Goal: Information Seeking & Learning: Learn about a topic

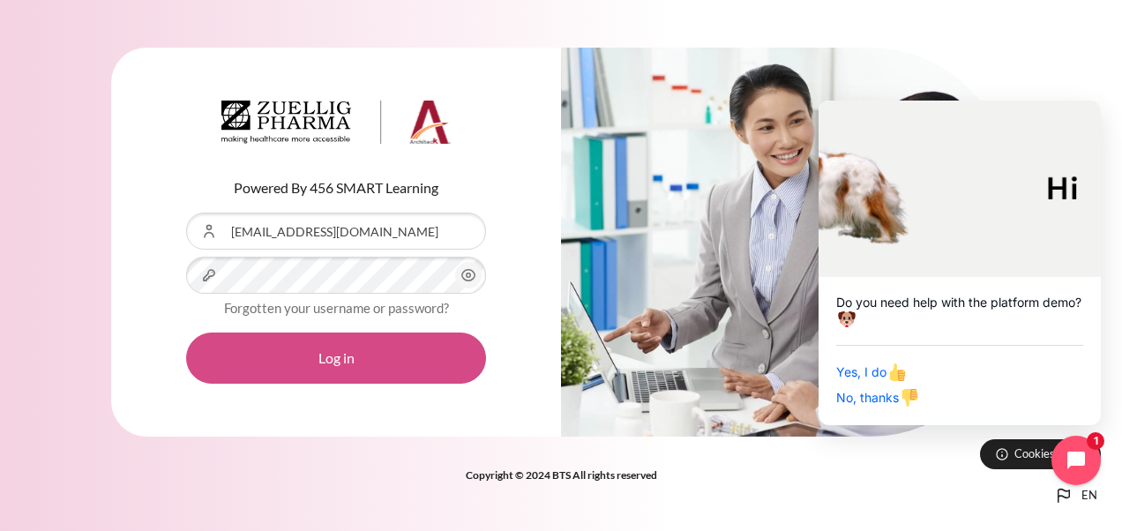
click at [340, 364] on button "Log in" at bounding box center [336, 358] width 300 height 51
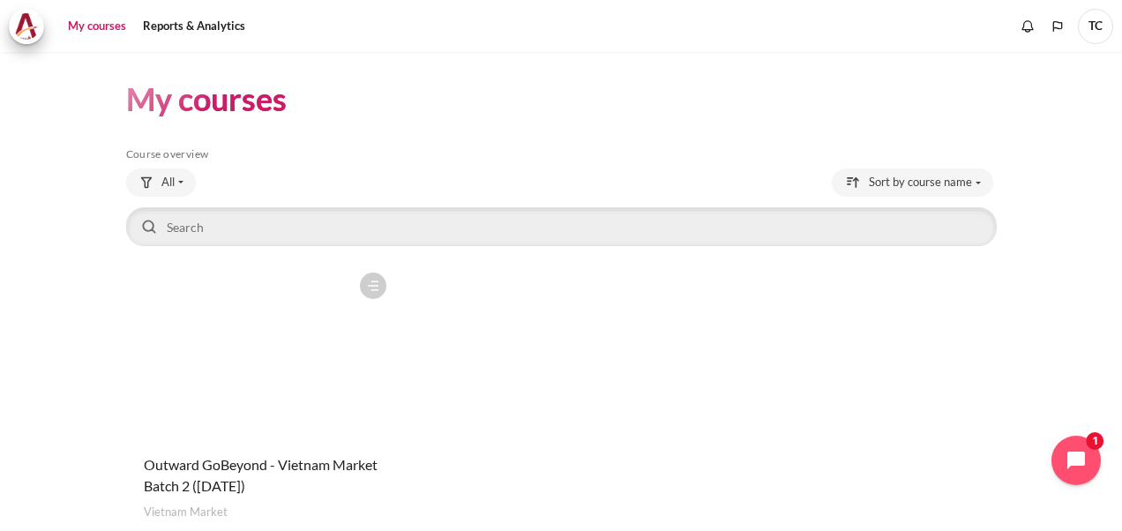
click at [271, 427] on figure "Content" at bounding box center [260, 352] width 269 height 176
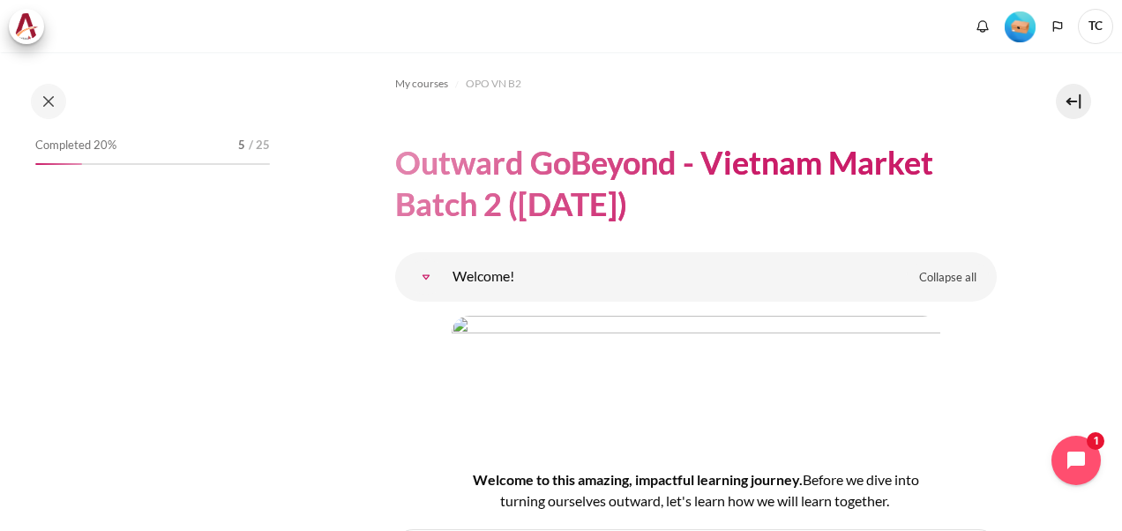
click at [444, 272] on link "Welcome!" at bounding box center [425, 276] width 35 height 35
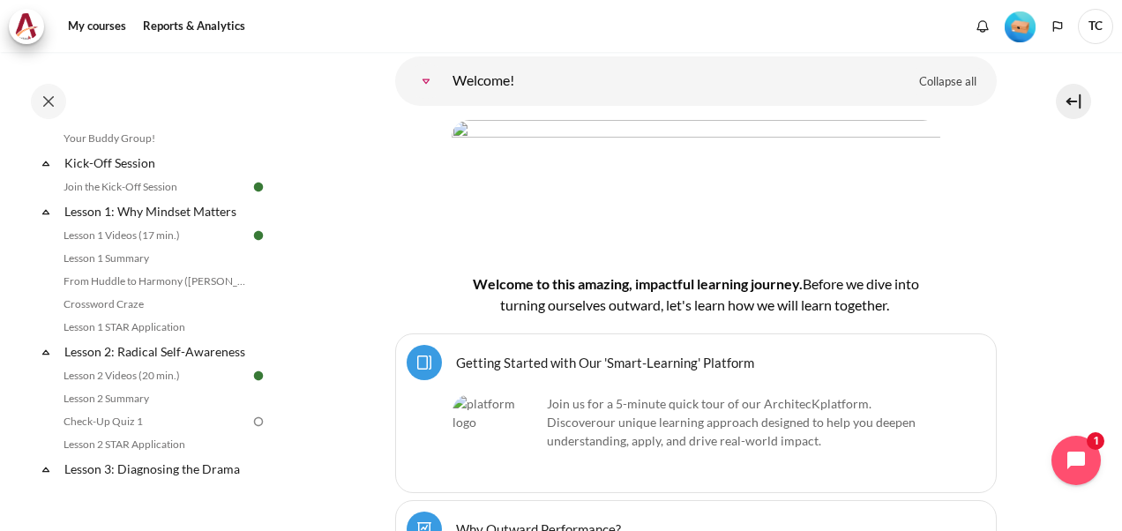
scroll to position [235, 0]
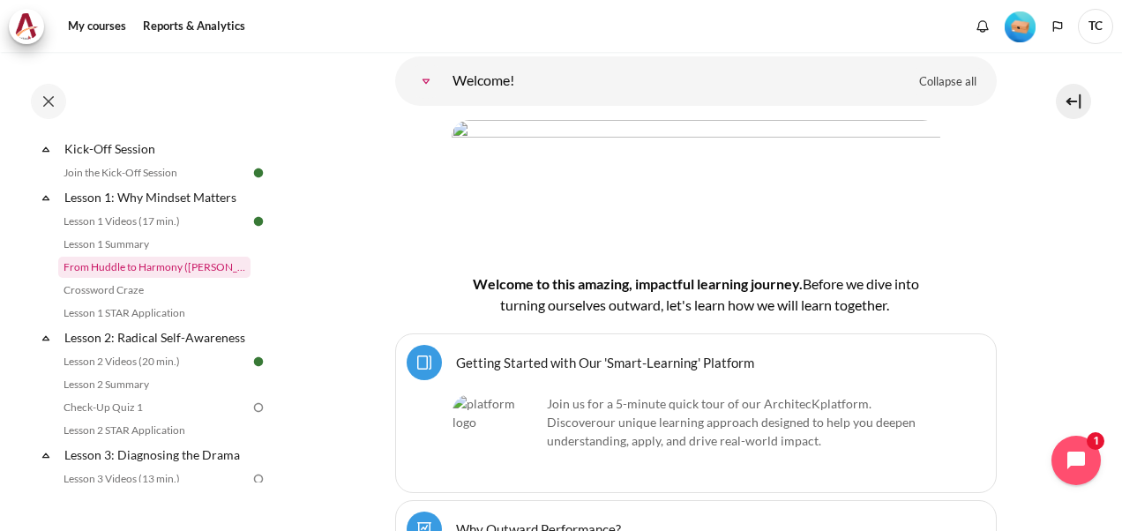
click at [141, 269] on link "From Huddle to Harmony ([PERSON_NAME]'s Story)" at bounding box center [154, 267] width 192 height 21
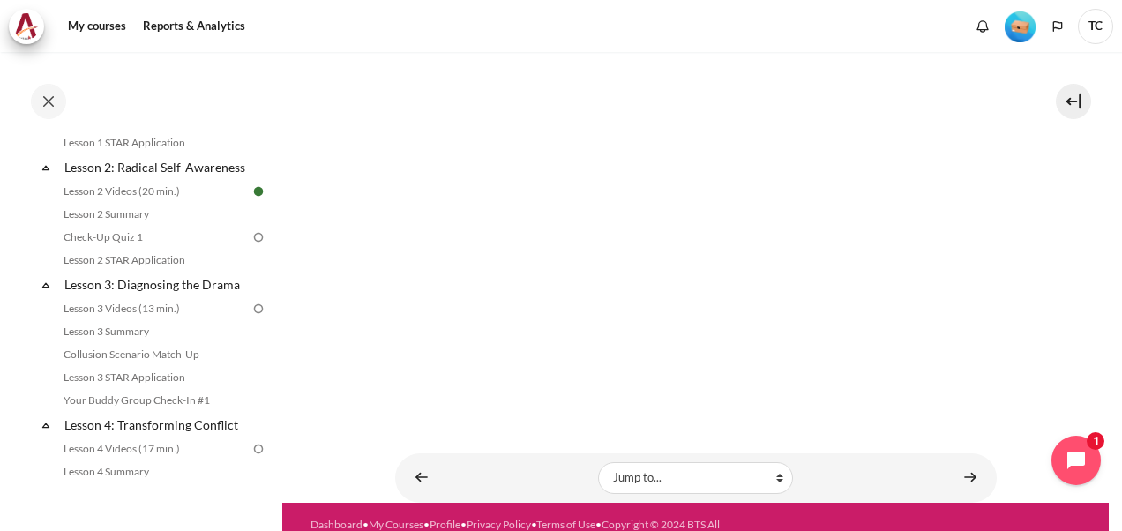
scroll to position [407, 0]
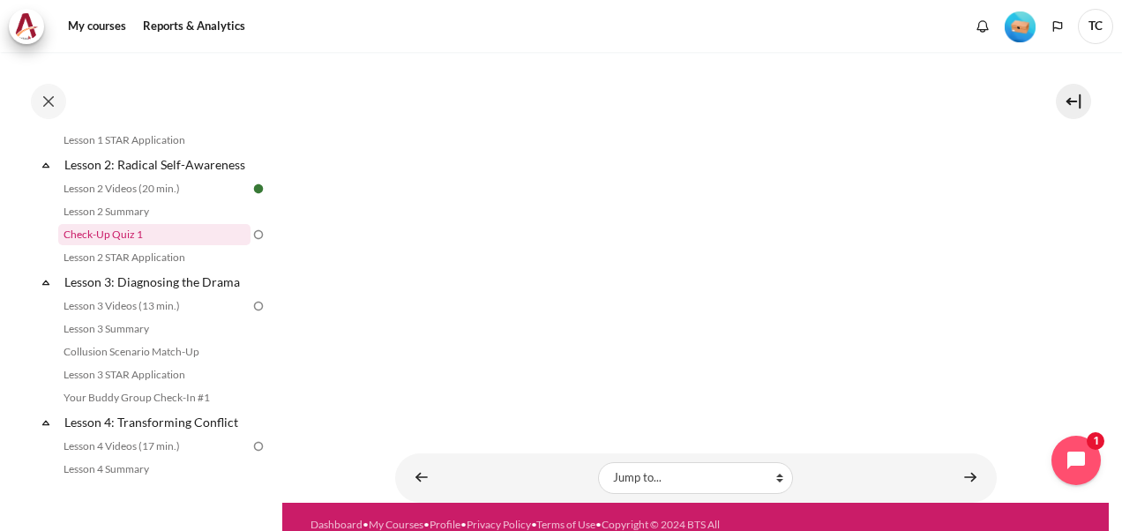
click at [201, 245] on link "Check-Up Quiz 1" at bounding box center [154, 234] width 192 height 21
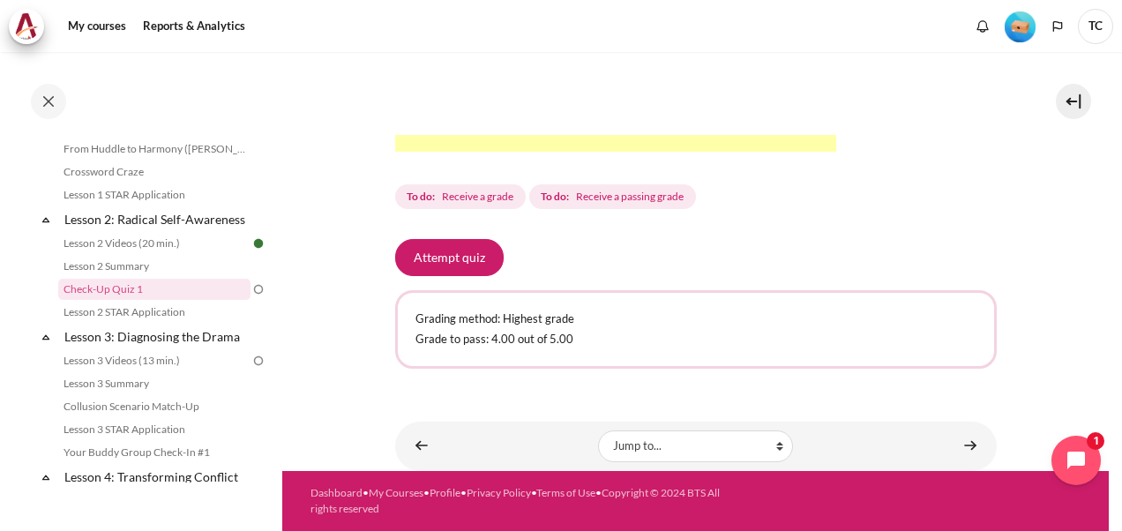
scroll to position [653, 0]
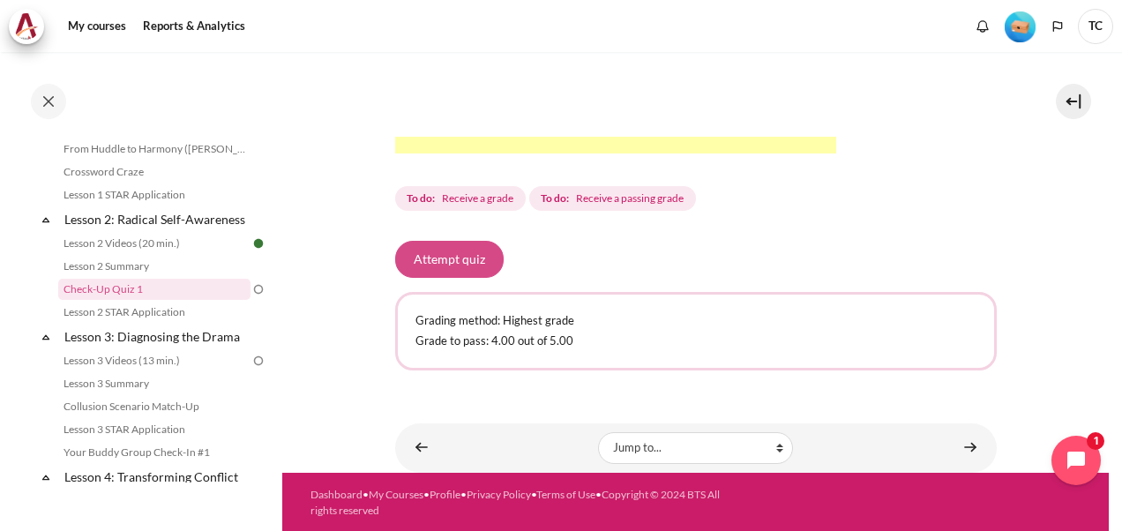
click at [468, 278] on button "Attempt quiz" at bounding box center [449, 259] width 108 height 37
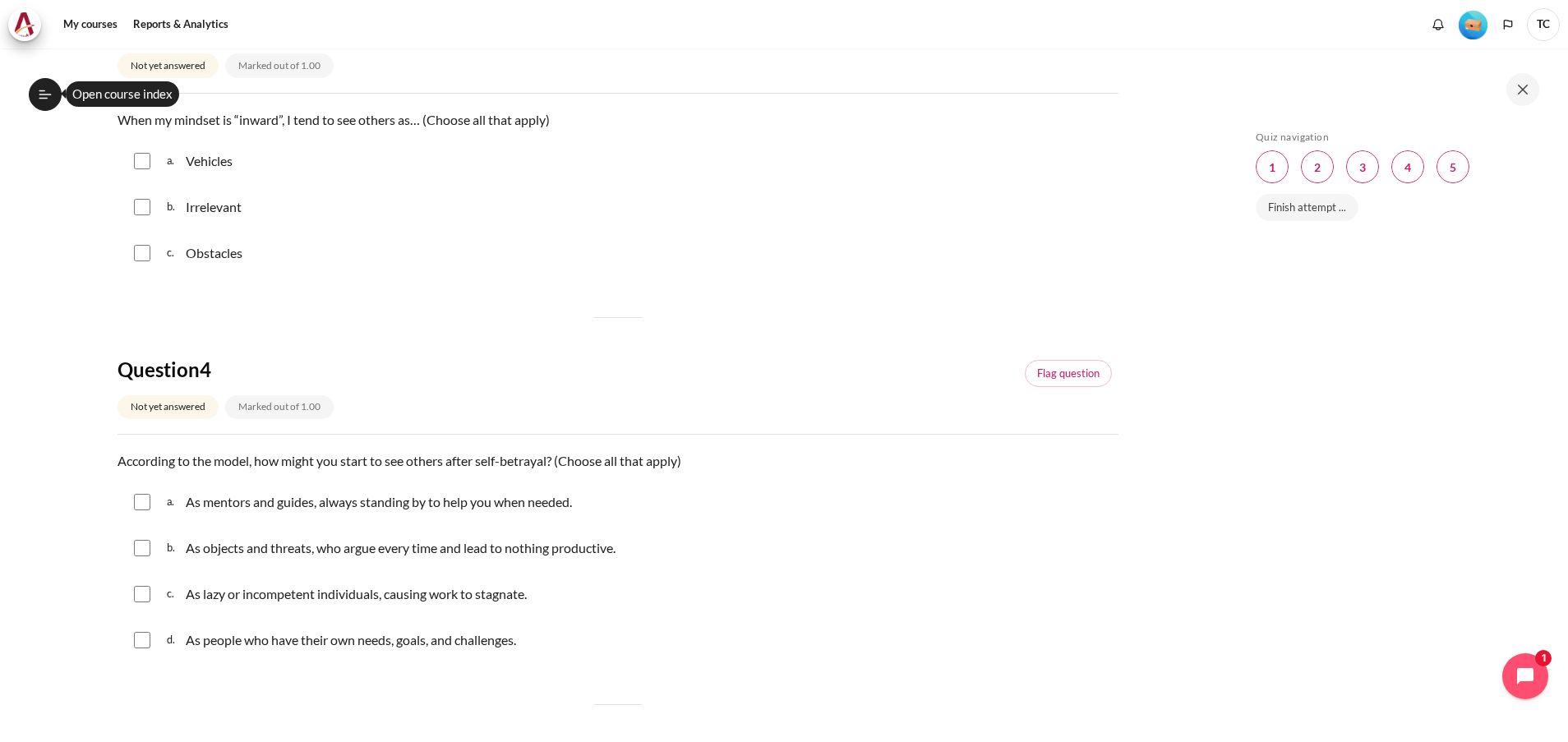
scroll to position [885, 0]
click at [230, 77] on div "Marked out of 1.00" at bounding box center [280, 65] width 108 height 24
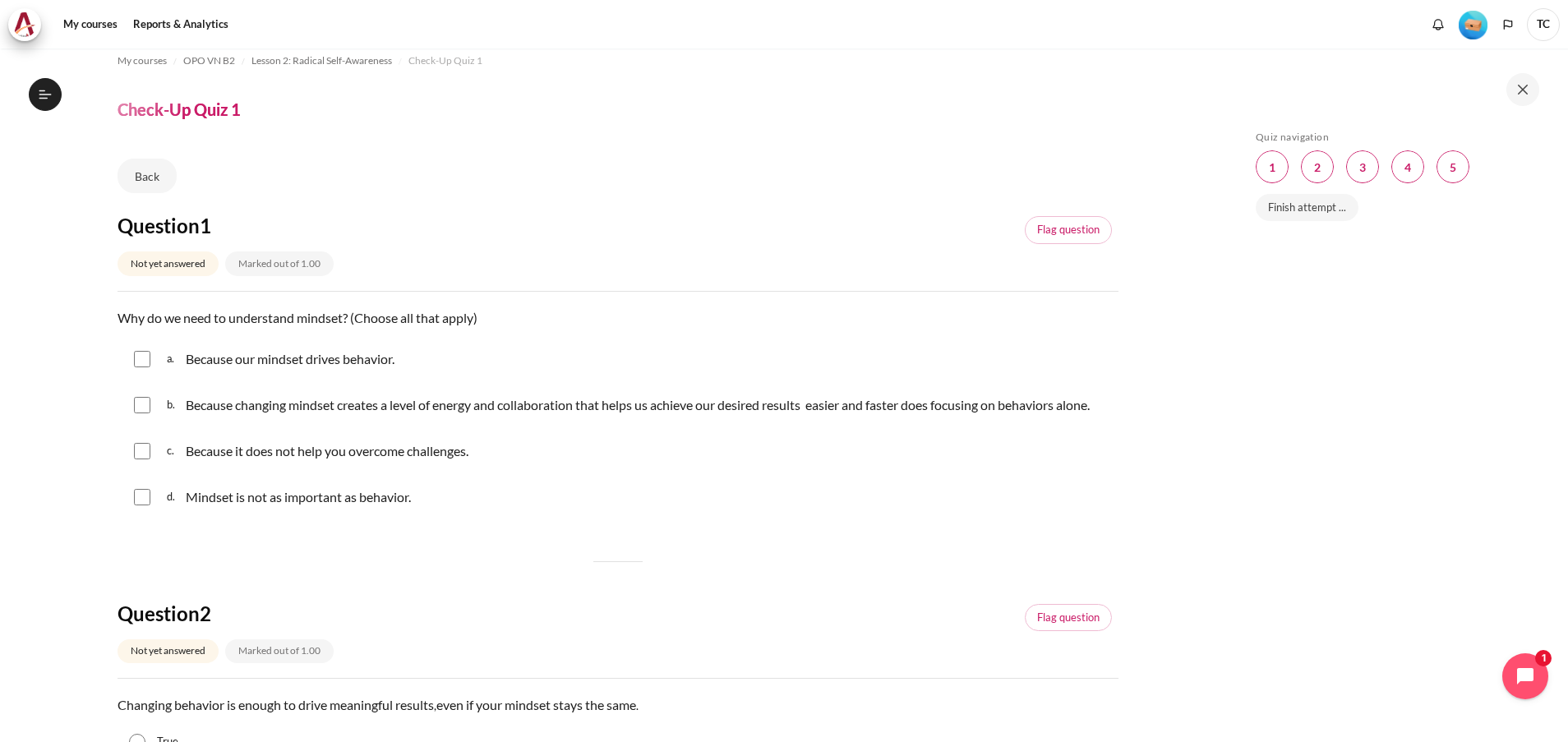
scroll to position [0, 0]
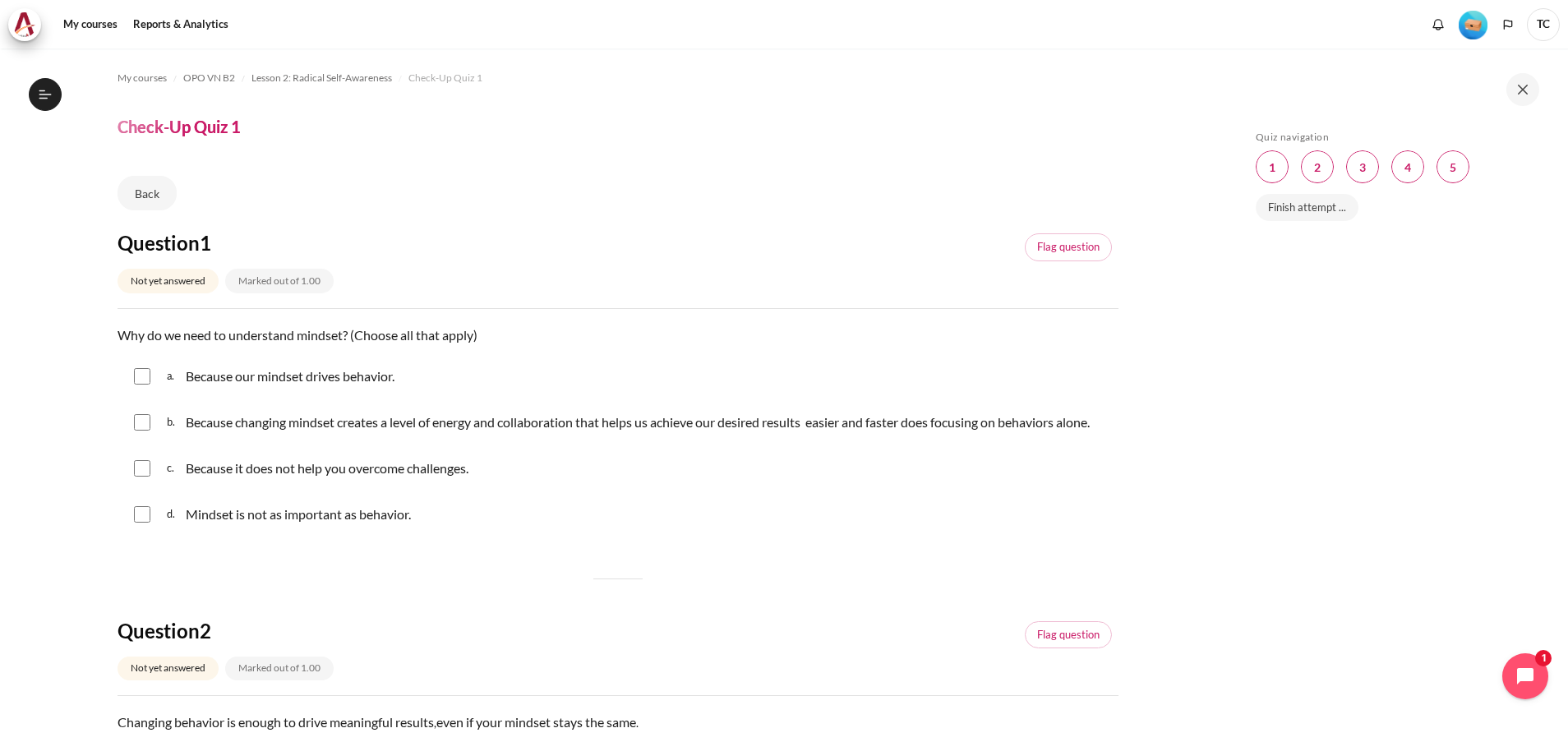
click at [239, 374] on p "Because our mindset drives behavior." at bounding box center [290, 376] width 209 height 20
checkbox input "true"
click at [141, 431] on input "Content" at bounding box center [143, 423] width 17 height 17
checkbox input "true"
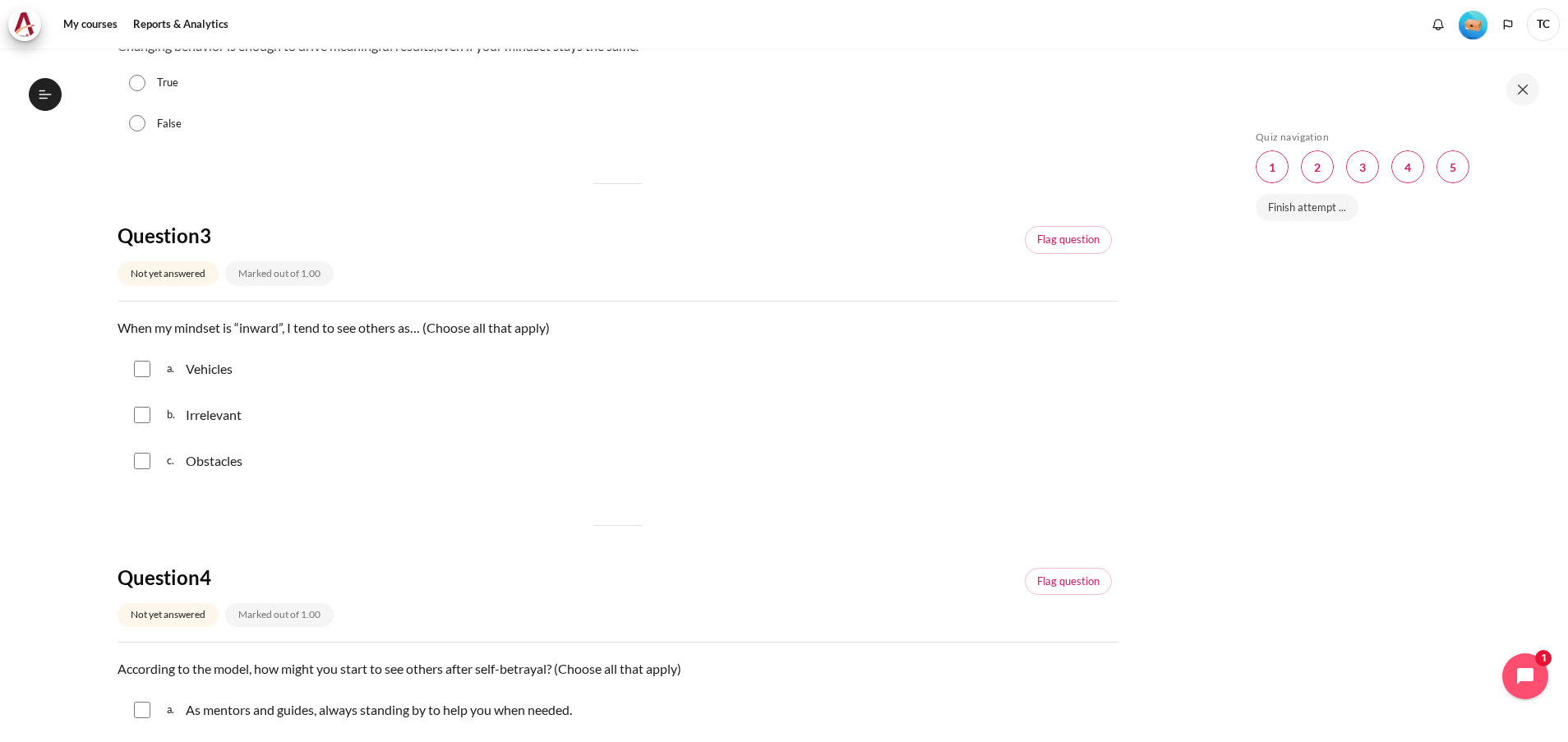
scroll to position [370, 0]
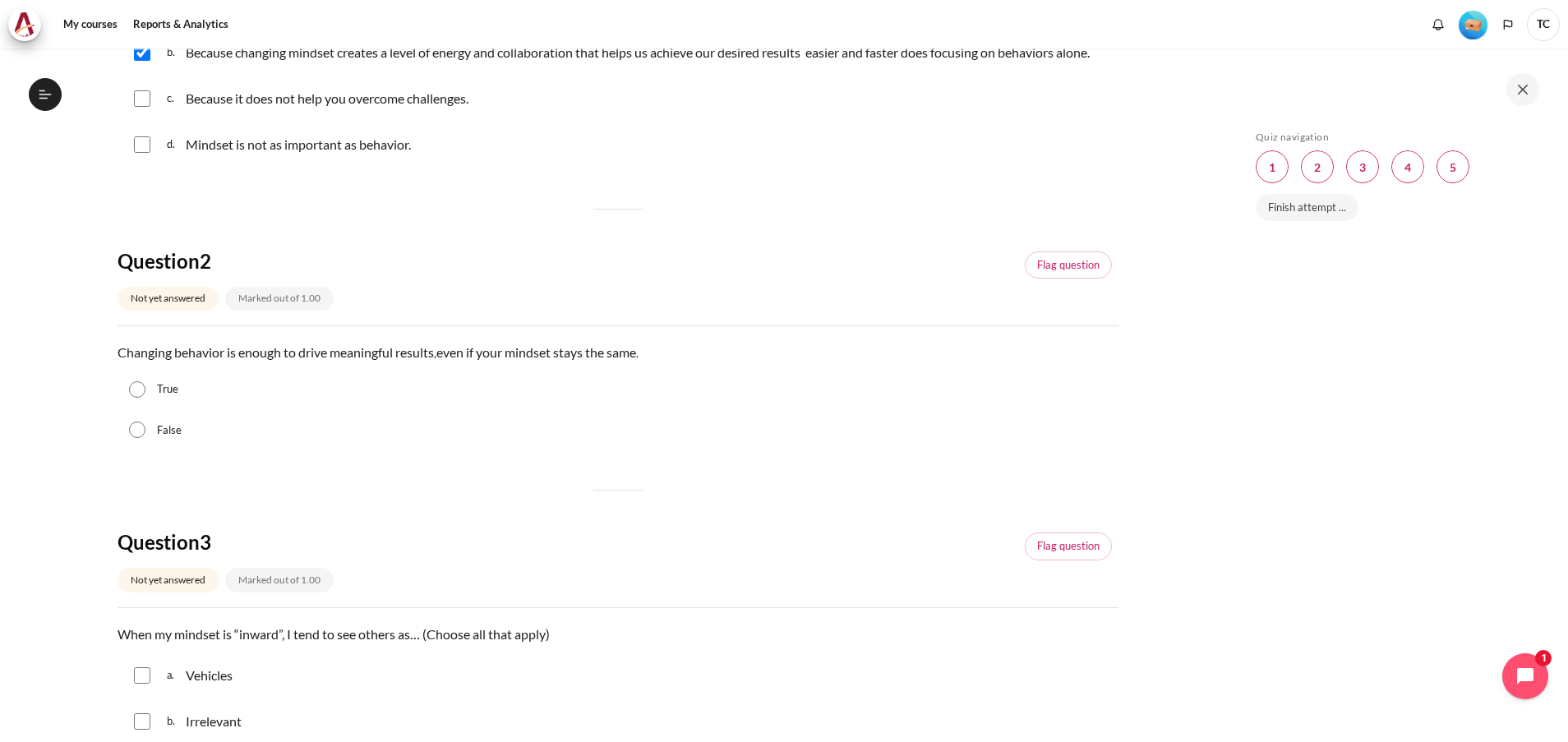
click at [164, 439] on label "False" at bounding box center [169, 431] width 24 height 17
click at [145, 438] on input "False" at bounding box center [137, 430] width 17 height 17
radio input "true"
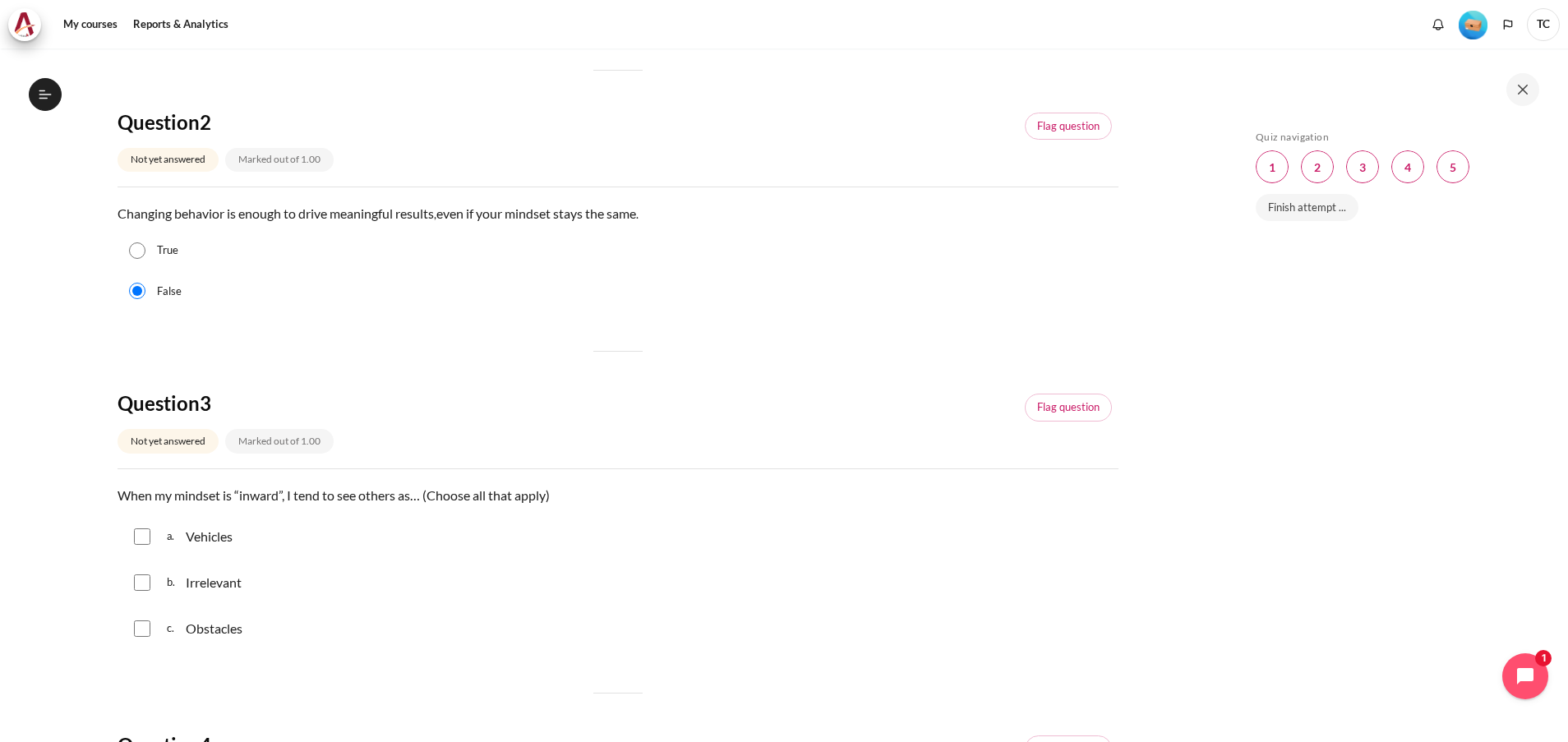
scroll to position [616, 0]
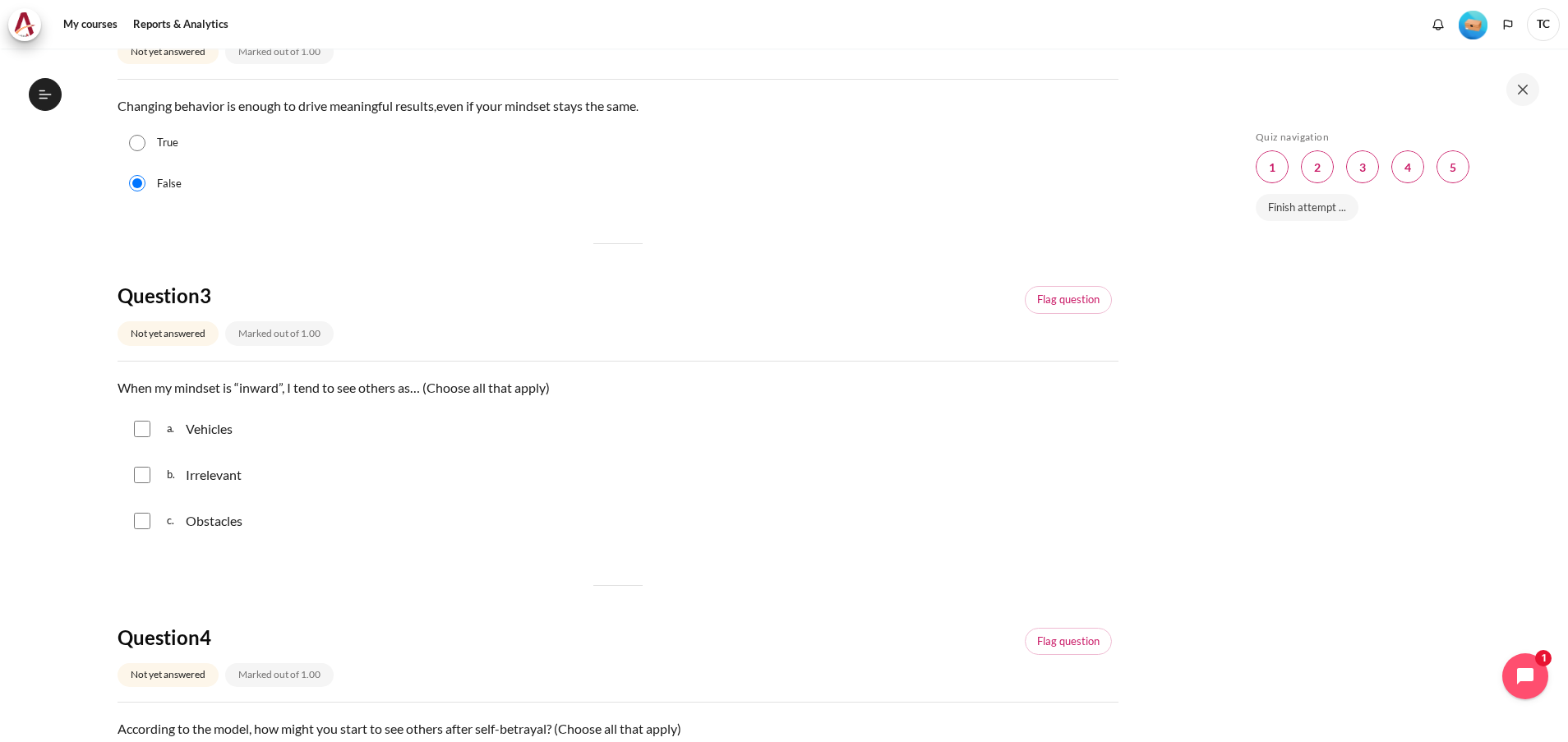
click at [208, 439] on p "Vehicles" at bounding box center [209, 429] width 47 height 20
checkbox input "true"
click at [144, 484] on input "Content" at bounding box center [143, 475] width 17 height 17
checkbox input "true"
click at [146, 494] on input "Content" at bounding box center [143, 521] width 17 height 17
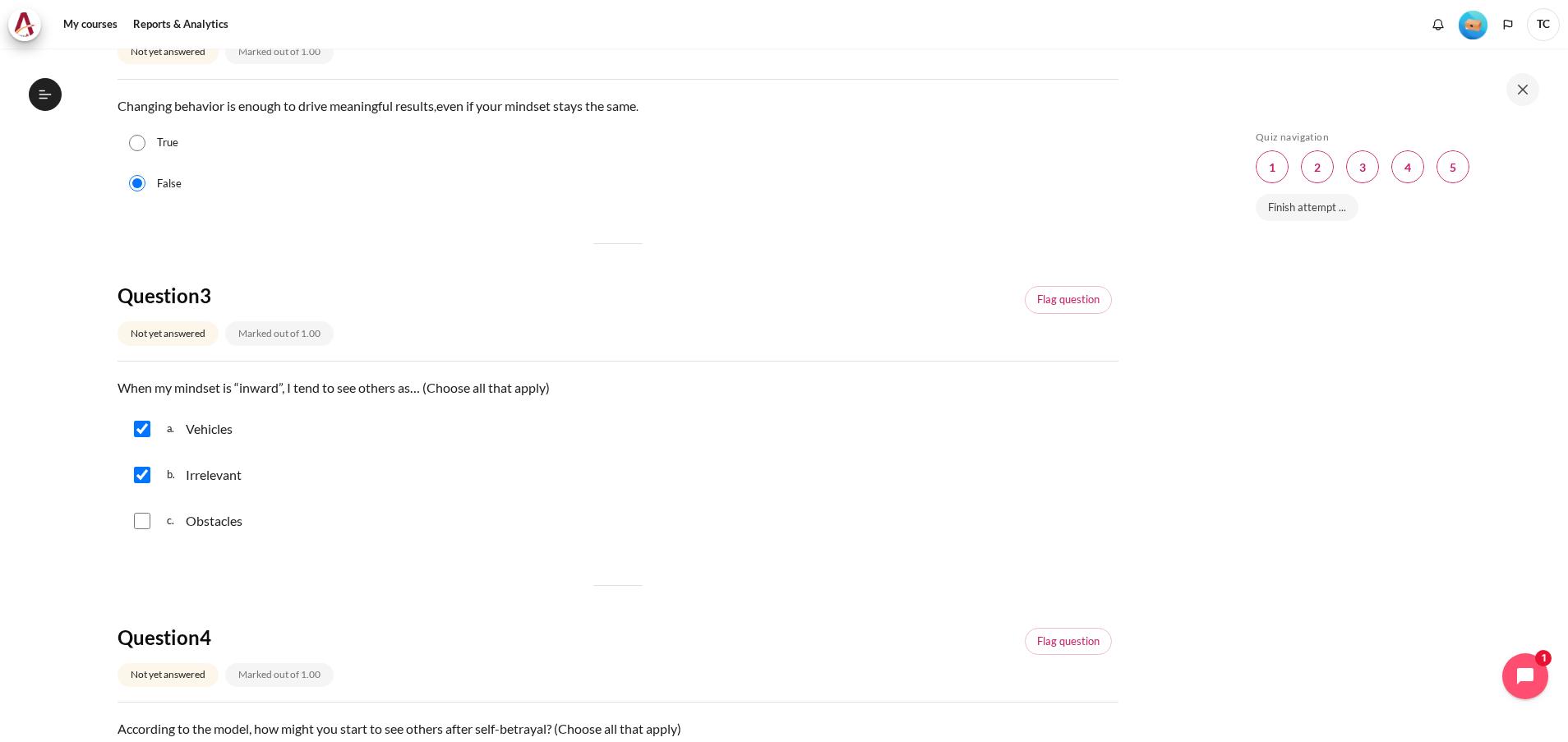
checkbox input "true"
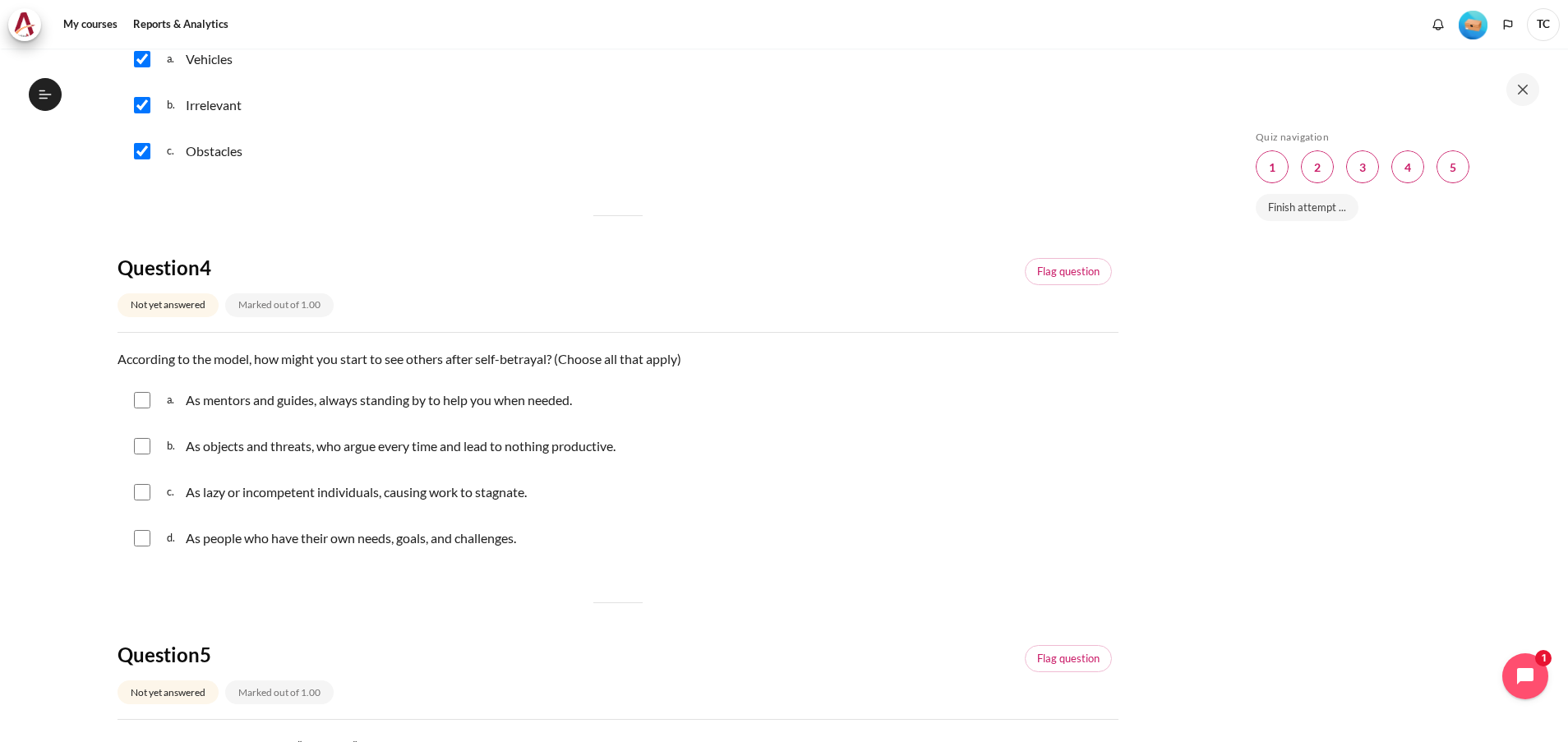
scroll to position [1110, 0]
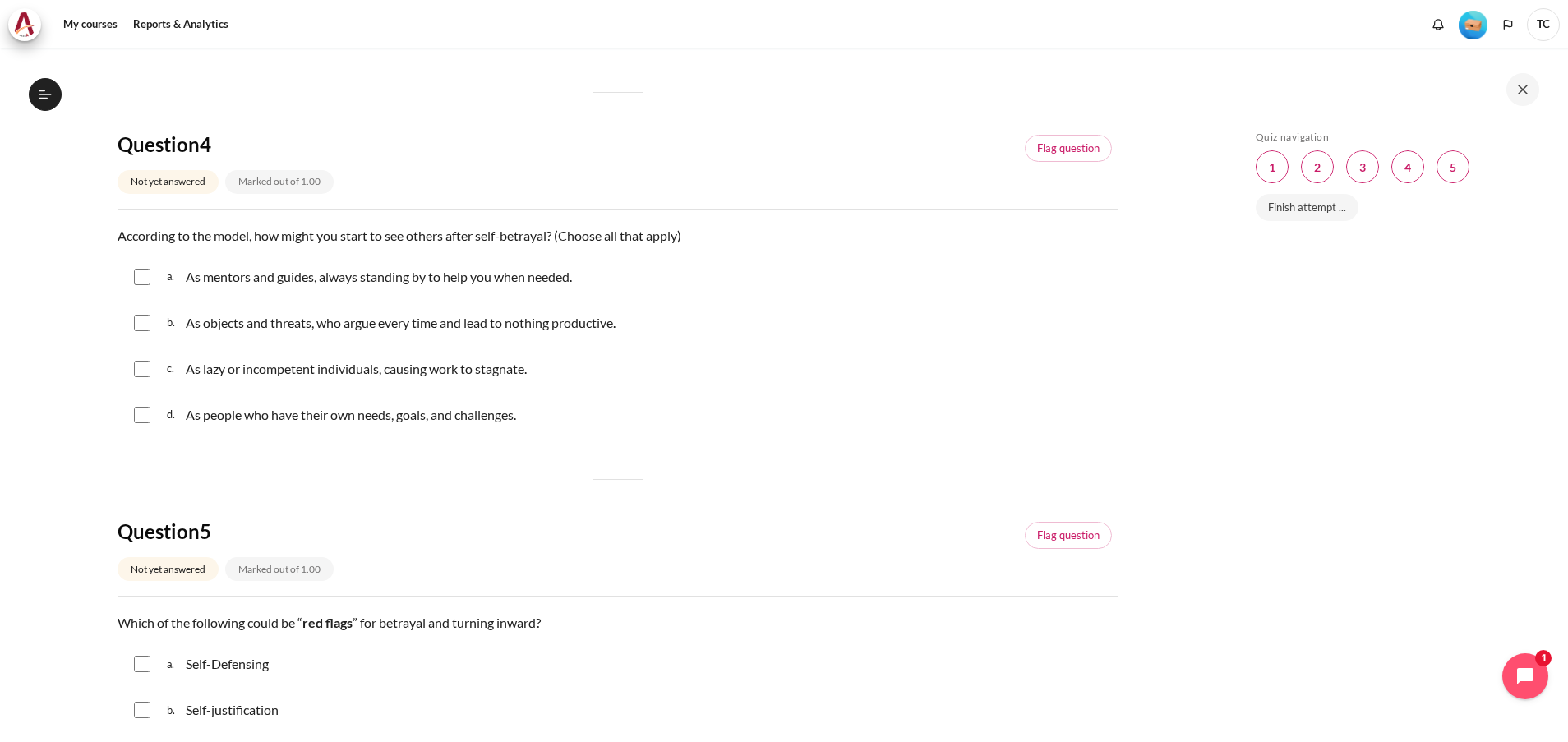
click at [208, 333] on p "As objects and threats, who argue every time and lead to nothing productive." at bounding box center [400, 323] width 429 height 20
checkbox input "true"
click at [135, 378] on input "Content" at bounding box center [143, 369] width 17 height 17
checkbox input "true"
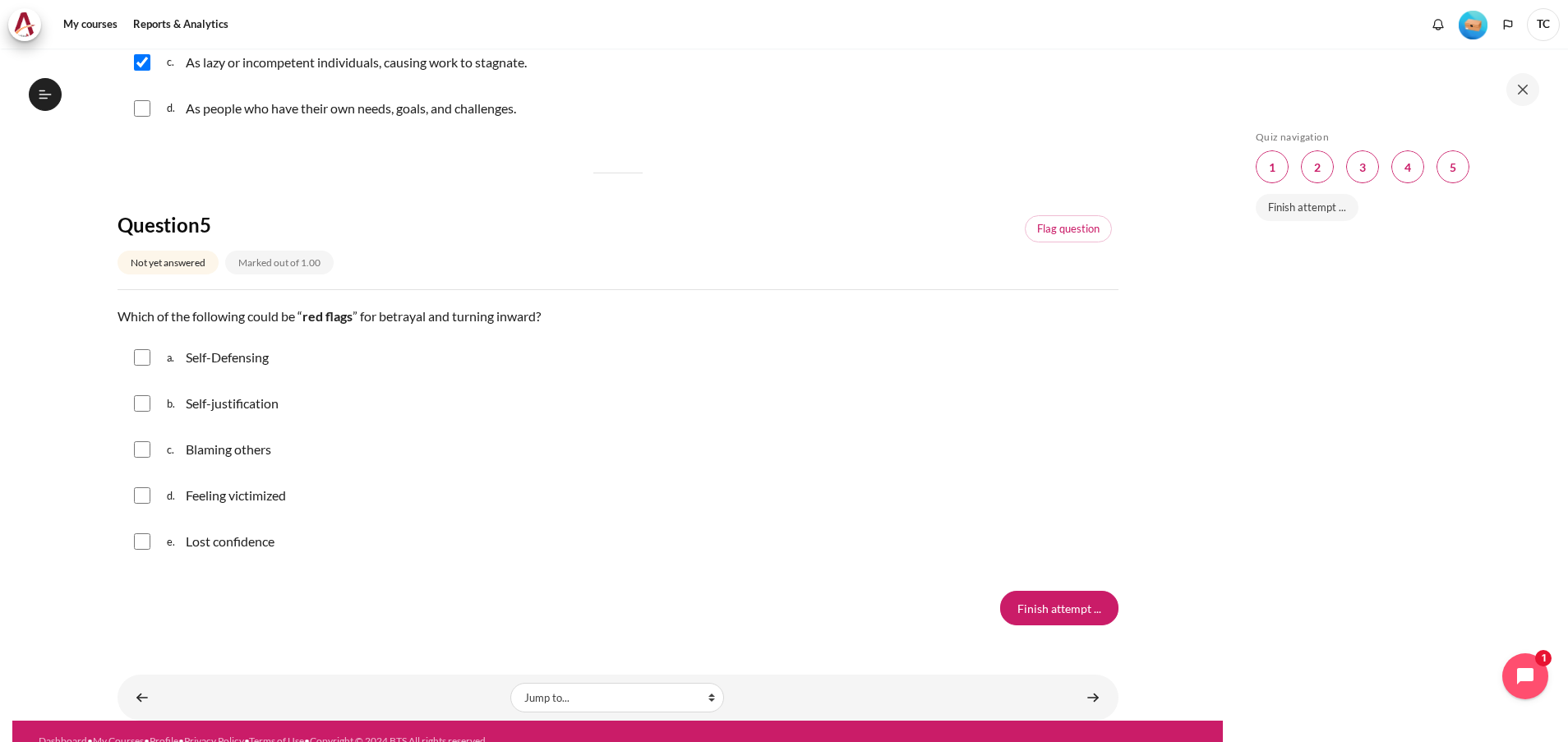
scroll to position [1456, 0]
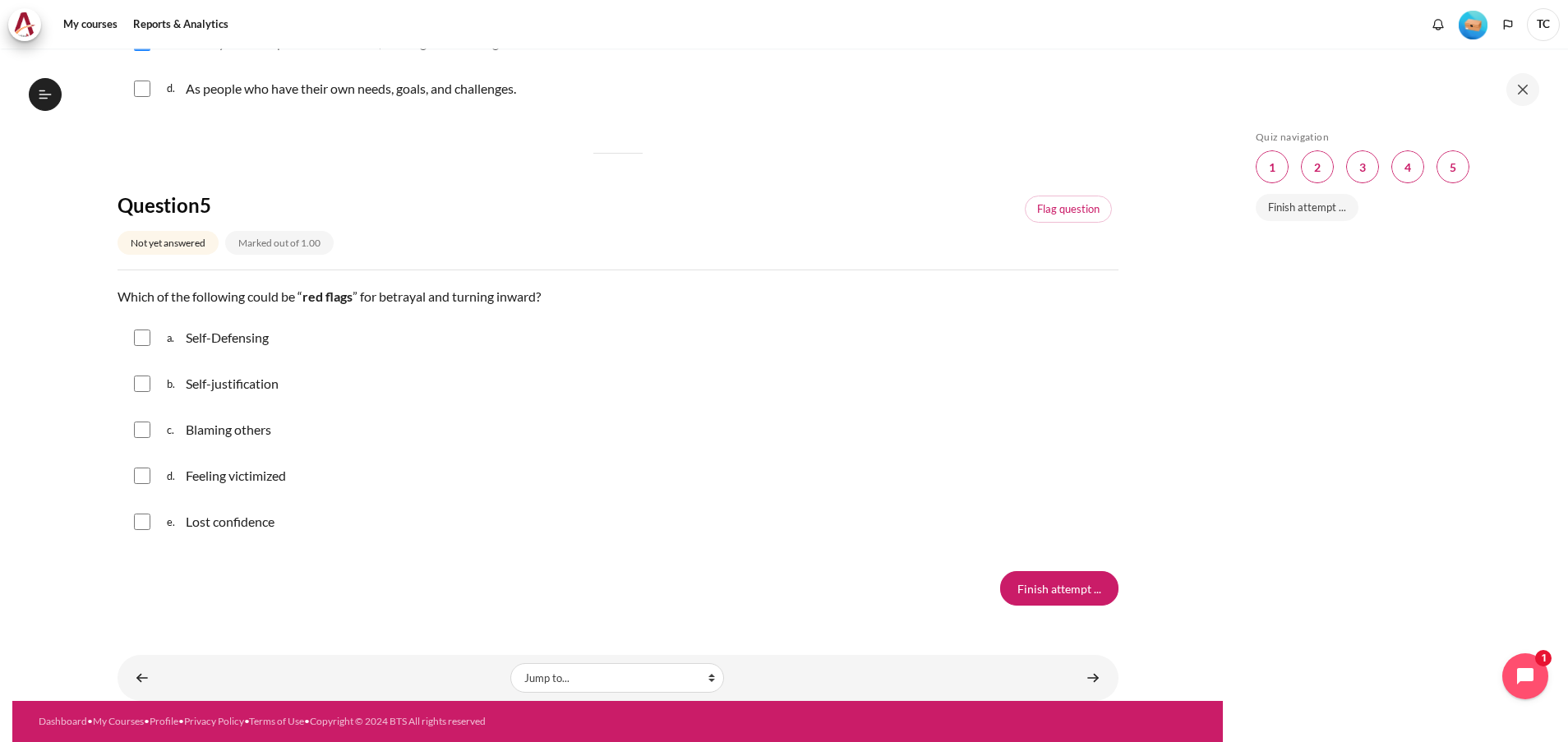
click at [138, 337] on input "Content" at bounding box center [143, 338] width 17 height 17
checkbox input "true"
click at [146, 387] on input "Content" at bounding box center [143, 384] width 17 height 17
checkbox input "true"
click at [142, 429] on input "Content" at bounding box center [143, 430] width 17 height 17
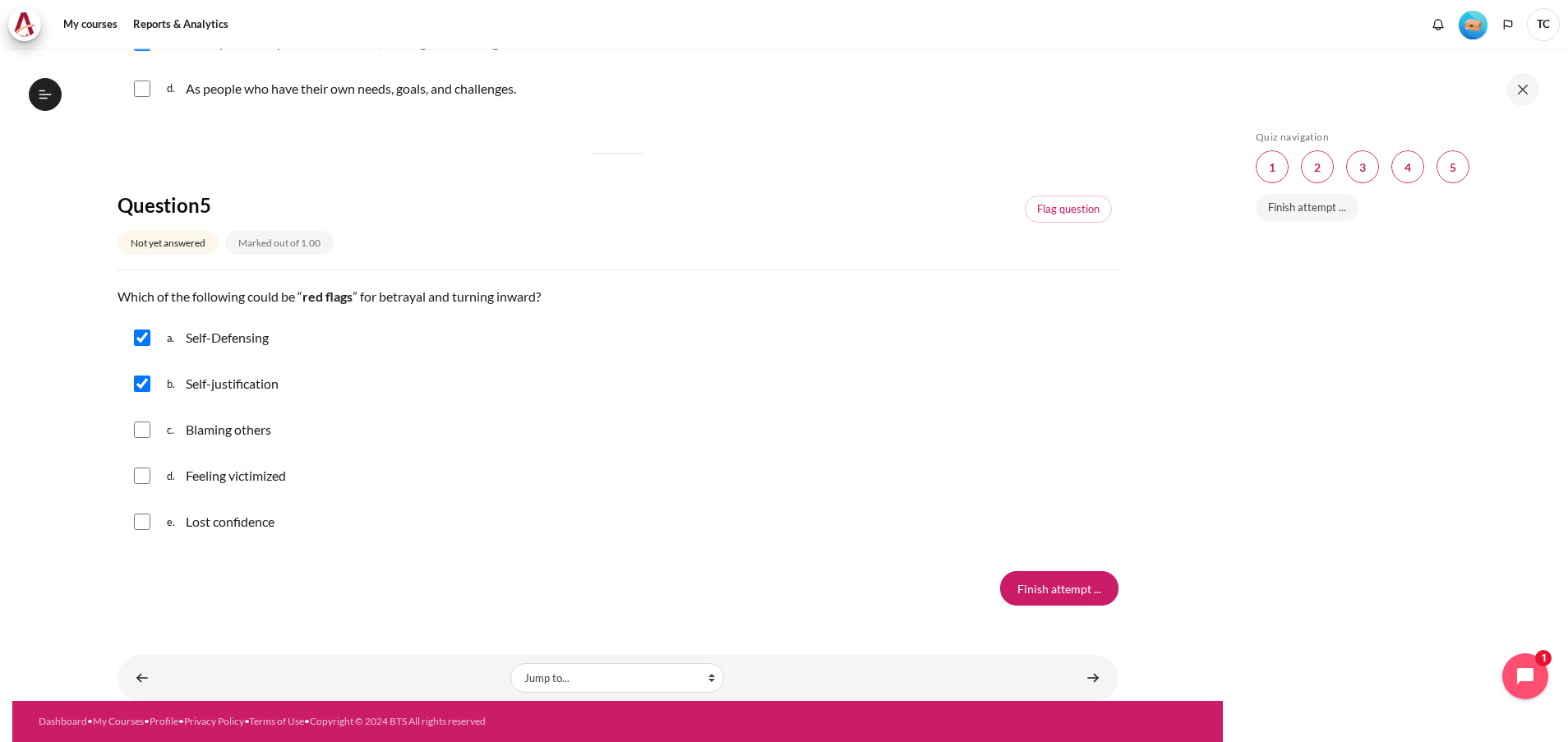
checkbox input "true"
click at [143, 476] on input "Content" at bounding box center [143, 476] width 17 height 17
checkbox input "true"
click at [1030, 494] on input "Finish attempt ..." at bounding box center [1058, 588] width 118 height 34
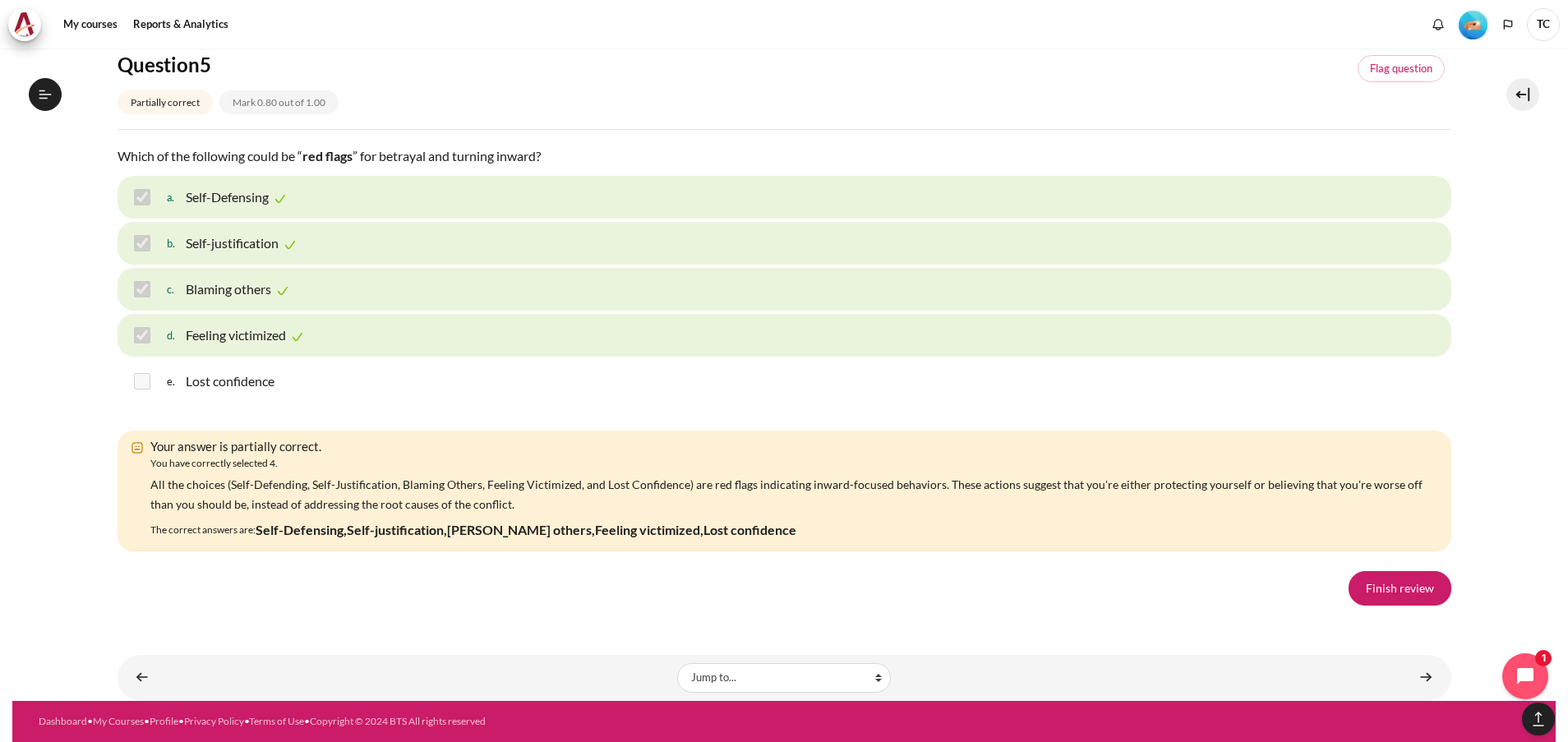
scroll to position [2704, 0]
click at [1357, 581] on link "Finish review" at bounding box center [1399, 588] width 102 height 34
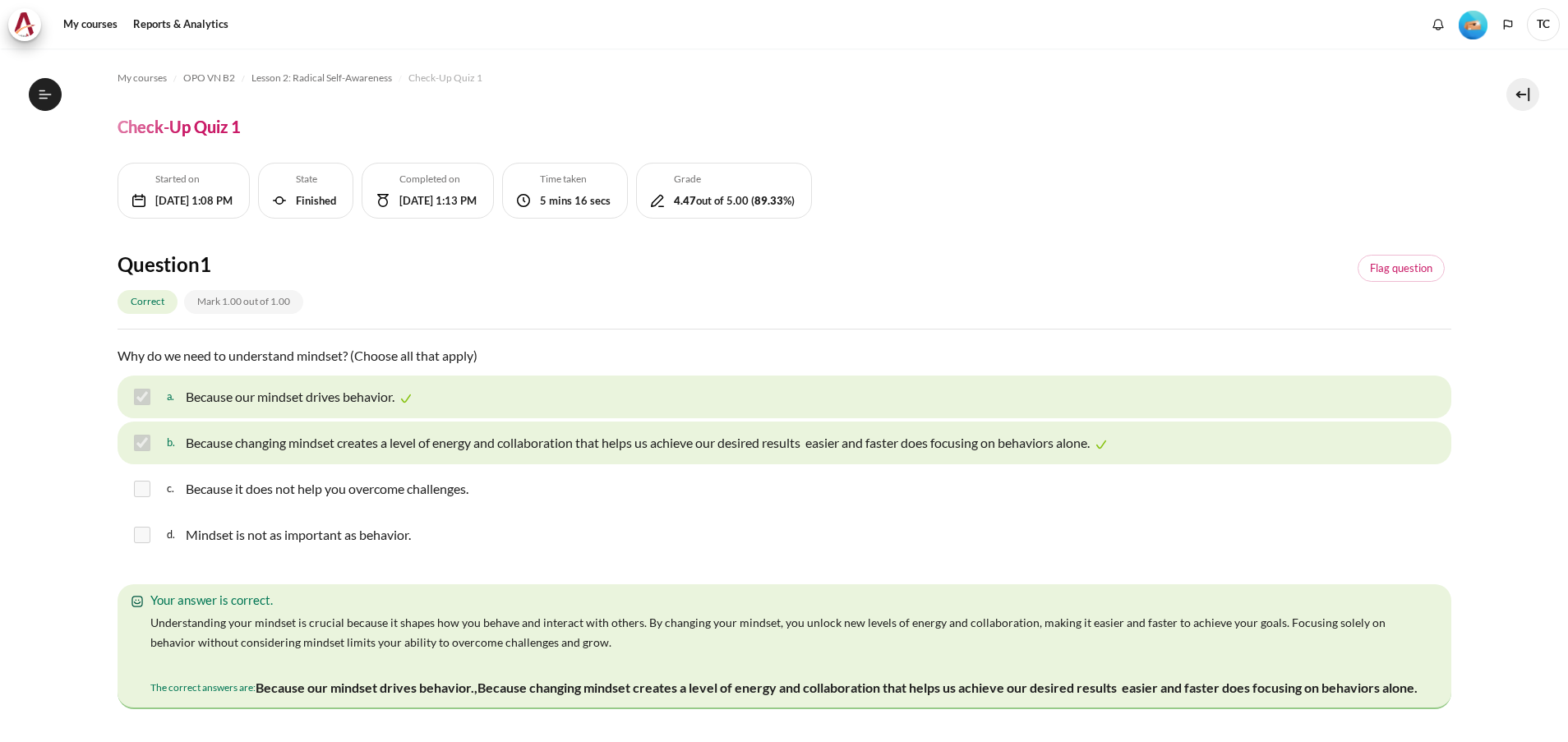
scroll to position [223, 0]
click at [136, 69] on link "My courses" at bounding box center [142, 77] width 49 height 20
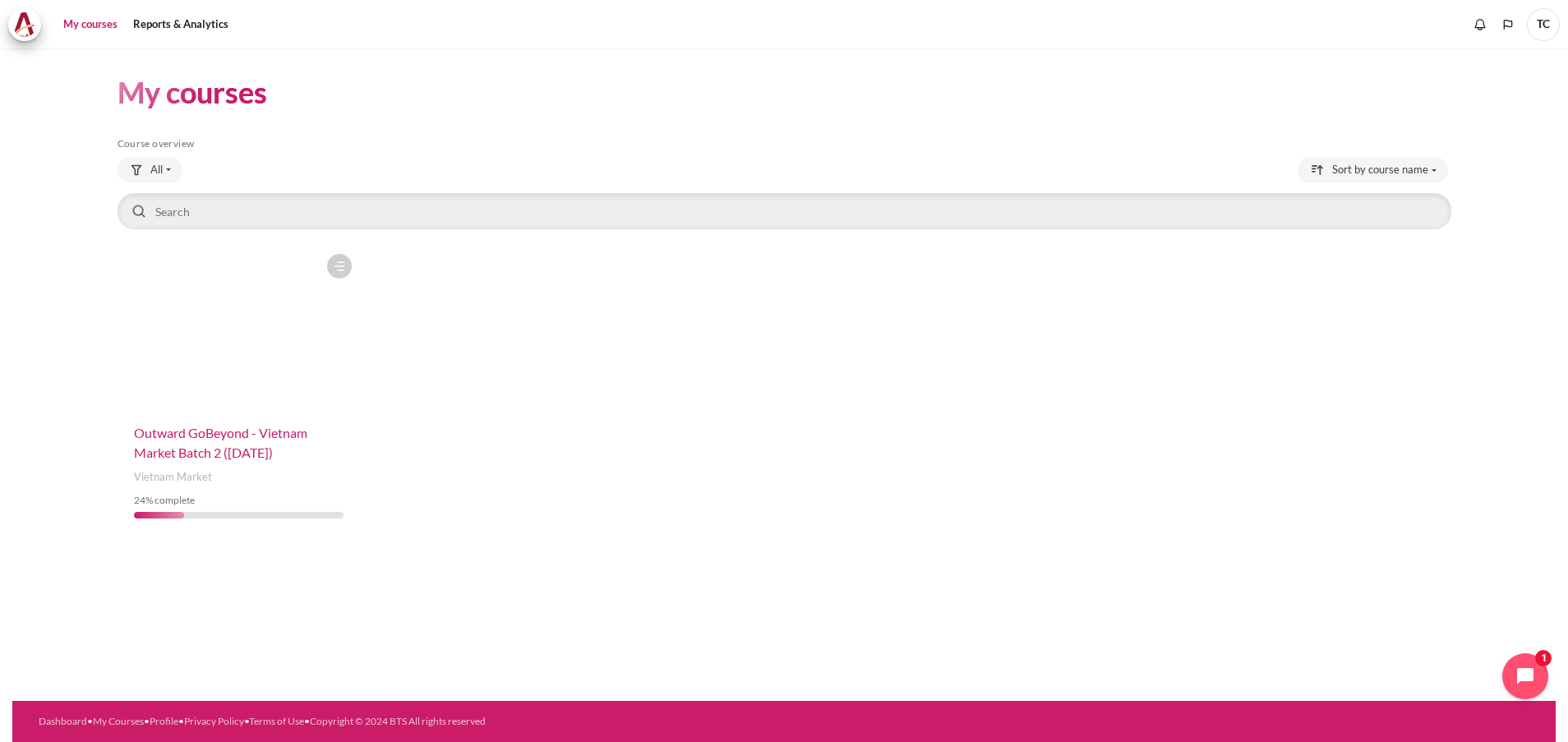
click at [229, 434] on span "Outward GoBeyond - Vietnam Market Batch 2 ([DATE])" at bounding box center [221, 443] width 173 height 35
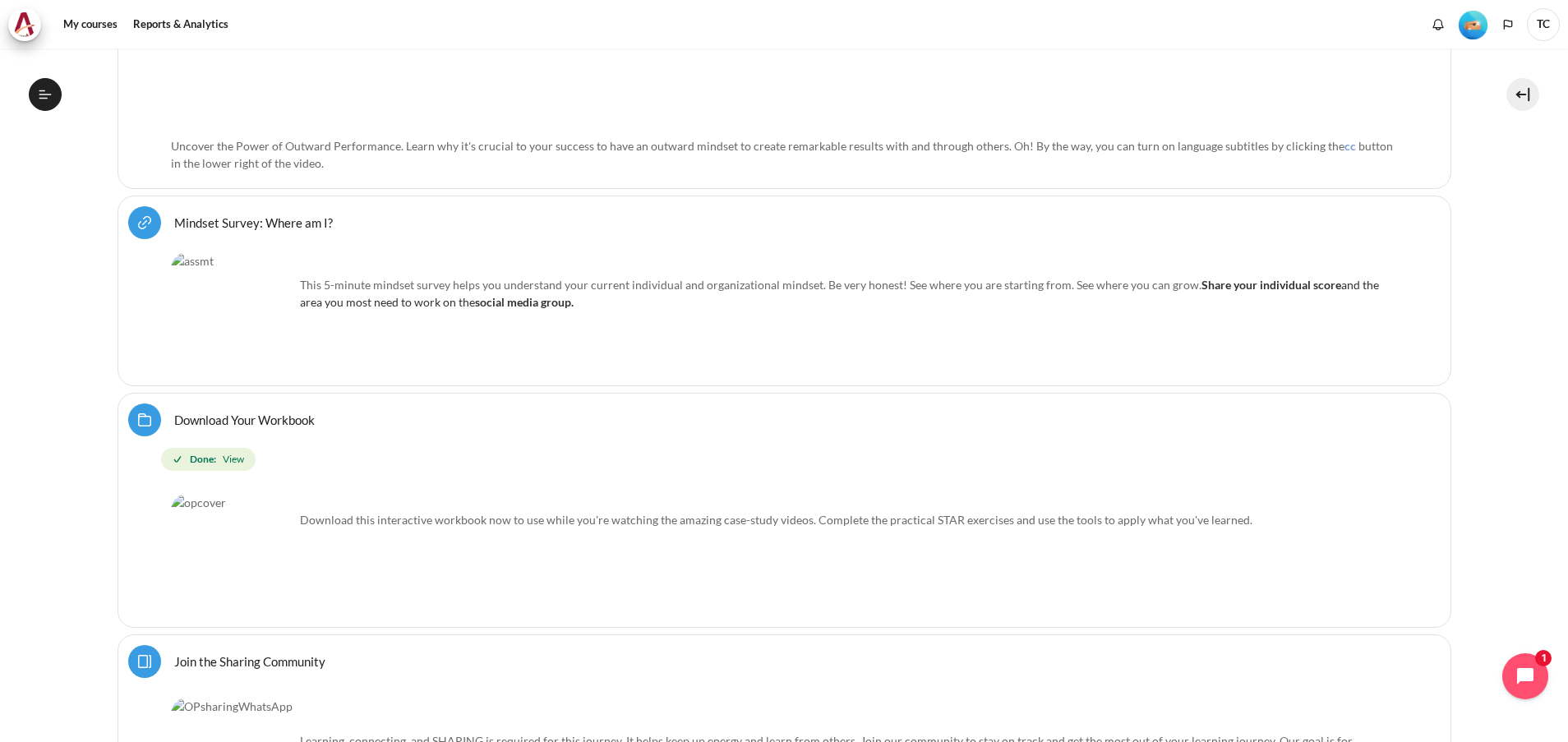
scroll to position [1033, 0]
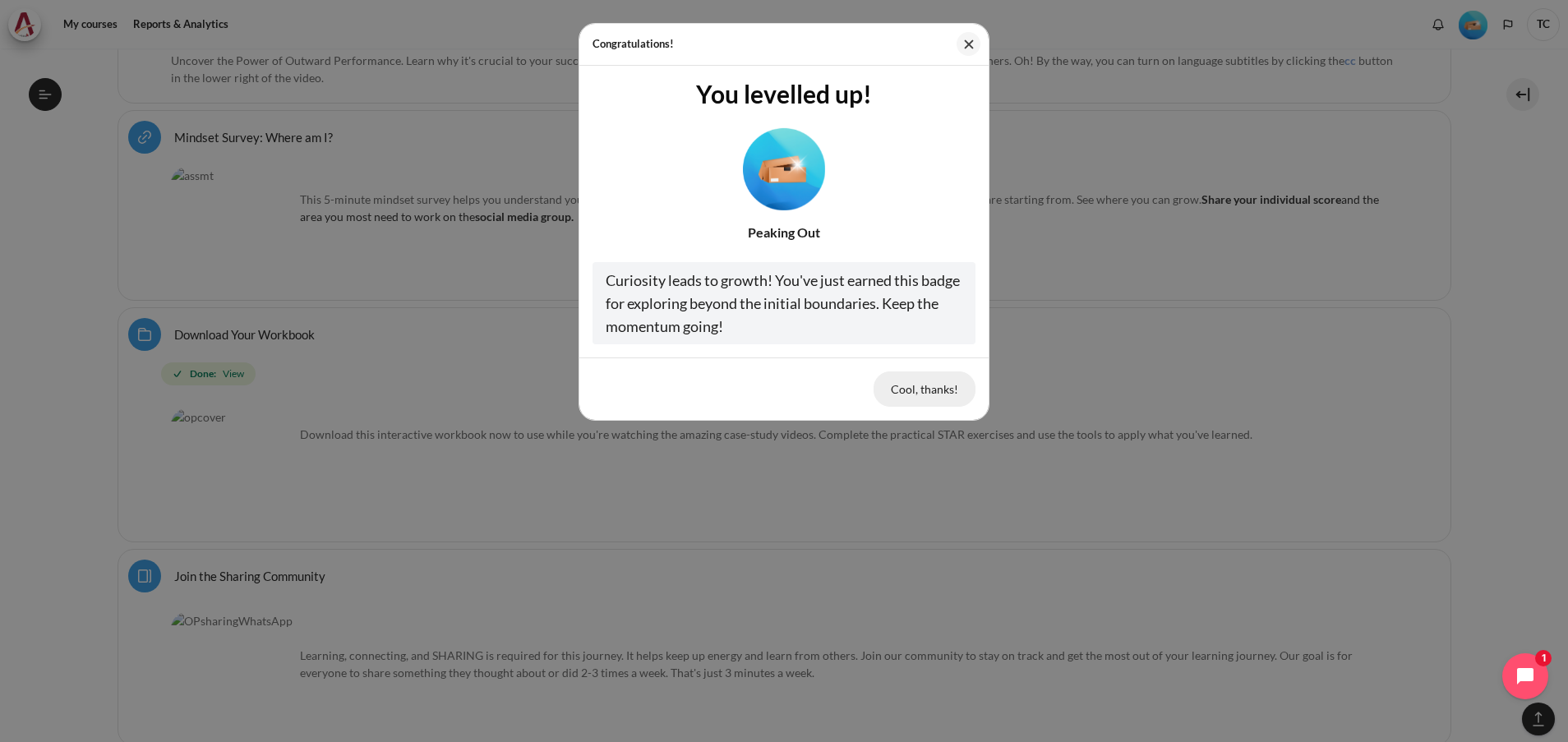
click at [927, 390] on button "Cool, thanks!" at bounding box center [924, 389] width 102 height 34
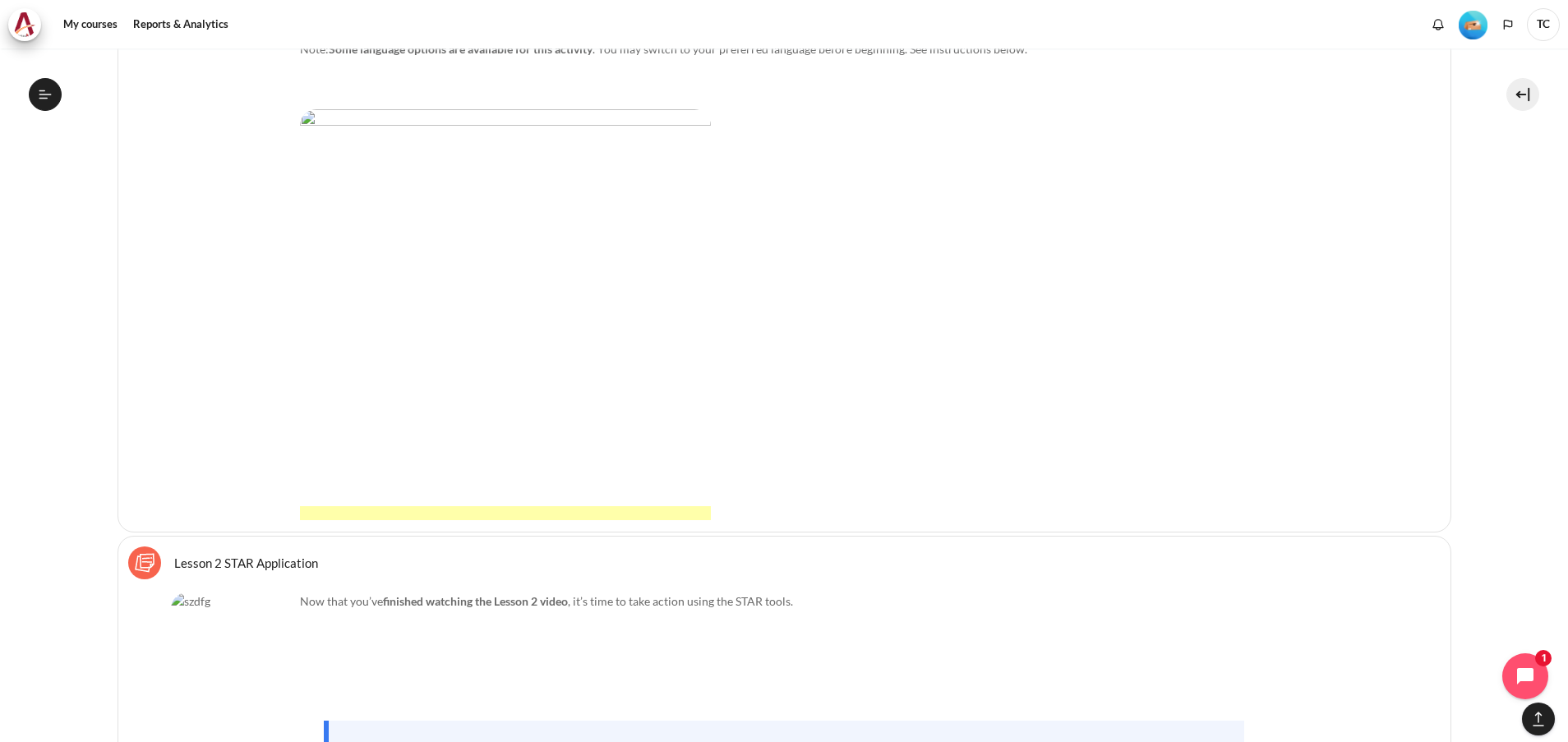
scroll to position [5226, 0]
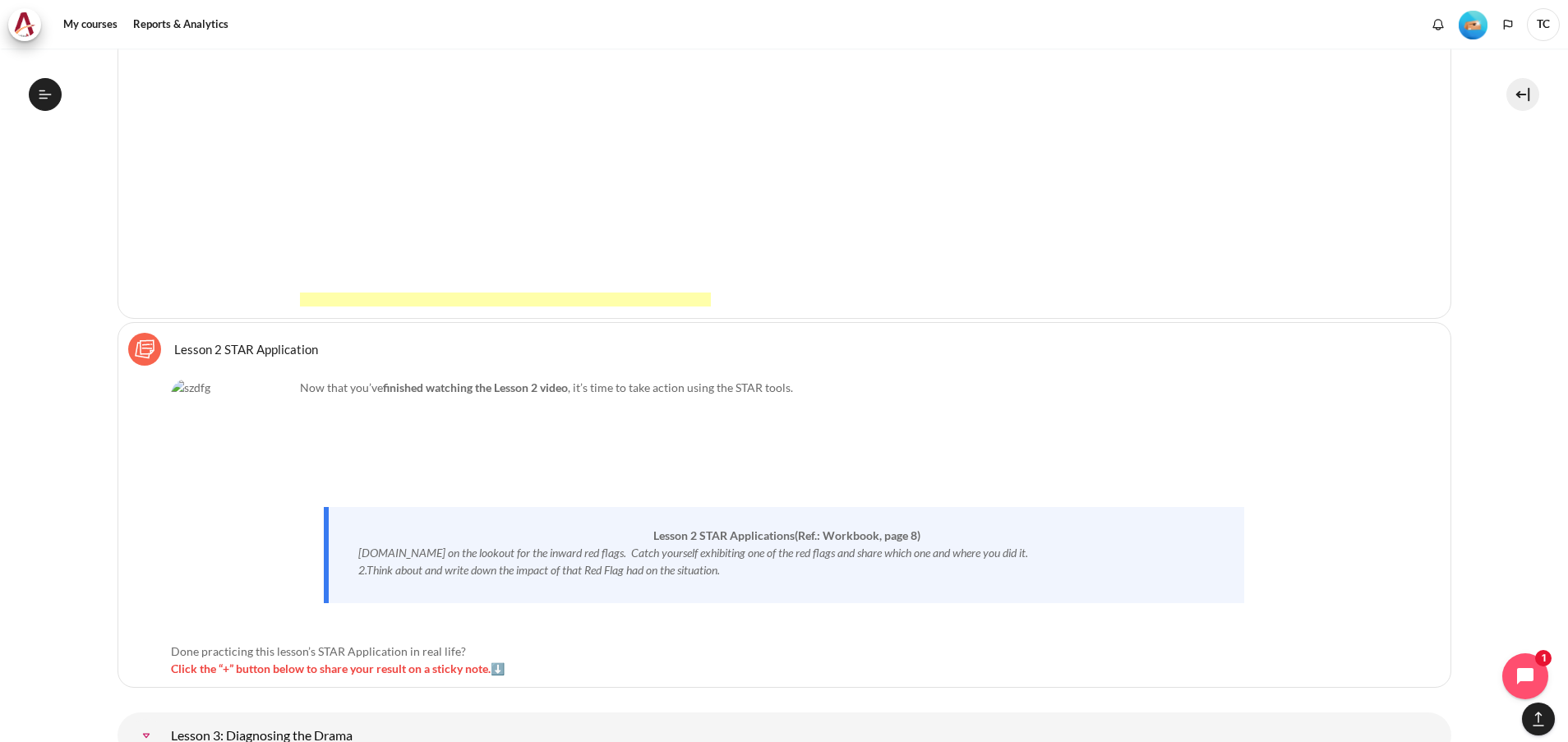
click at [266, 350] on link "Lesson 2 STAR Application Sticky Notes" at bounding box center [246, 349] width 143 height 16
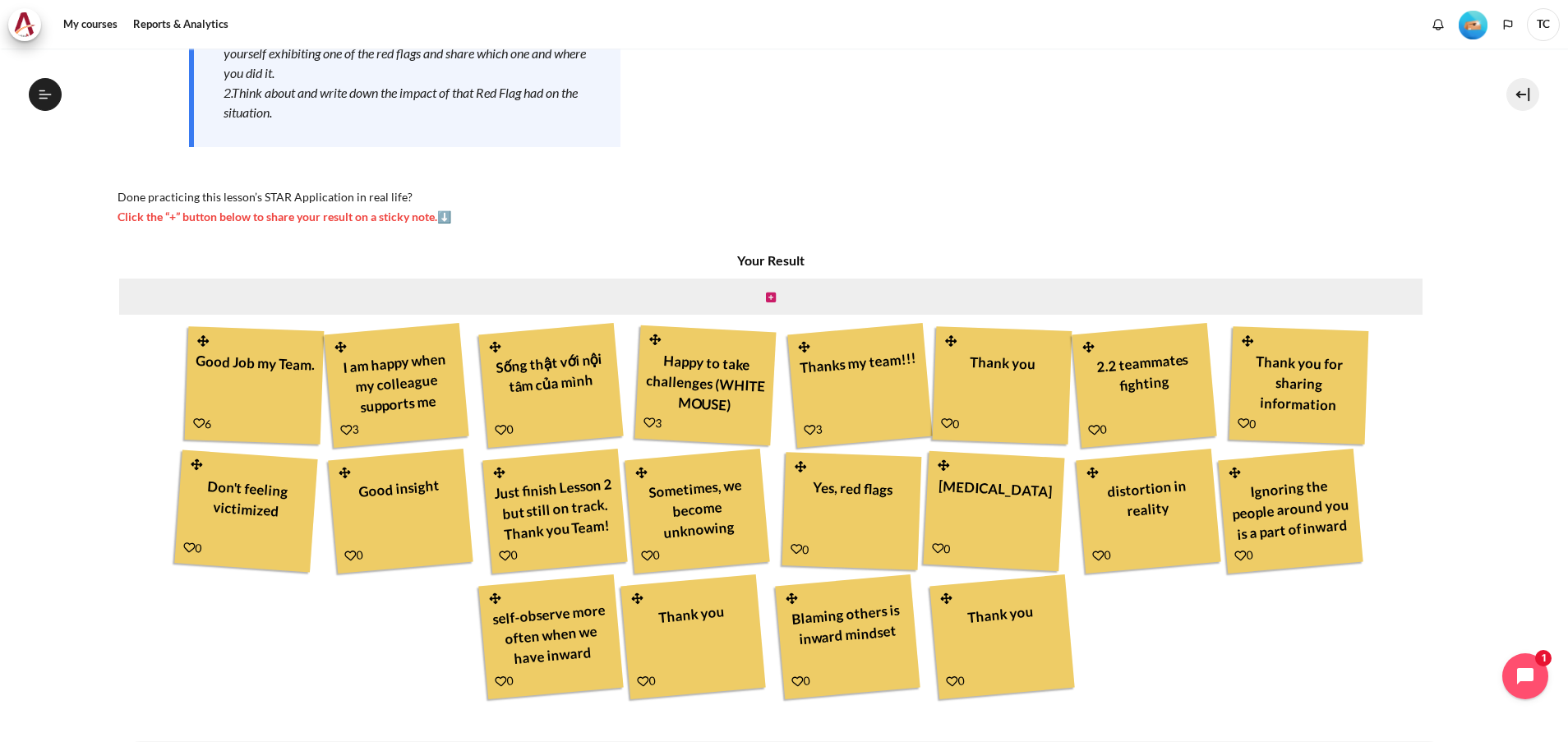
scroll to position [299, 0]
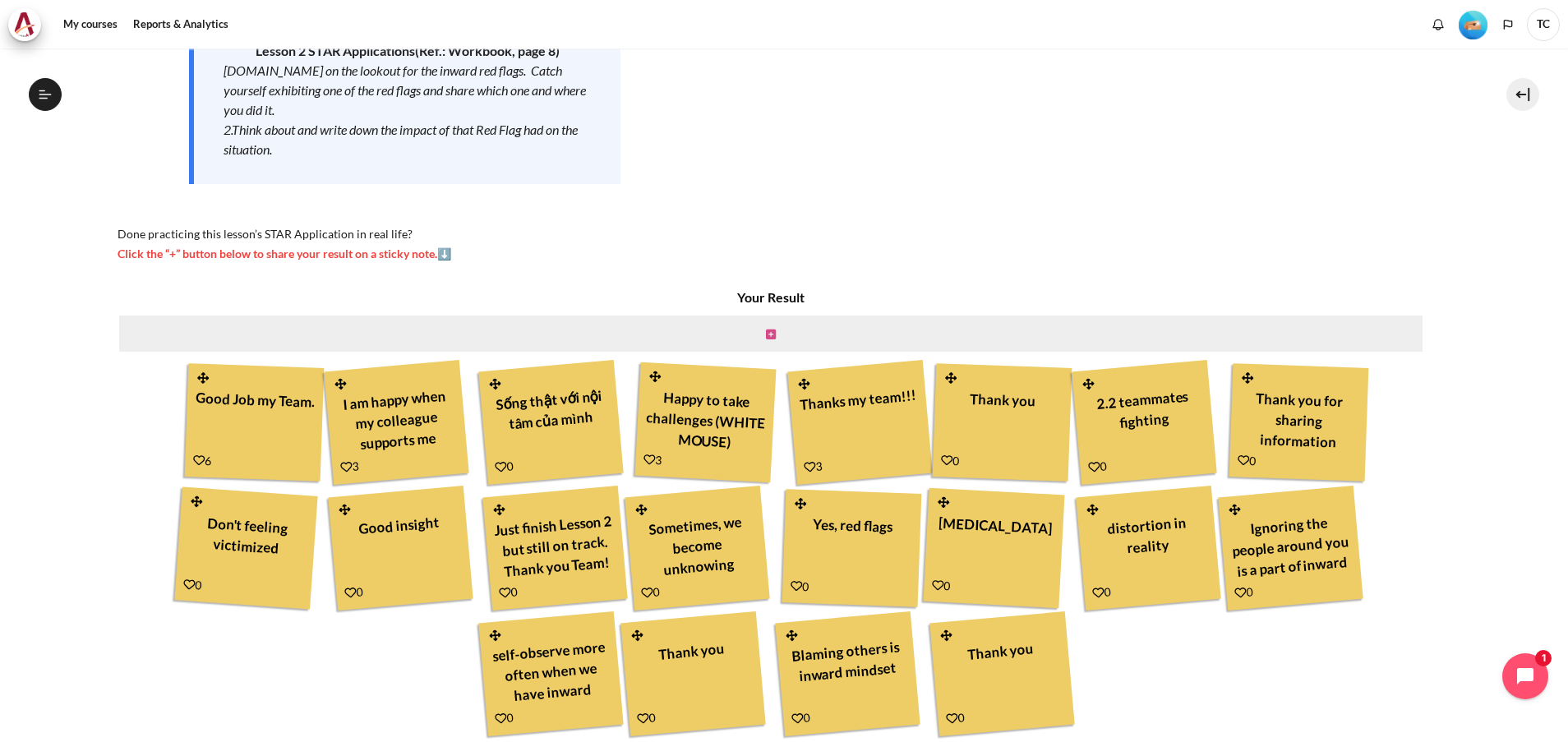
click at [766, 325] on link "Content" at bounding box center [770, 333] width 10 height 16
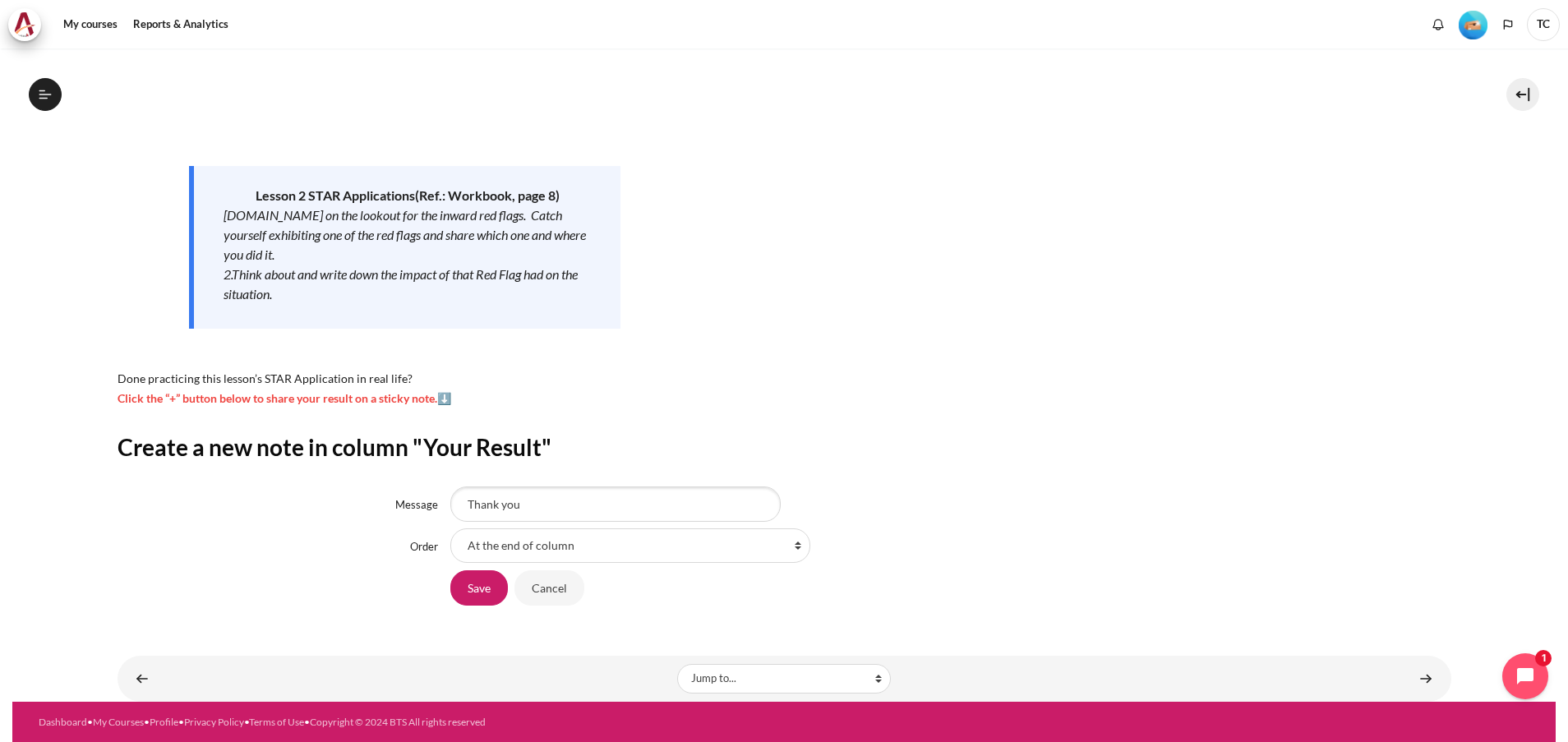
scroll to position [156, 0]
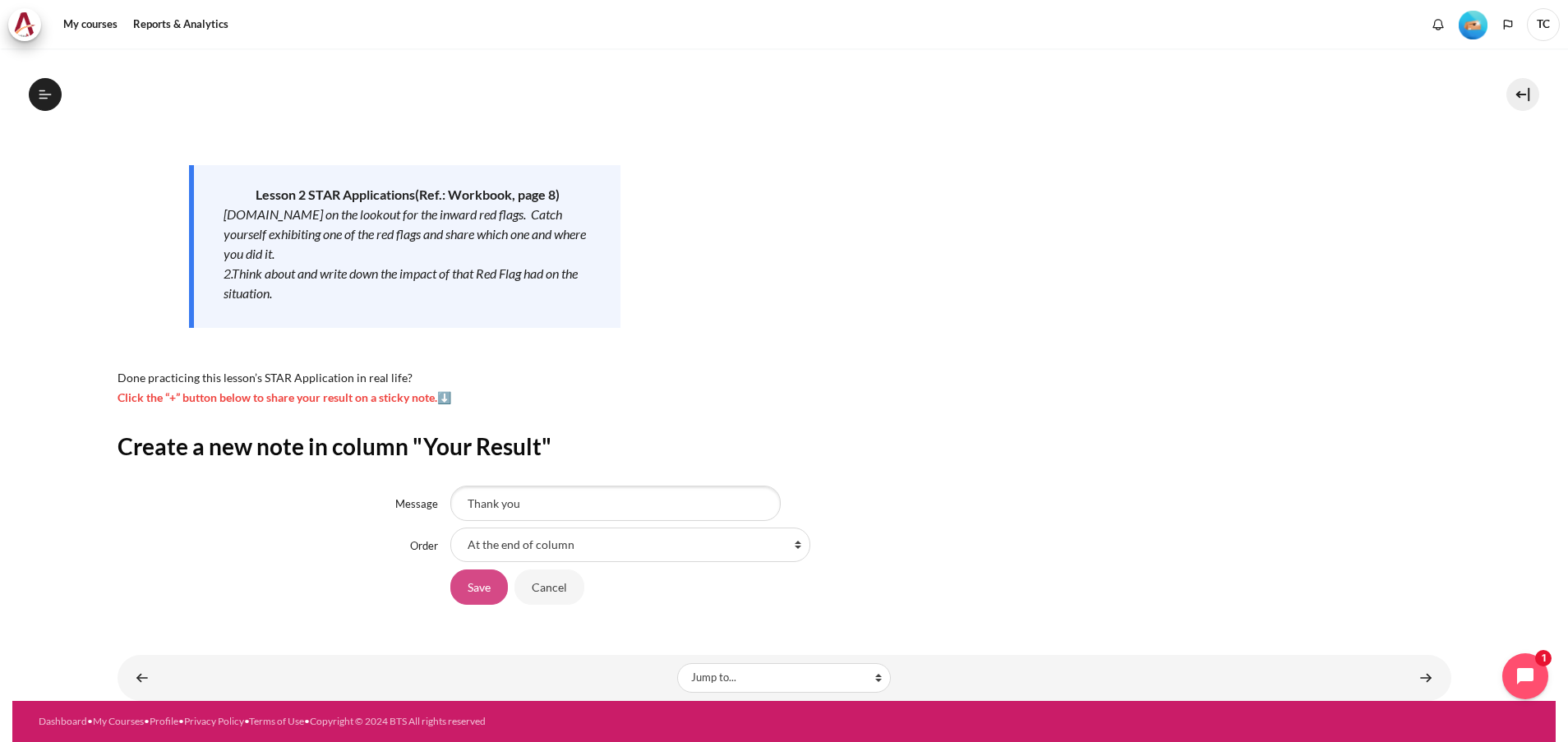
type input "Thank you"
click at [478, 577] on input "Save" at bounding box center [479, 586] width 58 height 34
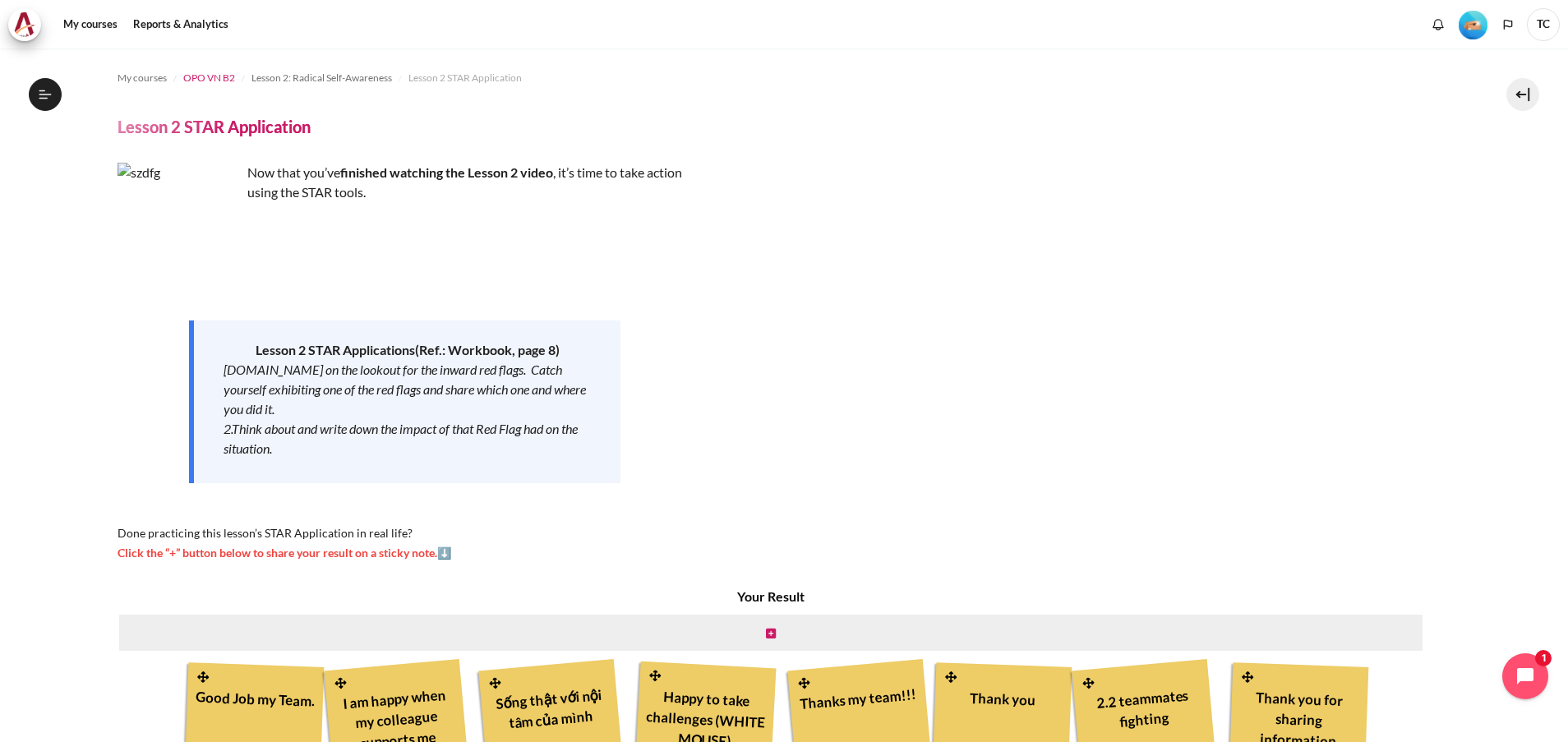
scroll to position [244, 0]
click at [247, 80] on li "Lesson 2: Radical Self-Awareness" at bounding box center [320, 78] width 157 height 26
click at [38, 94] on icon at bounding box center [46, 94] width 15 height 15
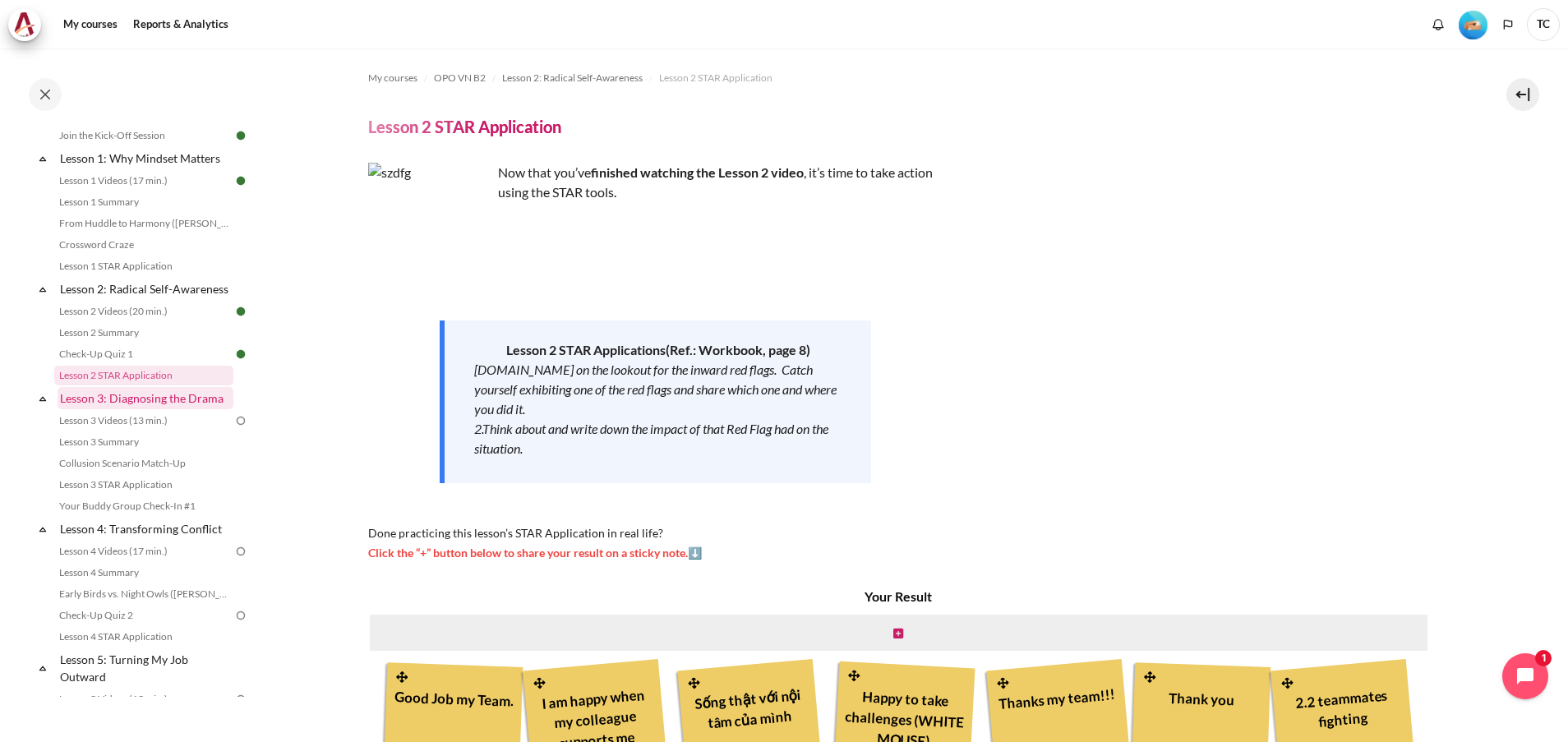
click at [108, 409] on link "Lesson 3: Diagnosing the Drama" at bounding box center [145, 398] width 176 height 22
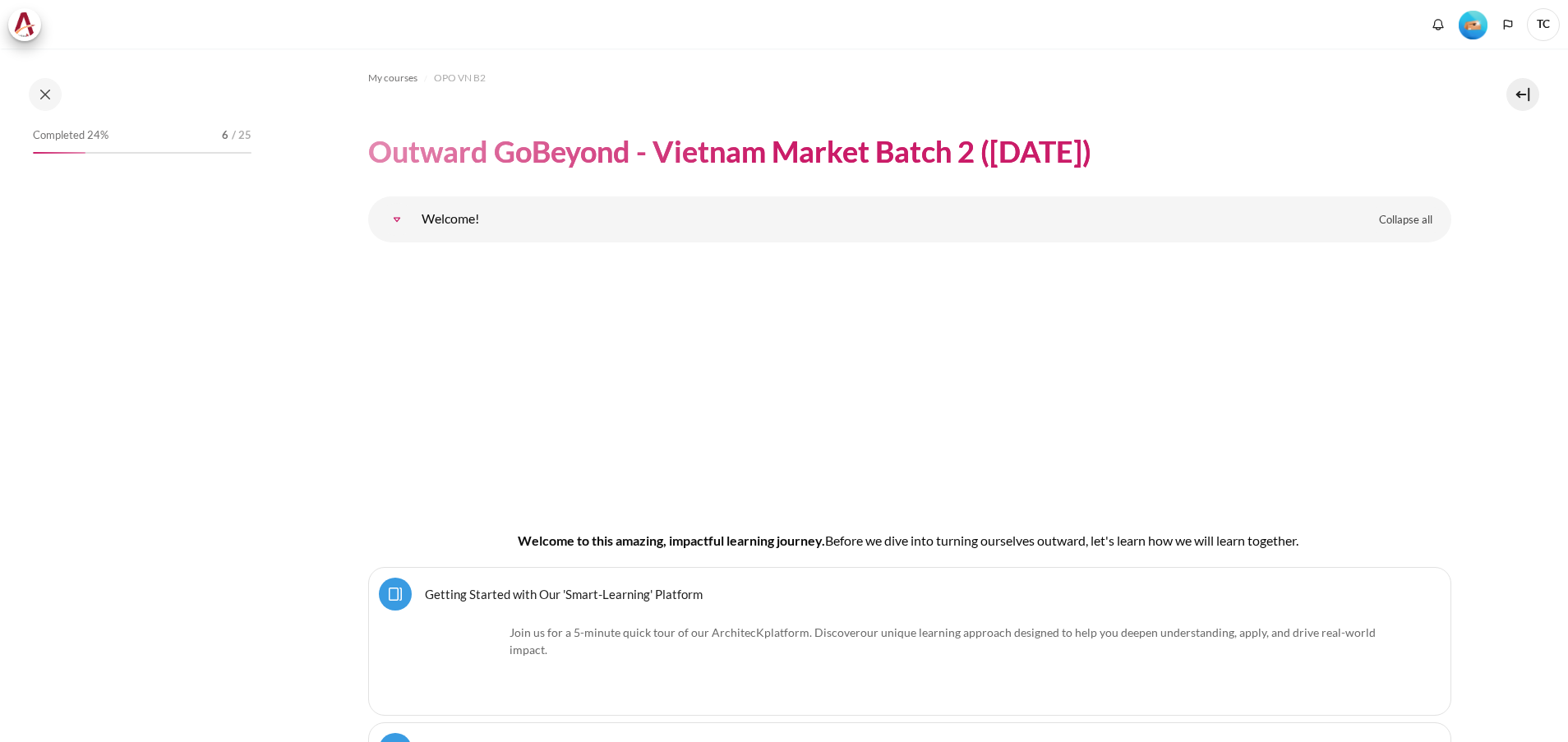
scroll to position [5765, 0]
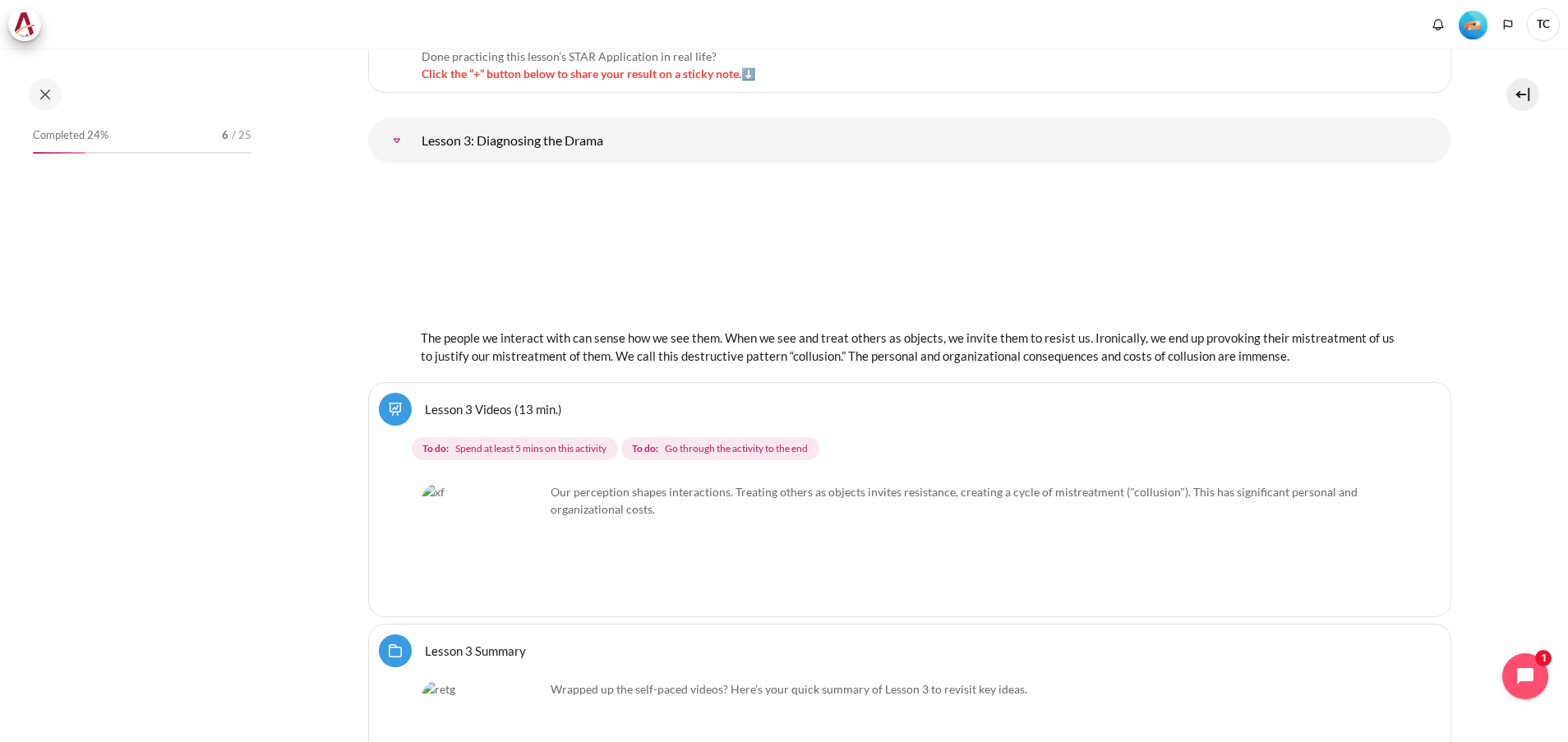
click at [511, 555] on img "Content" at bounding box center [483, 545] width 123 height 123
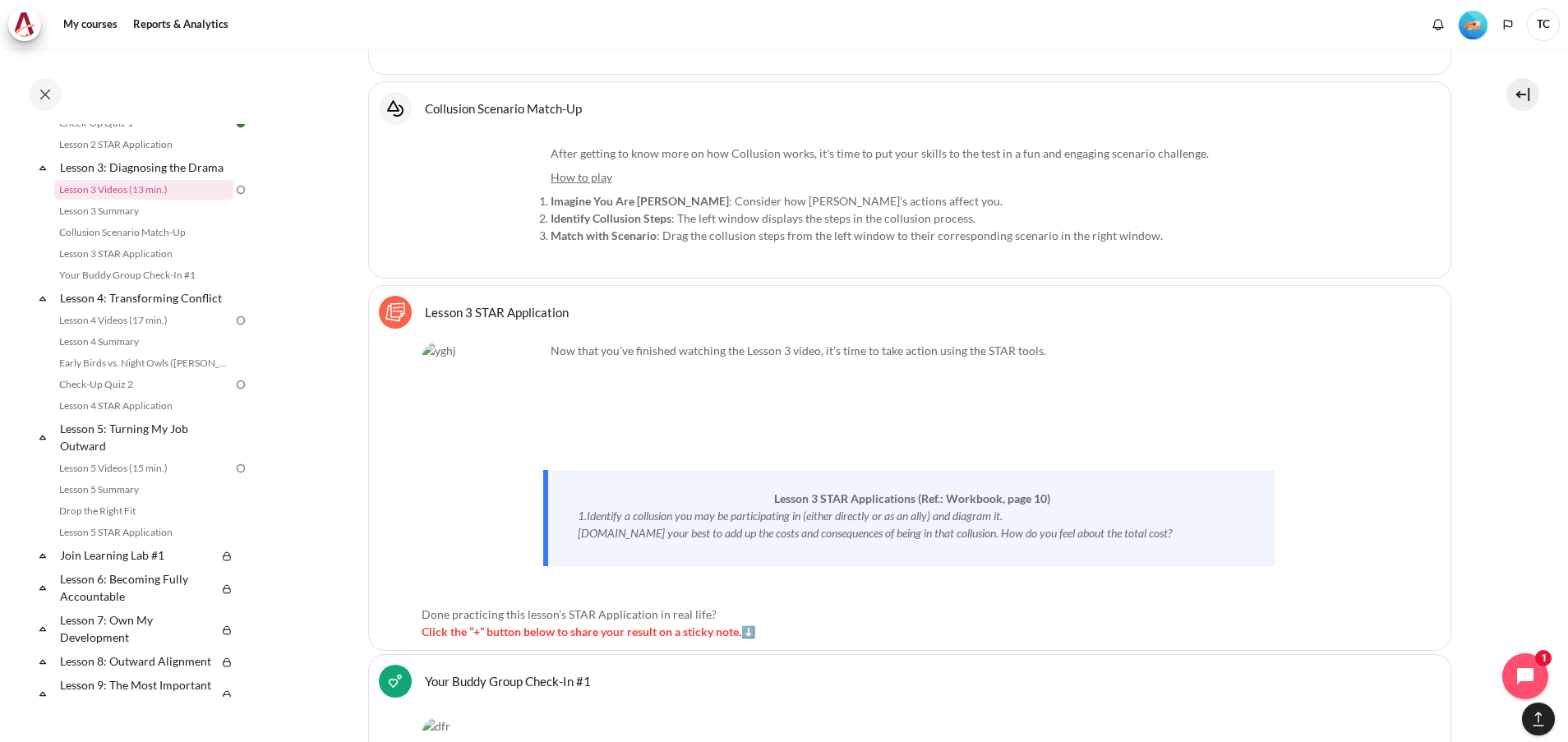
scroll to position [6058, 0]
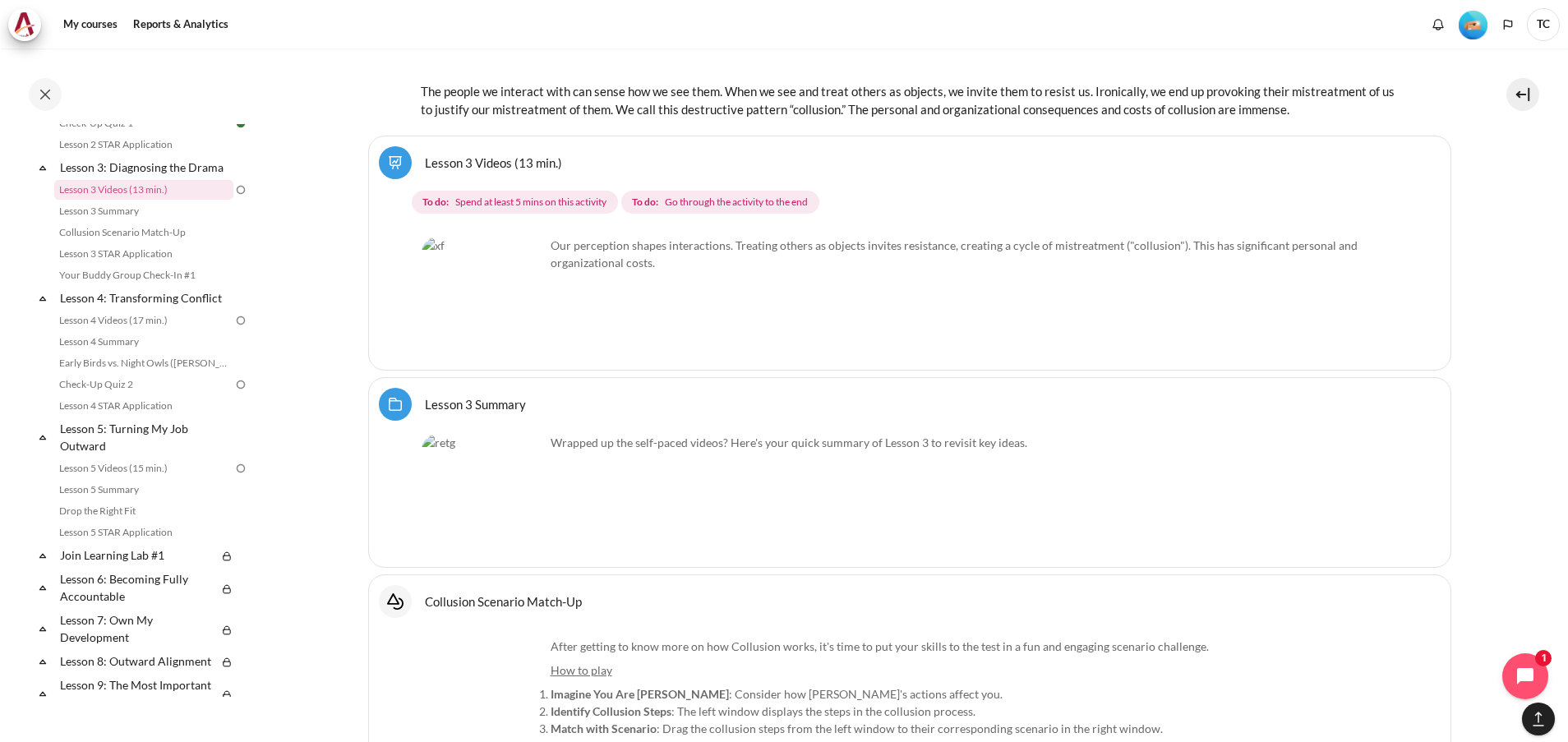
click at [471, 247] on img "Content" at bounding box center [483, 298] width 123 height 123
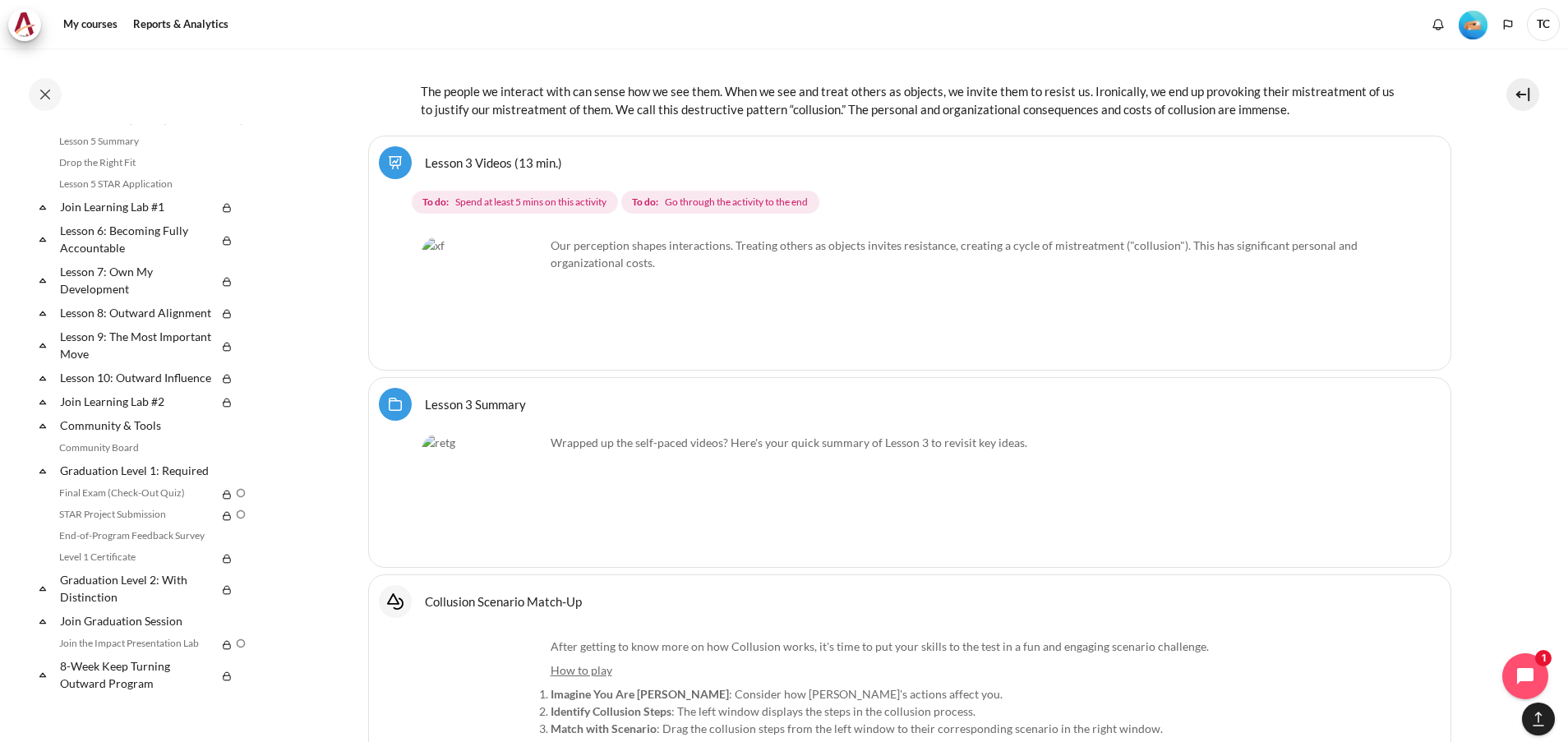
scroll to position [910, 0]
click at [525, 309] on img "Content" at bounding box center [483, 298] width 123 height 123
click at [484, 272] on img "Content" at bounding box center [483, 298] width 123 height 123
click at [607, 237] on p "Our perception shapes interactions. Treating others as objects invites resistan…" at bounding box center [909, 254] width 976 height 34
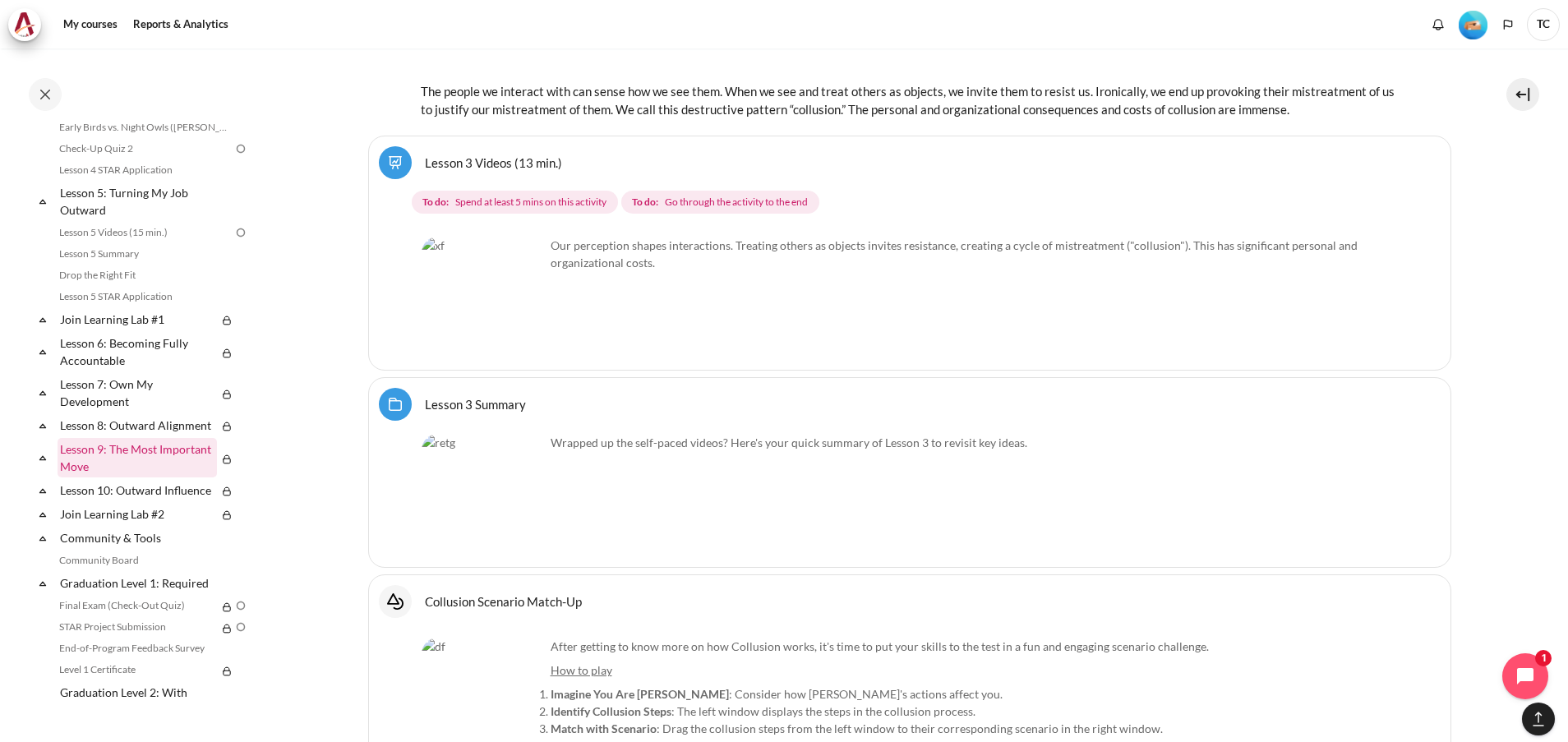
scroll to position [417, 0]
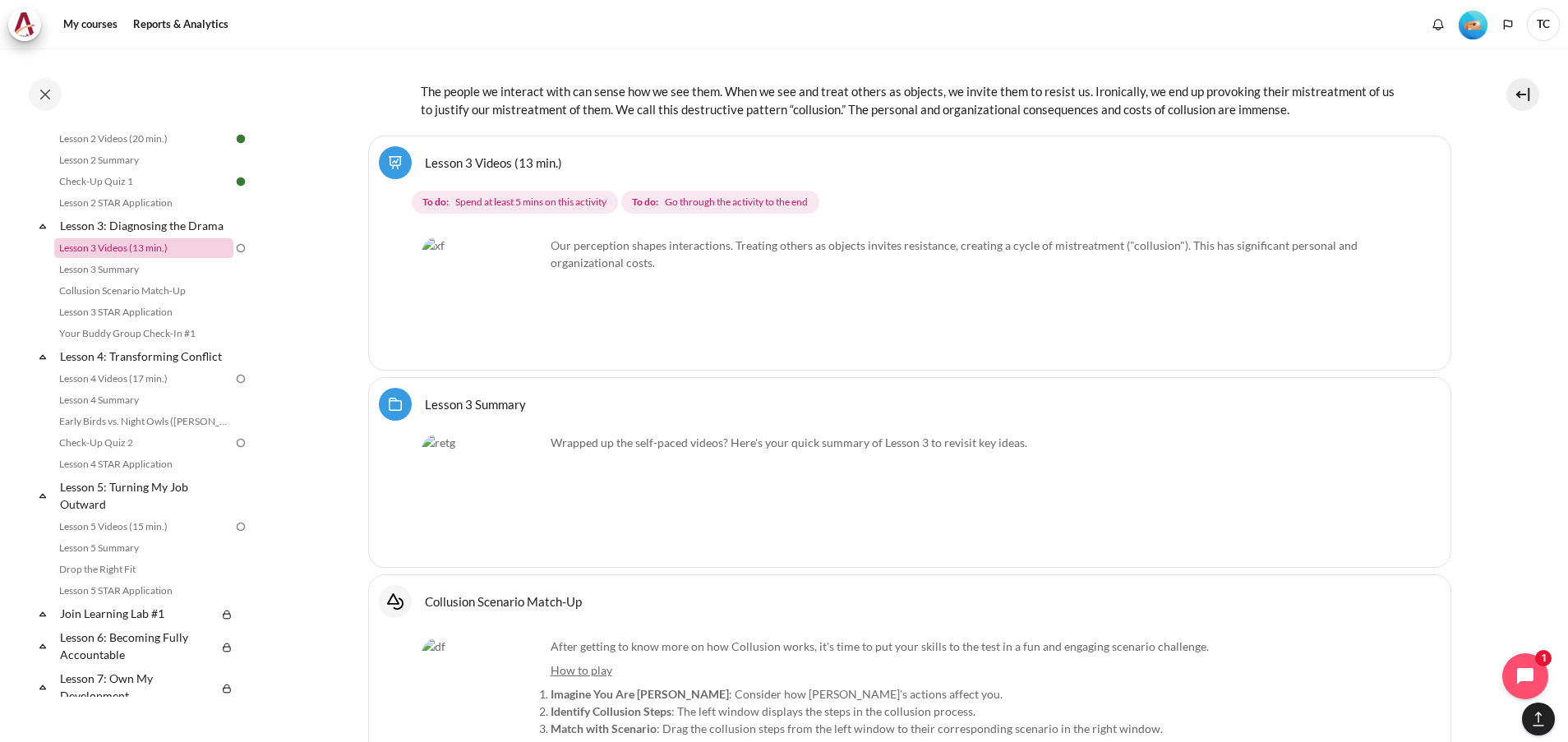
click at [129, 258] on link "Lesson 3 Videos (13 min.)" at bounding box center [143, 248] width 179 height 20
click at [484, 255] on img "Content" at bounding box center [483, 298] width 123 height 123
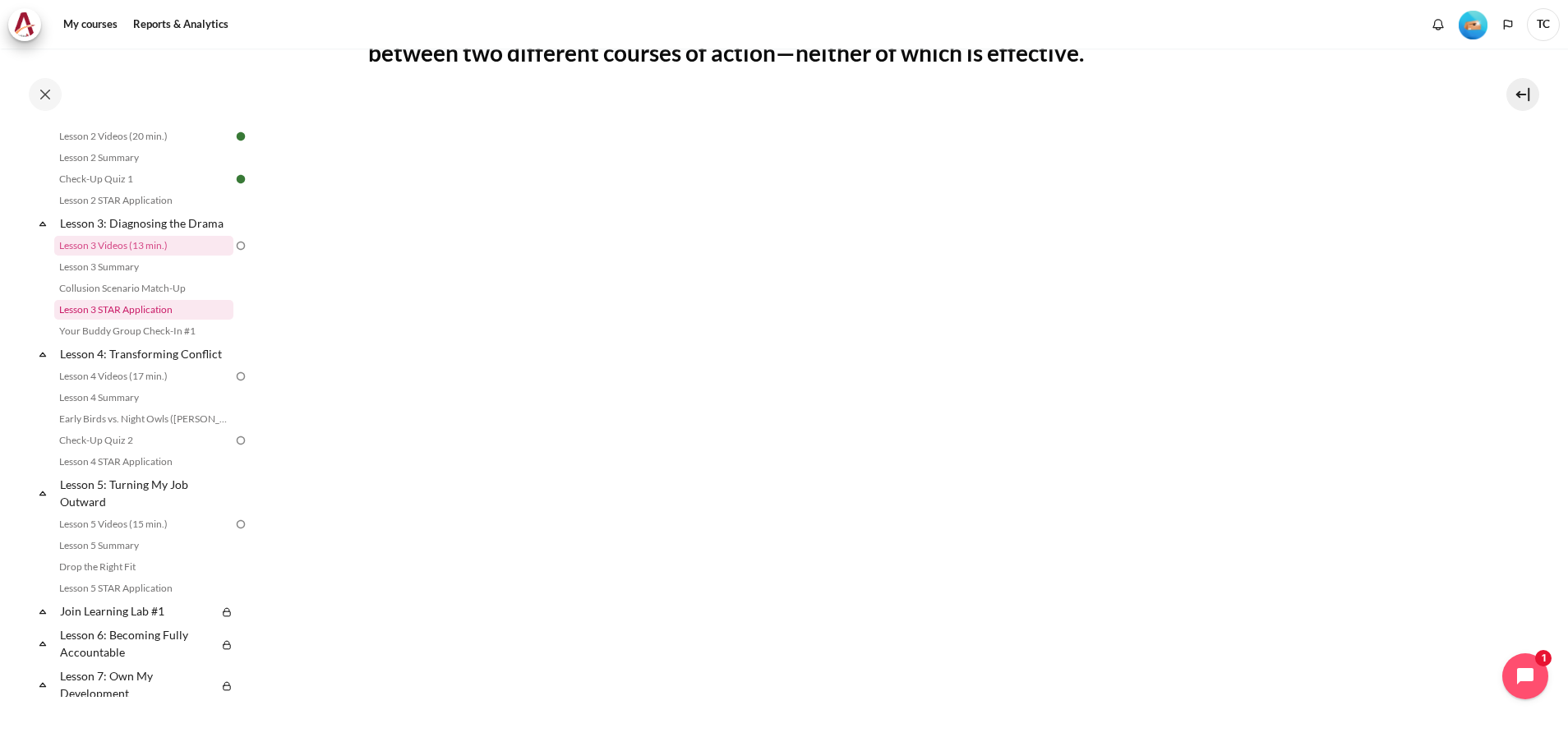
scroll to position [417, 0]
click at [102, 280] on link "Lesson 3 Summary" at bounding box center [143, 269] width 179 height 20
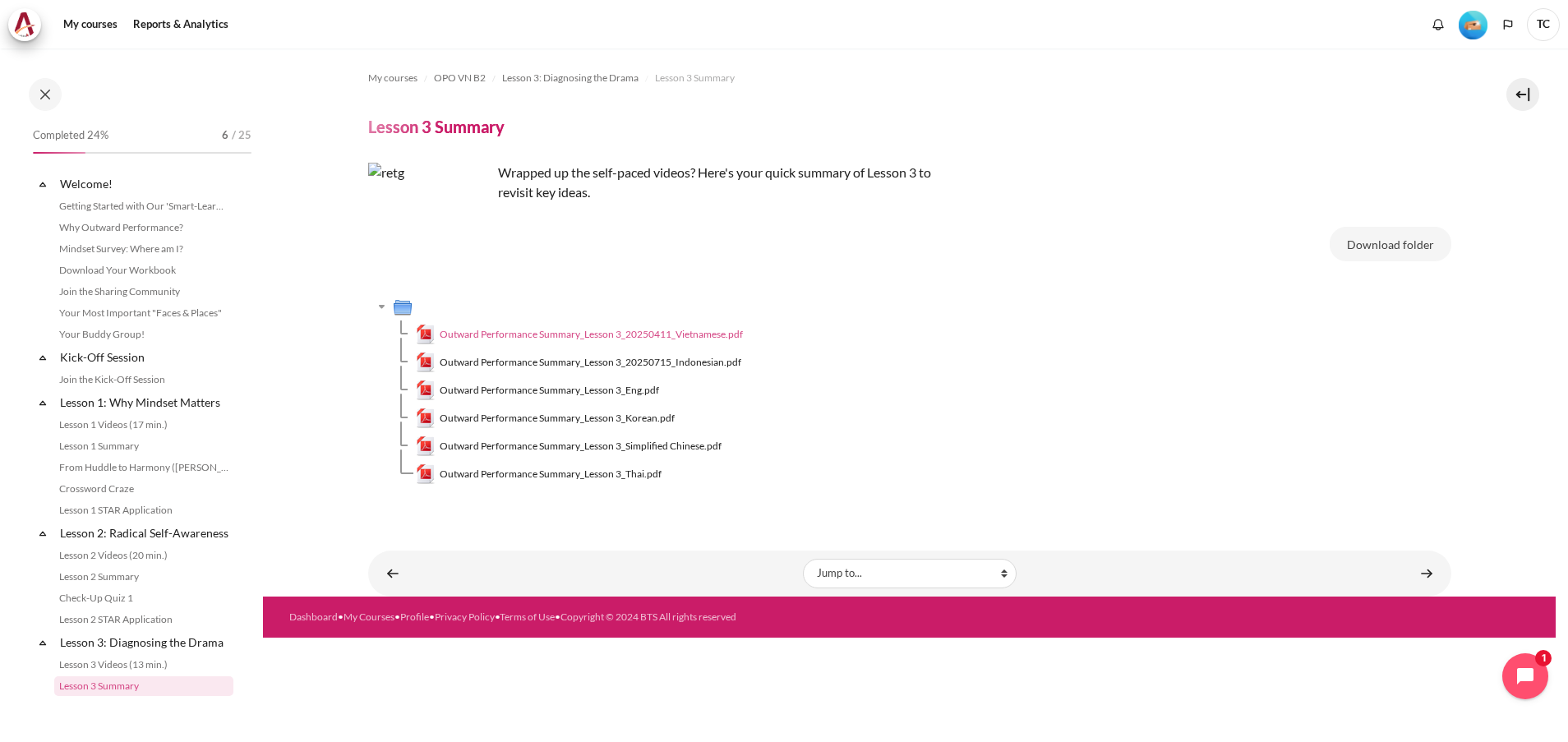
scroll to position [328, 0]
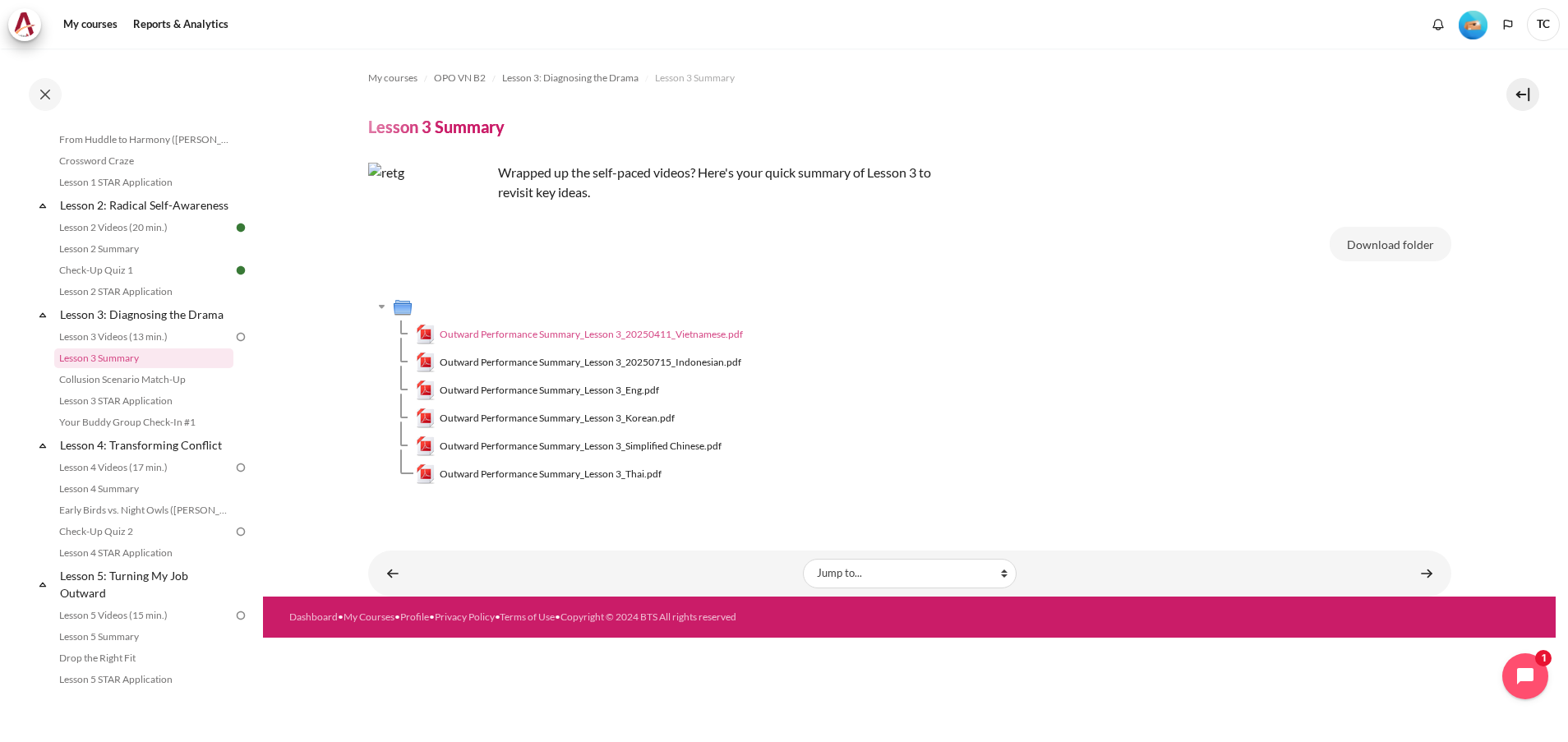
click at [706, 333] on span "Outward Performance Summary_Lesson 3_20250411_Vietnamese.pdf" at bounding box center [591, 335] width 303 height 15
click at [605, 388] on span "Outward Performance Summary_Lesson 3_Eng.pdf" at bounding box center [549, 391] width 219 height 15
click at [143, 390] on link "Collusion Scenario Match-Up" at bounding box center [143, 379] width 179 height 20
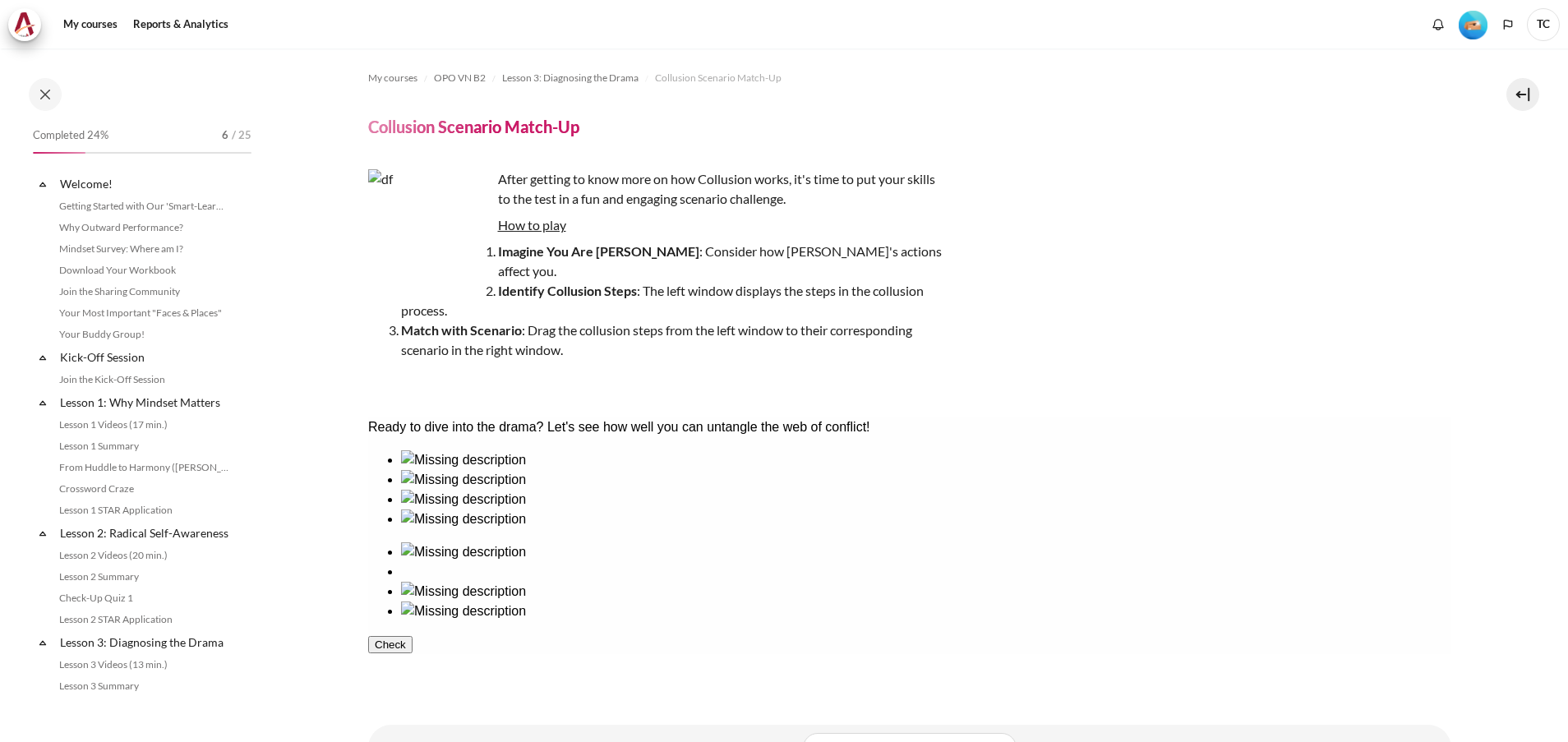
scroll to position [350, 0]
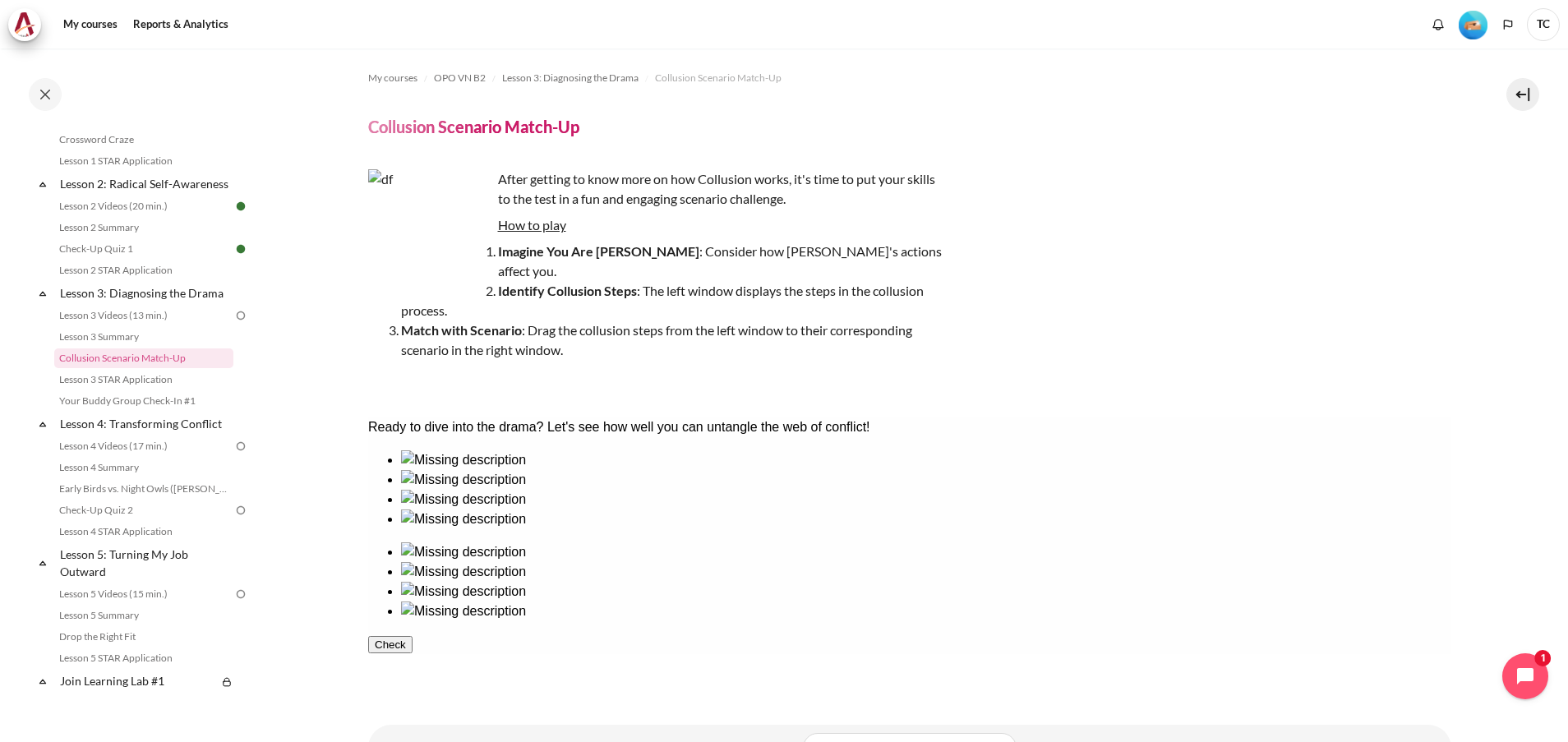
click at [443, 471] on div at bounding box center [925, 471] width 1050 height 0
click at [440, 471] on div at bounding box center [925, 471] width 1050 height 0
click at [429, 471] on div at bounding box center [925, 471] width 1050 height 0
click at [1199, 602] on div at bounding box center [925, 602] width 1050 height 0
click at [661, 510] on div at bounding box center [925, 510] width 1050 height 0
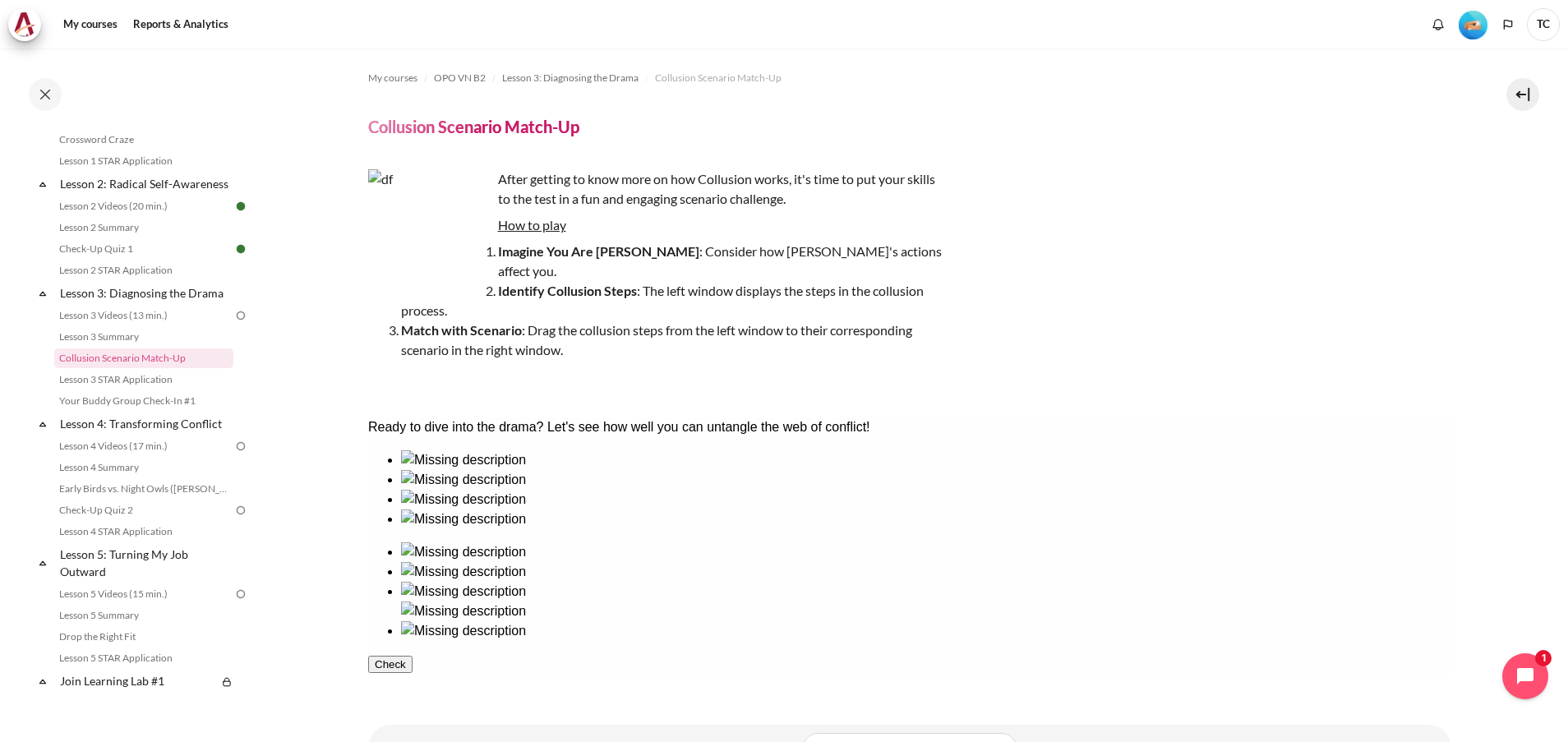
click at [975, 562] on div at bounding box center [925, 562] width 1050 height 0
click at [552, 490] on div at bounding box center [925, 490] width 1050 height 0
click at [1315, 661] on div at bounding box center [925, 661] width 1050 height 0
click at [783, 529] on div at bounding box center [925, 529] width 1050 height 0
click at [1078, 602] on div at bounding box center [925, 602] width 1050 height 0
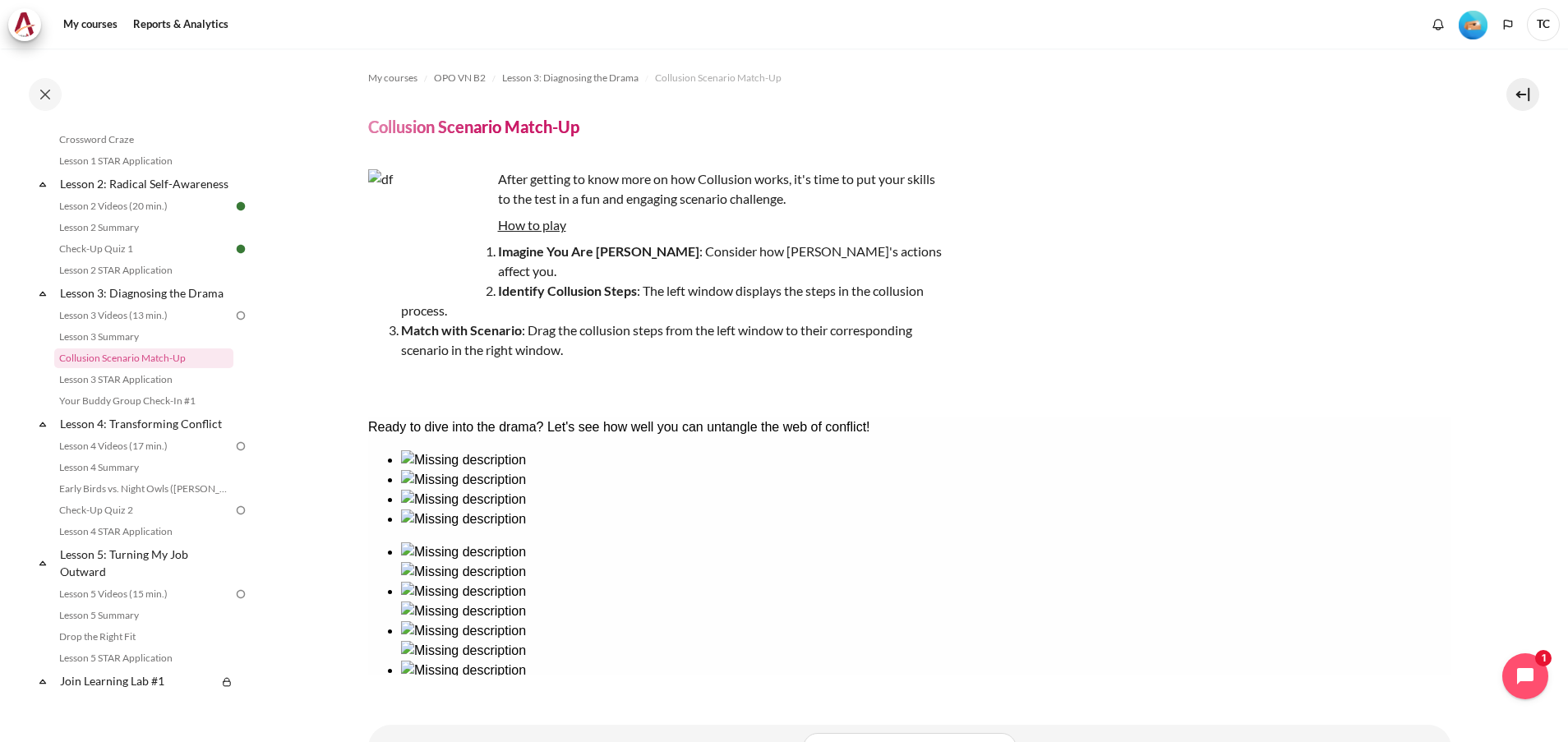
click at [412, 715] on button "Check" at bounding box center [389, 723] width 45 height 18
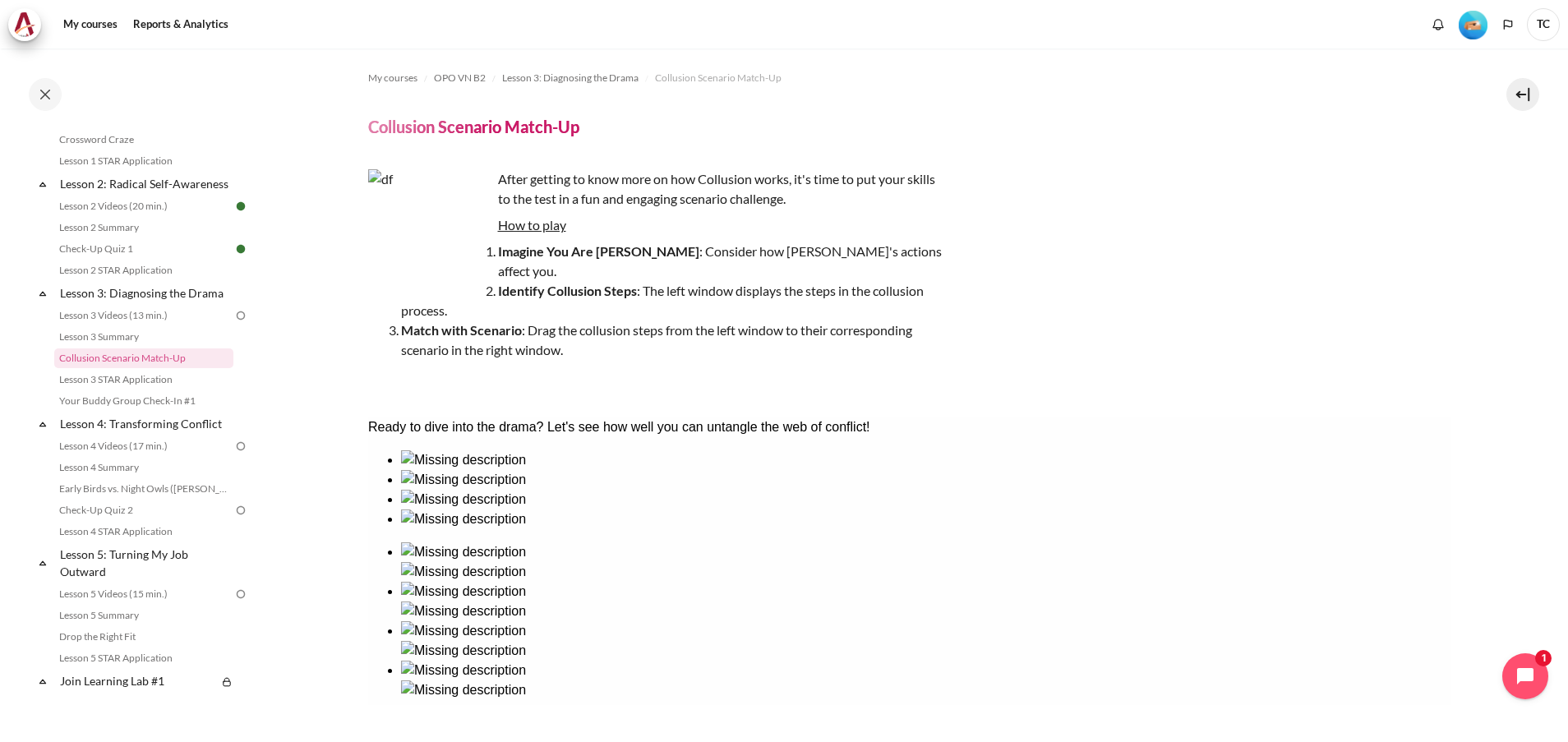
scroll to position [80, 0]
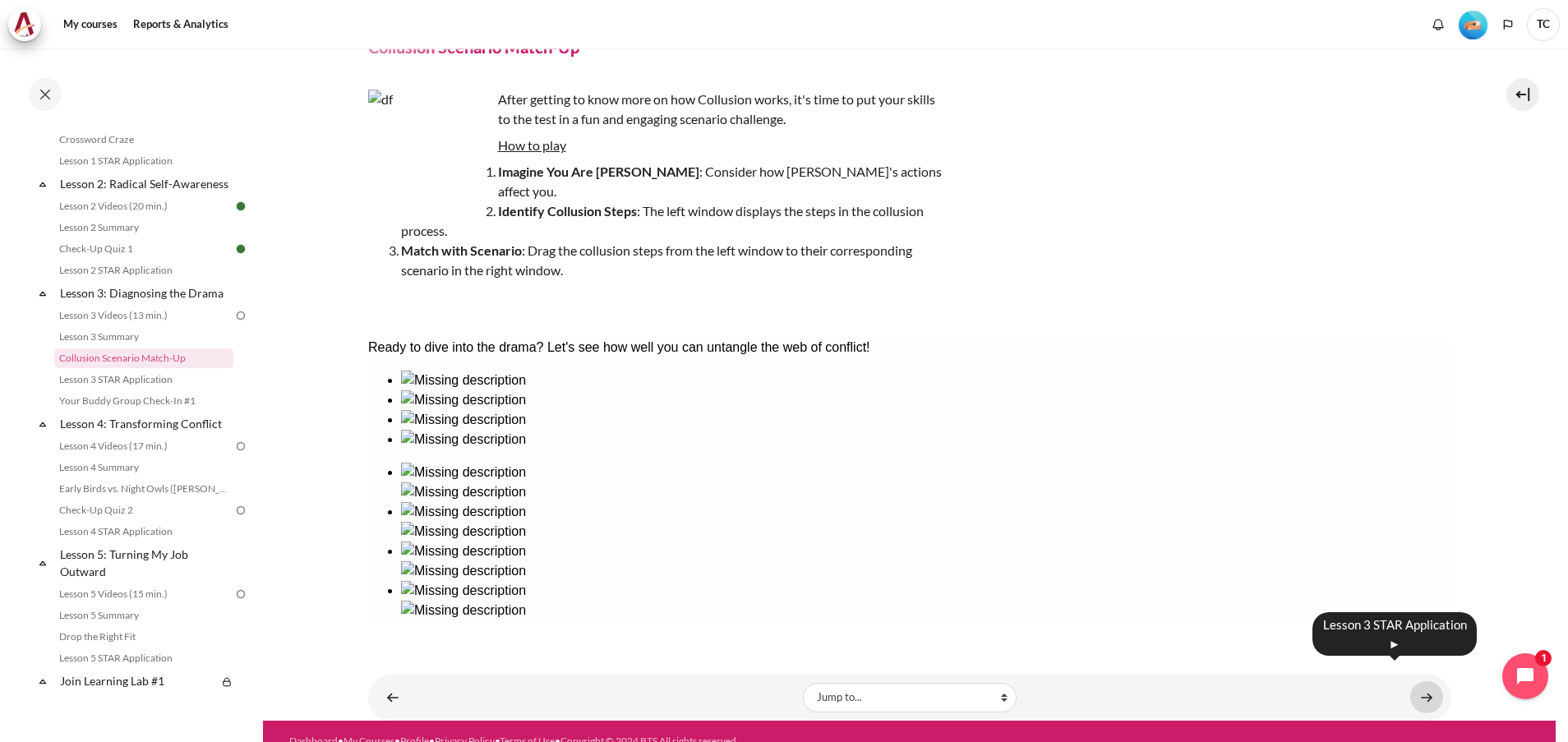
click at [1418, 681] on link "Content" at bounding box center [1426, 697] width 33 height 32
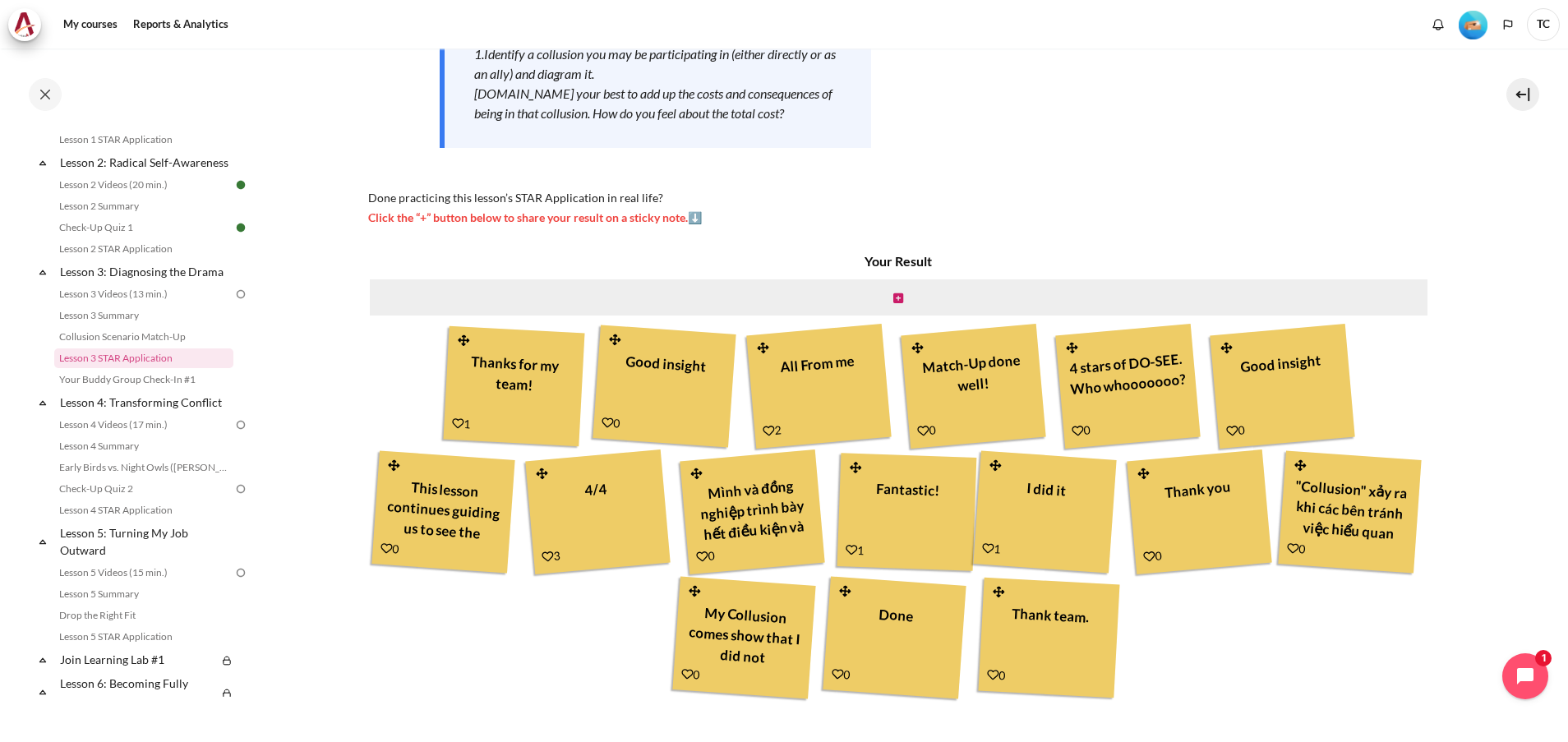
scroll to position [280, 0]
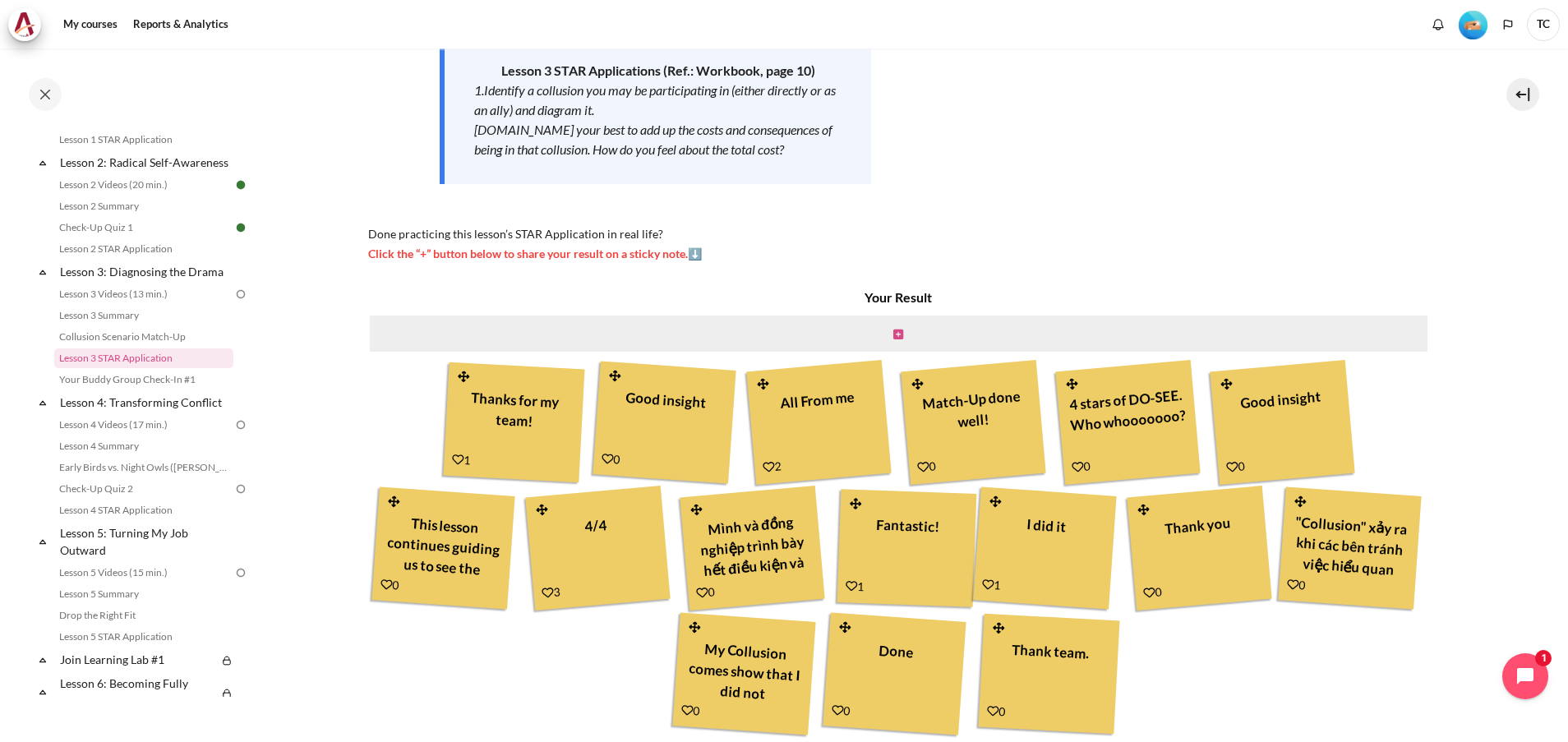
click at [893, 325] on link "Content" at bounding box center [898, 333] width 10 height 16
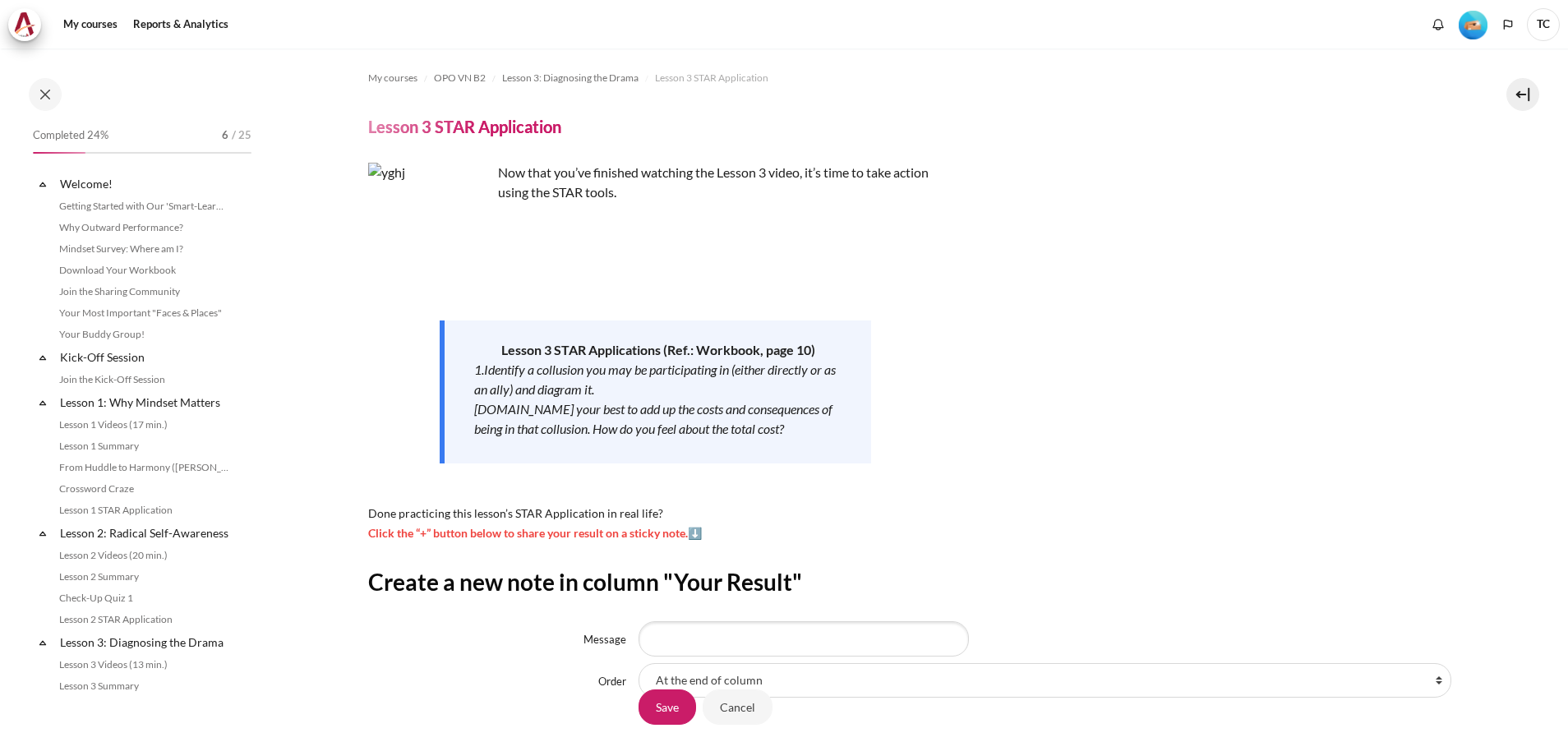
scroll to position [136, 0]
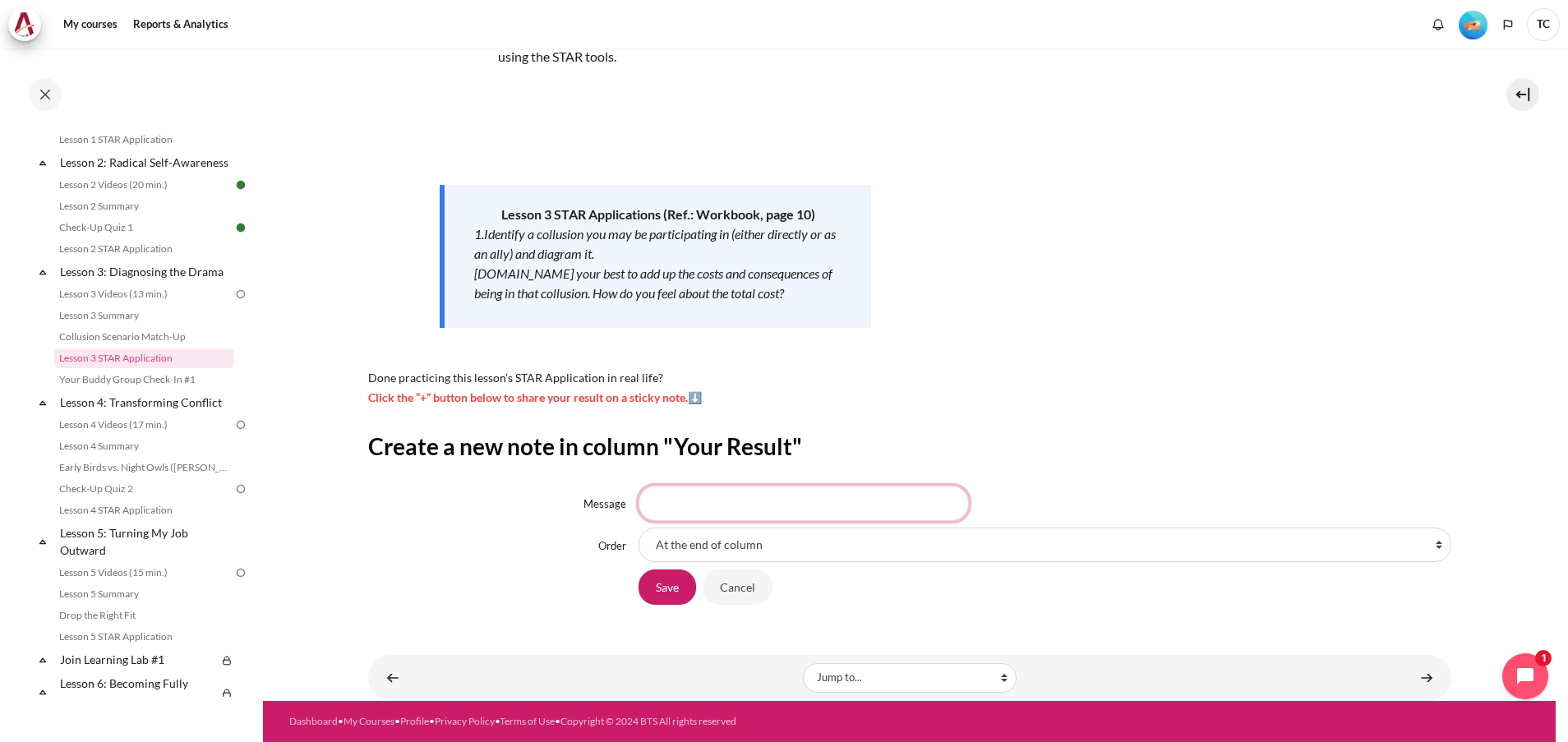
click at [833, 506] on input "Message" at bounding box center [803, 502] width 331 height 34
type input "Done"
click at [655, 596] on input "Save" at bounding box center [667, 586] width 58 height 34
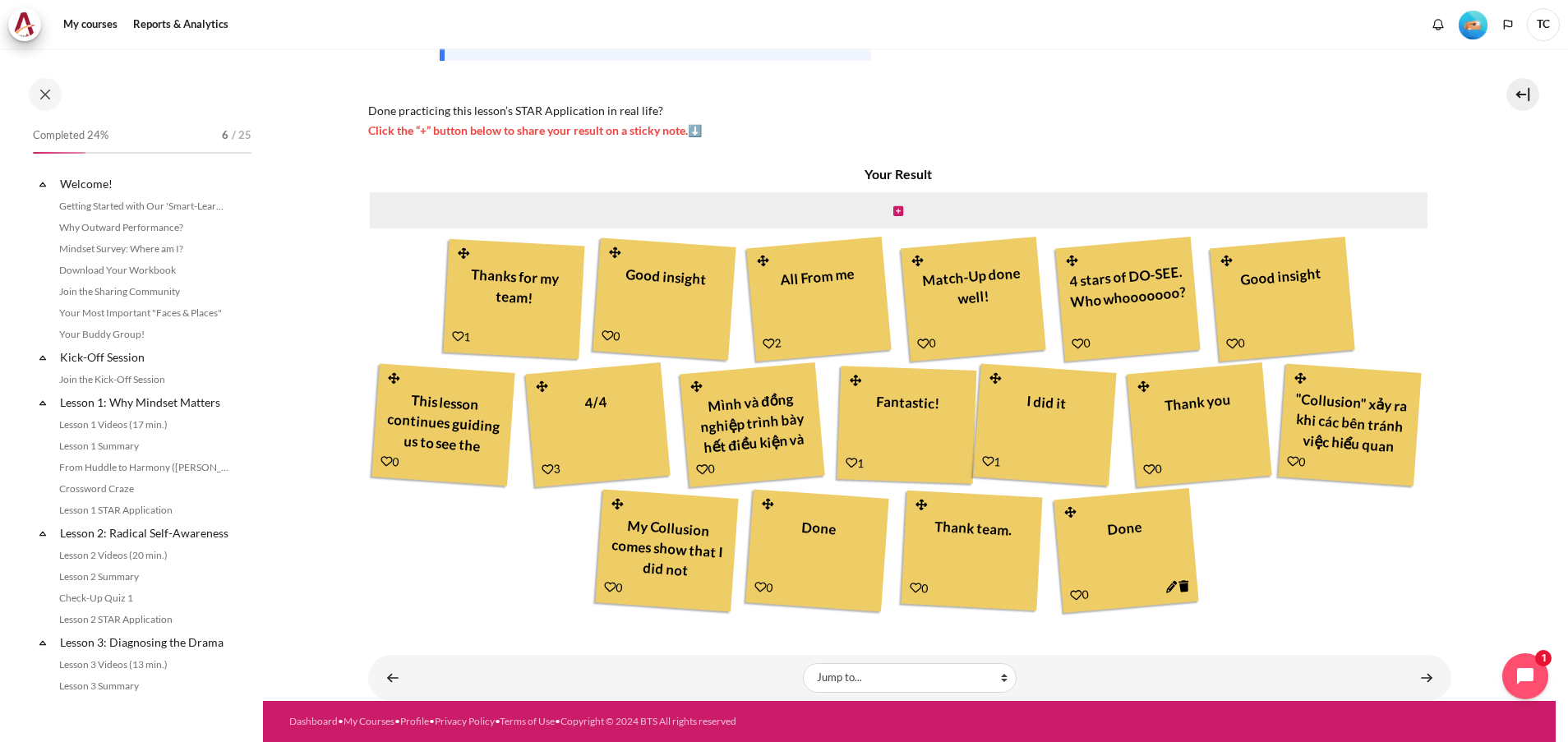
scroll to position [371, 0]
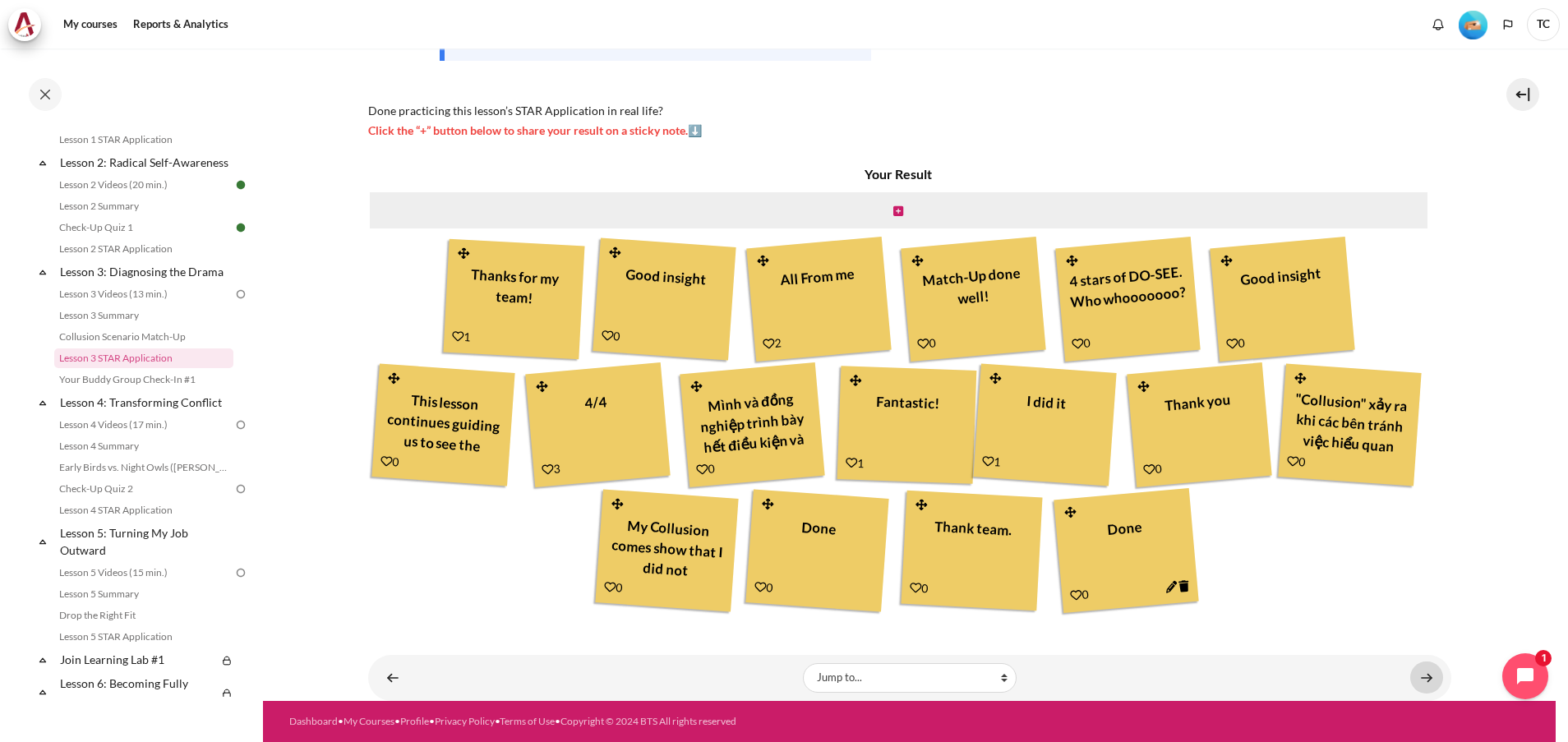
click at [1411, 677] on link "Content" at bounding box center [1426, 678] width 33 height 32
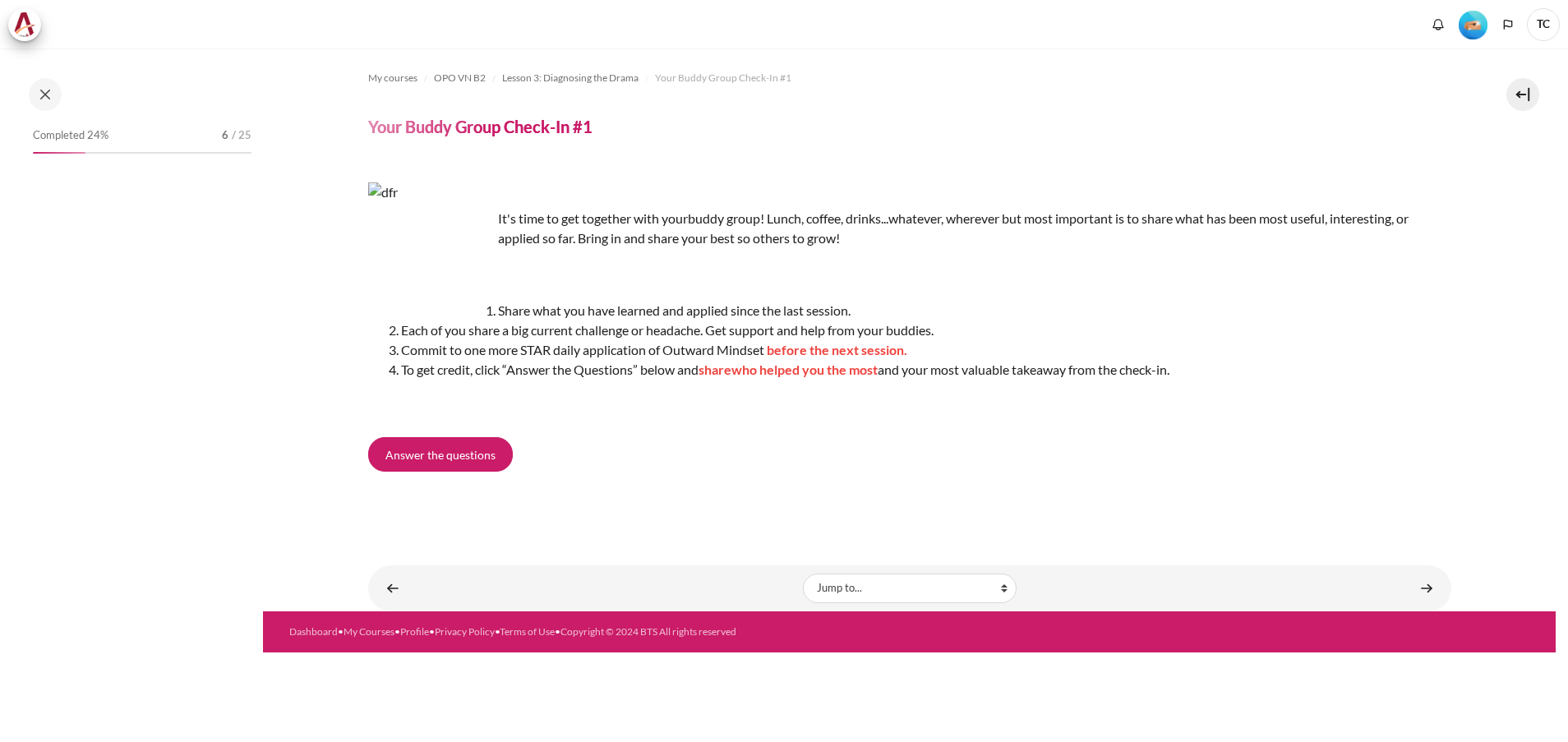
scroll to position [392, 0]
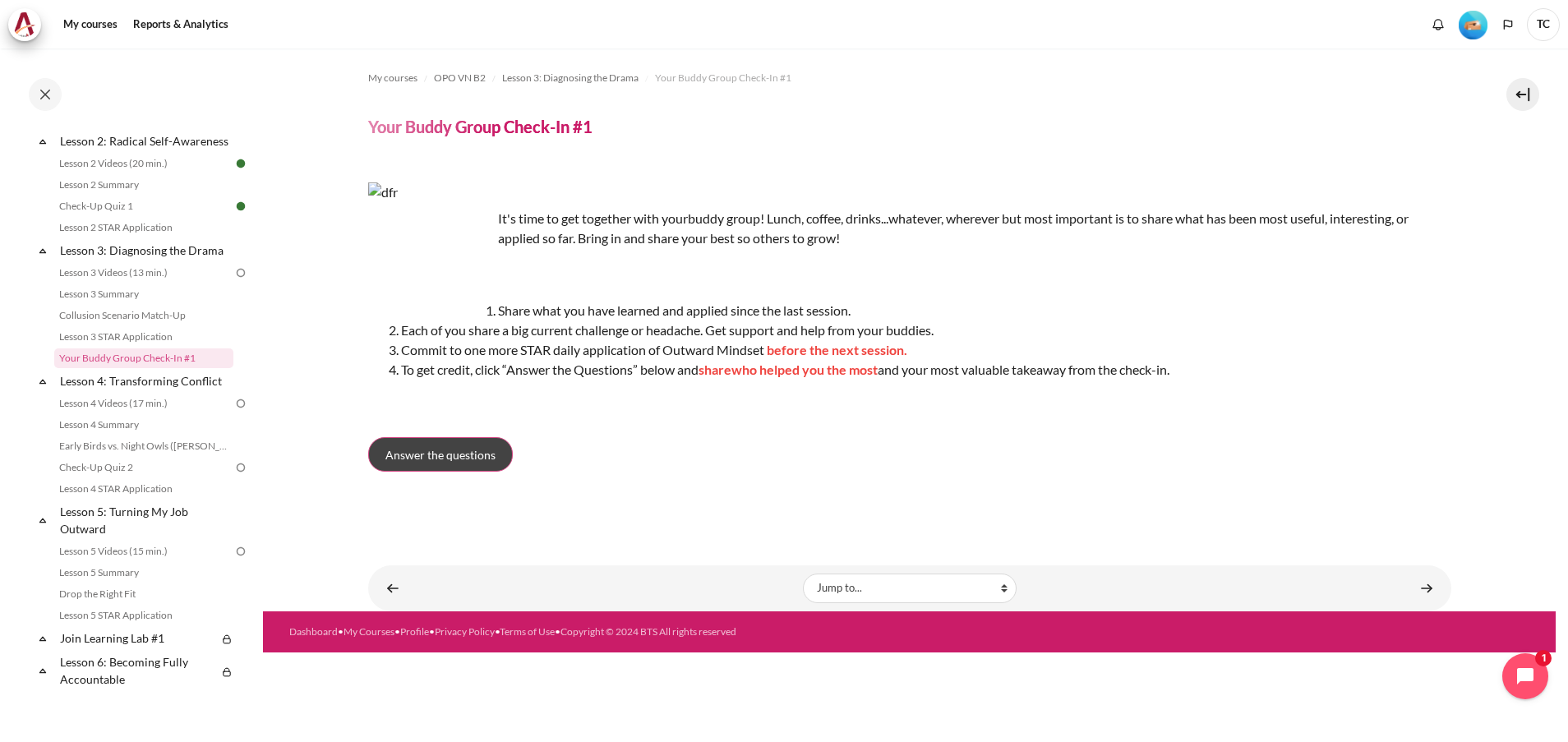
click at [448, 447] on span "Answer the questions" at bounding box center [441, 455] width 110 height 18
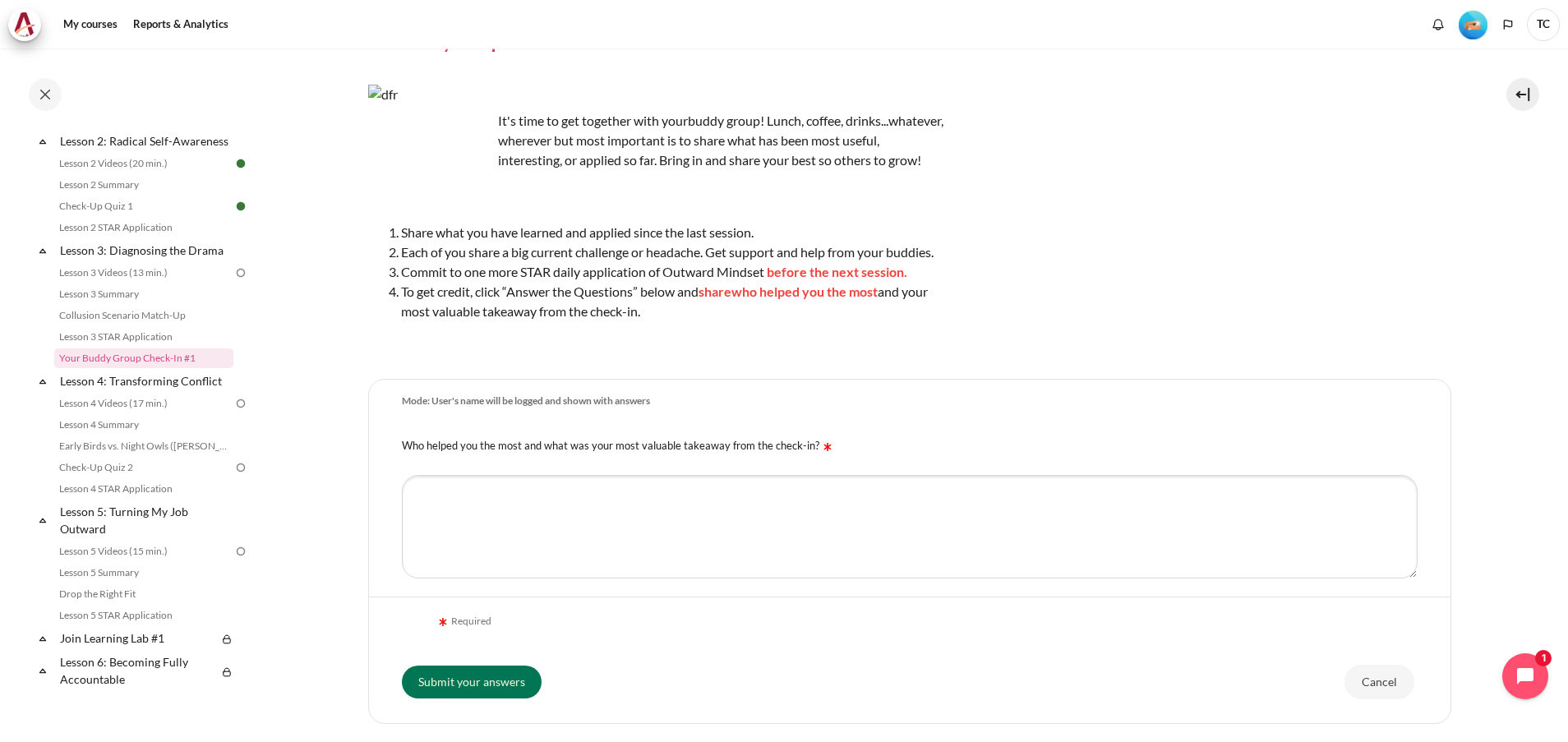
scroll to position [123, 0]
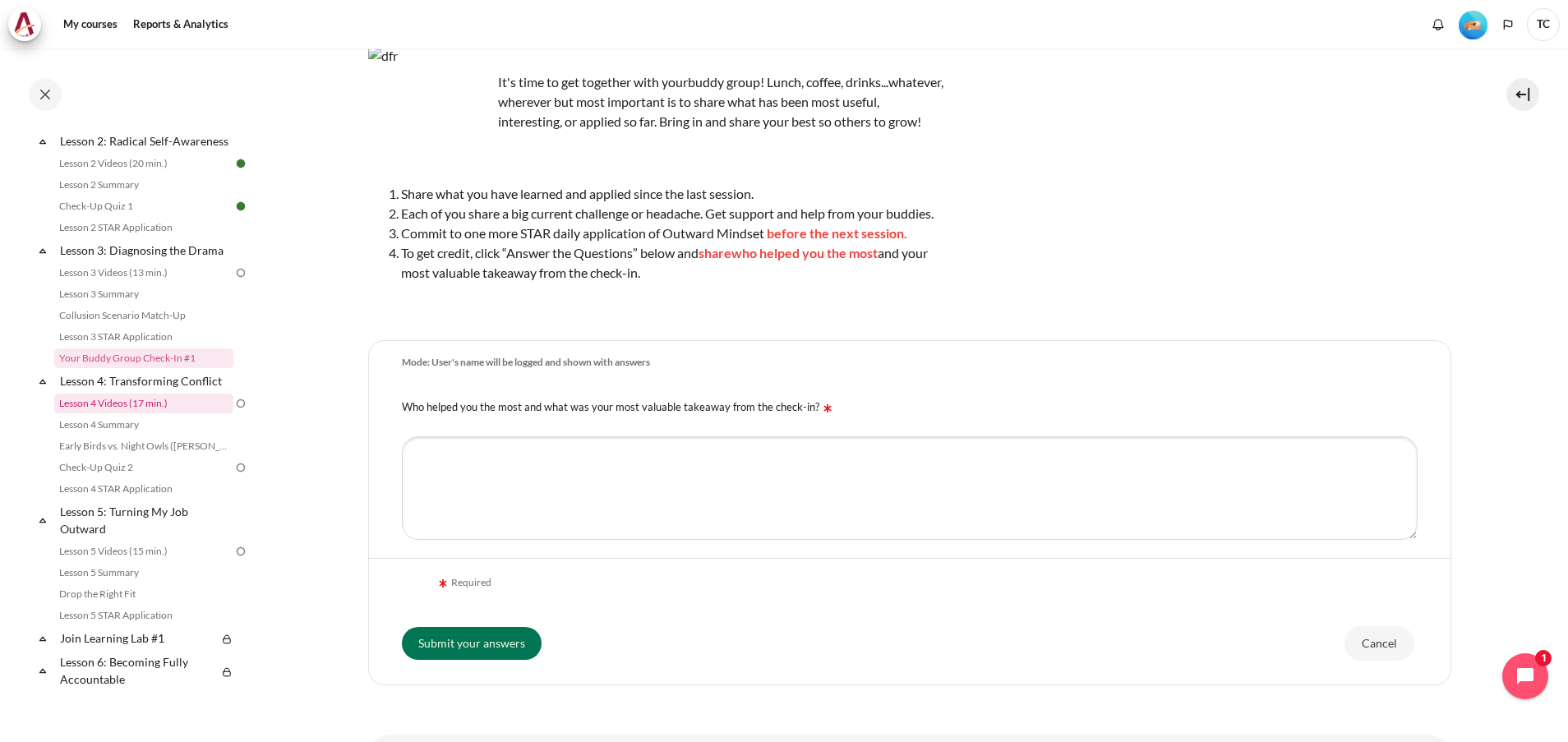
click at [108, 414] on link "Lesson 4 Videos (17 min.)" at bounding box center [143, 403] width 179 height 20
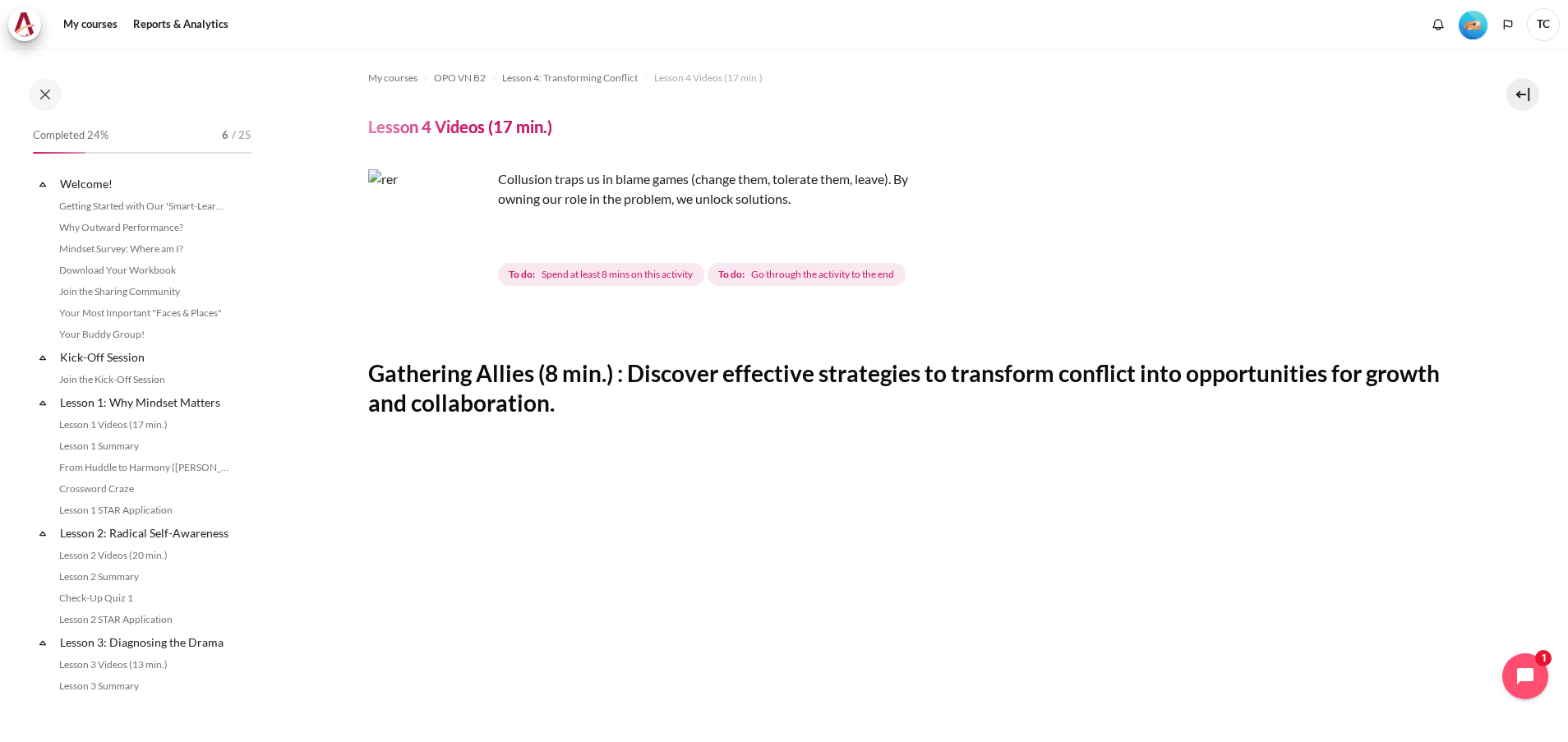
scroll to position [437, 0]
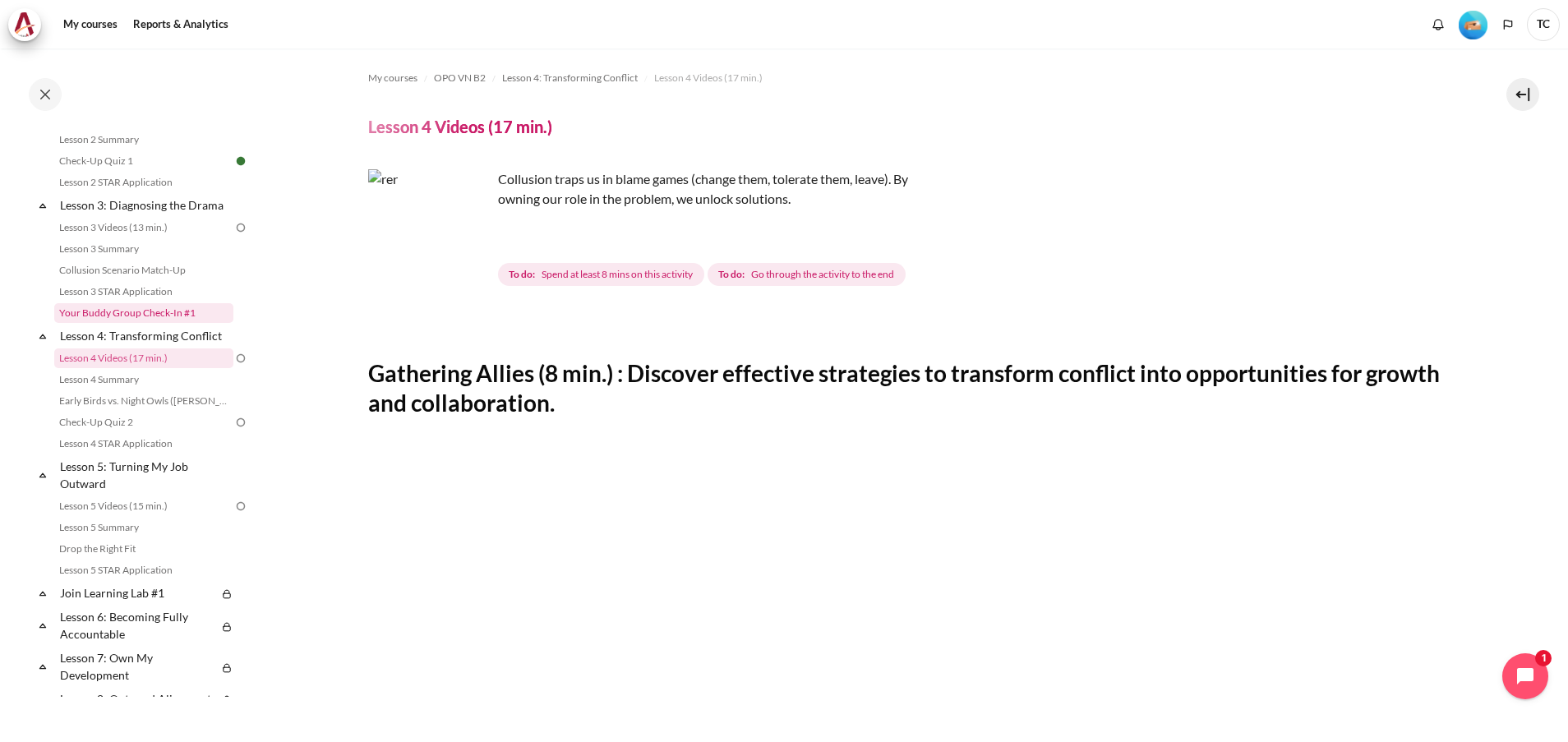
click at [123, 323] on link "Your Buddy Group Check-In #1" at bounding box center [143, 312] width 179 height 20
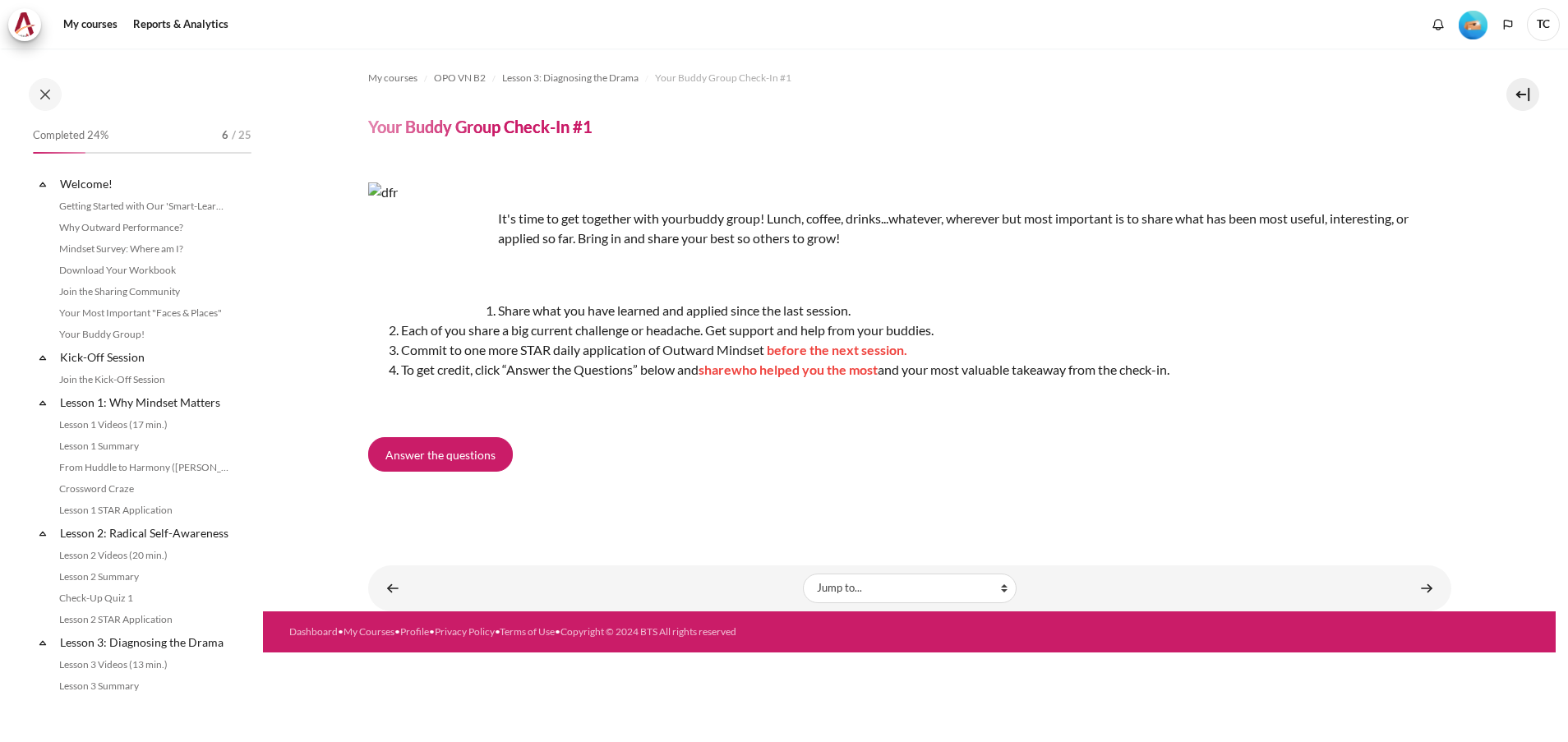
scroll to position [392, 0]
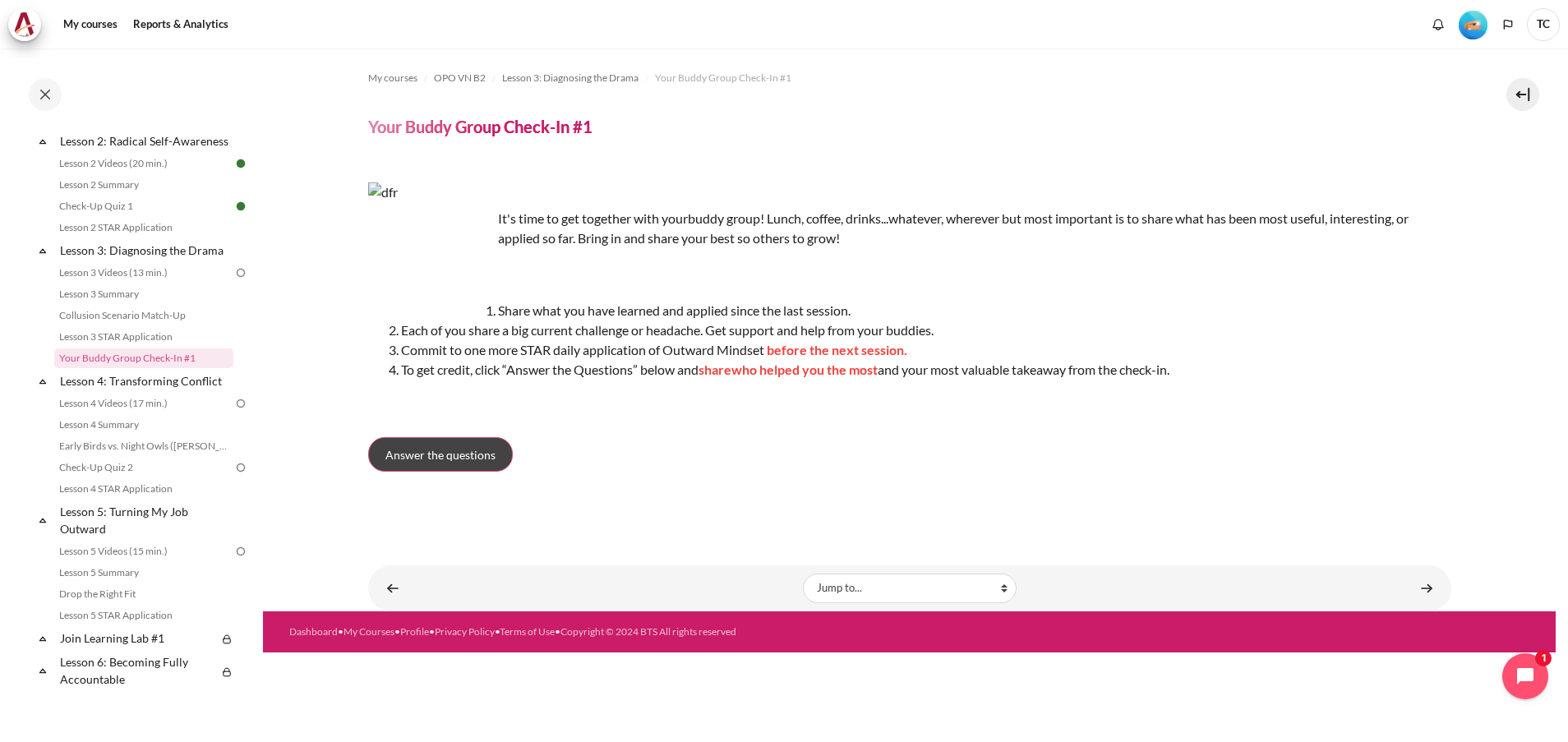
click at [453, 453] on span "Answer the questions" at bounding box center [441, 455] width 110 height 18
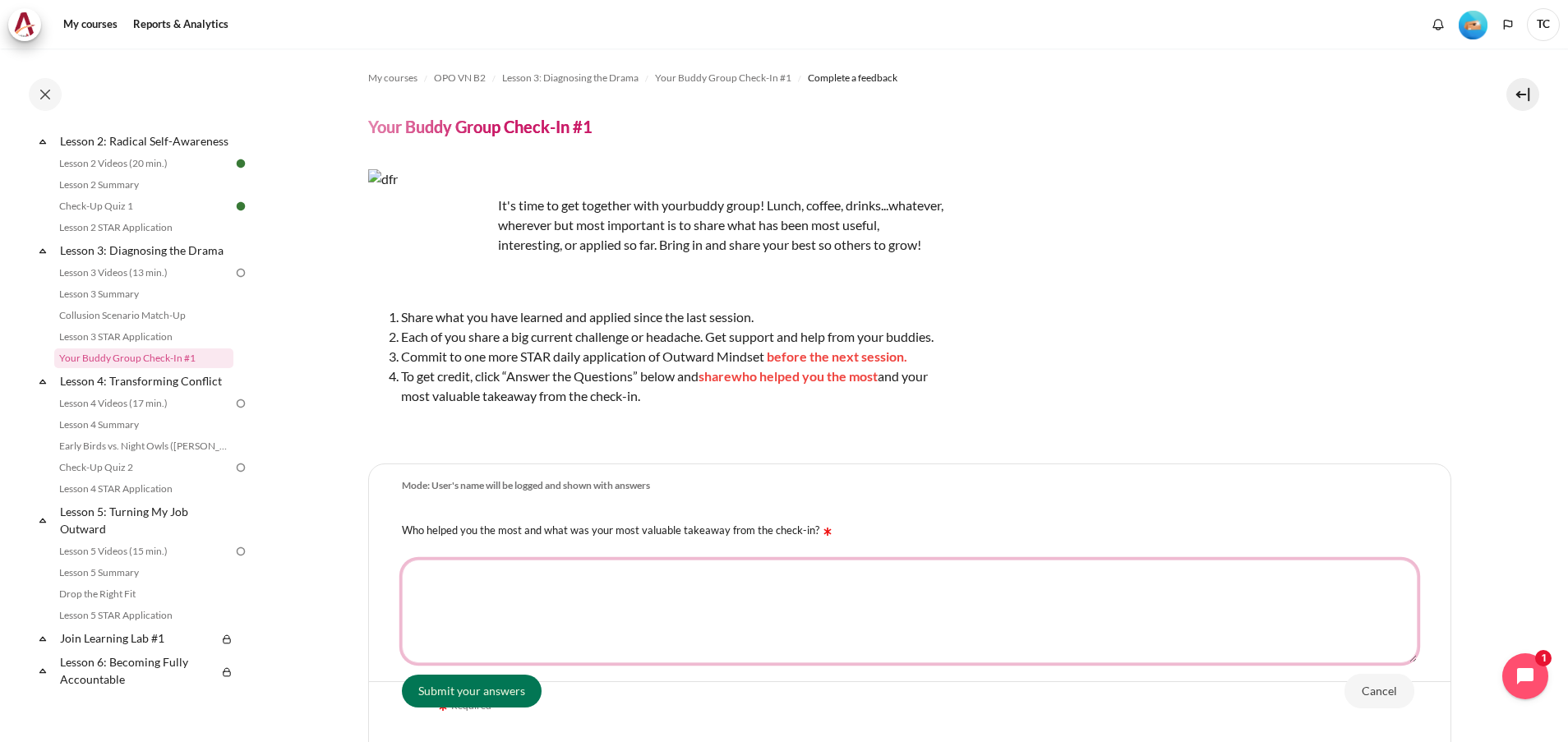
click at [506, 621] on textarea "Who helped you the most and what was your most valuable takeaway from the check…" at bounding box center [909, 611] width 1016 height 103
paste textarea "During the check-in, [buddy’s name] helped me the most by really listening to t…"
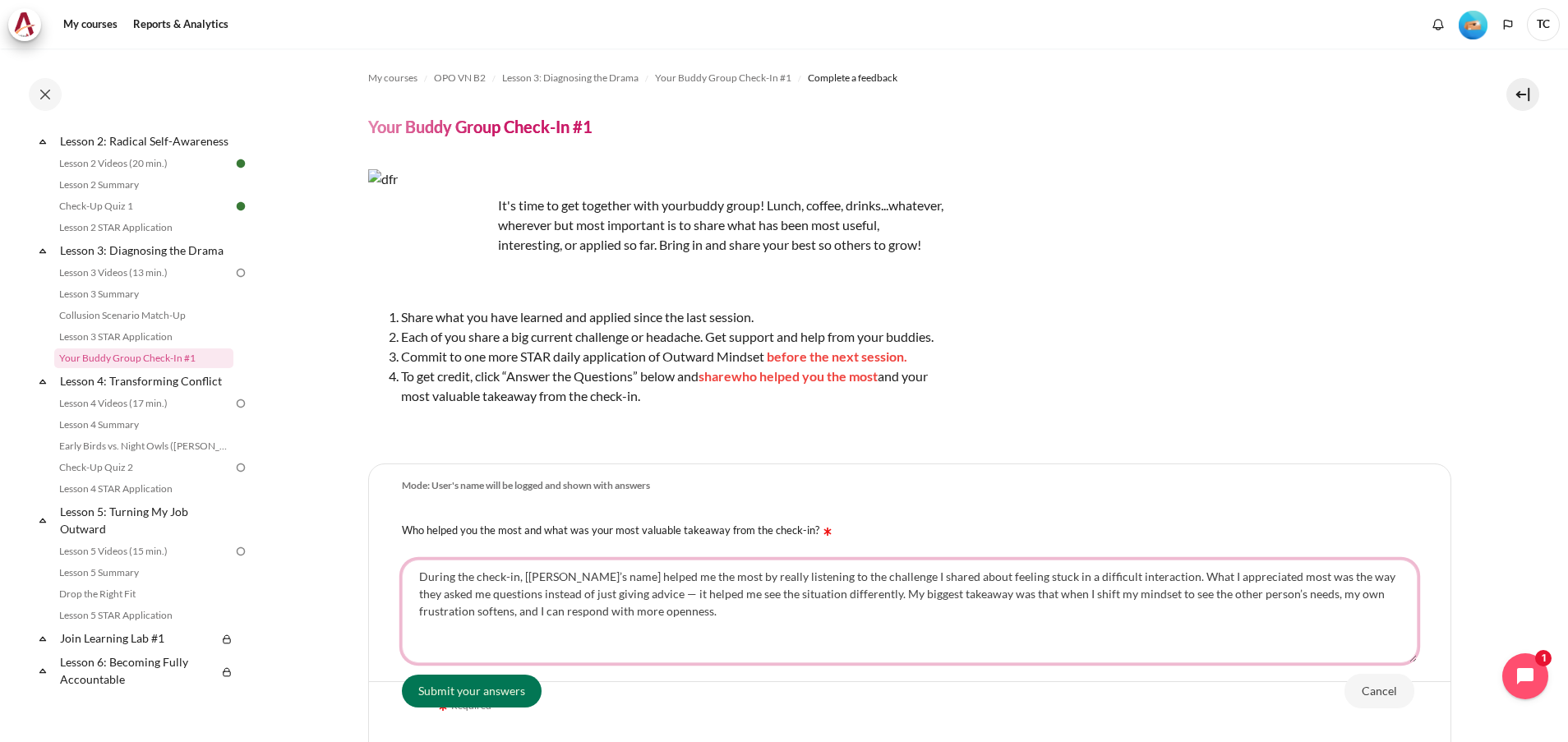
drag, startPoint x: 597, startPoint y: 598, endPoint x: 477, endPoint y: 596, distance: 120.0
click at [477, 596] on textarea "During the check-in, [buddy’s name] helped me the most by really listening to t…" at bounding box center [909, 611] width 1016 height 103
click at [686, 612] on textarea "During the business review, my BD teammates helped me the most by really listen…" at bounding box center [909, 611] width 1016 height 103
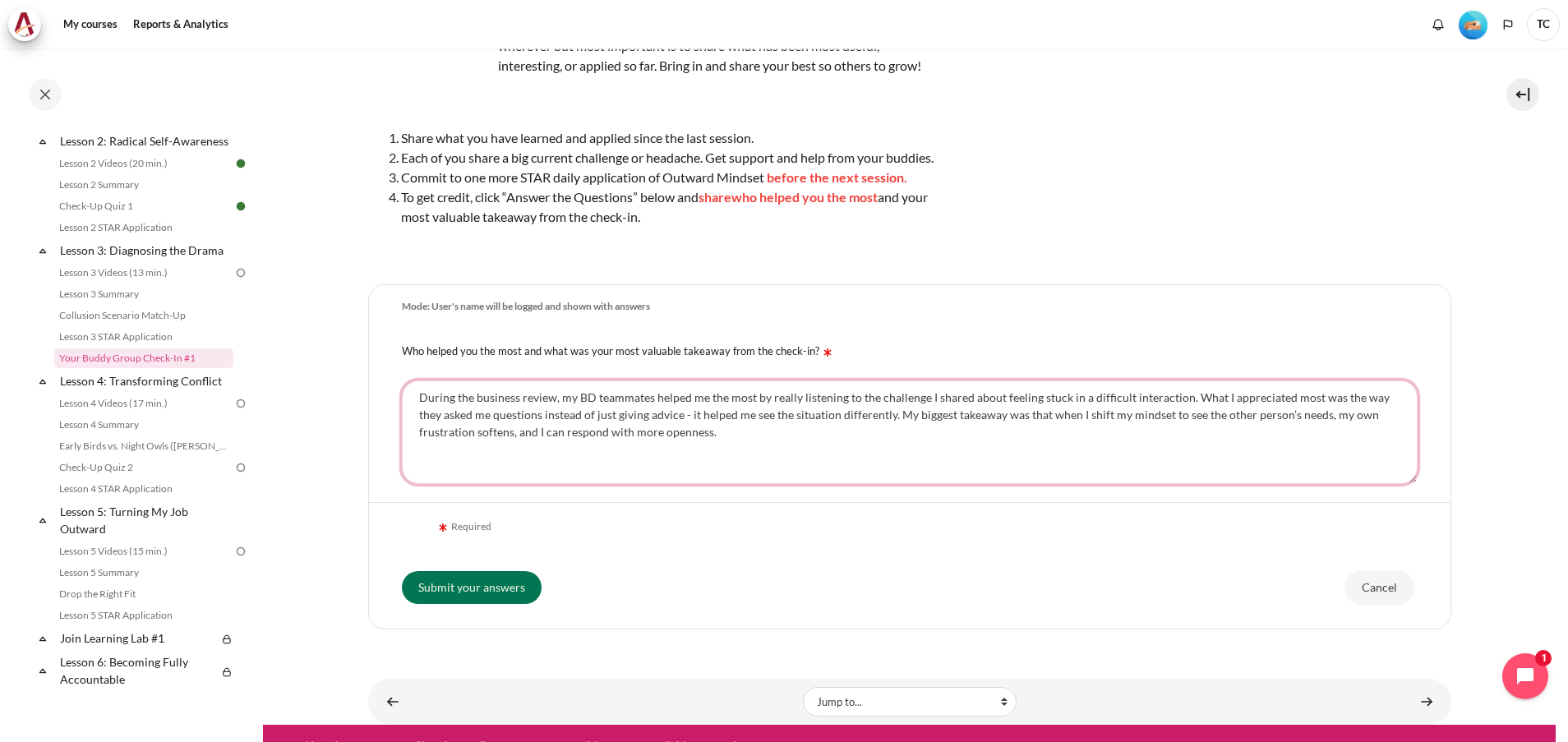
scroll to position [223, 0]
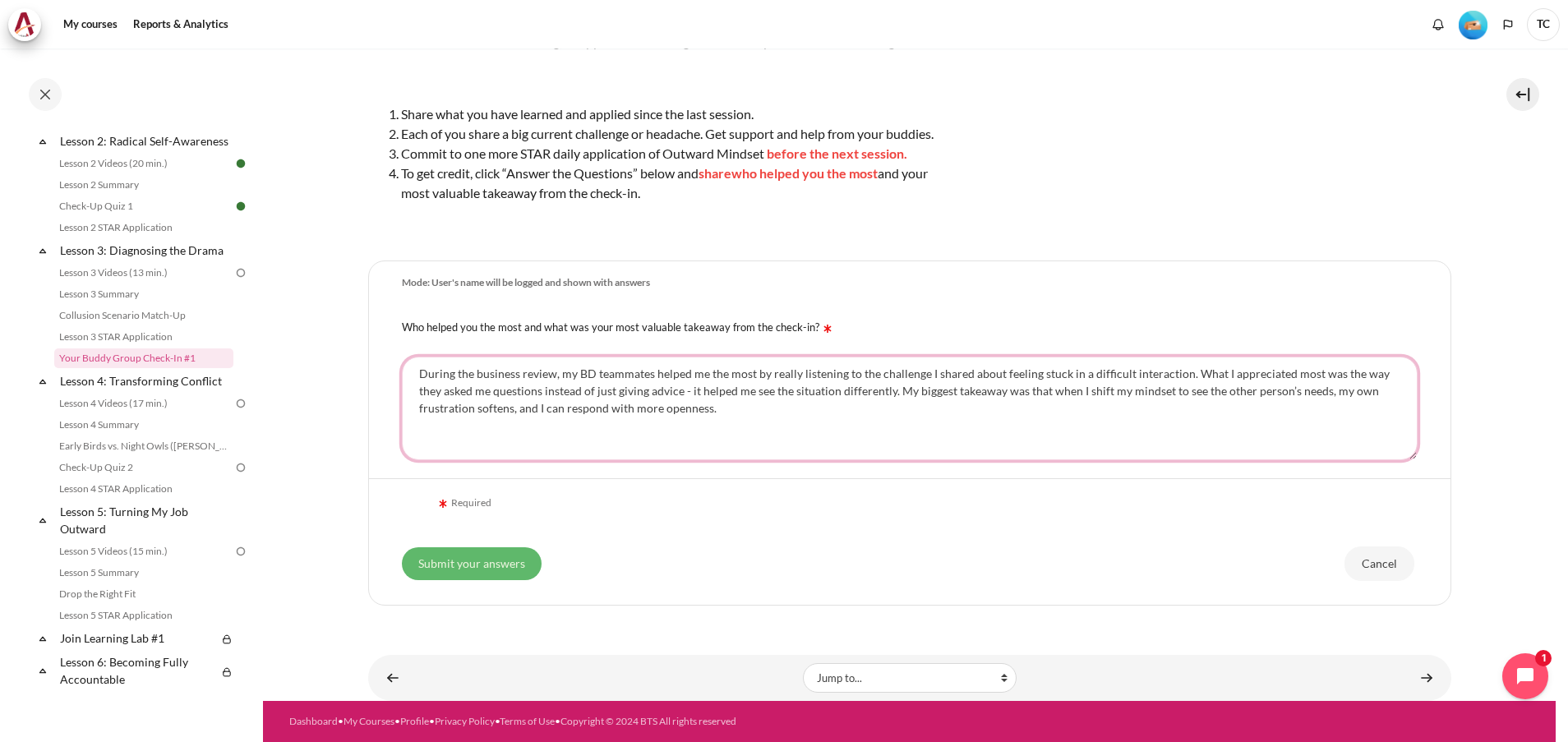
type textarea "During the business review, my BD teammates helped me the most by really listen…"
click at [498, 553] on input "Submit your answers" at bounding box center [471, 563] width 140 height 33
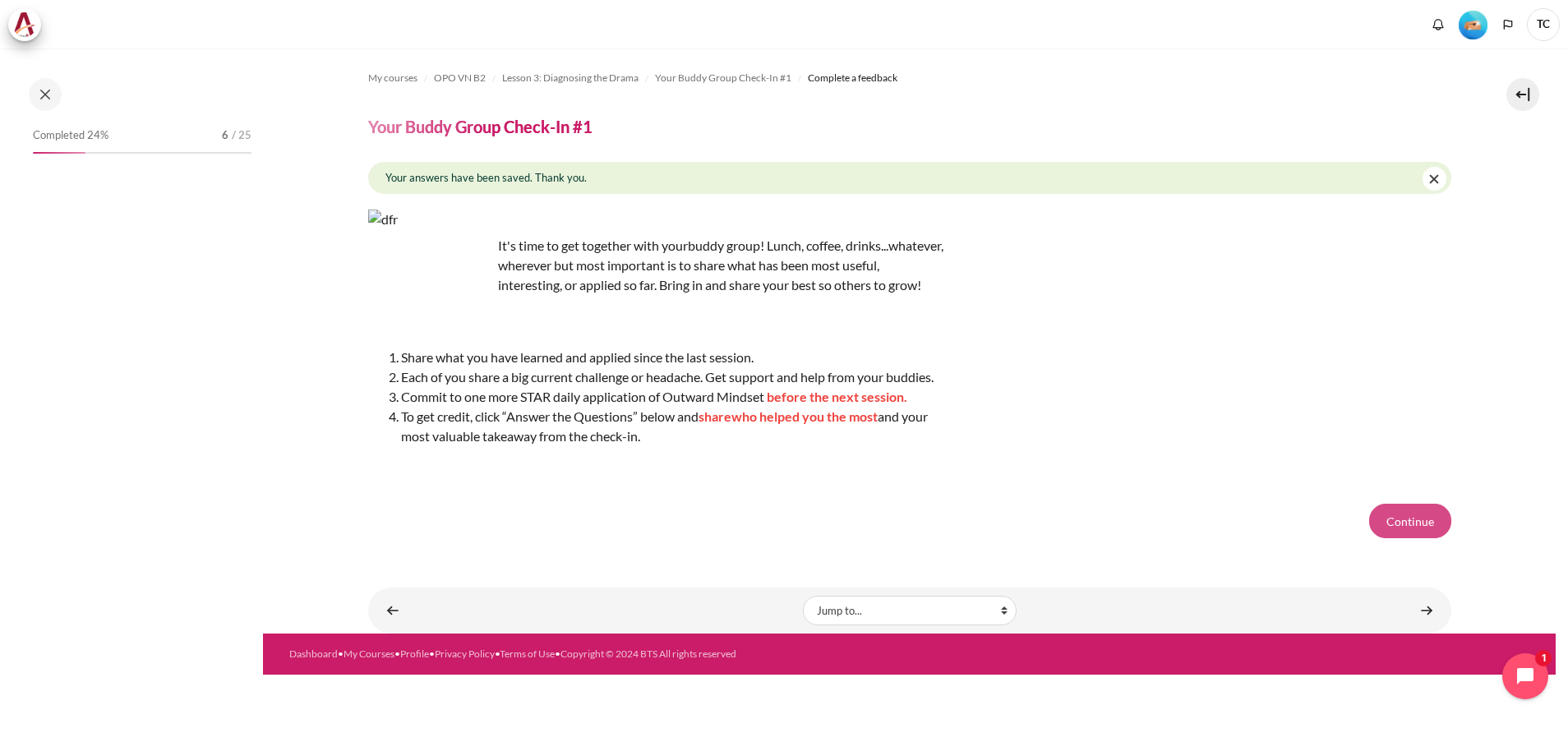
click at [1437, 538] on button "Continue" at bounding box center [1410, 521] width 82 height 34
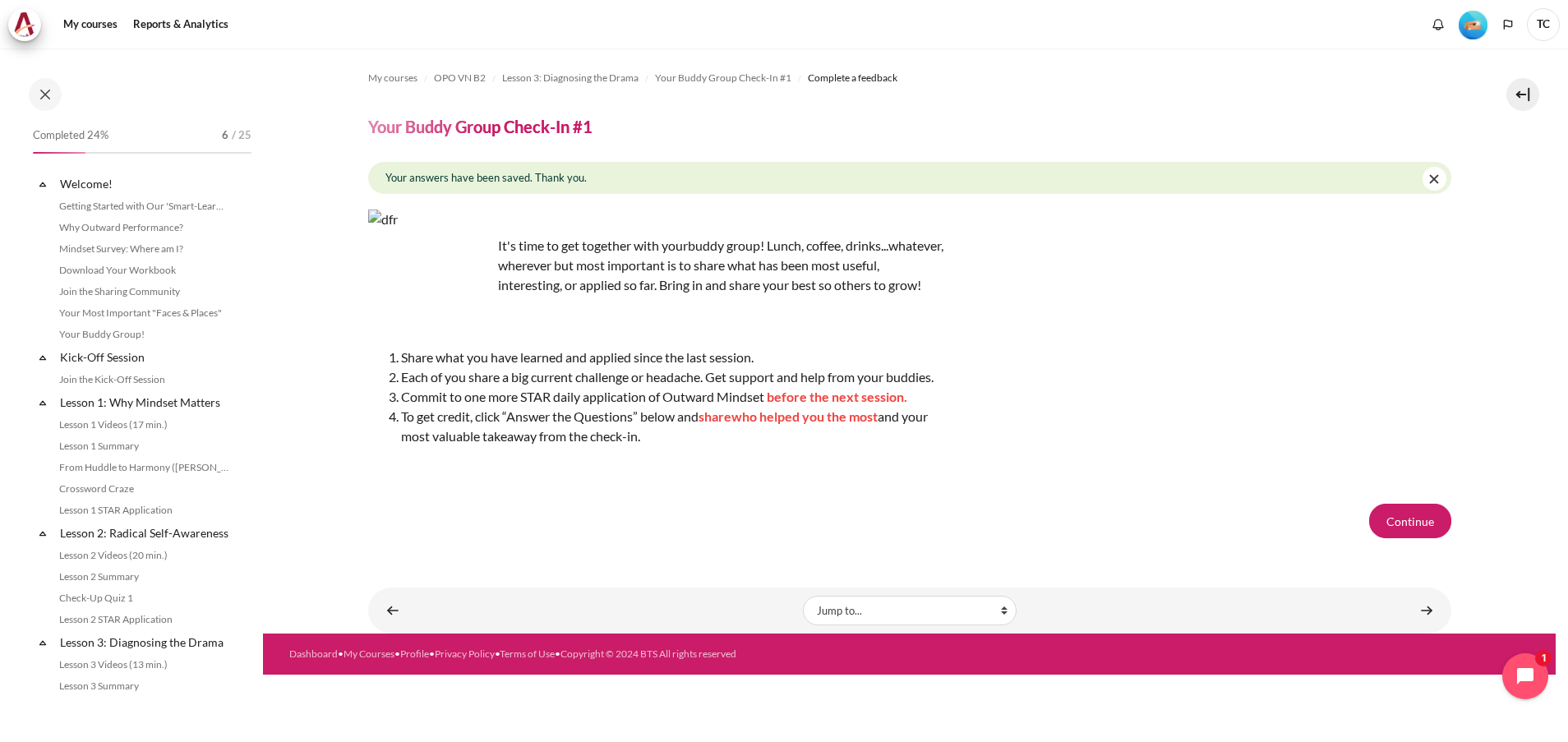
scroll to position [392, 0]
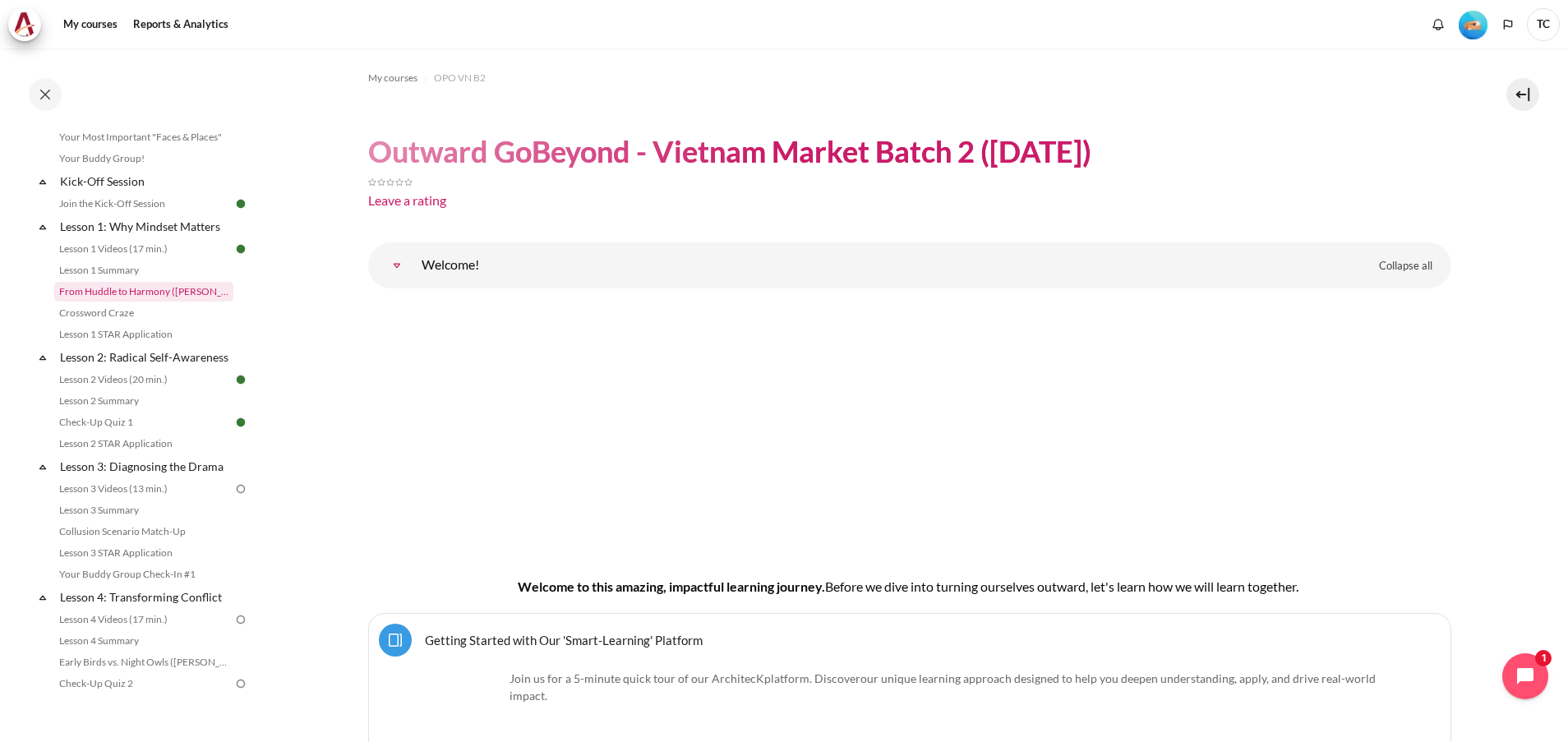
scroll to position [247, 0]
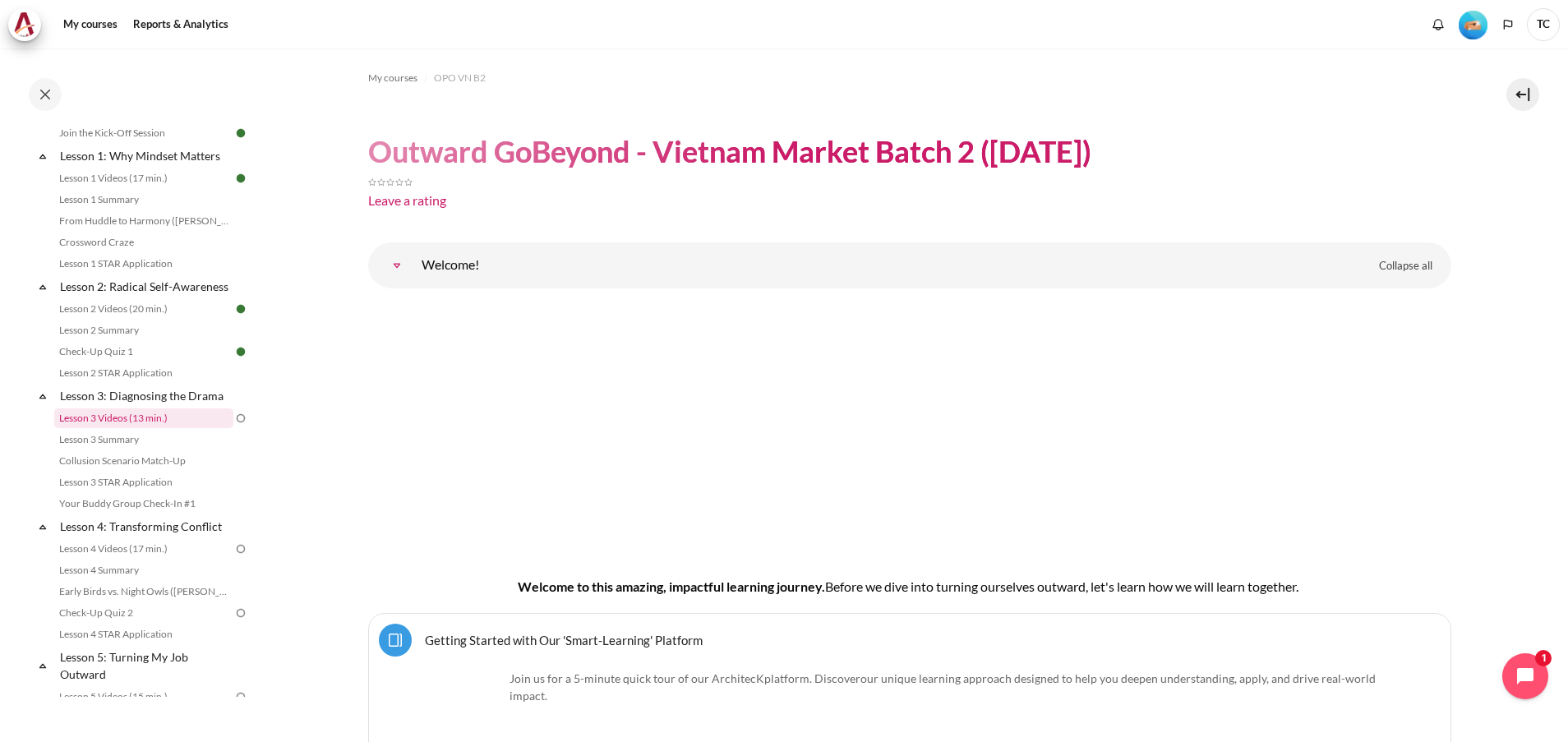
click at [127, 429] on link "Lesson 3 Videos (13 min.)" at bounding box center [143, 418] width 179 height 20
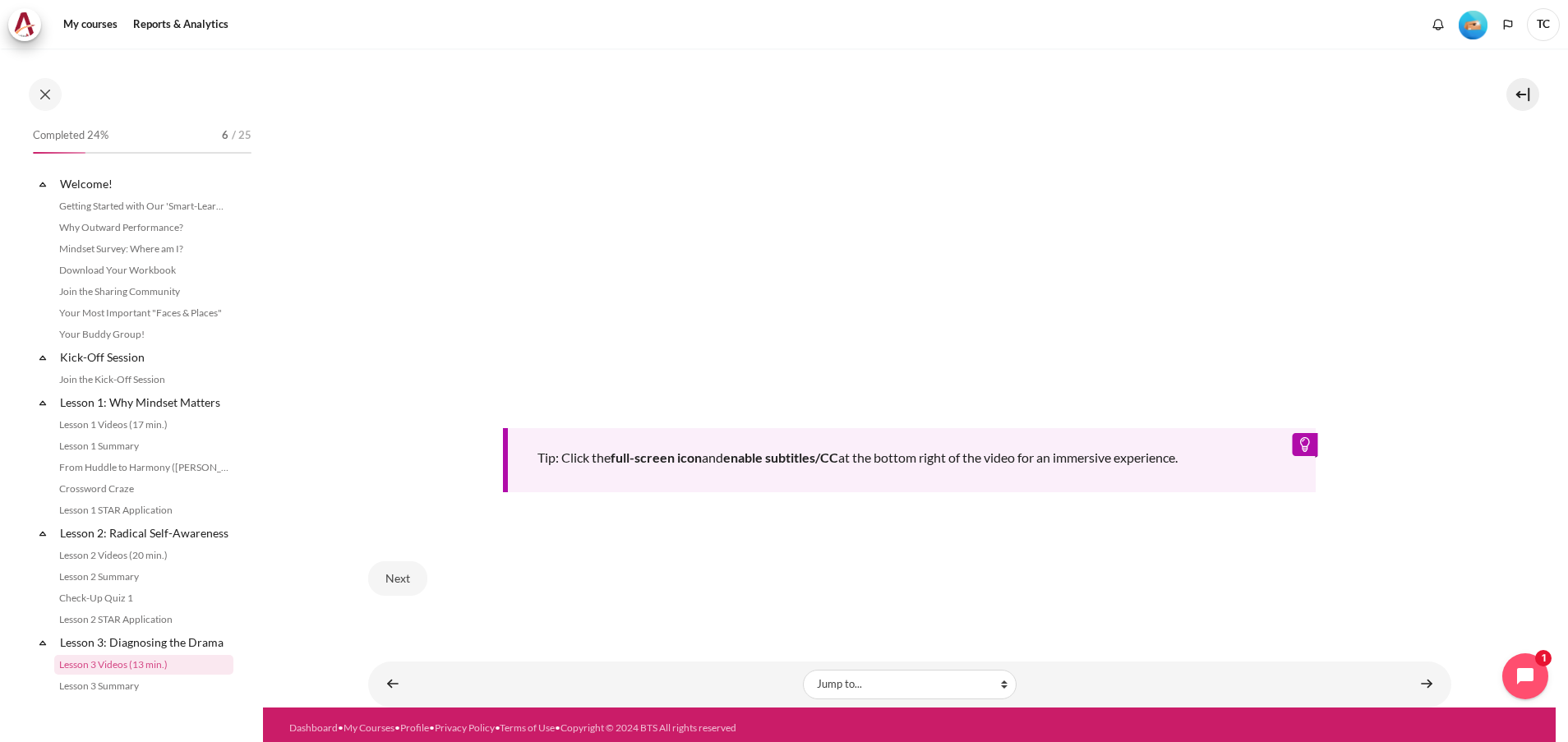
scroll to position [307, 0]
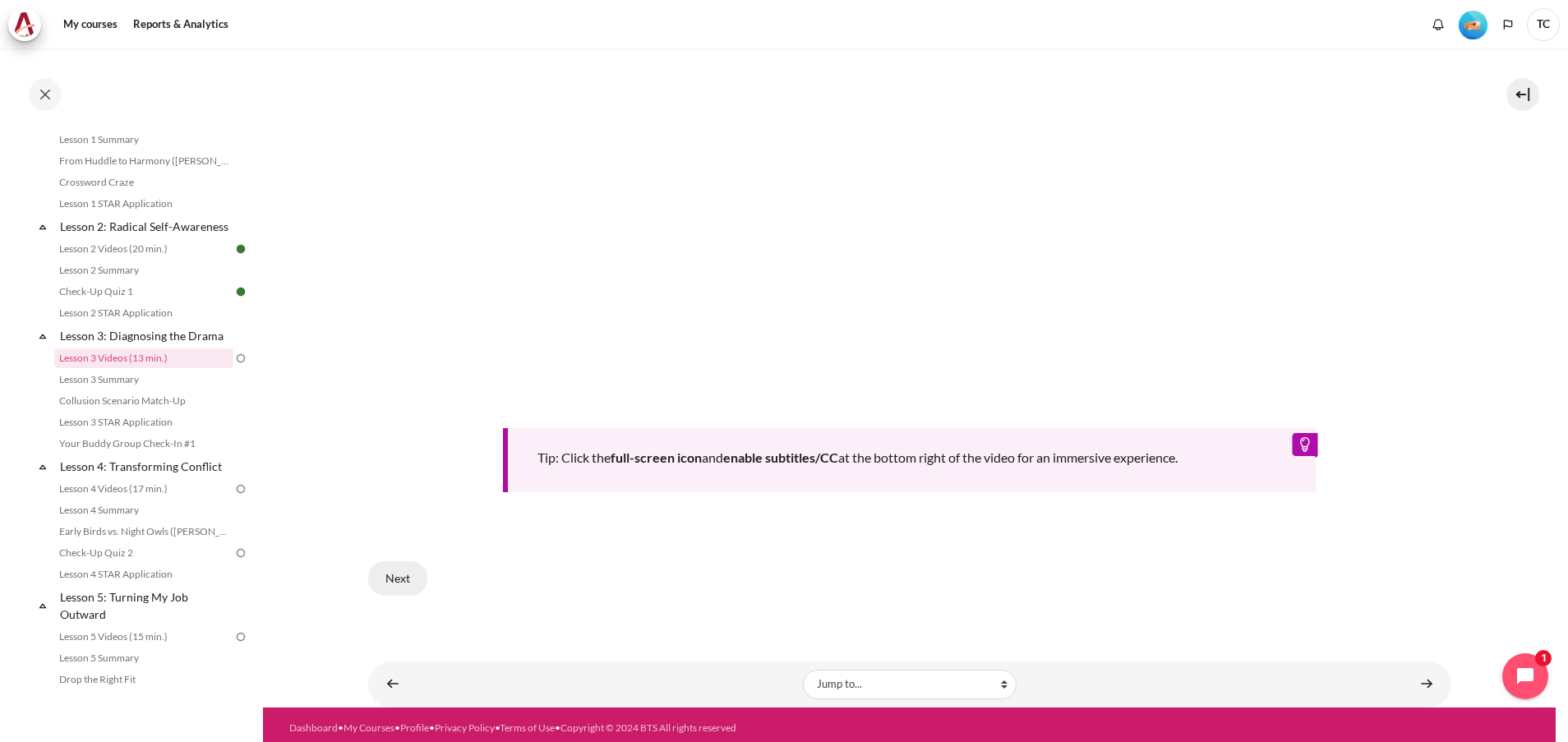
click at [373, 580] on button "Next" at bounding box center [398, 578] width 60 height 34
click at [647, 449] on b "full-screen icon" at bounding box center [656, 457] width 91 height 16
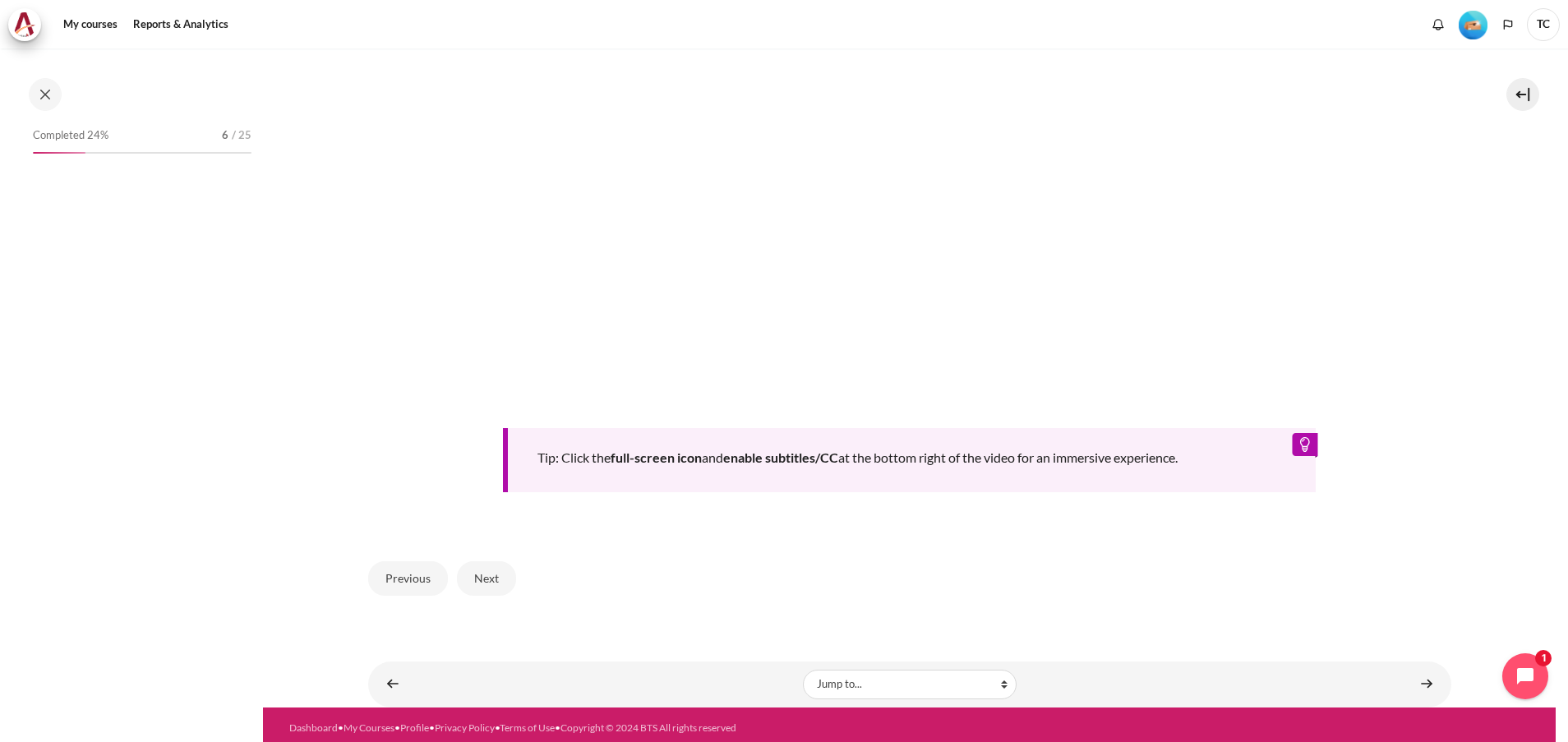
scroll to position [307, 0]
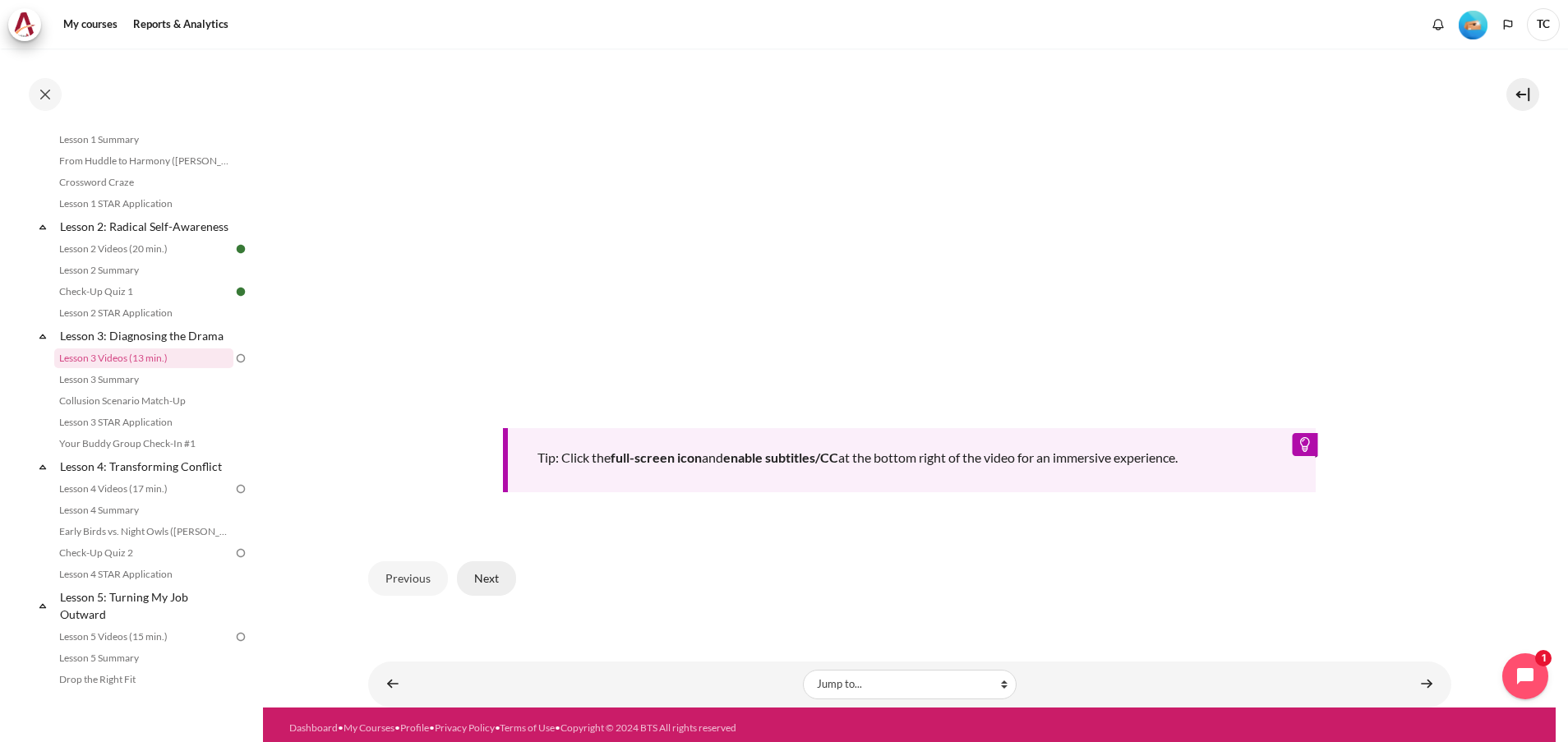
click at [484, 566] on button "Next" at bounding box center [486, 578] width 60 height 34
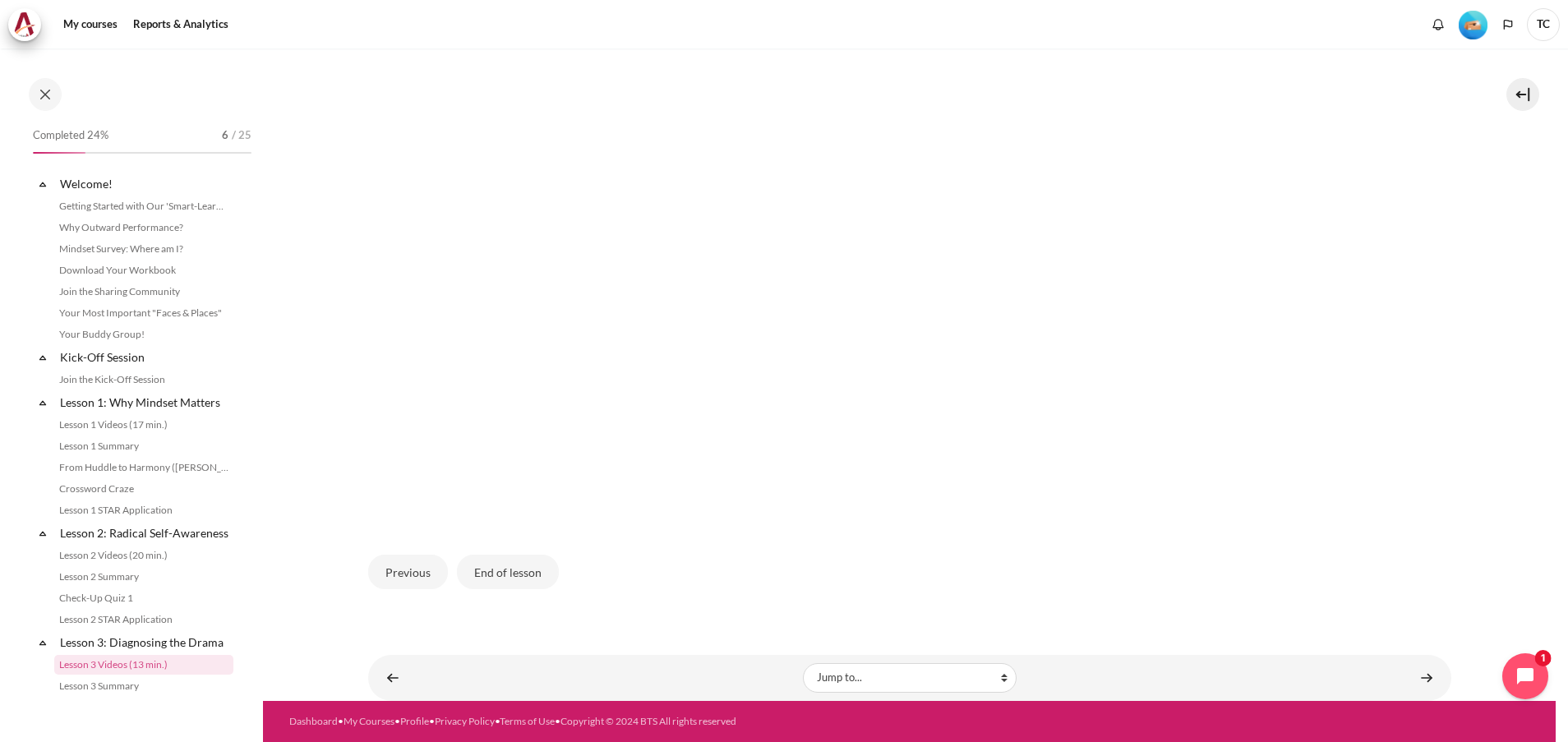
scroll to position [307, 0]
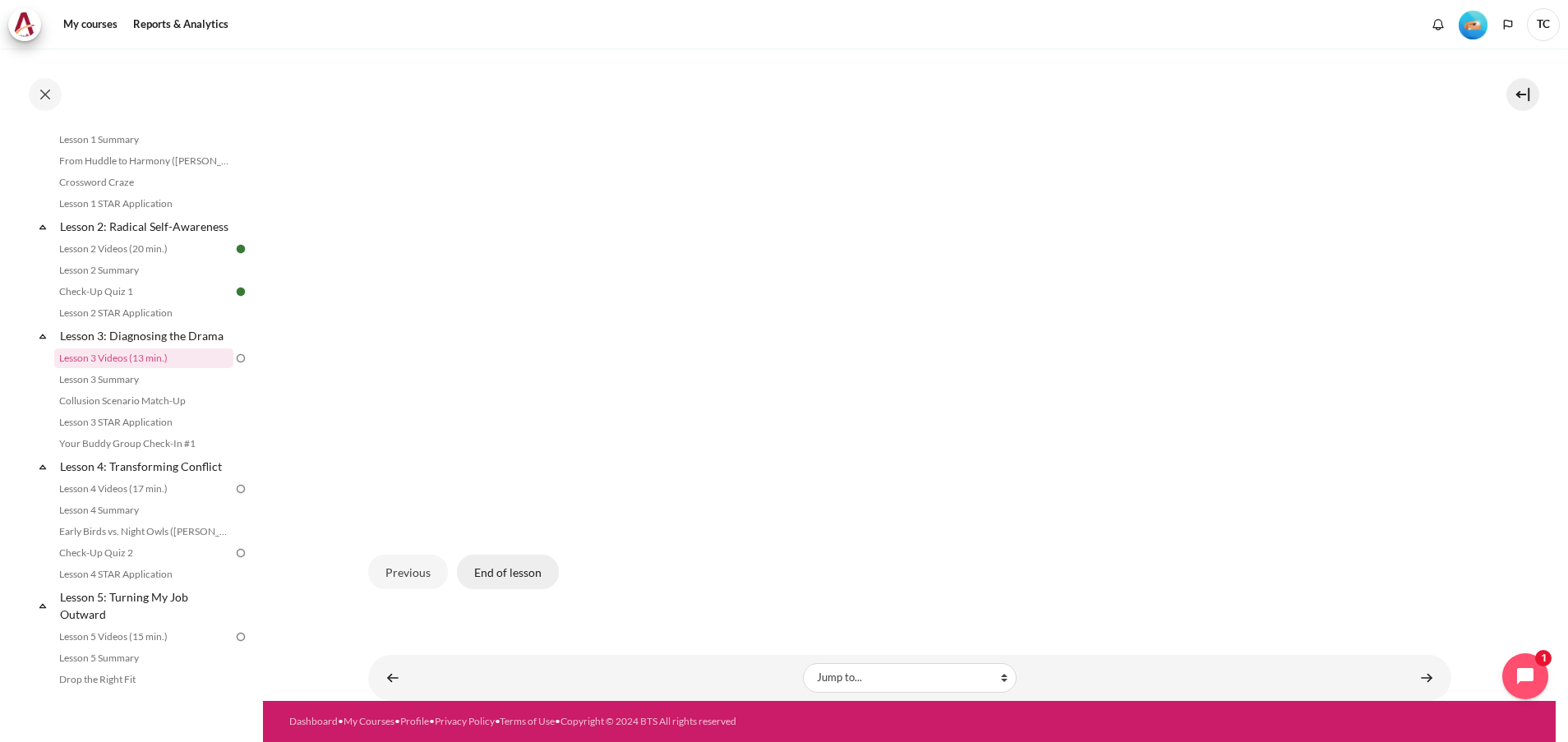
click at [519, 568] on button "End of lesson" at bounding box center [507, 571] width 102 height 34
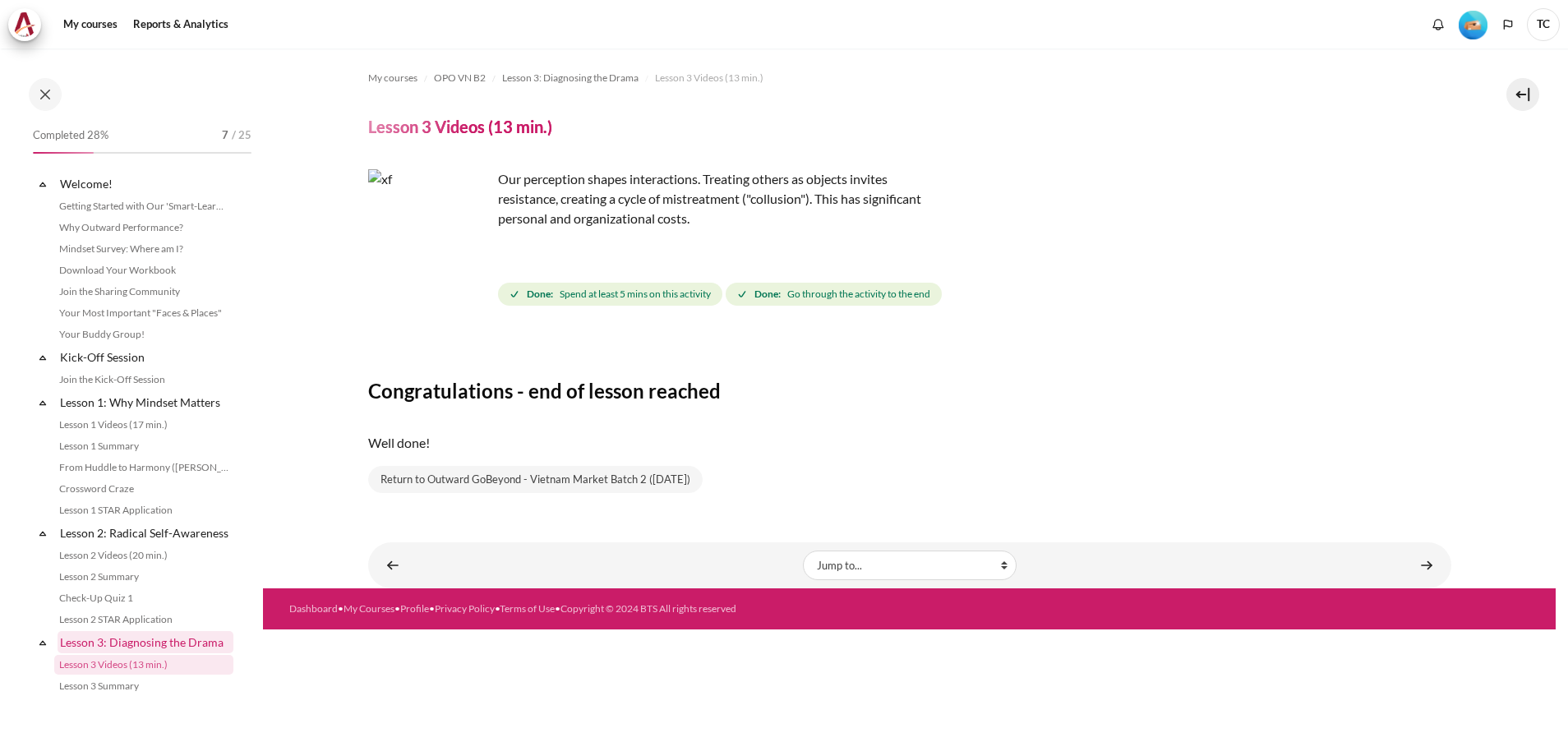
scroll to position [307, 0]
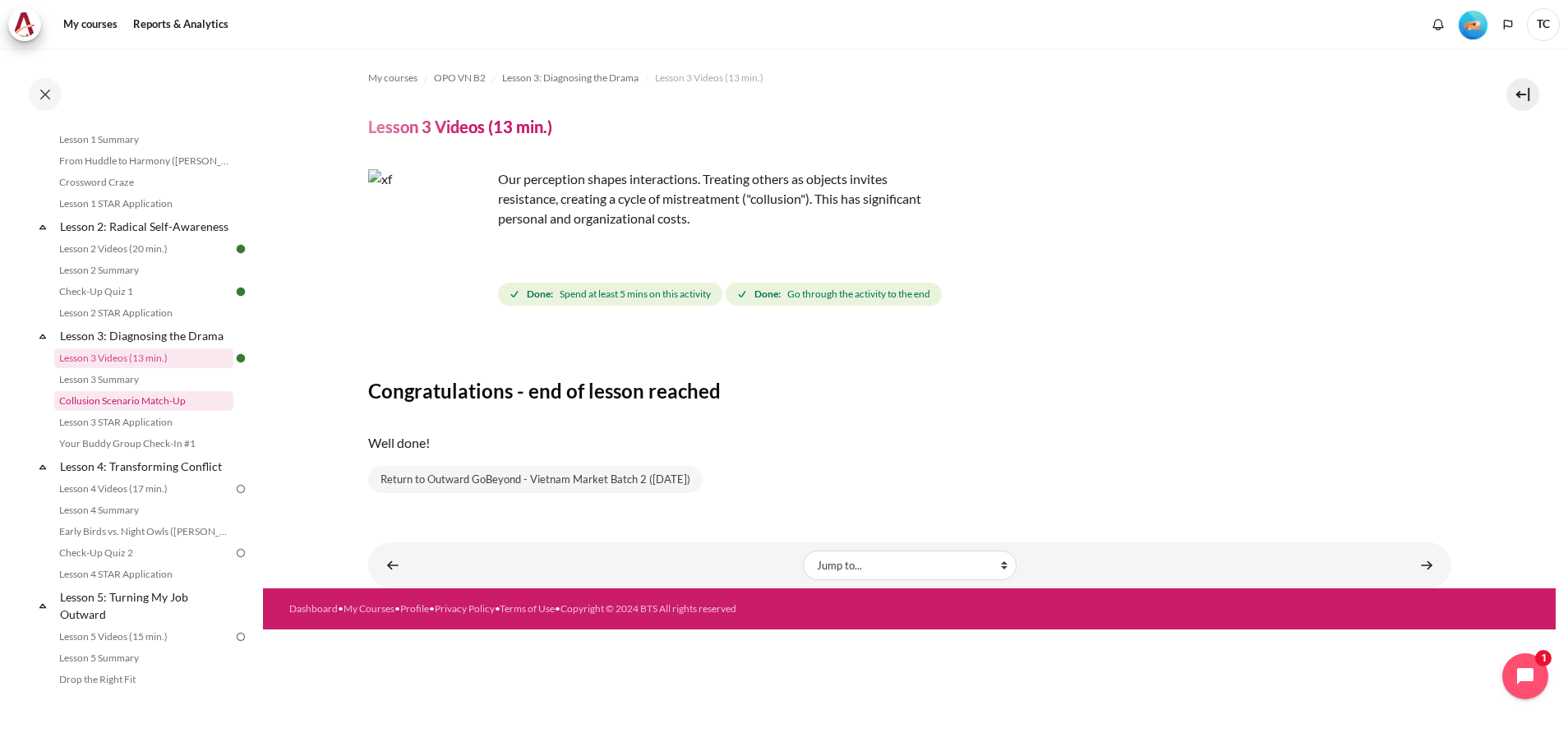
click at [164, 411] on link "Collusion Scenario Match-Up" at bounding box center [143, 401] width 179 height 20
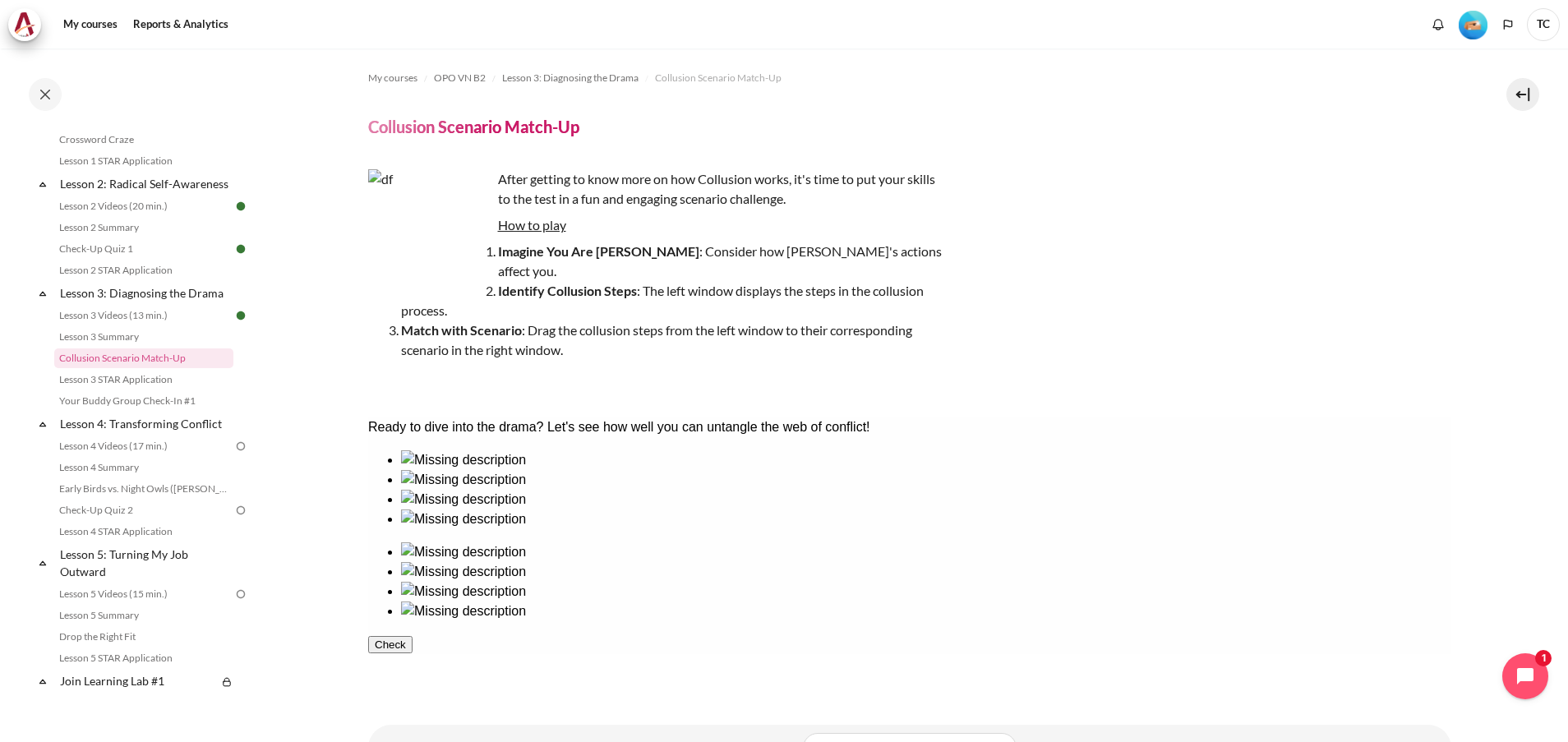
scroll to position [50, 0]
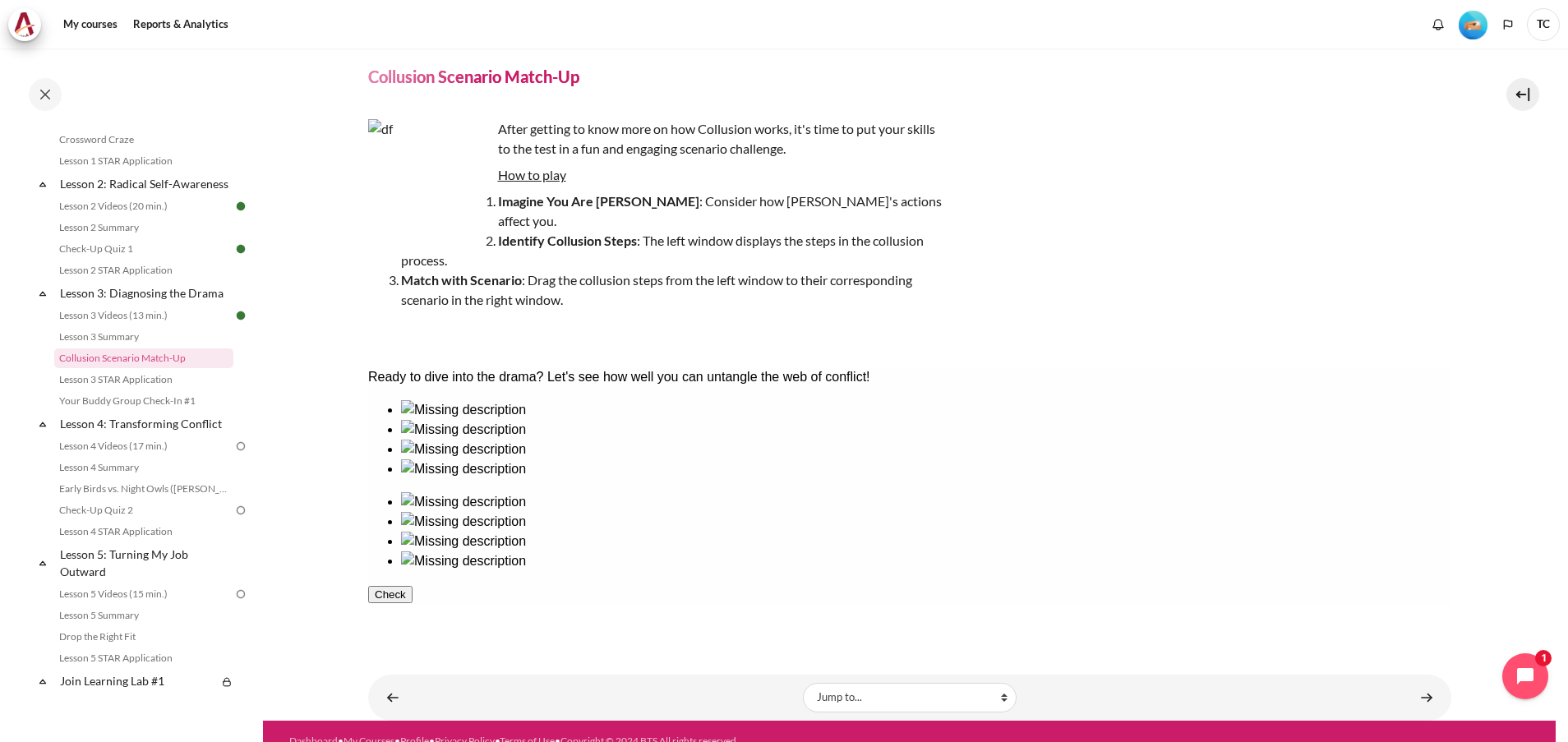
click at [434, 420] on div at bounding box center [925, 420] width 1050 height 0
click at [958, 512] on div at bounding box center [925, 512] width 1050 height 0
click at [754, 479] on div at bounding box center [925, 479] width 1050 height 0
click at [1337, 591] on div at bounding box center [925, 591] width 1050 height 0
click at [677, 460] on div at bounding box center [925, 460] width 1050 height 0
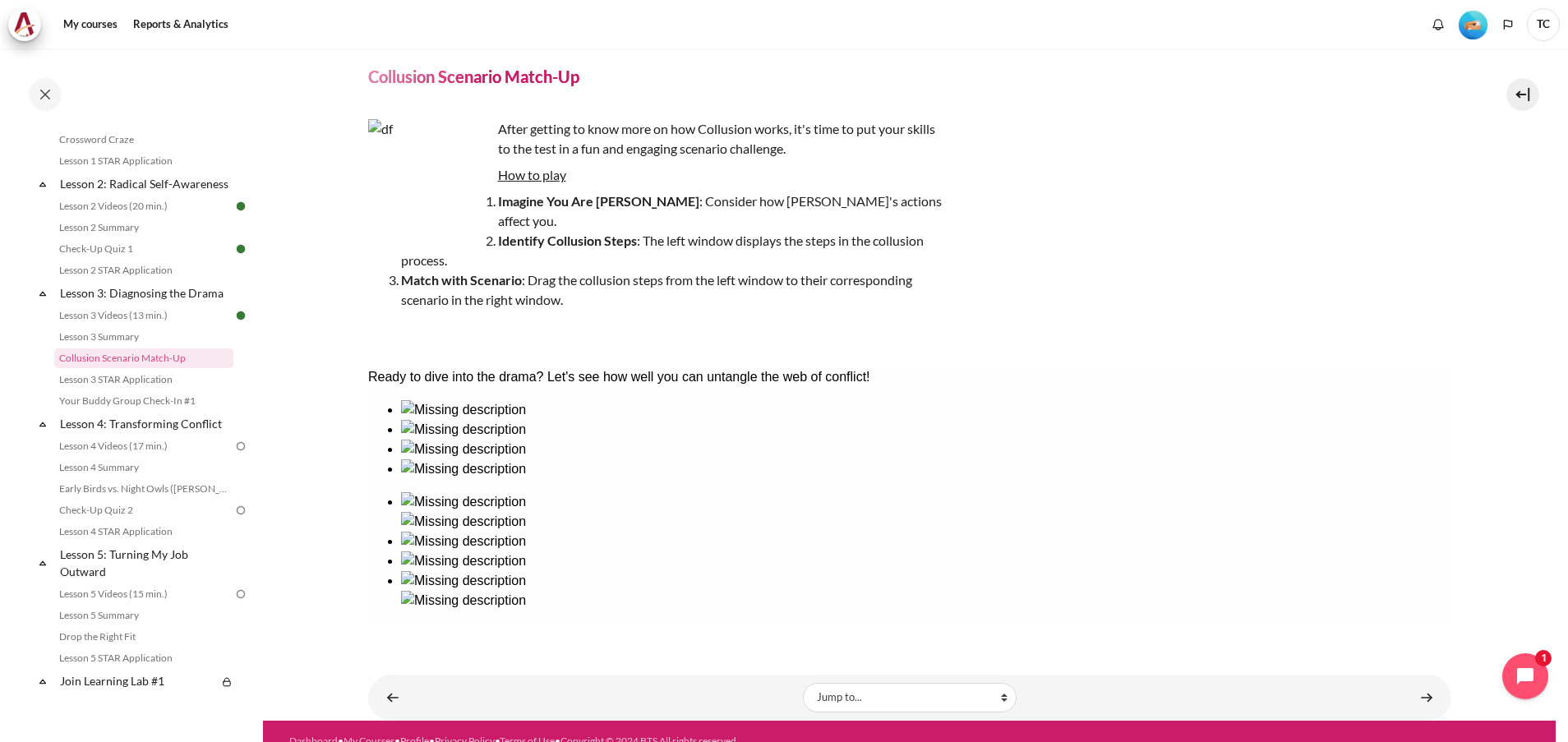
click at [1111, 552] on div at bounding box center [925, 552] width 1050 height 0
click at [567, 440] on div at bounding box center [925, 440] width 1050 height 0
click at [1229, 591] on div at bounding box center [925, 591] width 1050 height 0
click at [412, 666] on button "Check" at bounding box center [389, 674] width 45 height 18
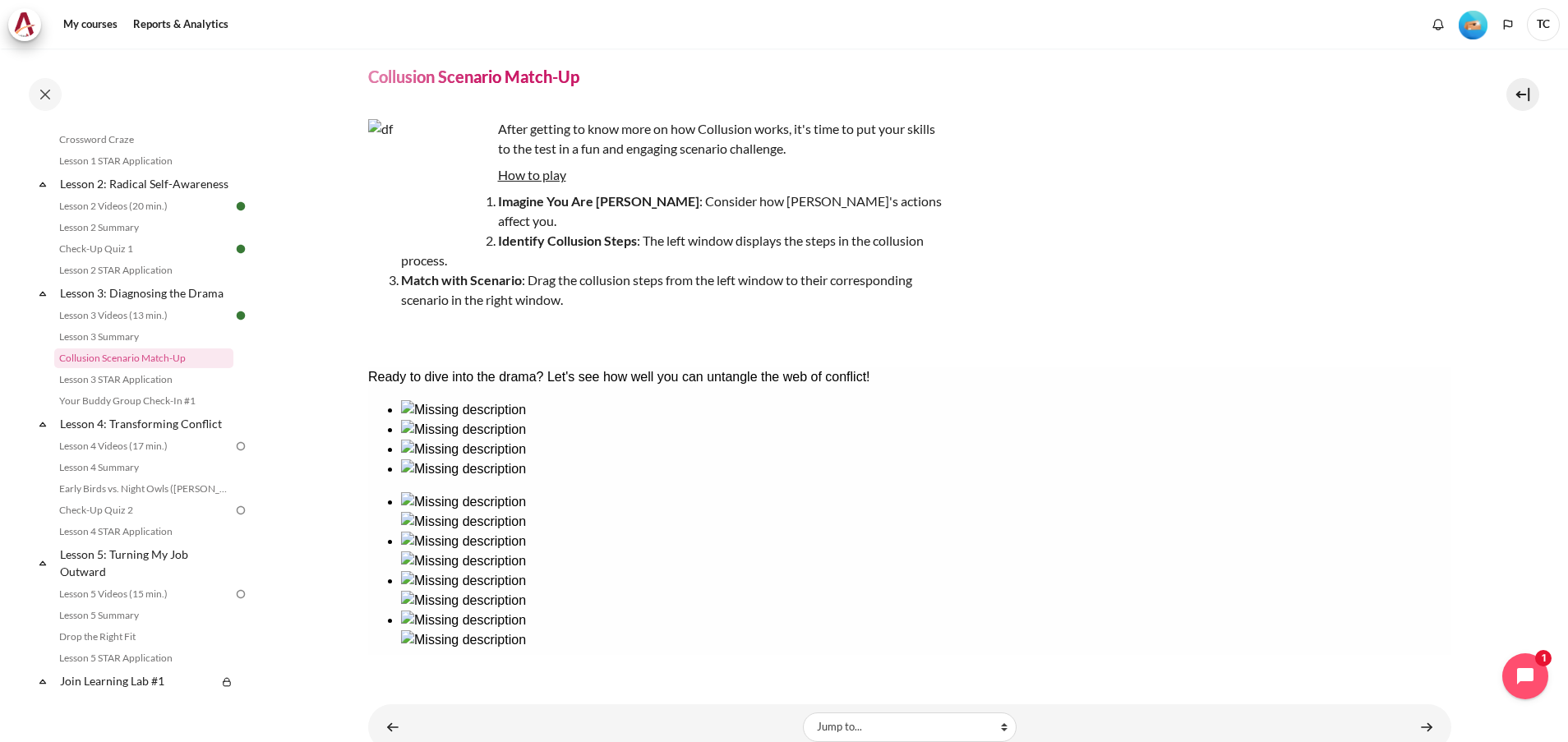
scroll to position [80, 0]
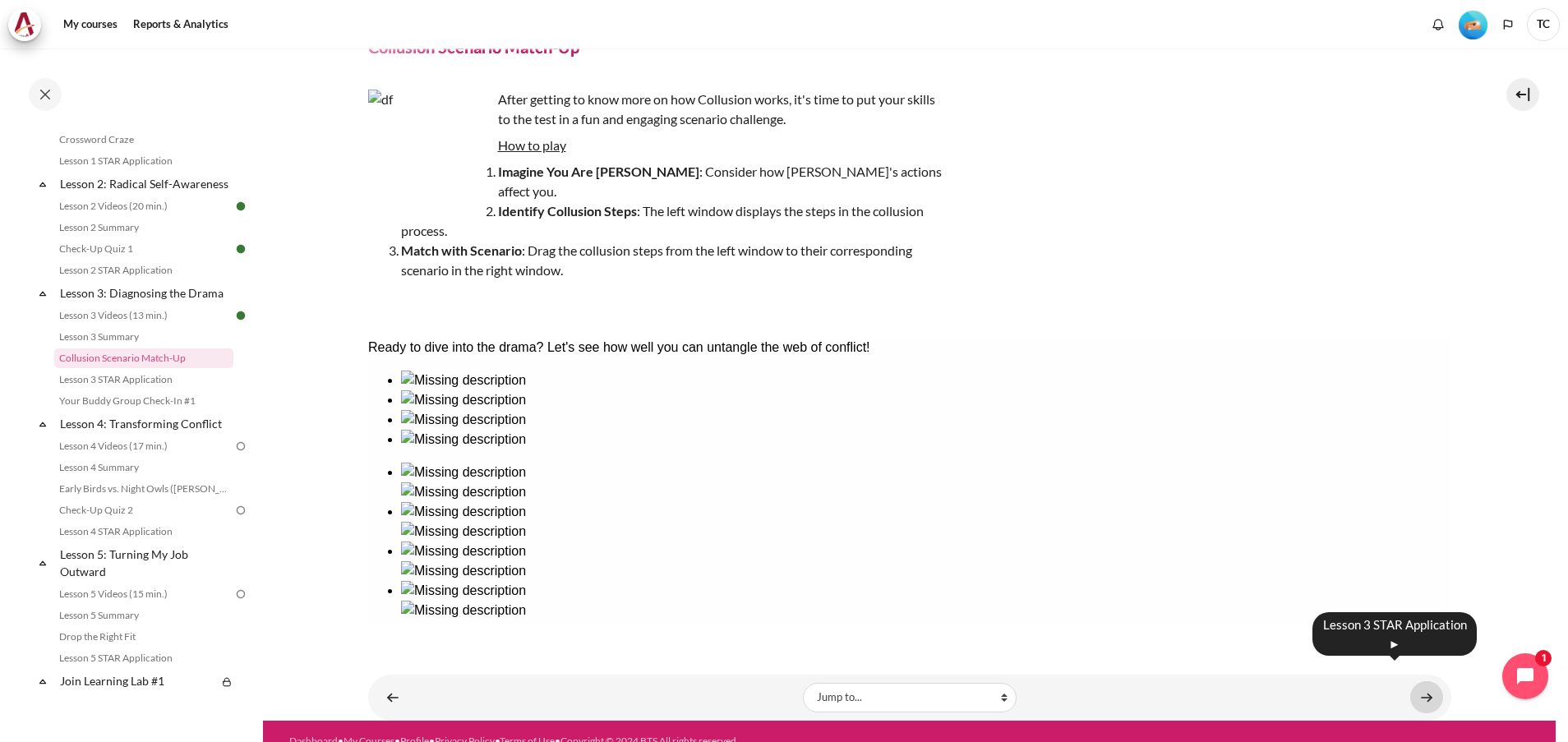
click at [1424, 681] on link "Content" at bounding box center [1426, 697] width 33 height 32
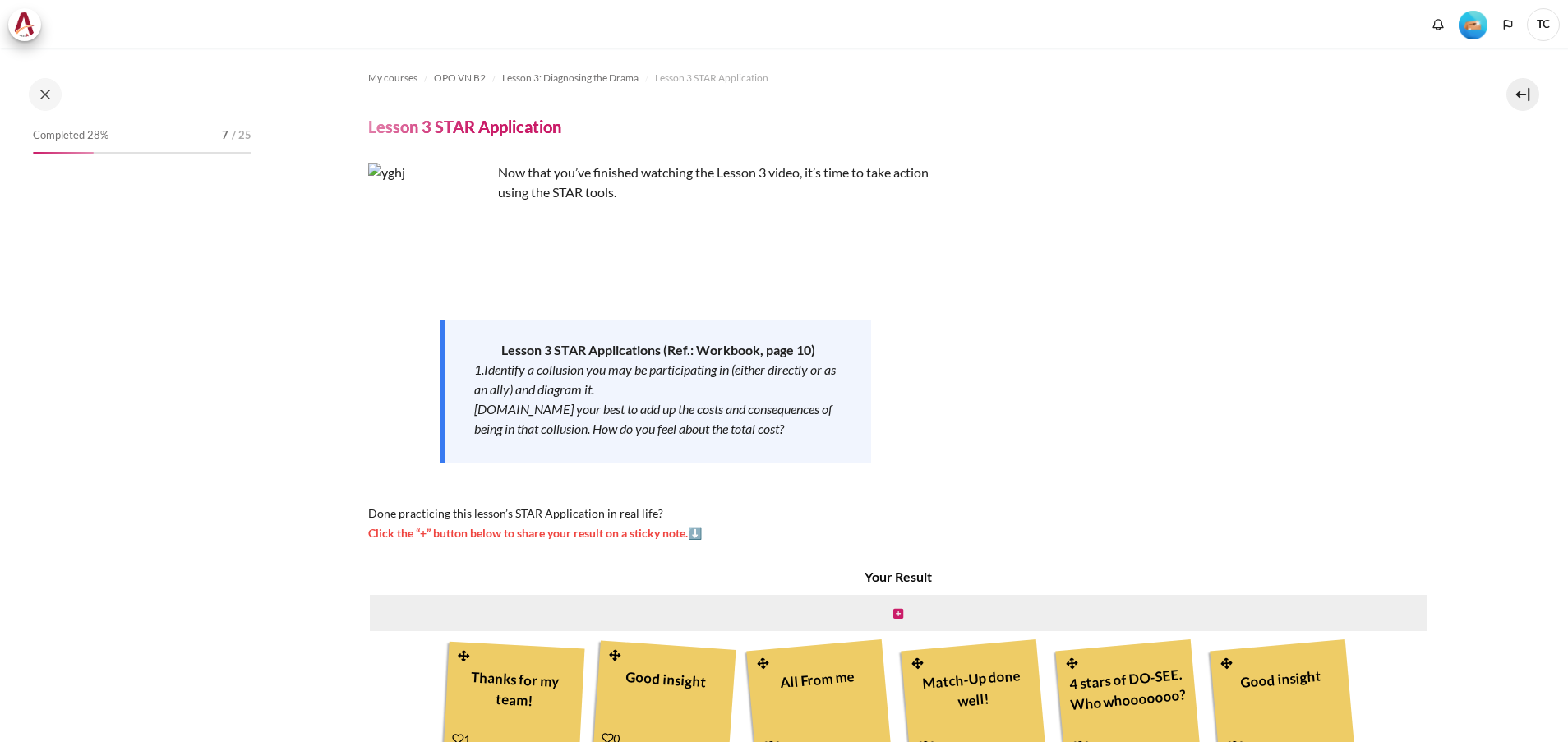
scroll to position [403, 0]
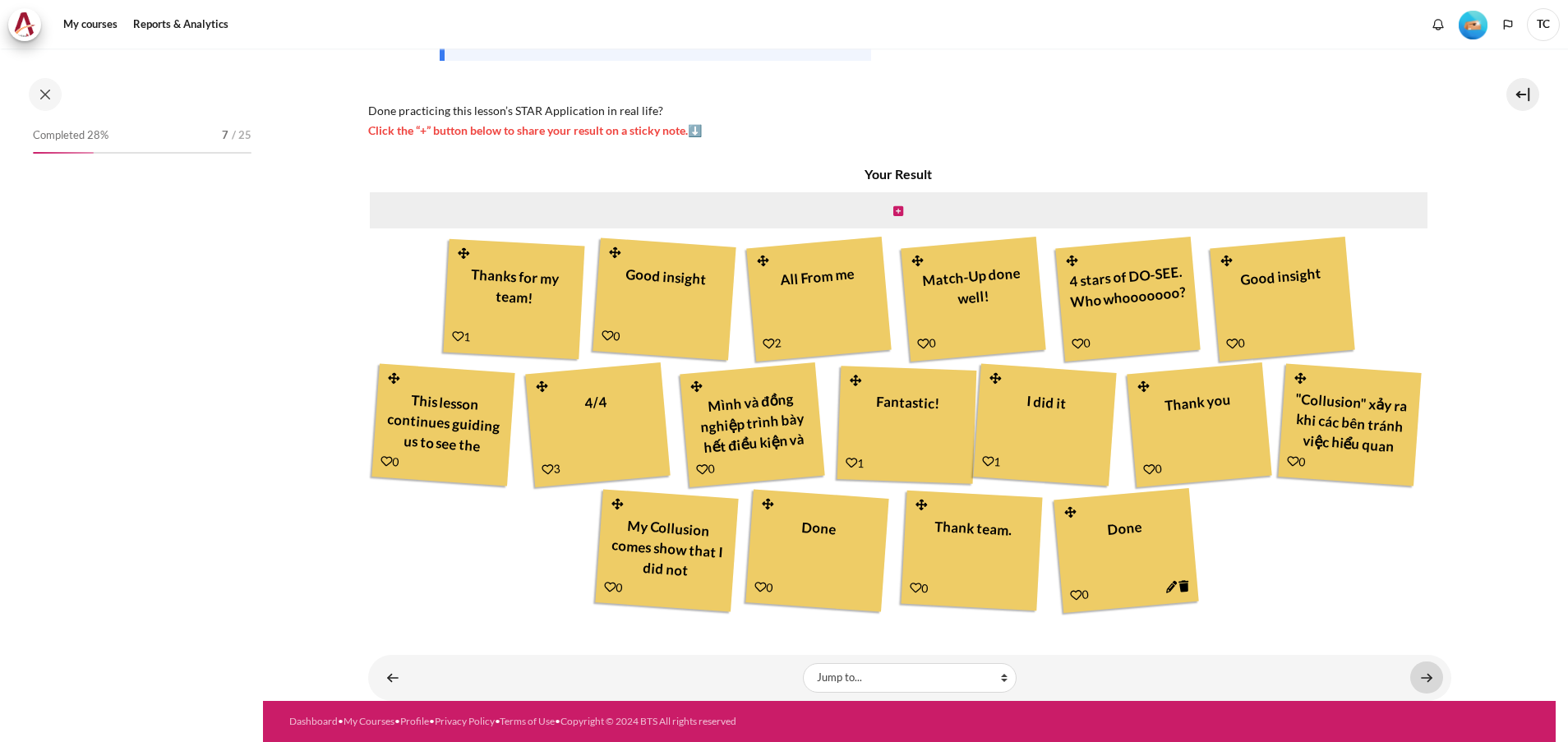
click at [1411, 679] on link "Content" at bounding box center [1426, 678] width 33 height 32
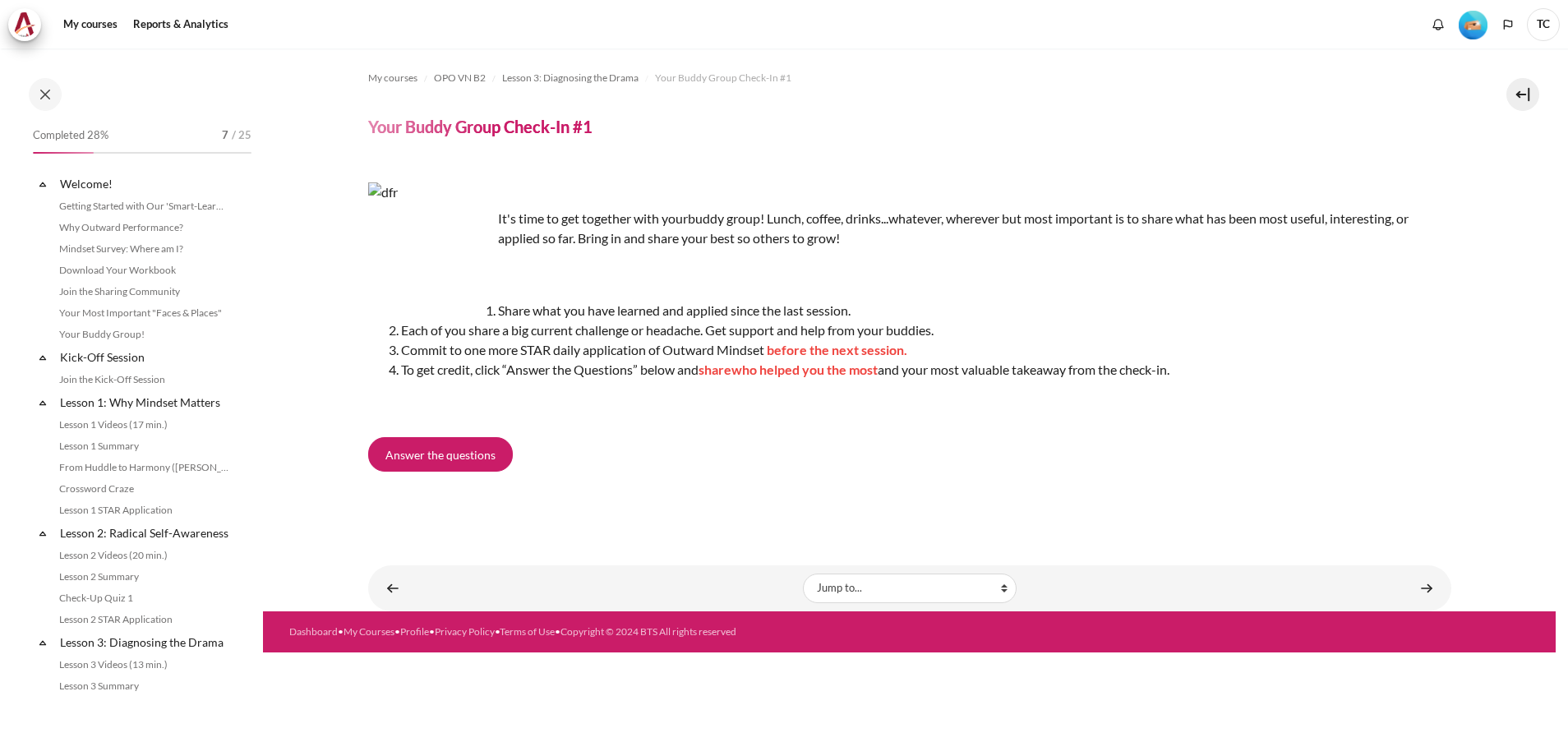
scroll to position [392, 0]
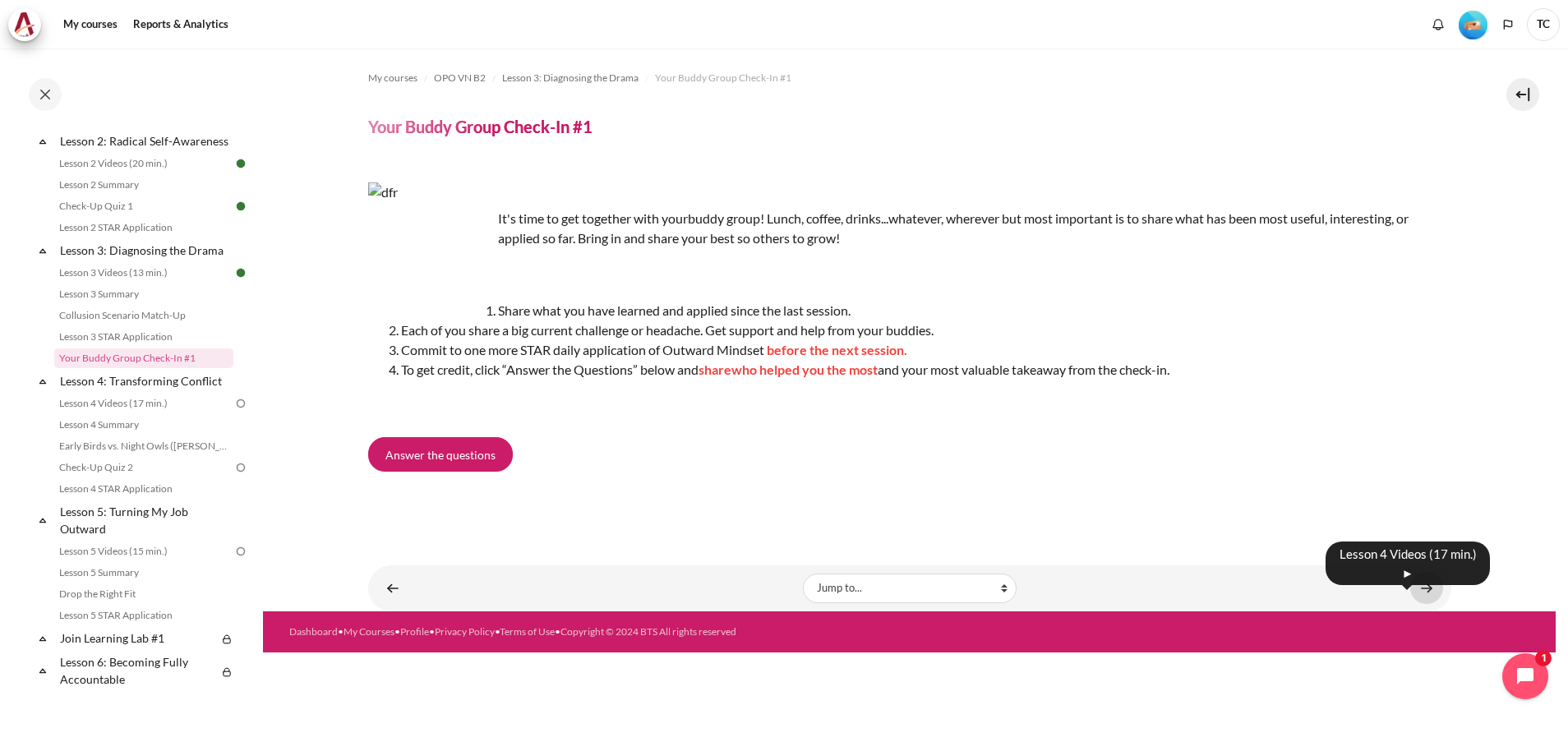
click at [1423, 585] on link "Content" at bounding box center [1426, 588] width 33 height 32
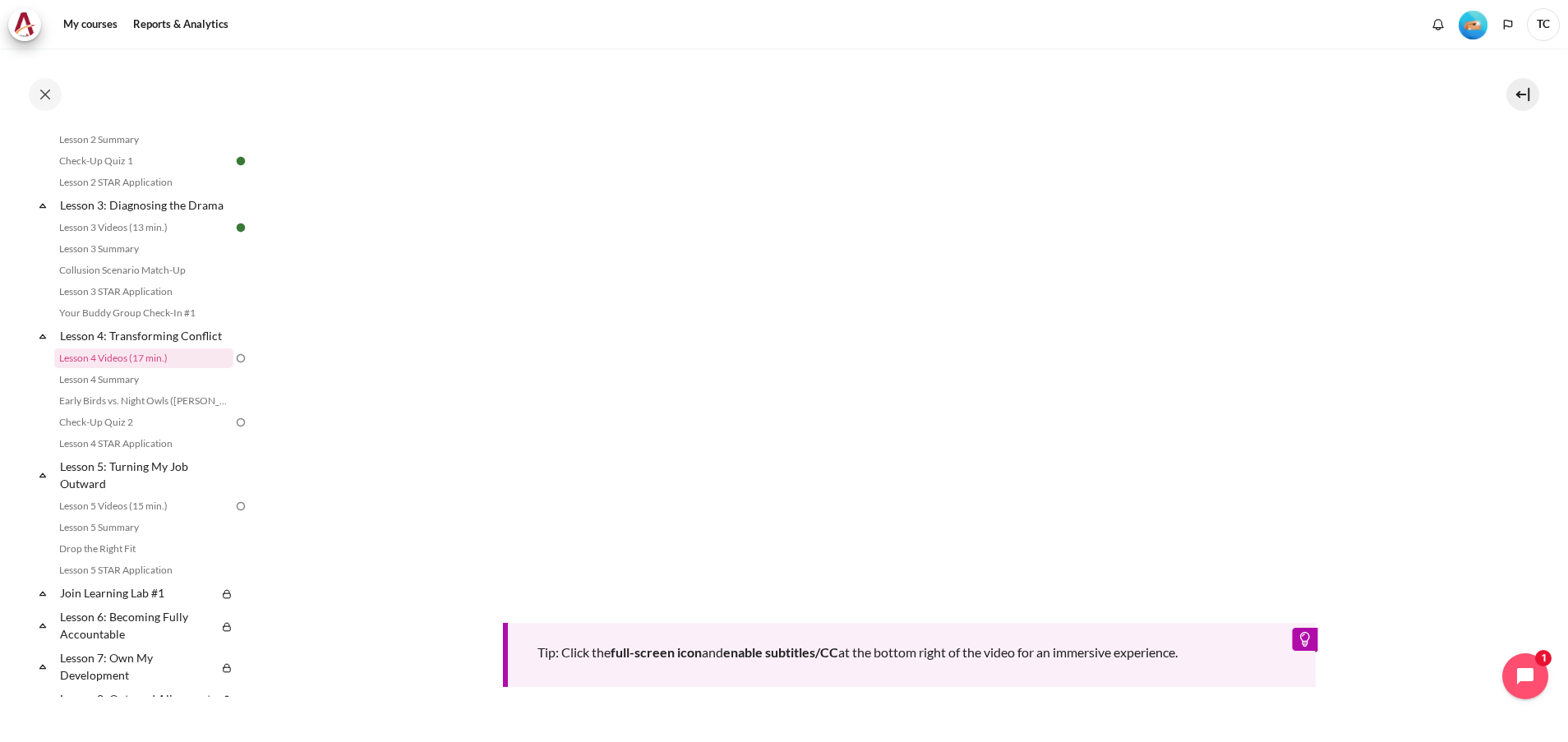
scroll to position [493, 0]
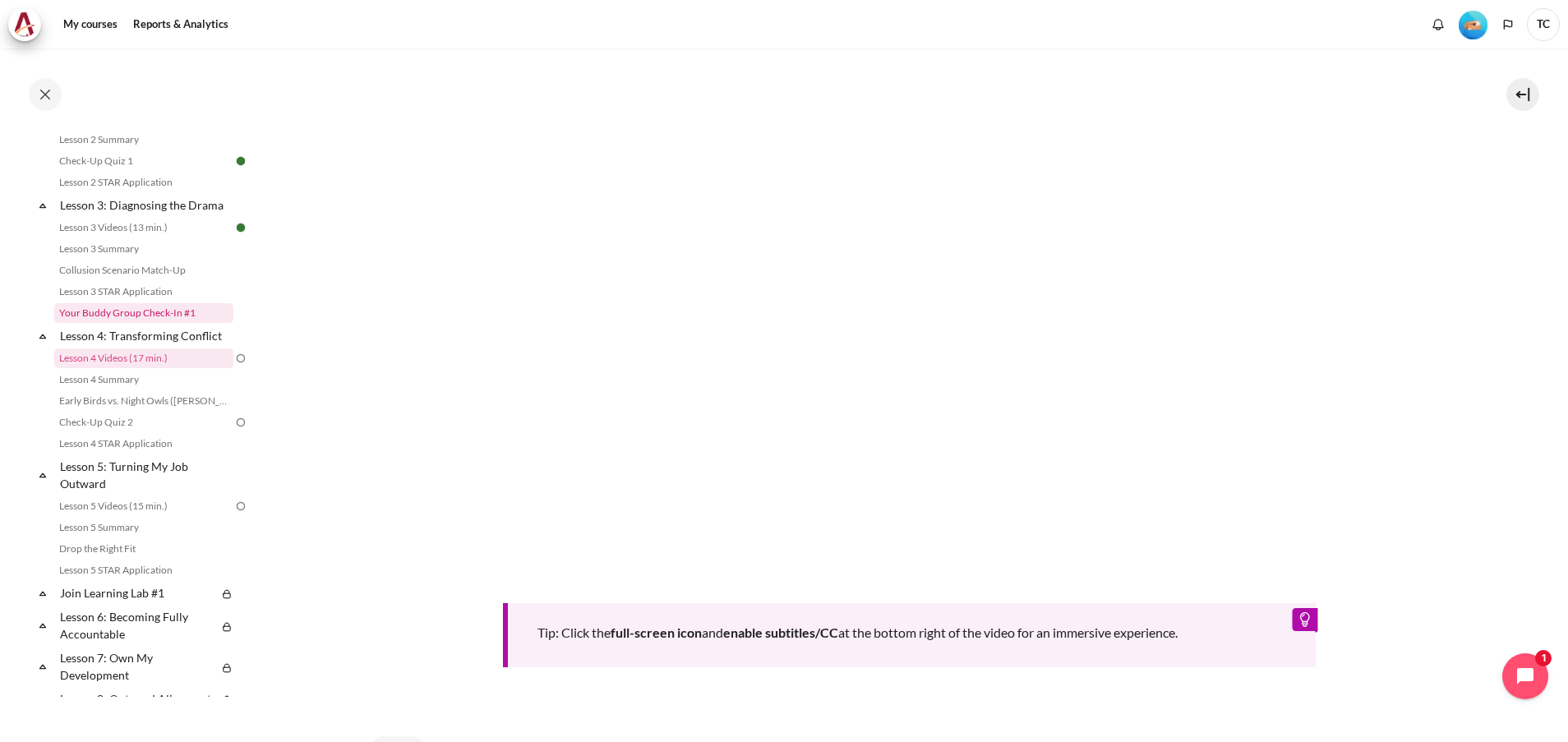
click at [184, 323] on link "Your Buddy Group Check-In #1" at bounding box center [143, 312] width 179 height 20
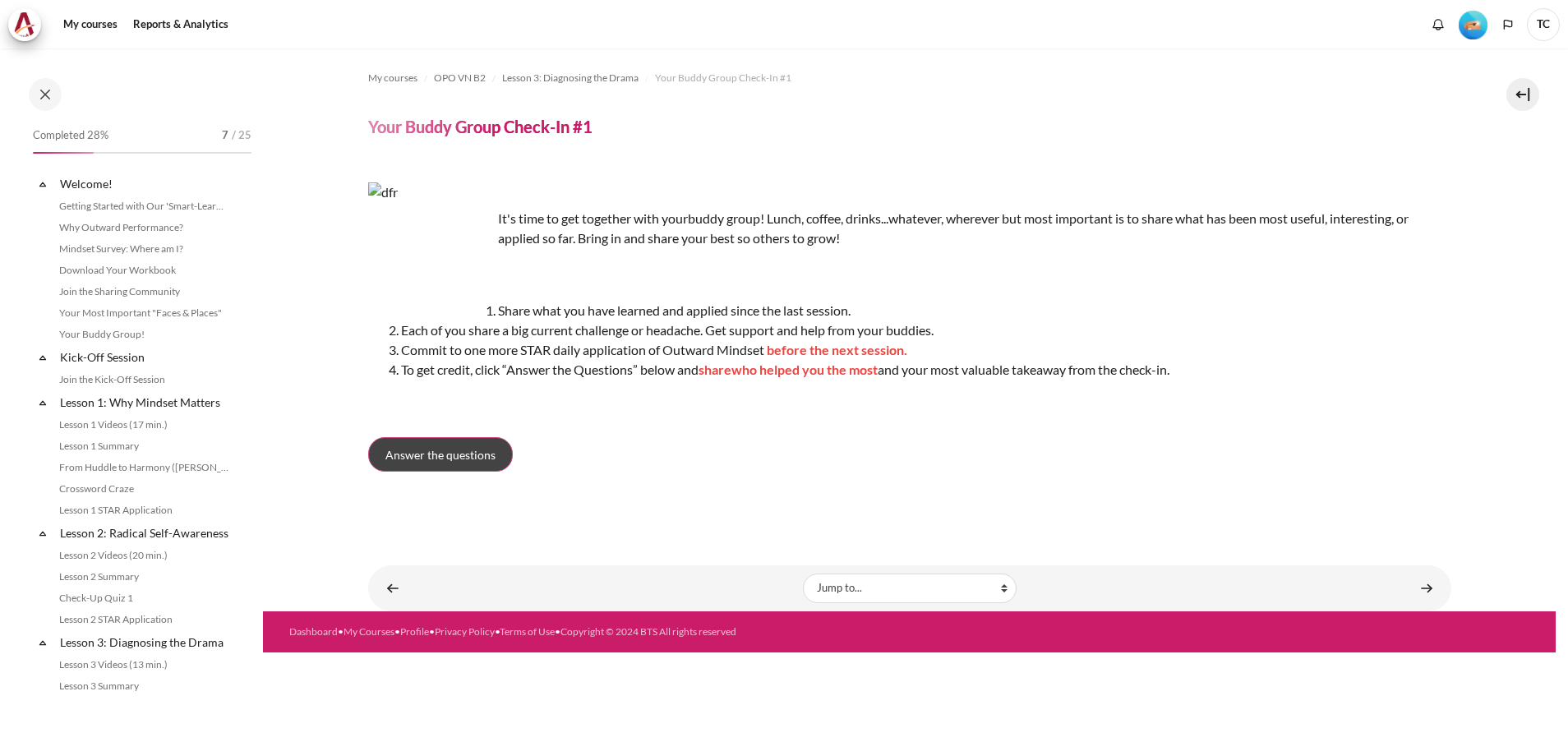
scroll to position [392, 0]
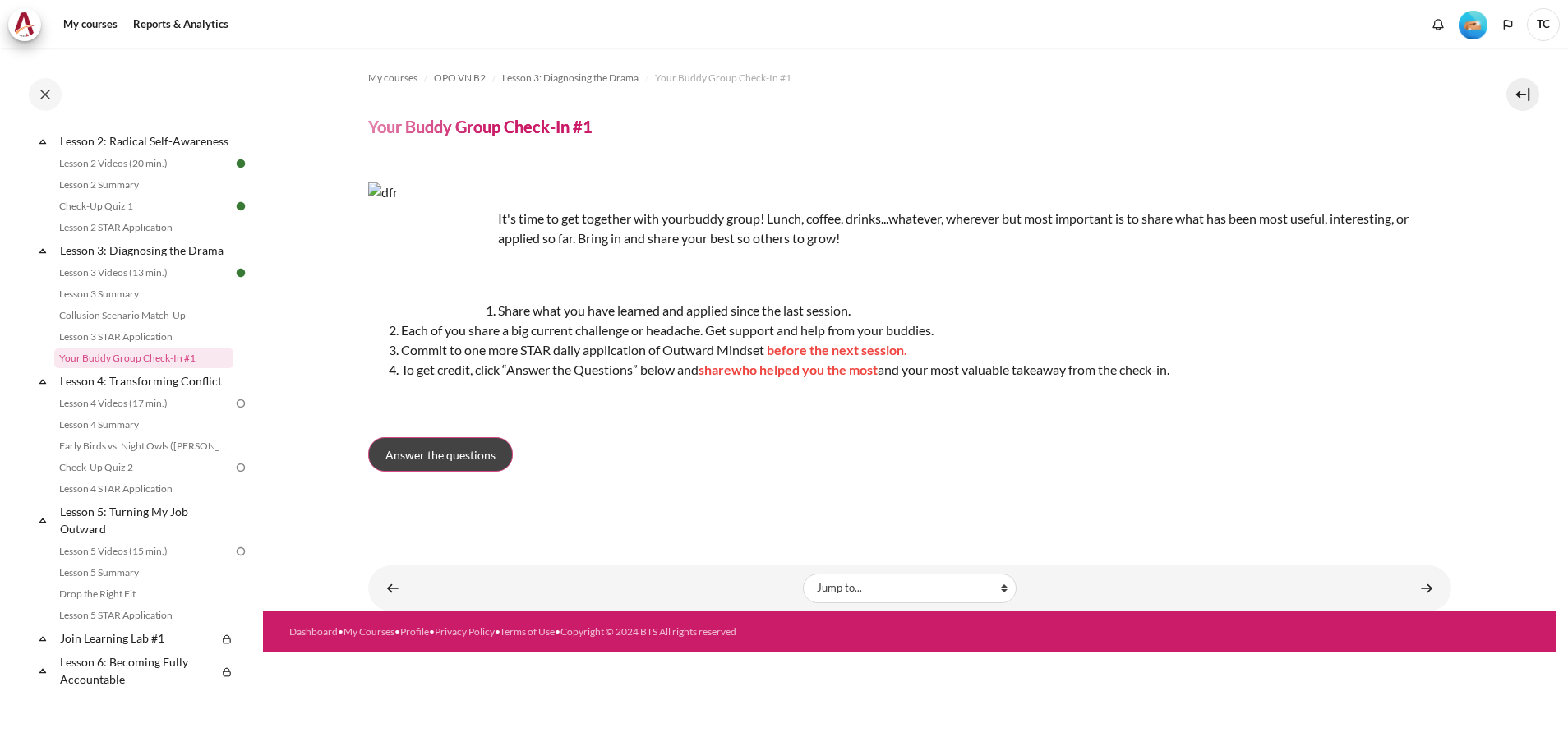
click at [459, 454] on span "Answer the questions" at bounding box center [441, 455] width 110 height 18
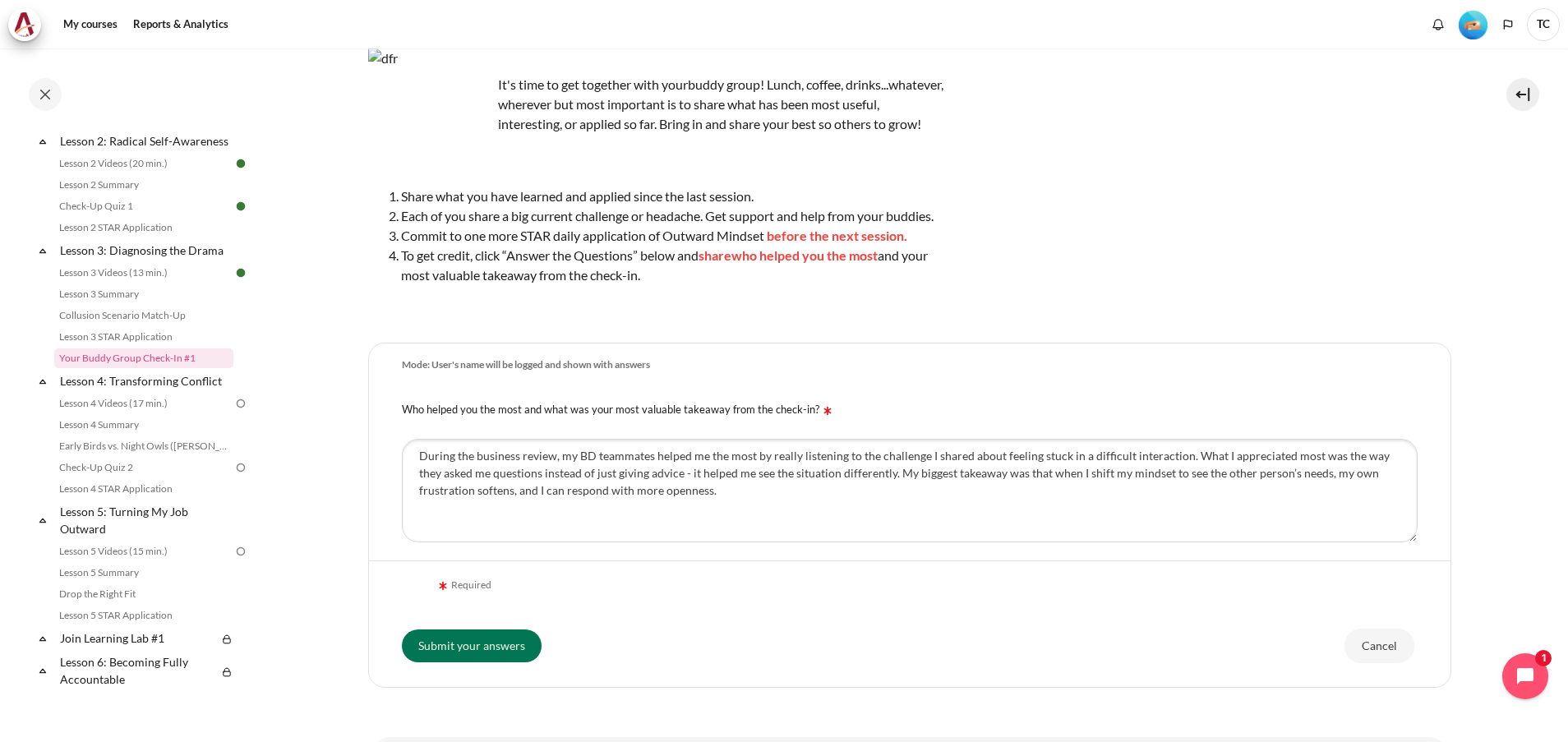
scroll to position [223, 0]
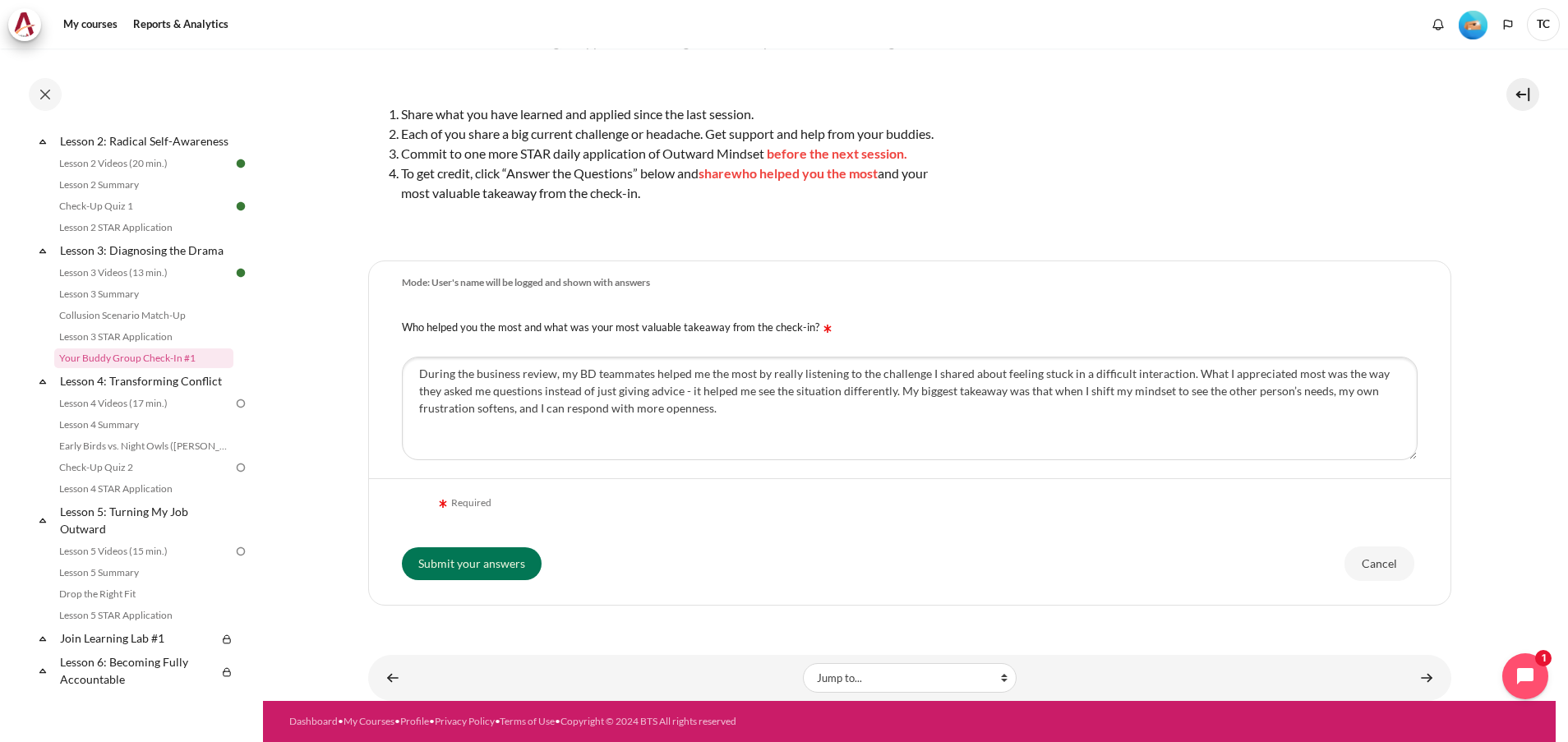
click at [467, 499] on div "Required" at bounding box center [463, 504] width 57 height 17
click at [457, 561] on input "Submit your answers" at bounding box center [471, 563] width 140 height 33
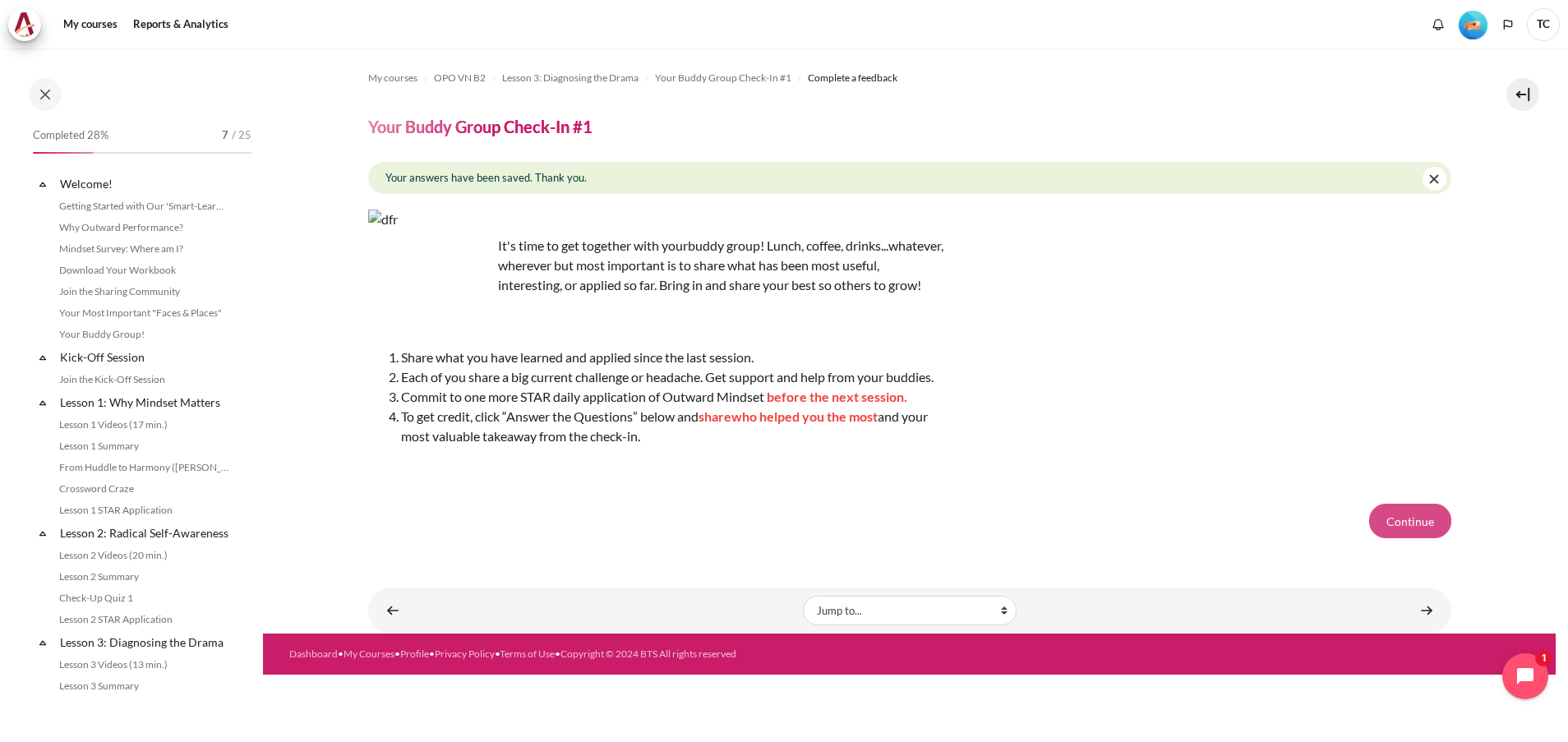
scroll to position [392, 0]
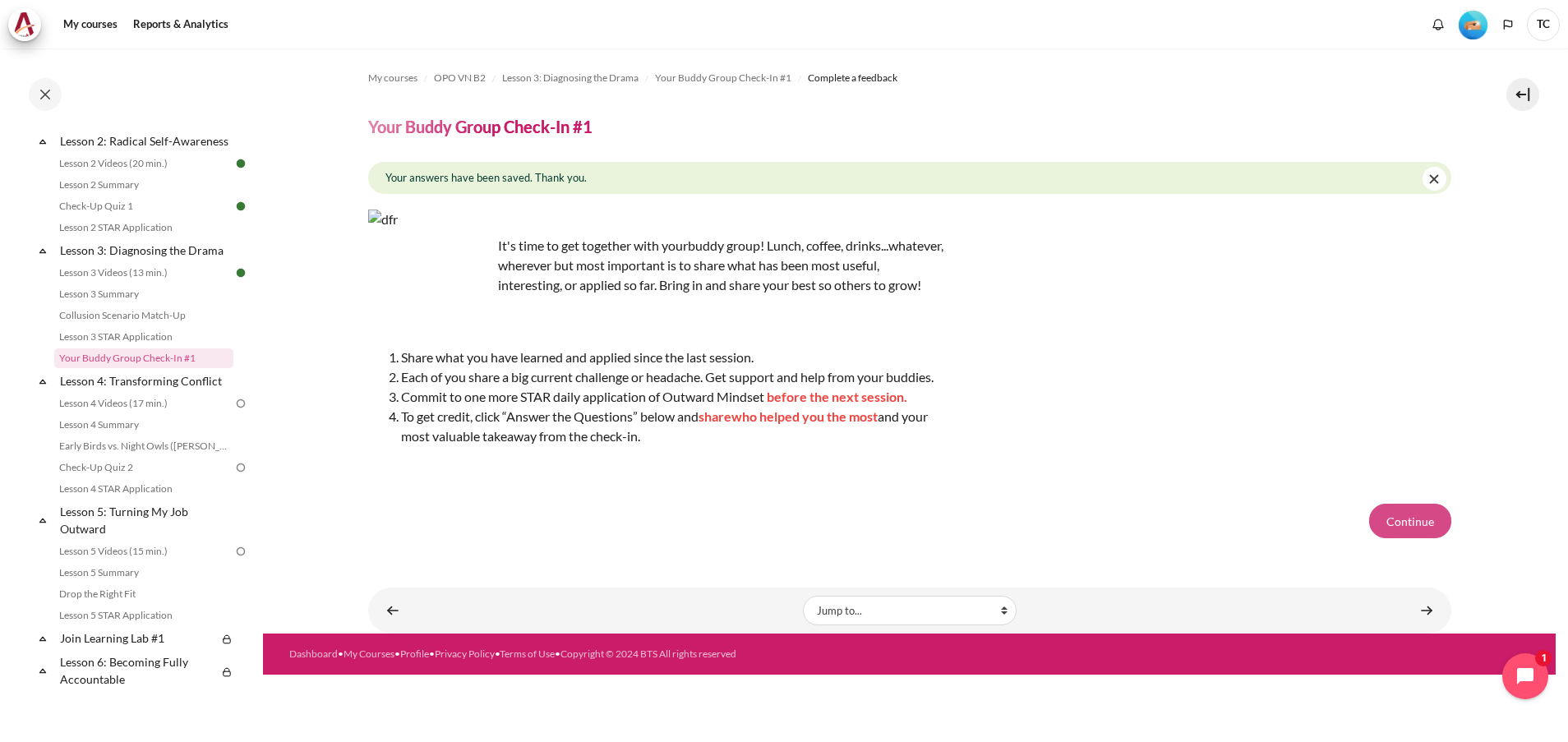
click at [1413, 537] on button "Continue" at bounding box center [1410, 521] width 82 height 34
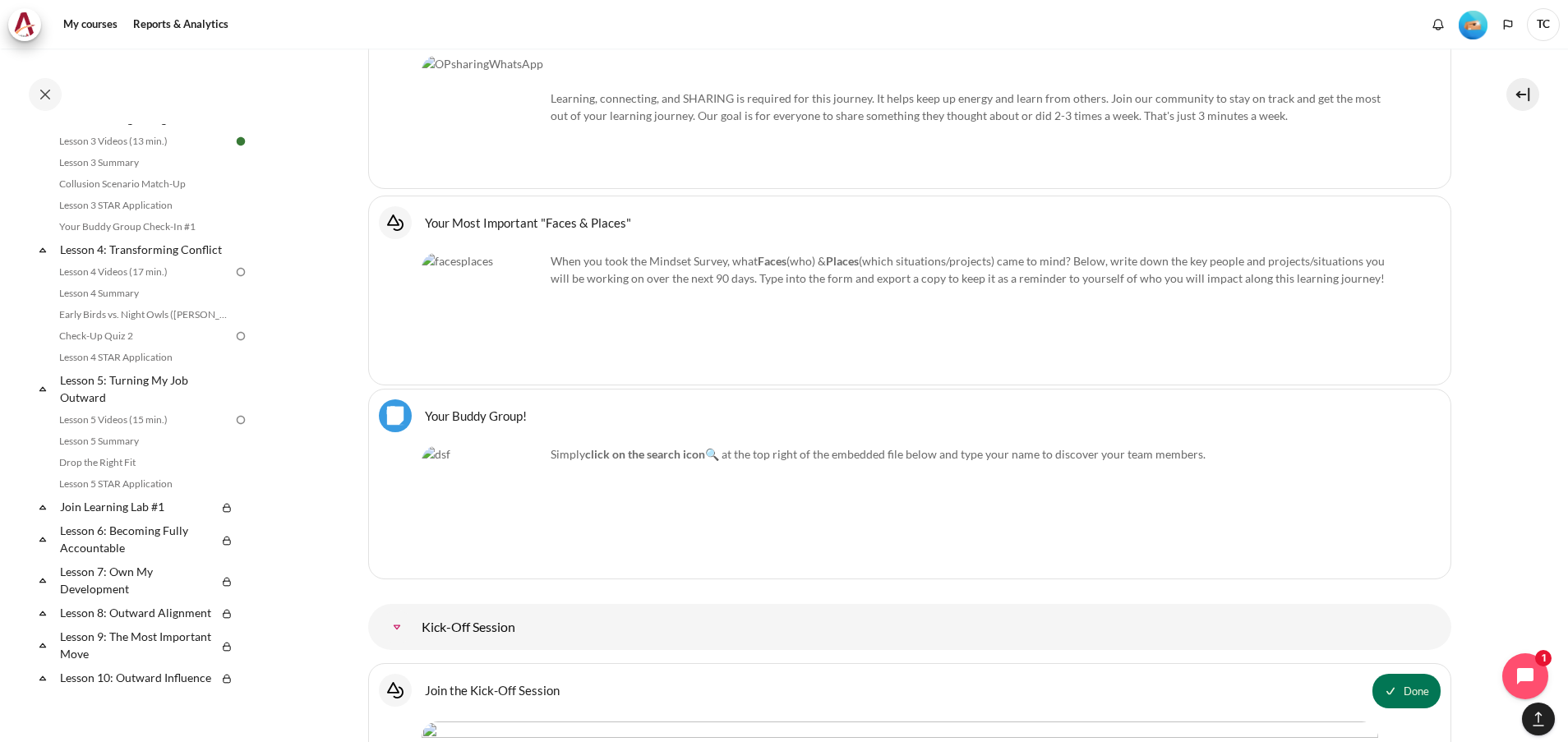
scroll to position [370, 0]
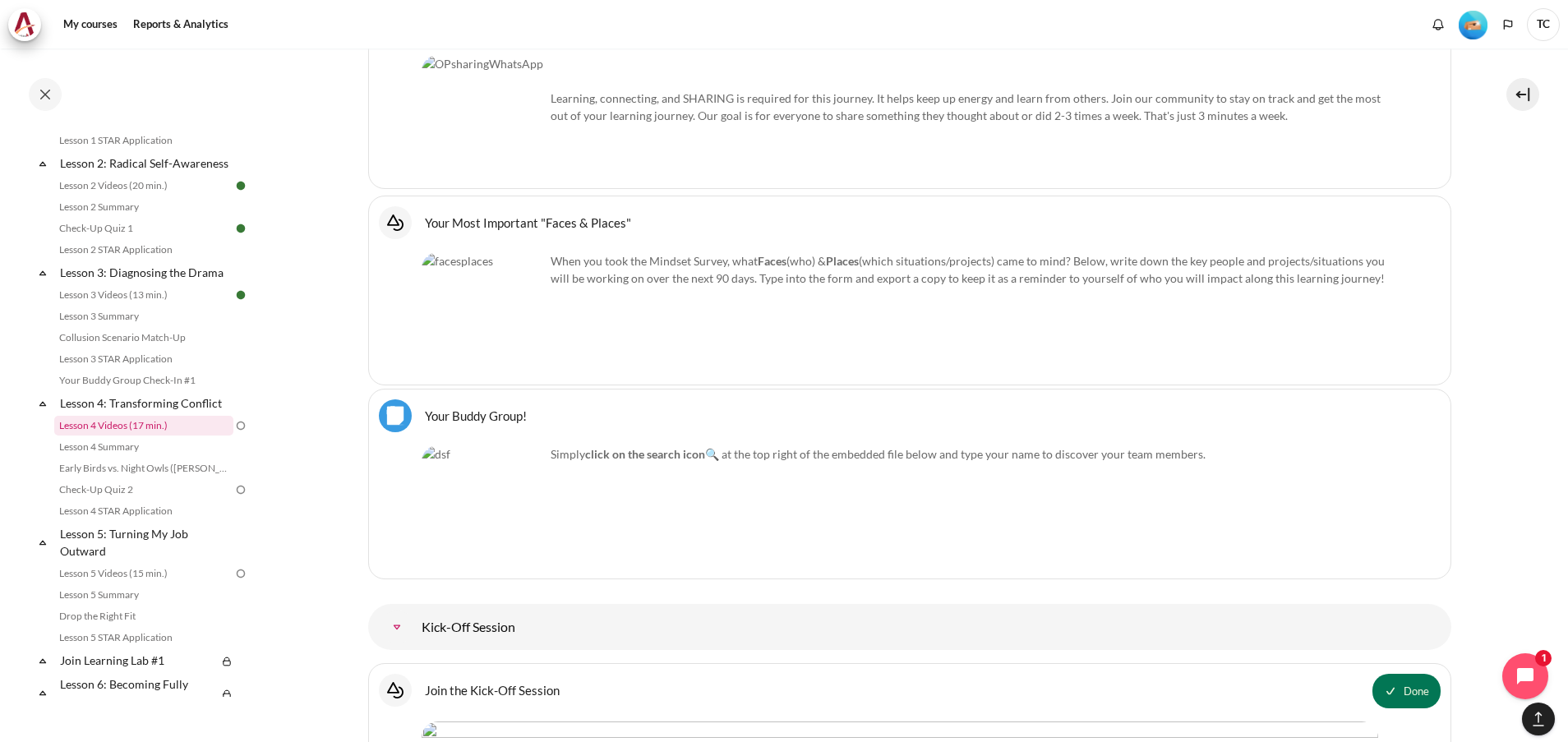
click at [187, 435] on link "Lesson 4 Videos (17 min.)" at bounding box center [143, 425] width 179 height 20
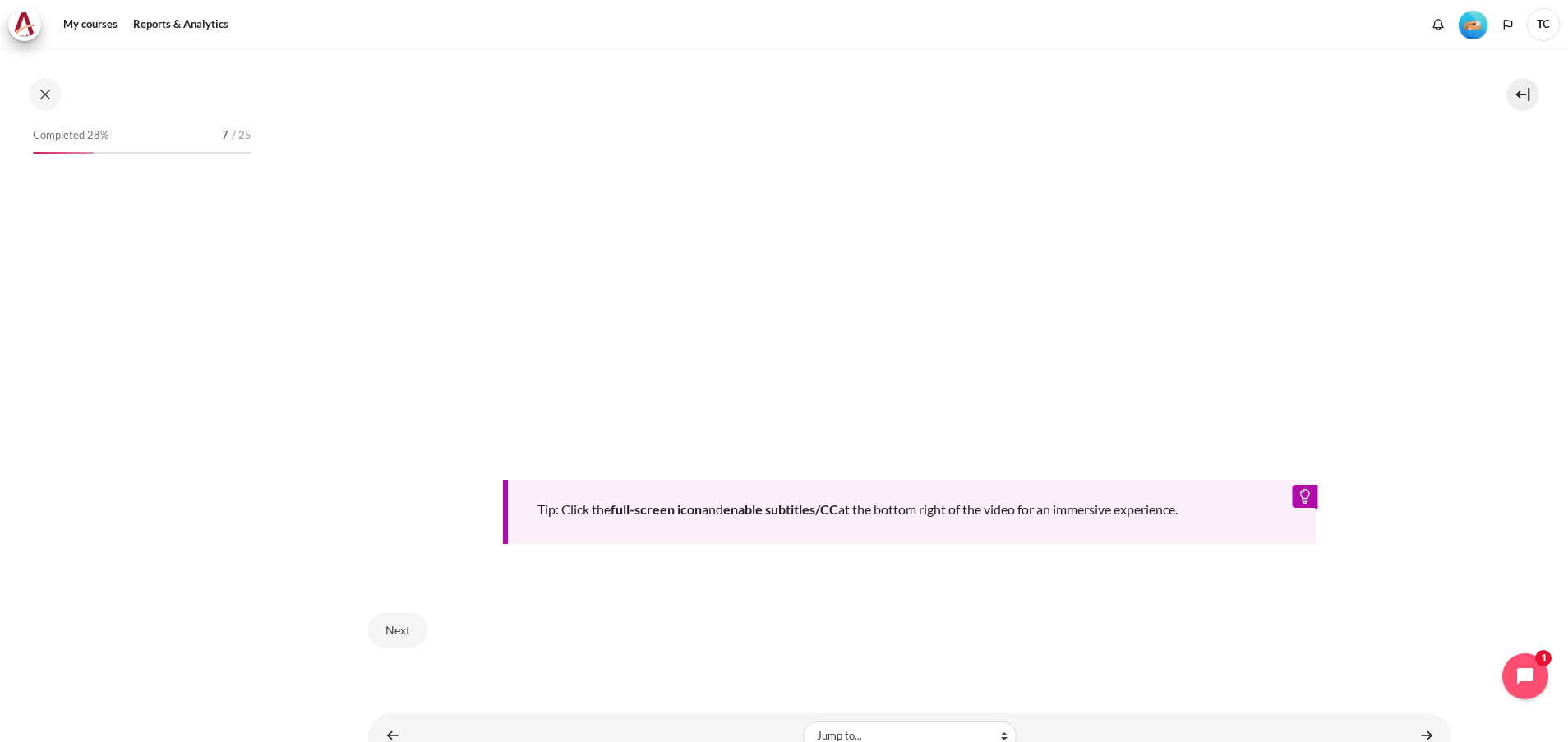
scroll to position [437, 0]
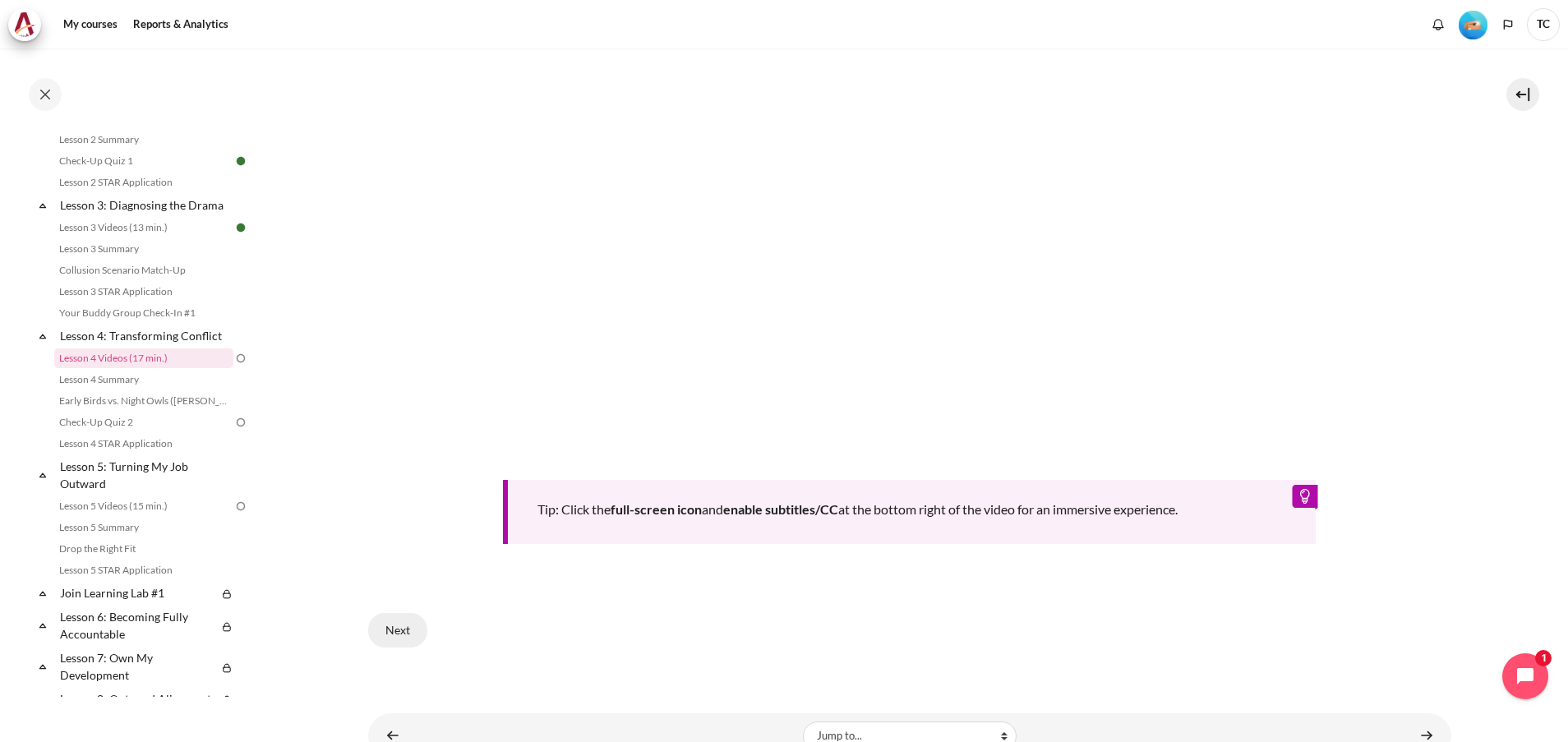
click at [389, 618] on button "Next" at bounding box center [398, 630] width 60 height 34
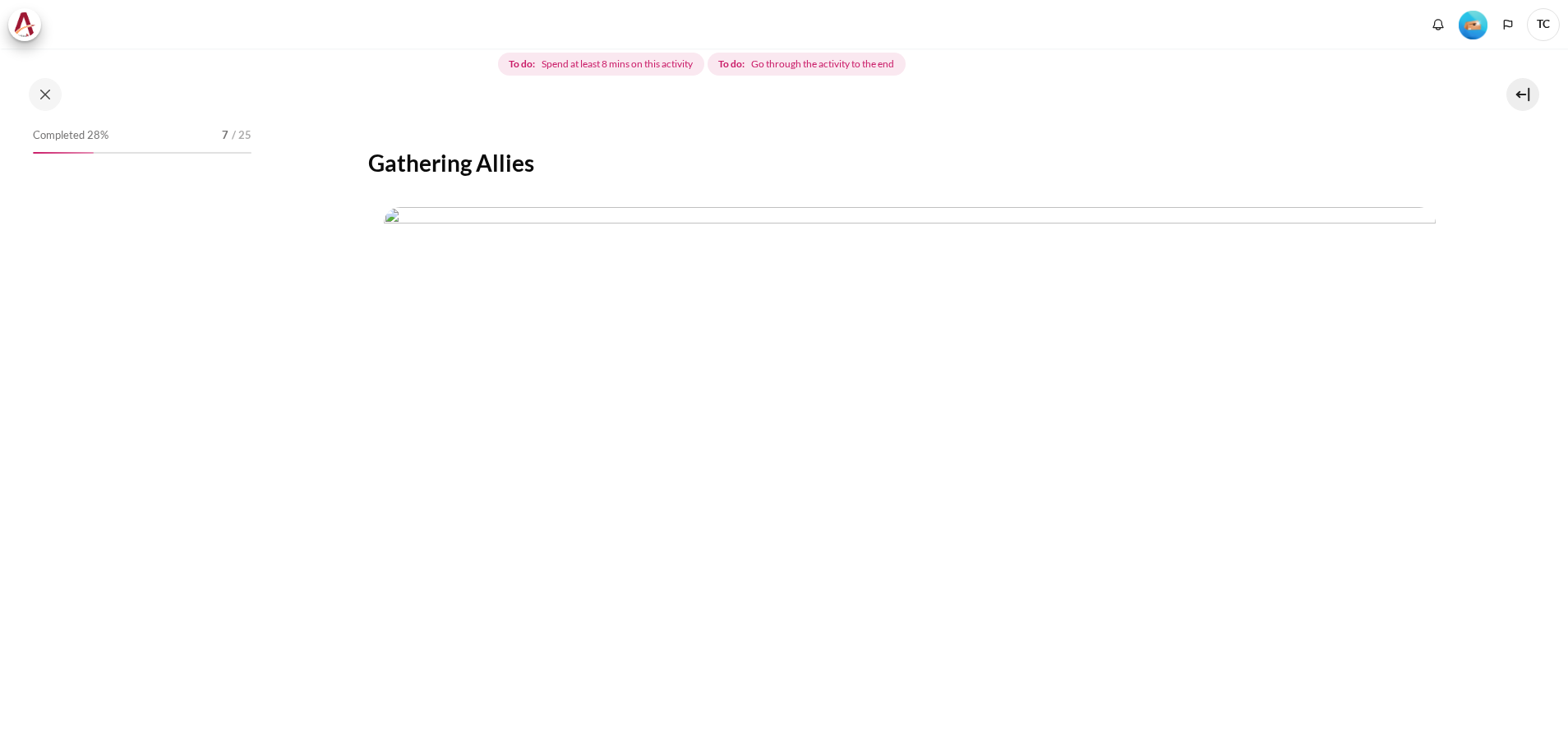
scroll to position [487, 0]
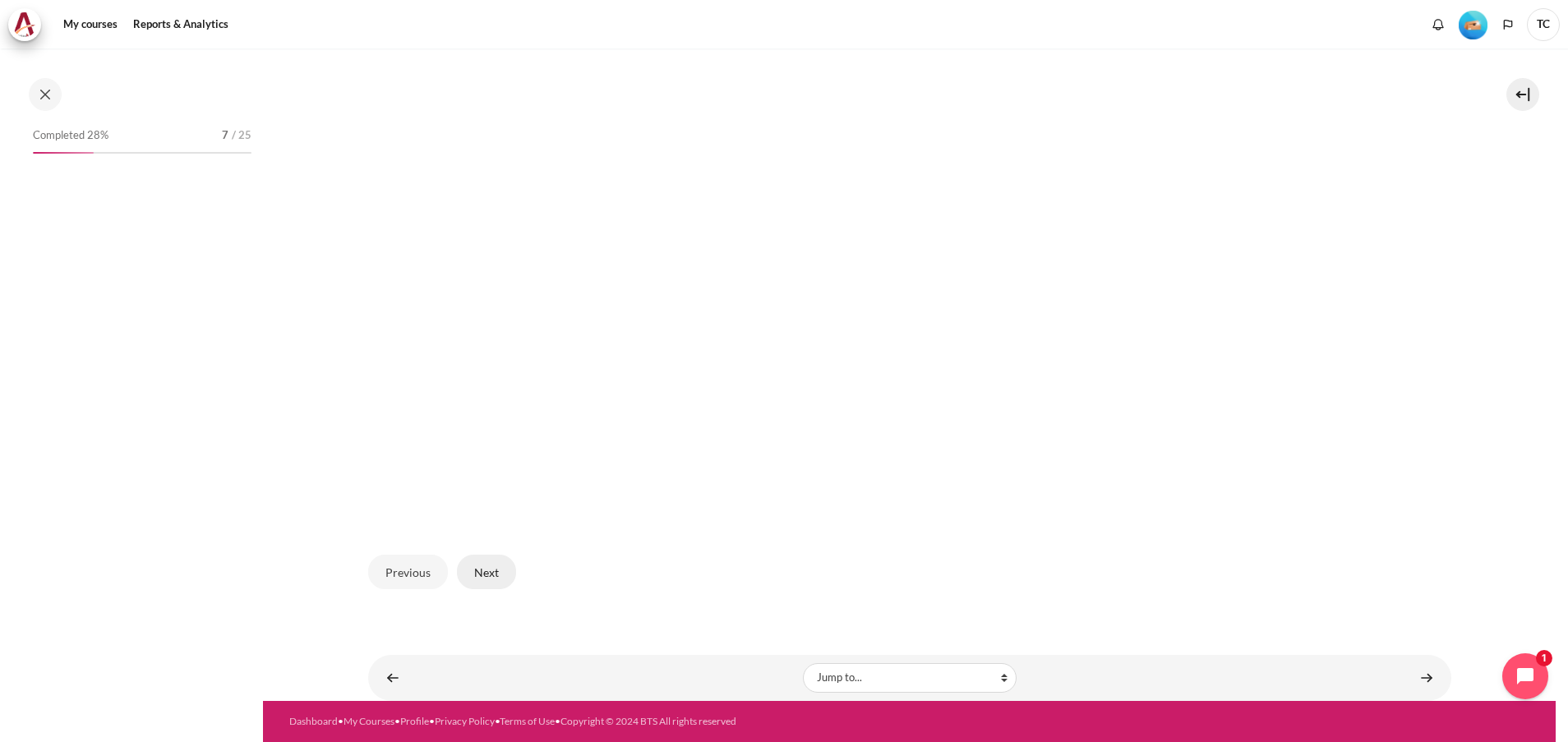
click at [471, 578] on button "Next" at bounding box center [486, 571] width 60 height 34
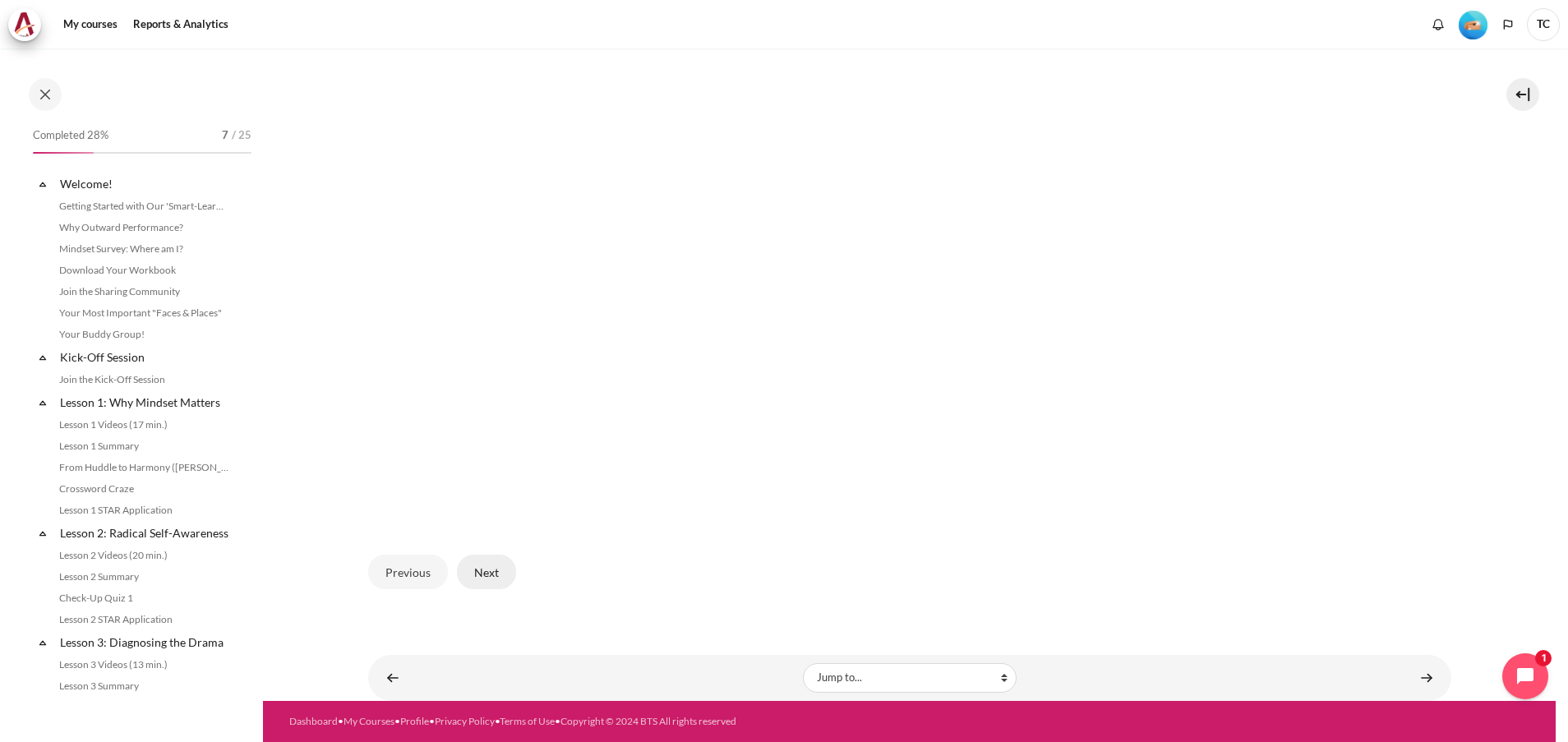
scroll to position [437, 0]
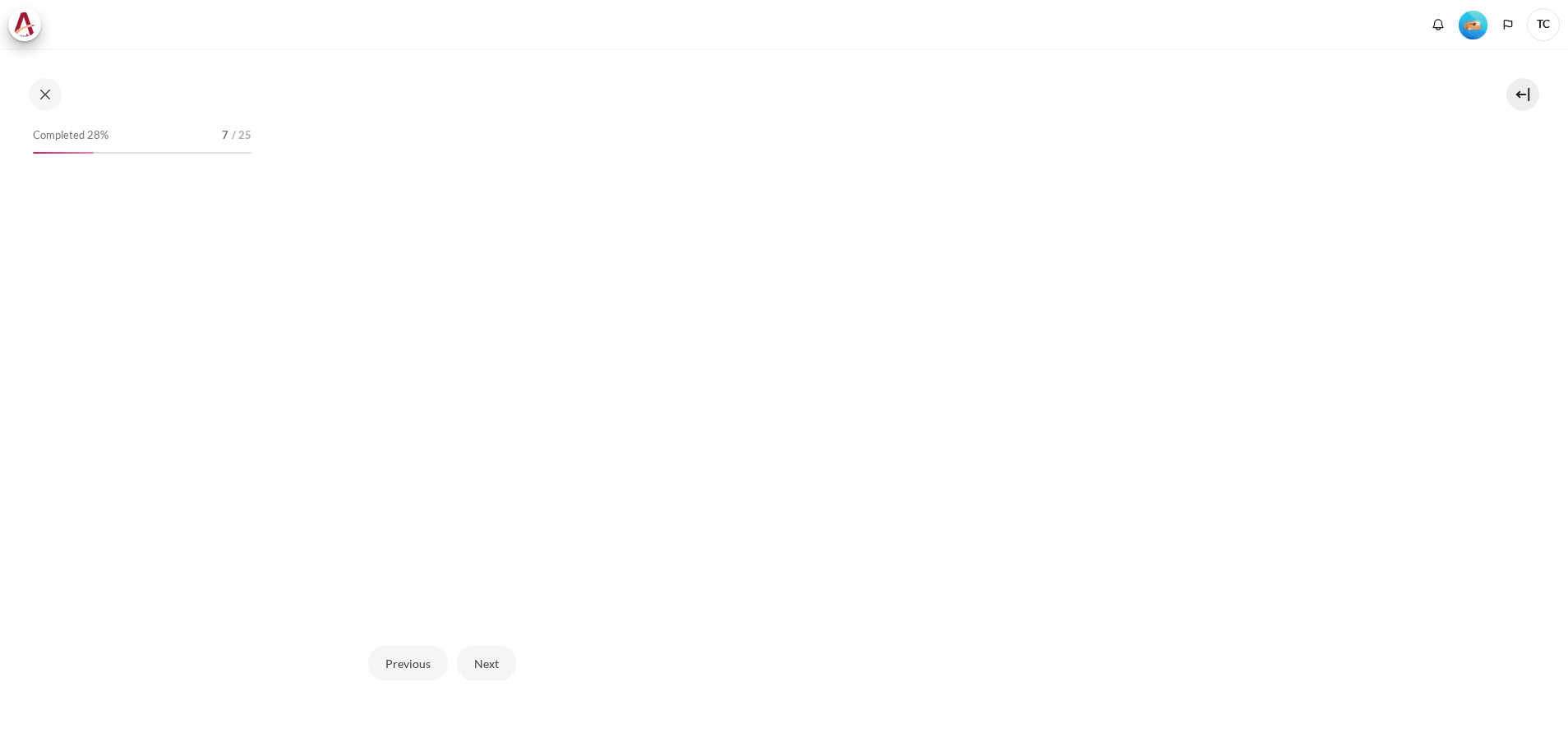
scroll to position [487, 0]
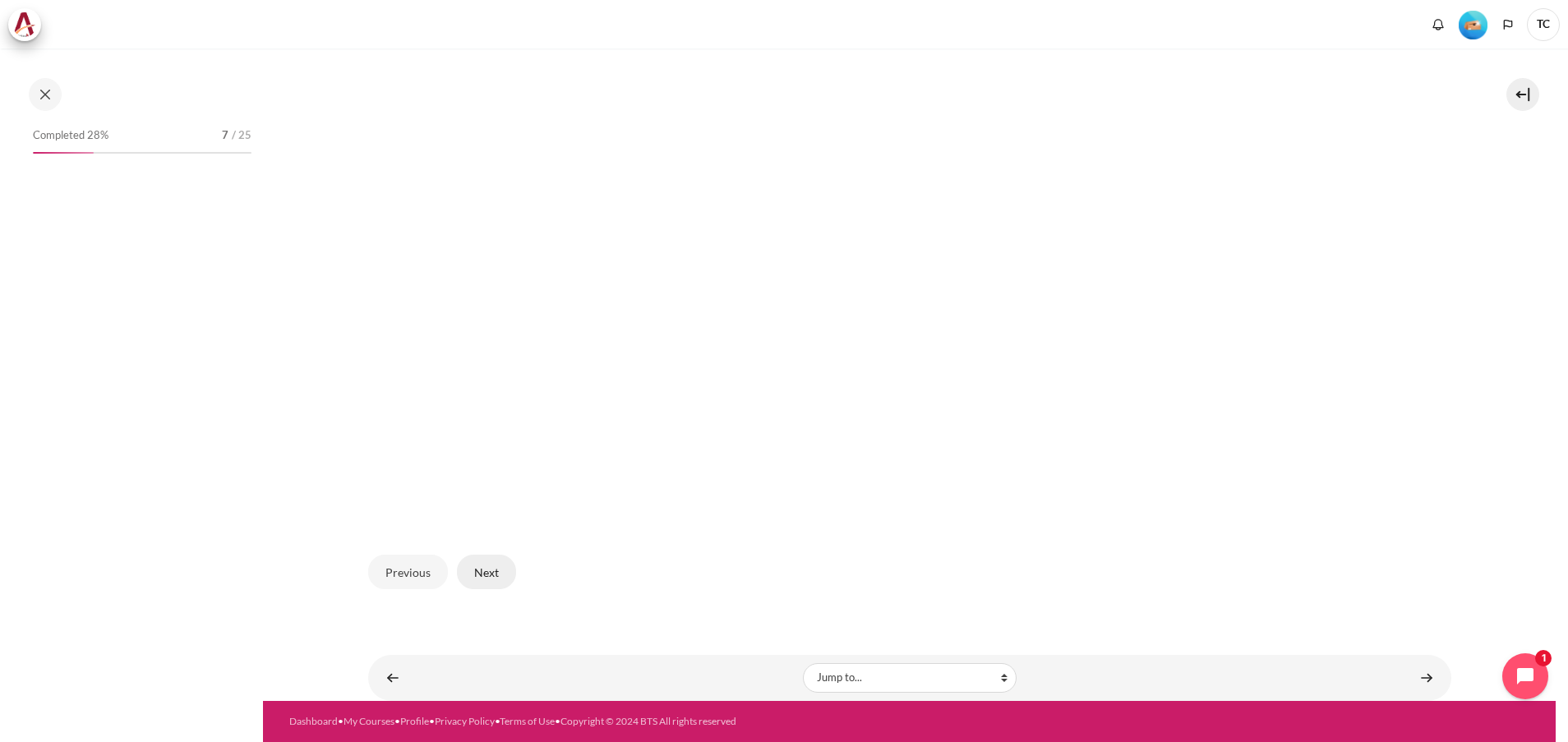
click at [491, 577] on button "Next" at bounding box center [486, 571] width 60 height 34
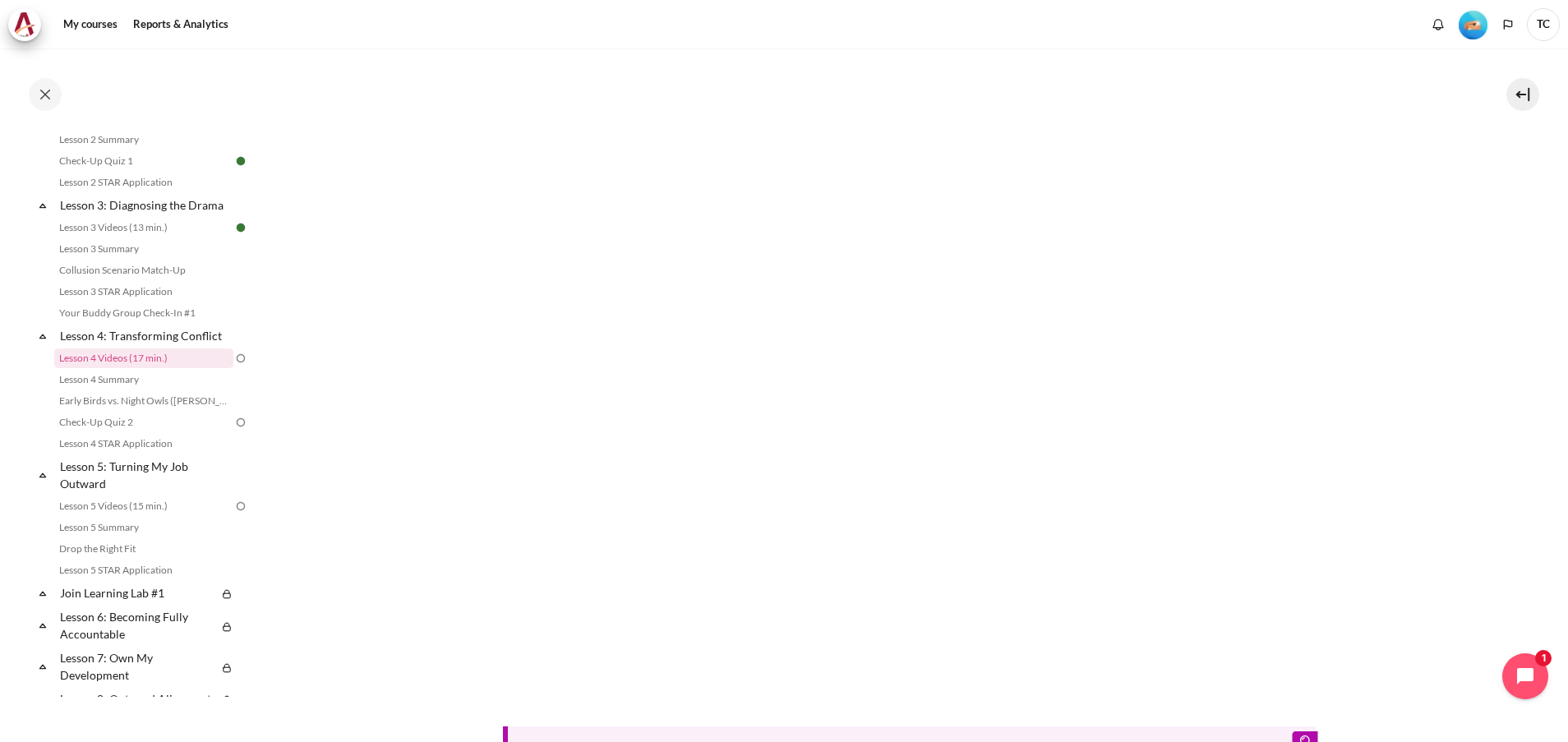
scroll to position [668, 0]
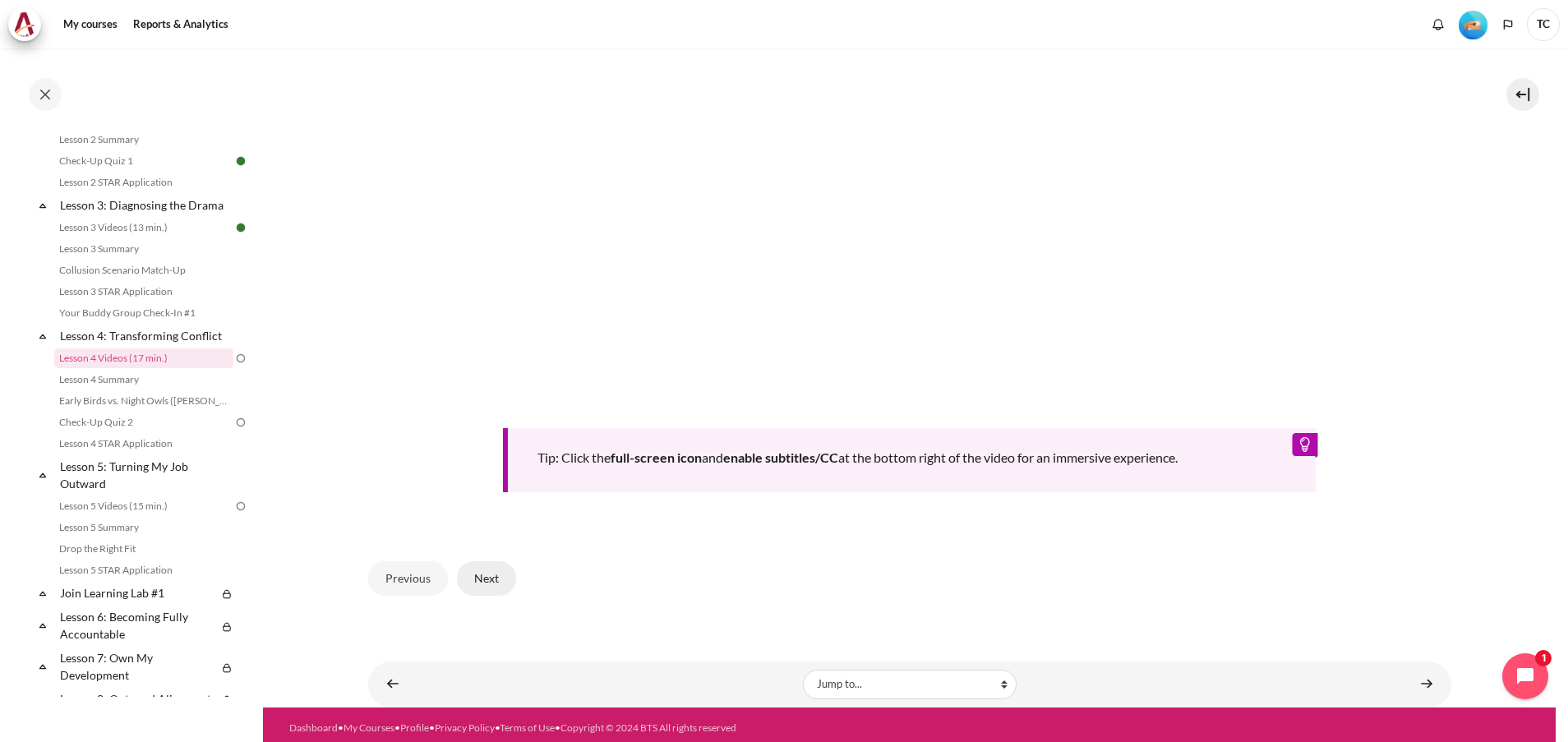
click at [477, 566] on button "Next" at bounding box center [486, 578] width 60 height 34
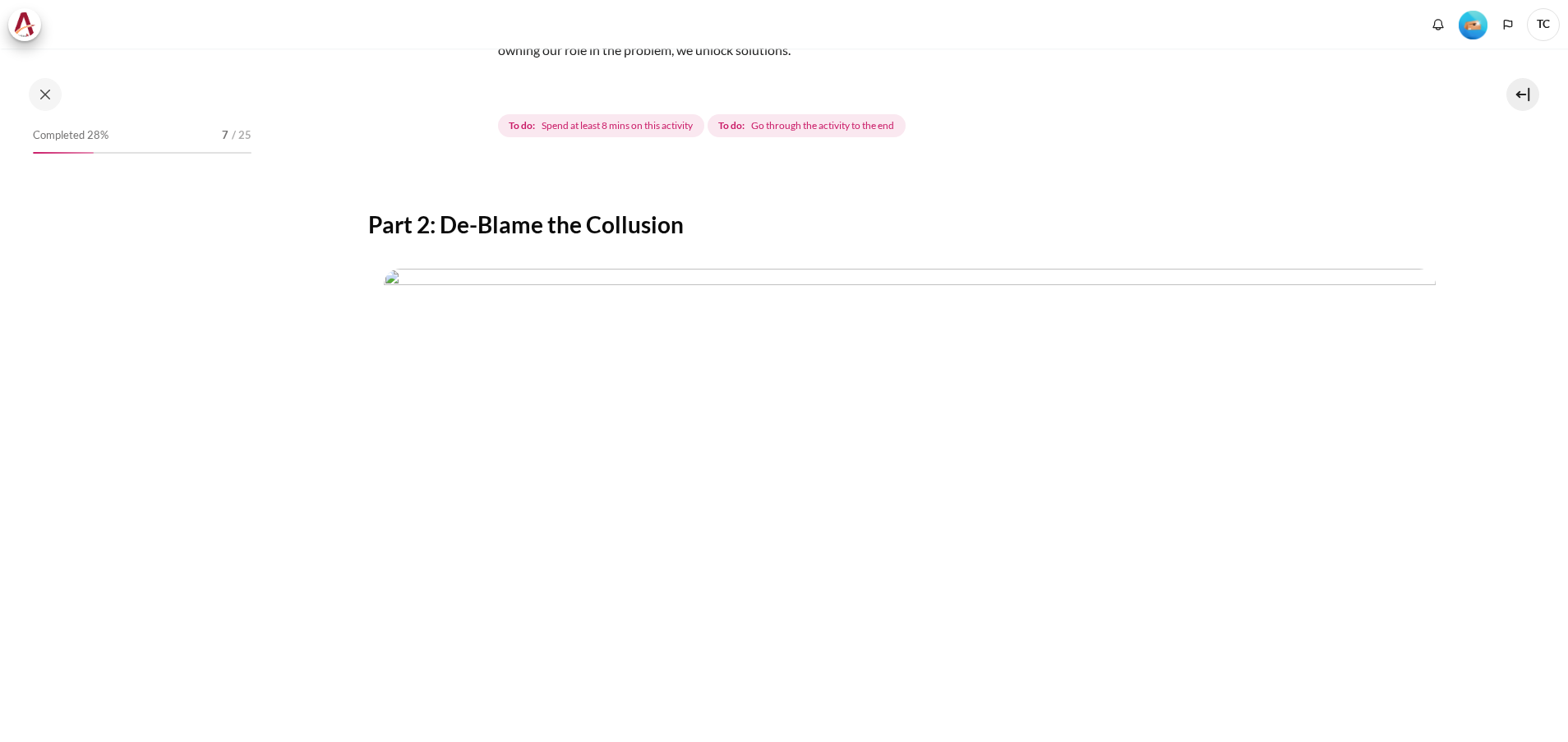
scroll to position [487, 0]
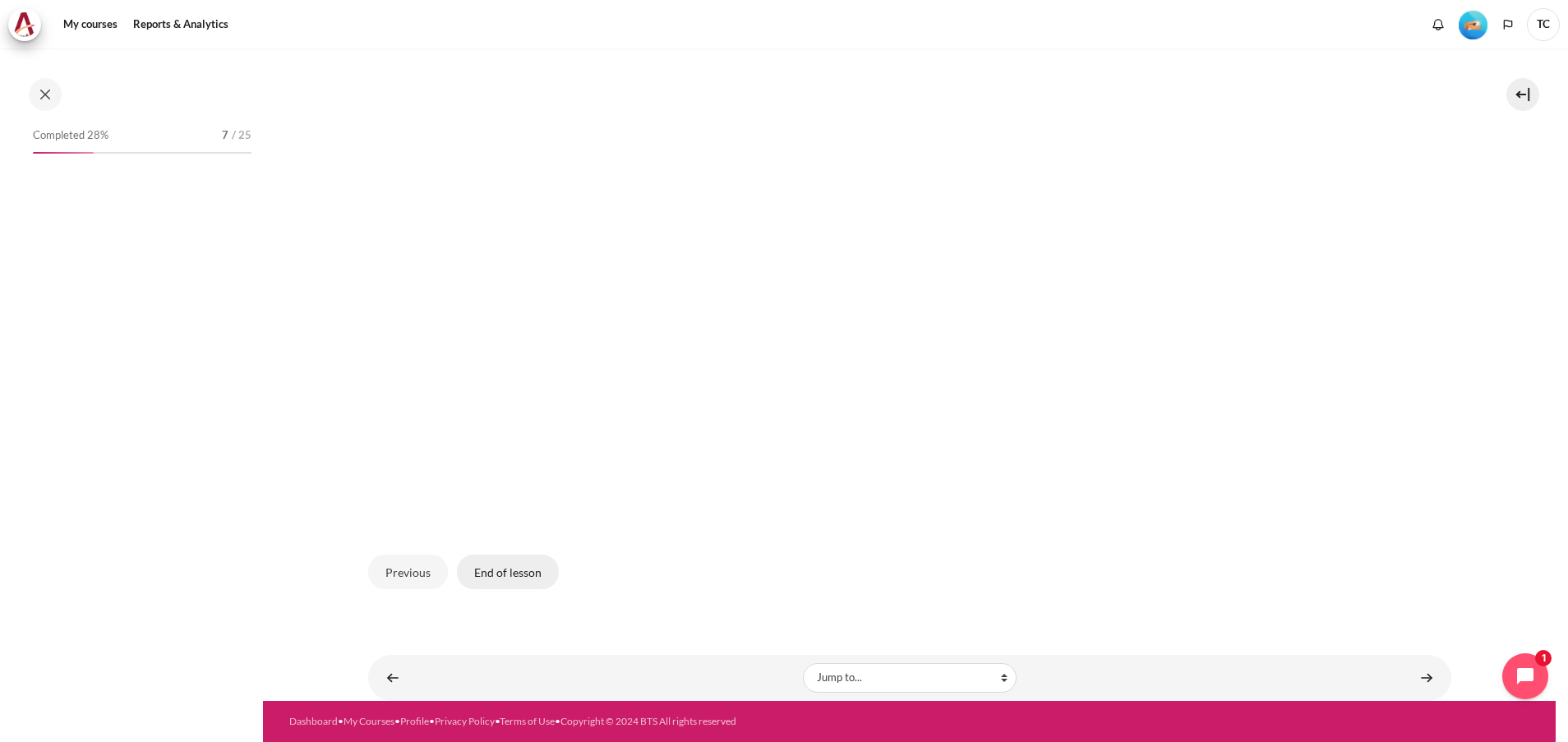
click at [513, 574] on button "End of lesson" at bounding box center [507, 571] width 102 height 34
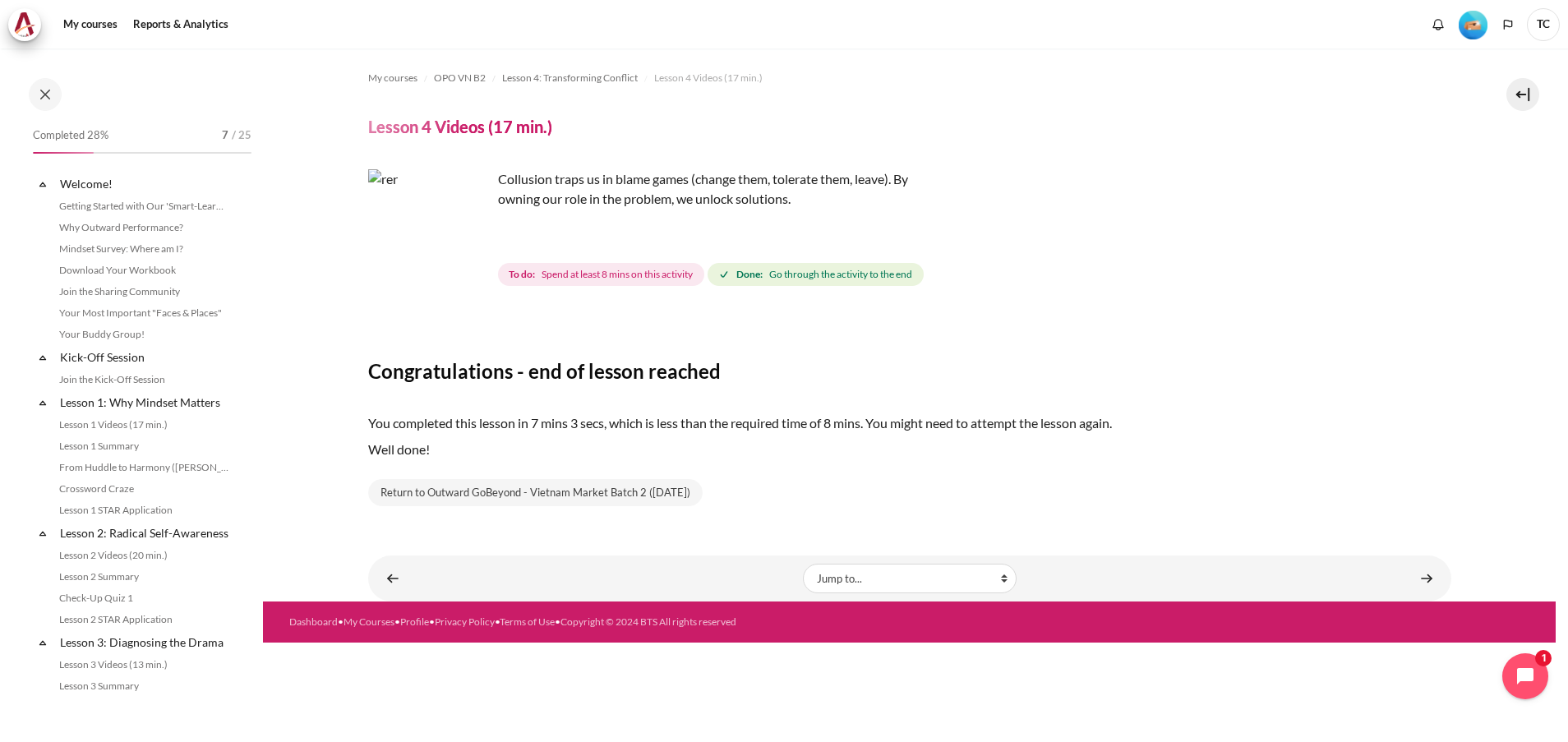
scroll to position [437, 0]
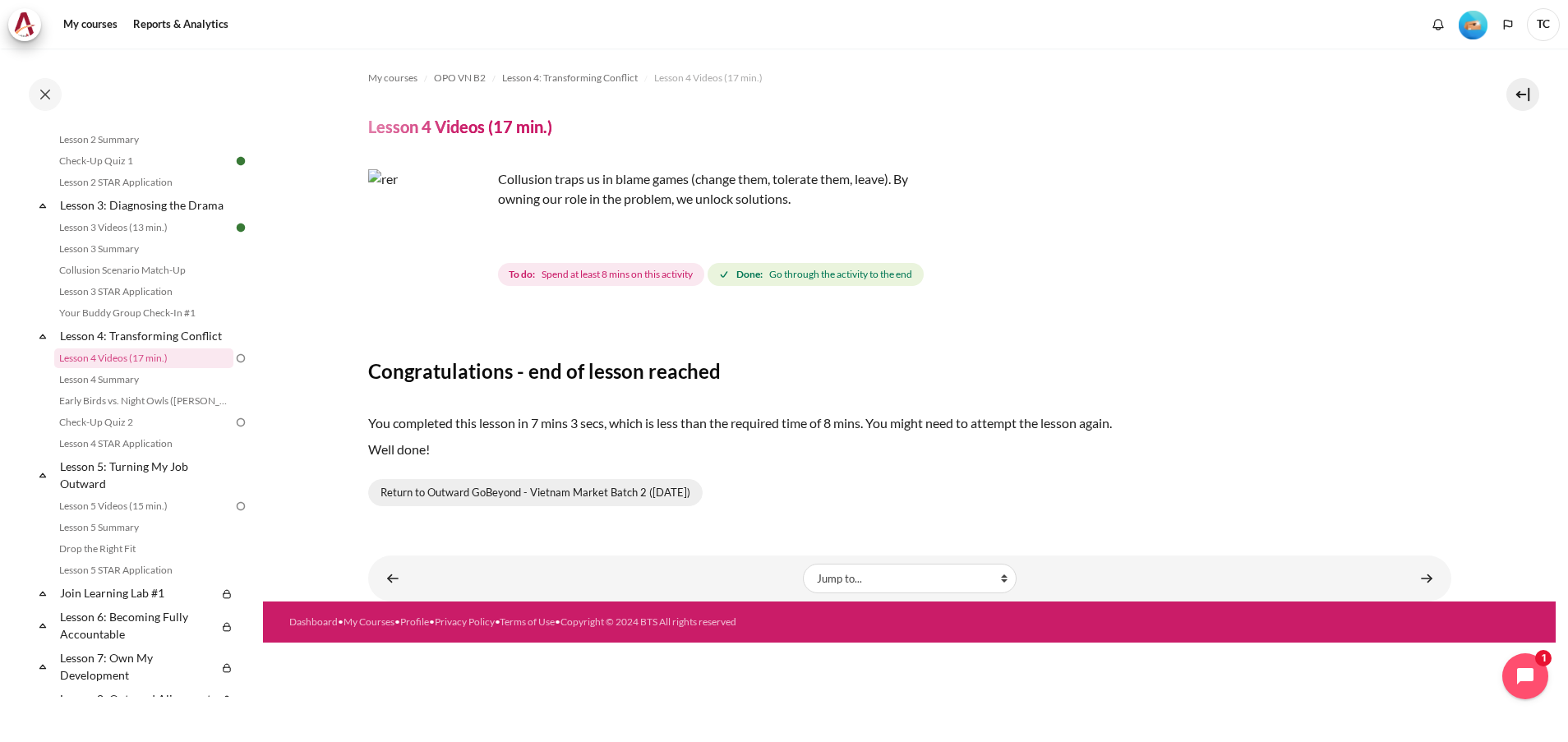
click at [607, 492] on link "Return to Outward GoBeyond - Vietnam Market Batch 2 (Jul 2025)" at bounding box center [535, 493] width 334 height 28
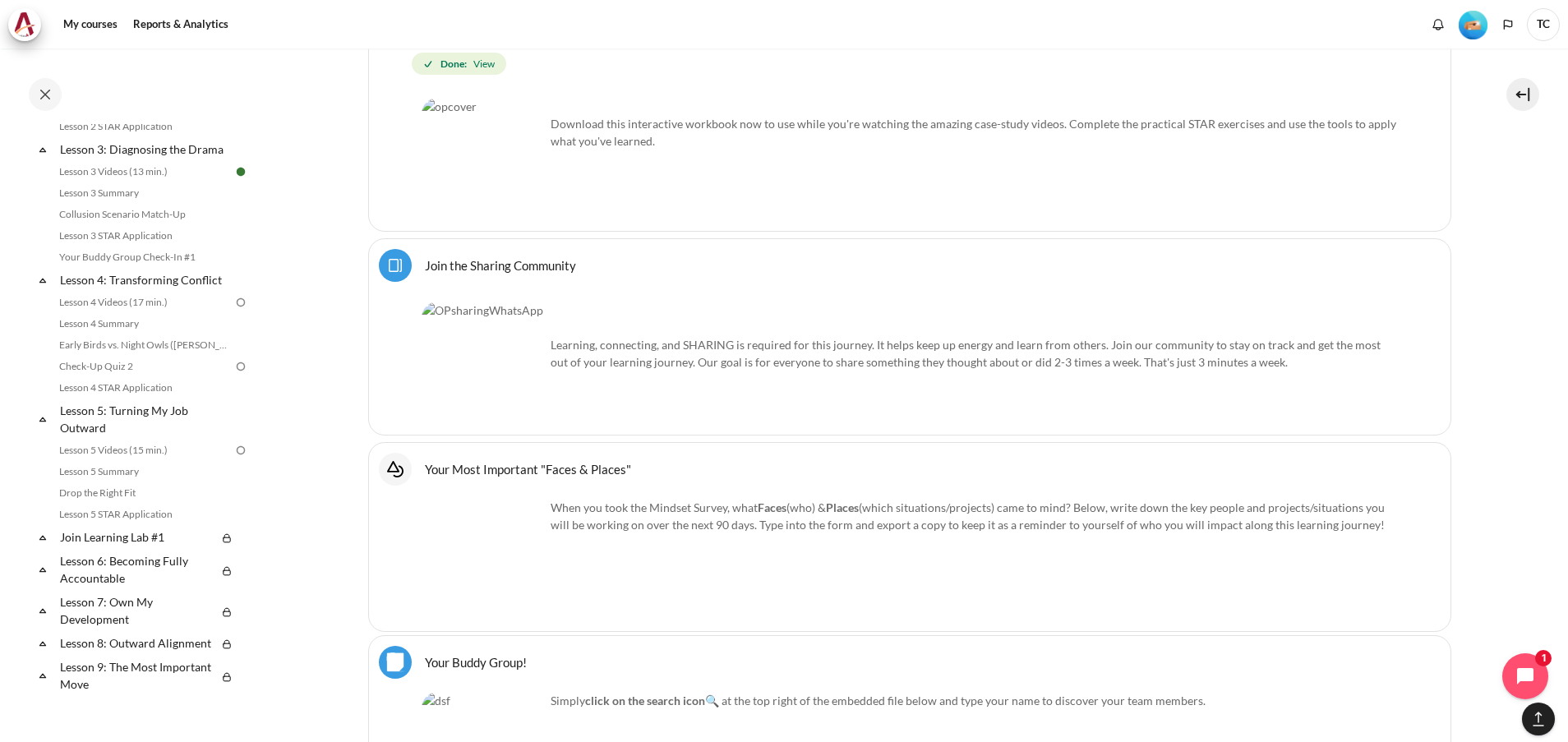
scroll to position [91, 0]
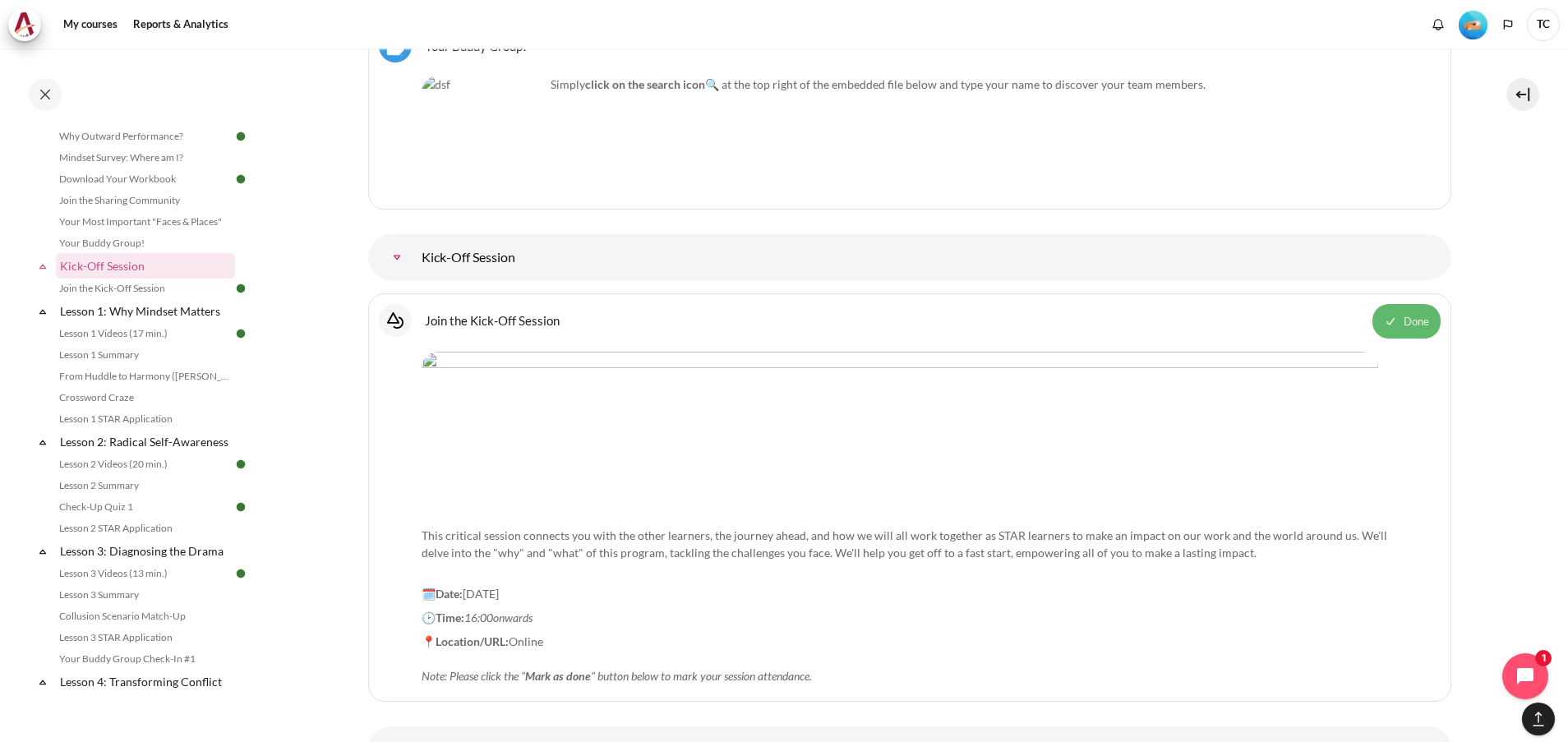
click at [1406, 317] on span "Done" at bounding box center [1415, 323] width 25 height 17
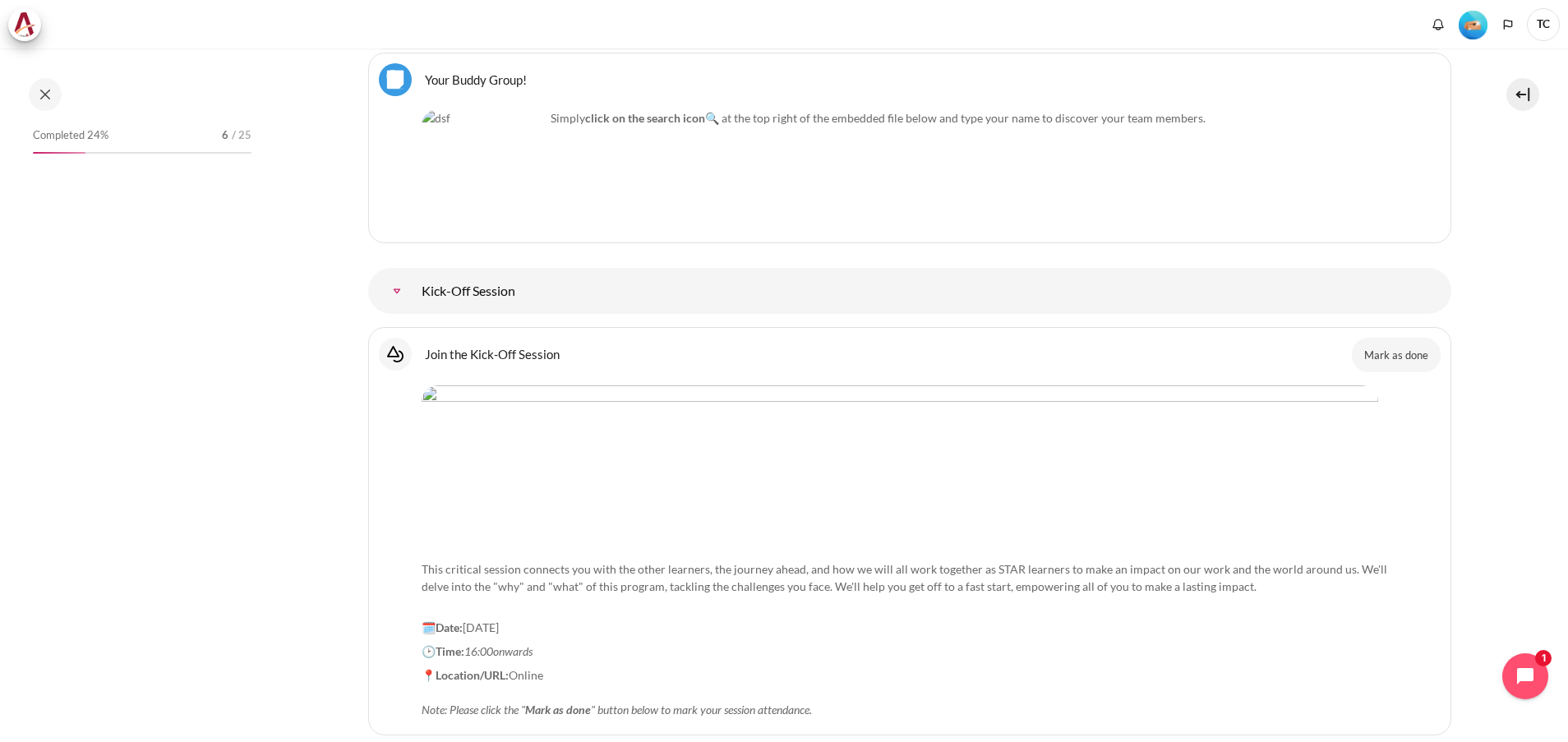
scroll to position [1849, 0]
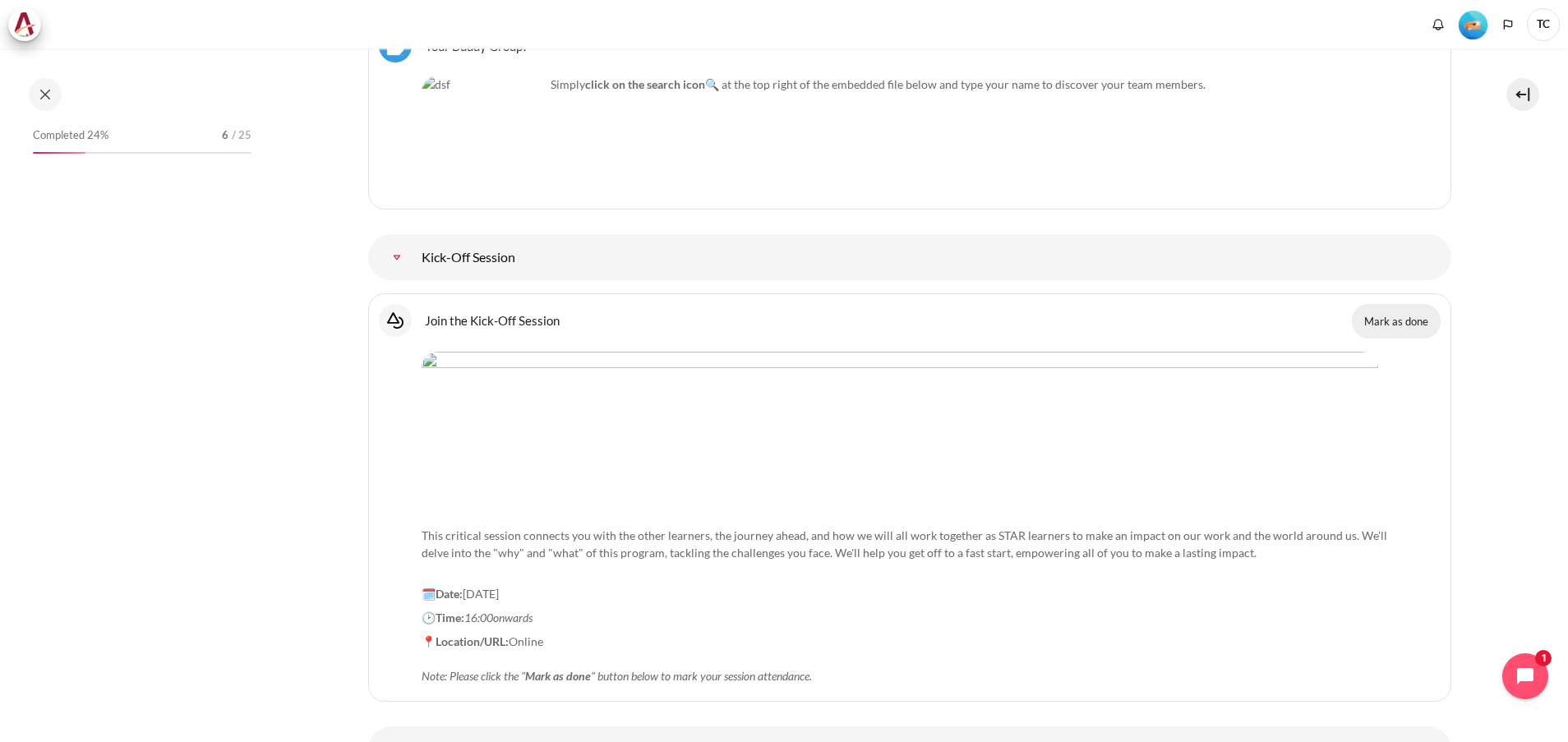
click at [1391, 323] on button "Mark as done" at bounding box center [1396, 321] width 89 height 34
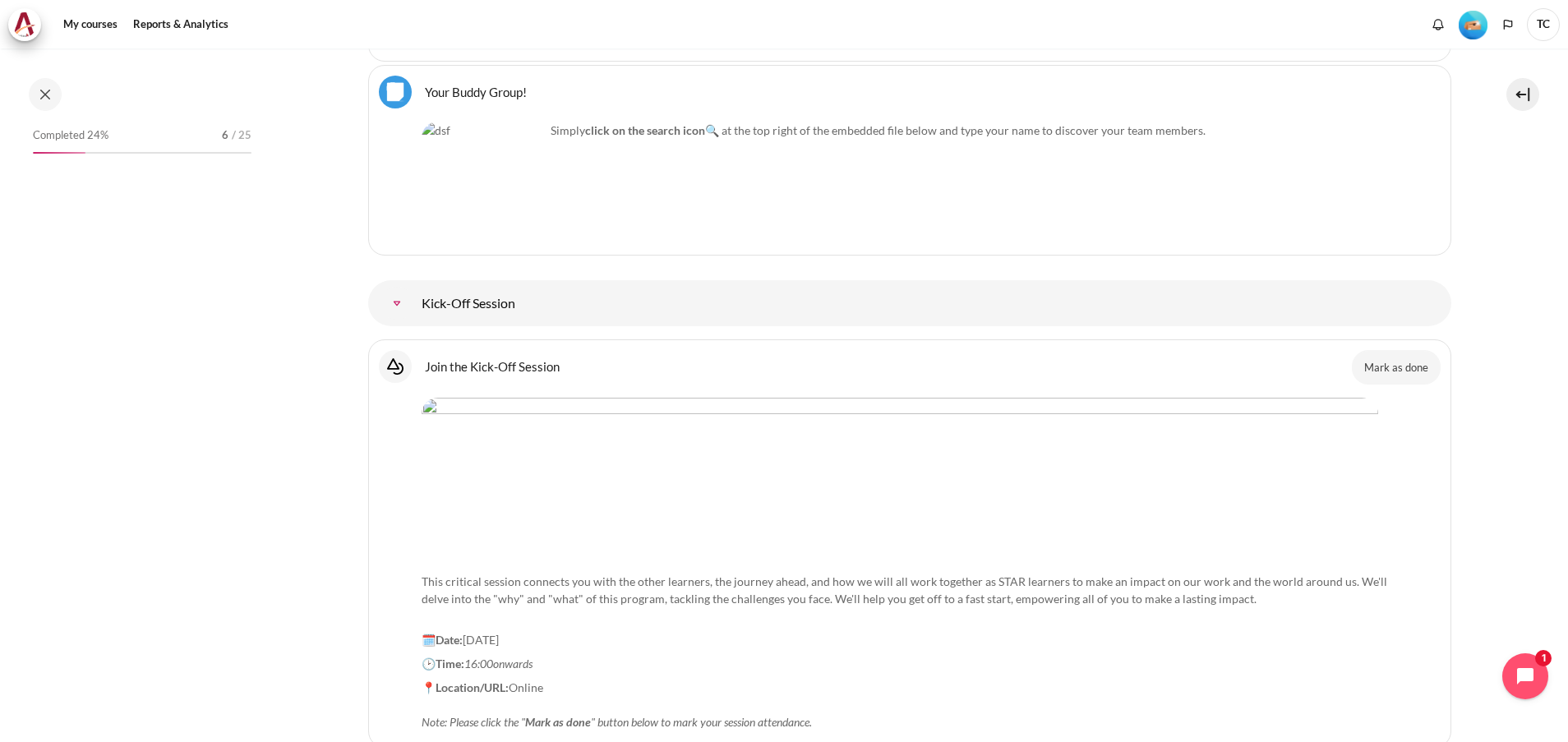
scroll to position [1896, 0]
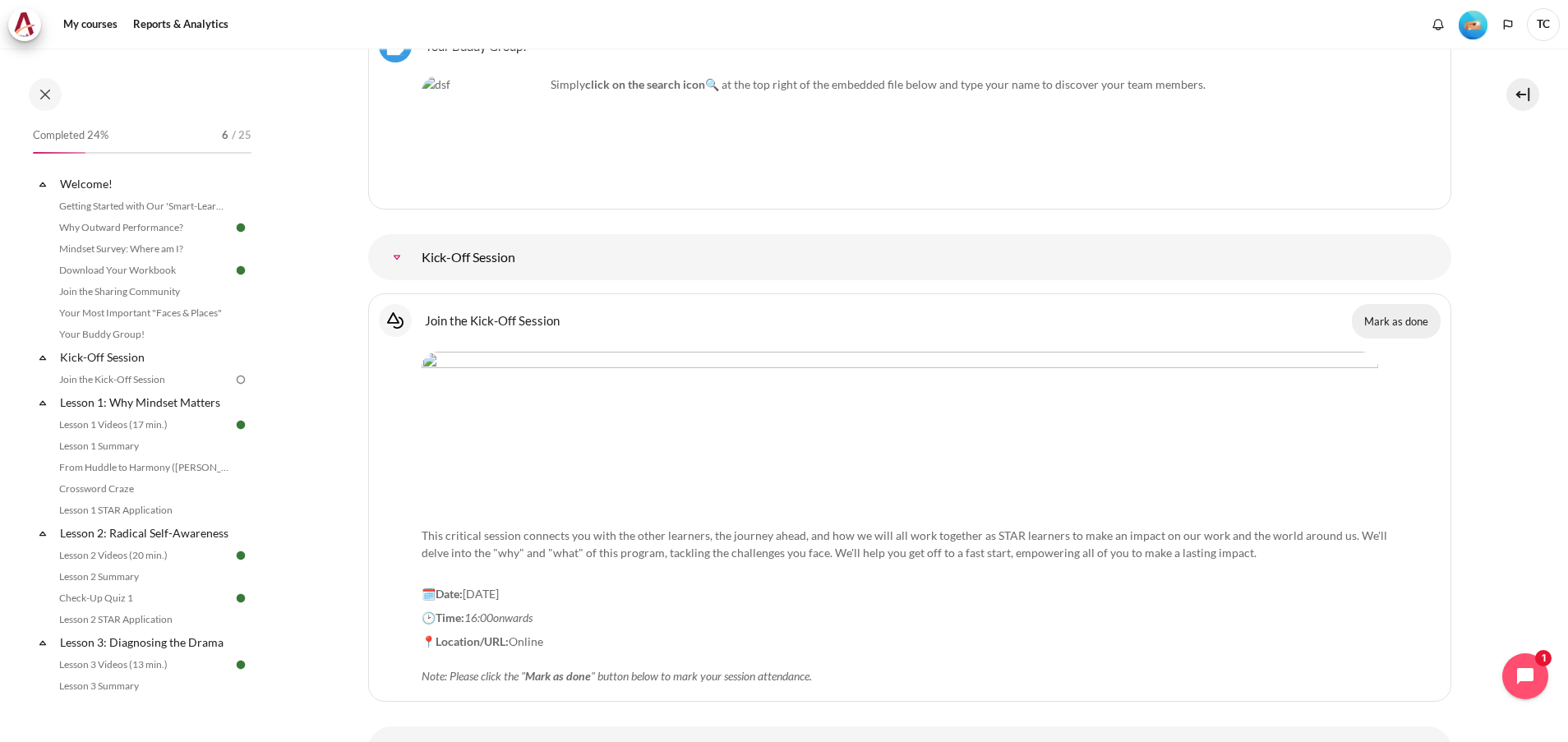
click at [1389, 319] on button "Mark as done" at bounding box center [1396, 321] width 89 height 34
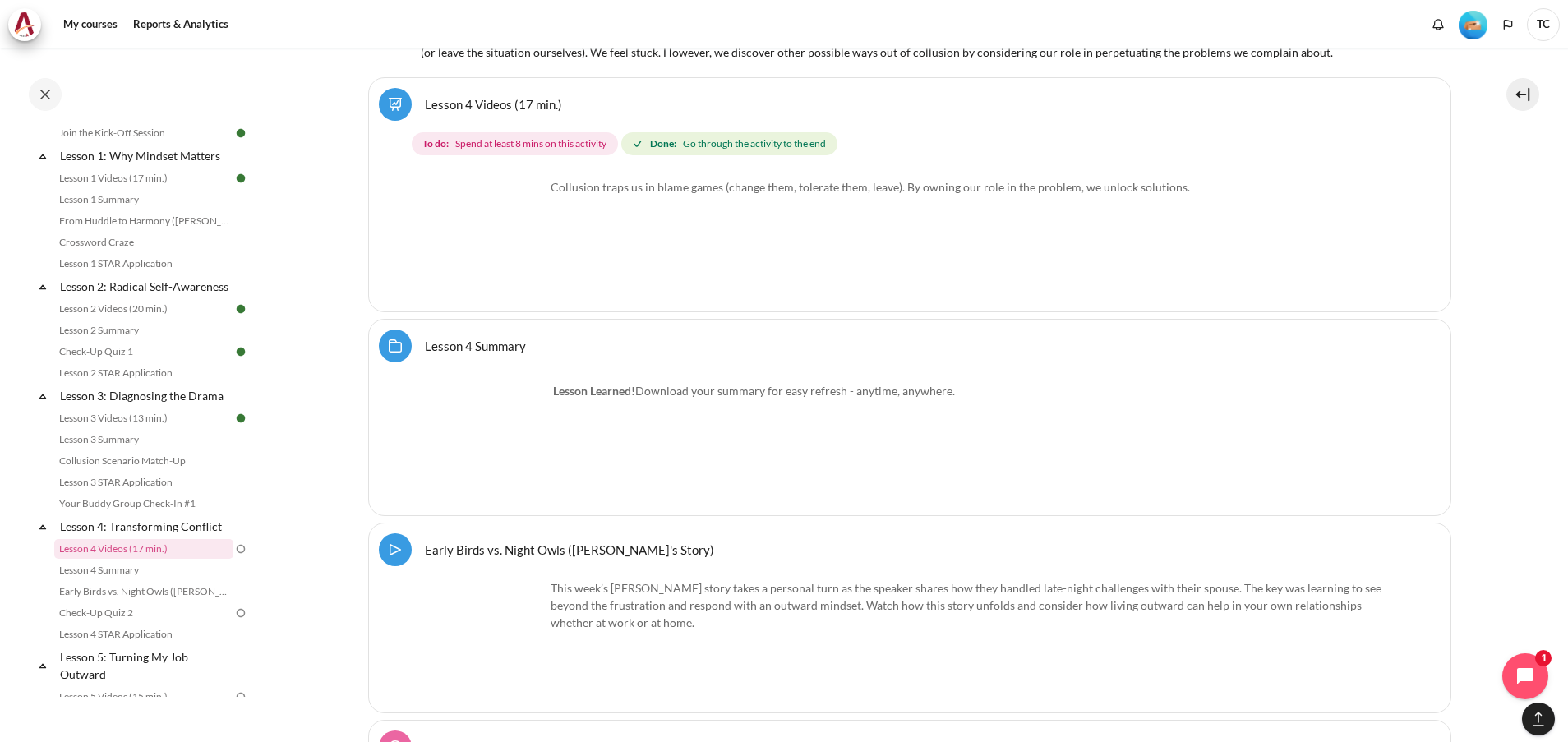
scroll to position [7692, 0]
click at [594, 382] on strong "Lesson Learned!" at bounding box center [594, 389] width 82 height 14
click at [676, 135] on strong "Done:" at bounding box center [663, 143] width 26 height 15
click at [539, 135] on span "Spend at least 8 mins on this activity" at bounding box center [531, 143] width 151 height 15
click at [168, 559] on link "Lesson 4 Videos (17 min.)" at bounding box center [143, 549] width 179 height 20
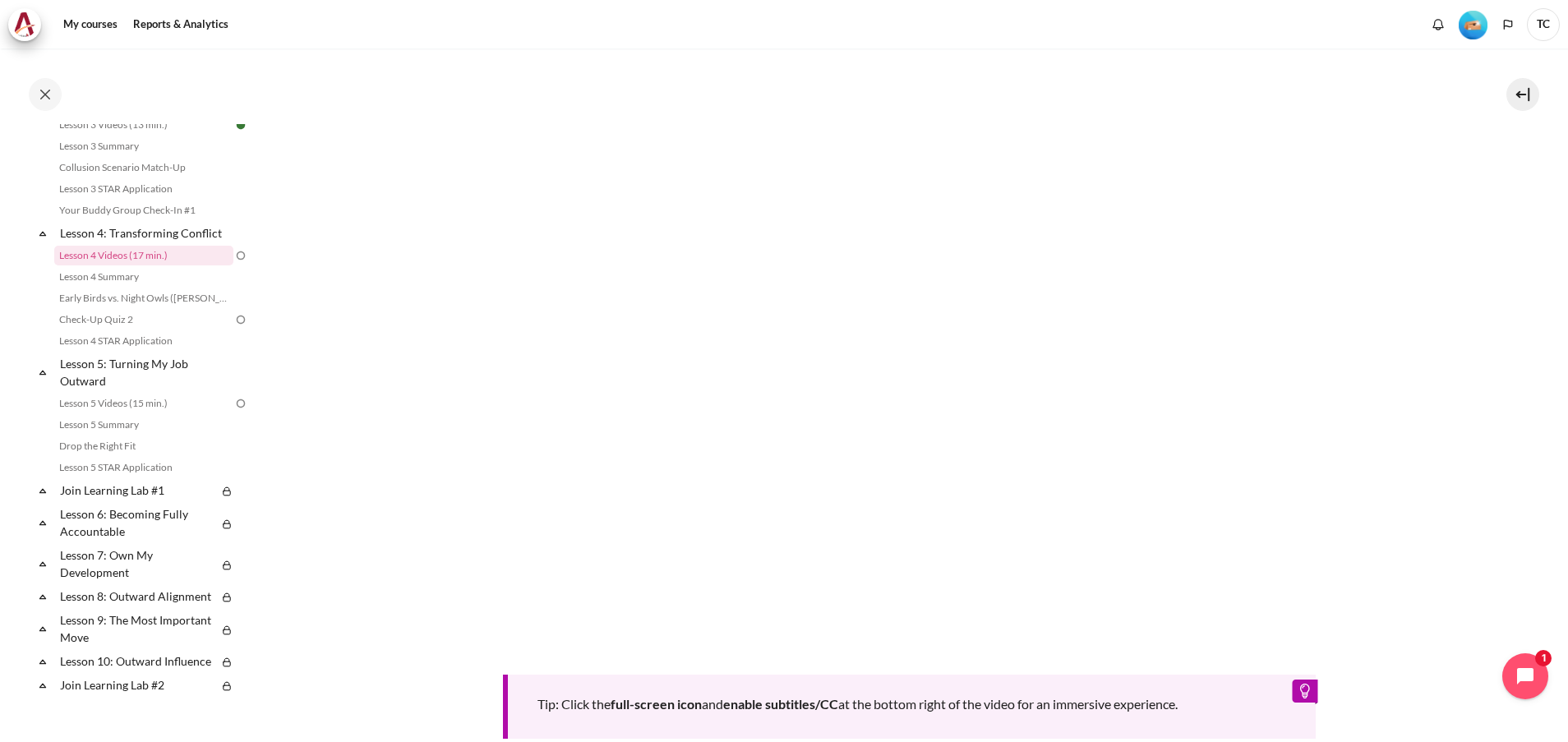
scroll to position [668, 0]
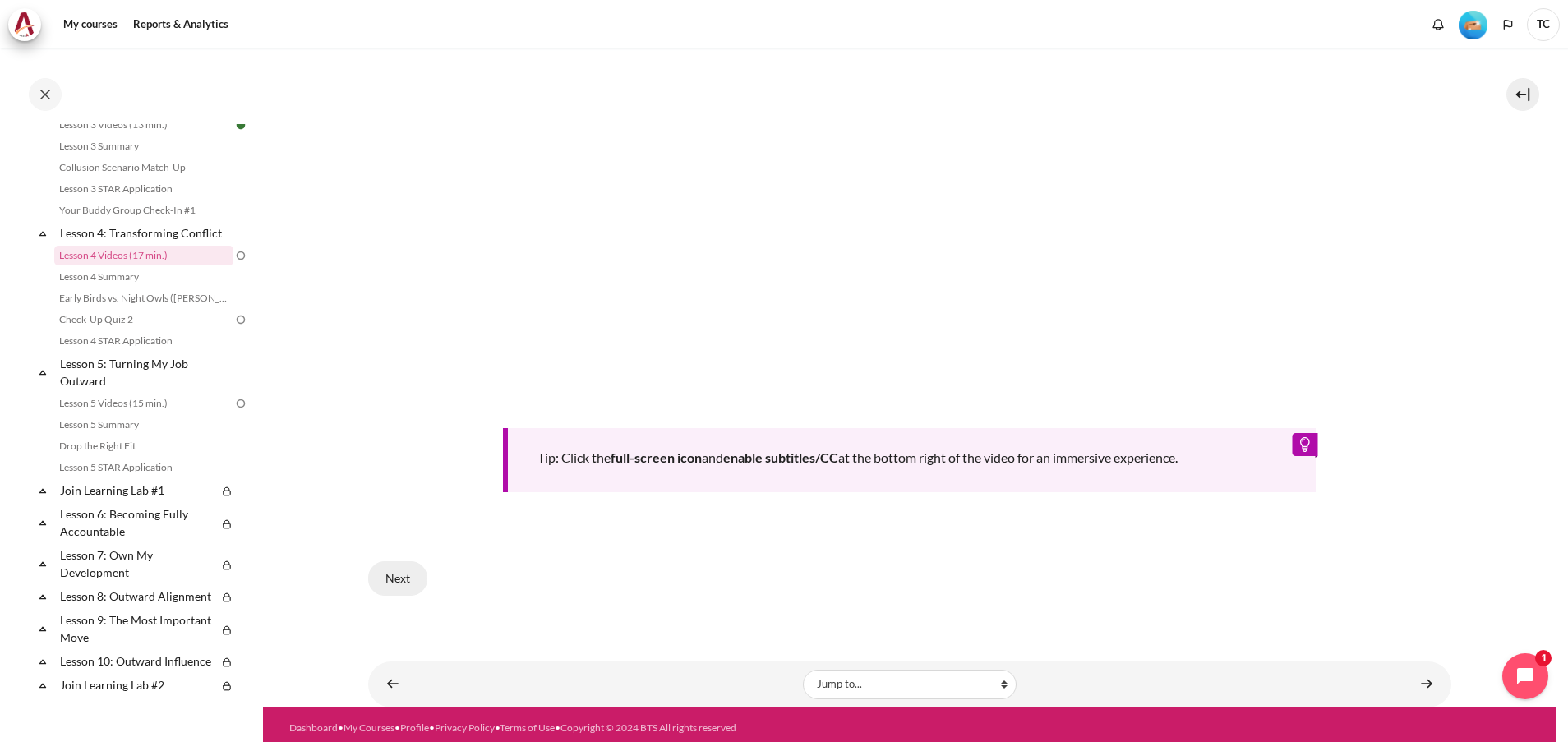
click at [400, 570] on button "Next" at bounding box center [398, 578] width 60 height 34
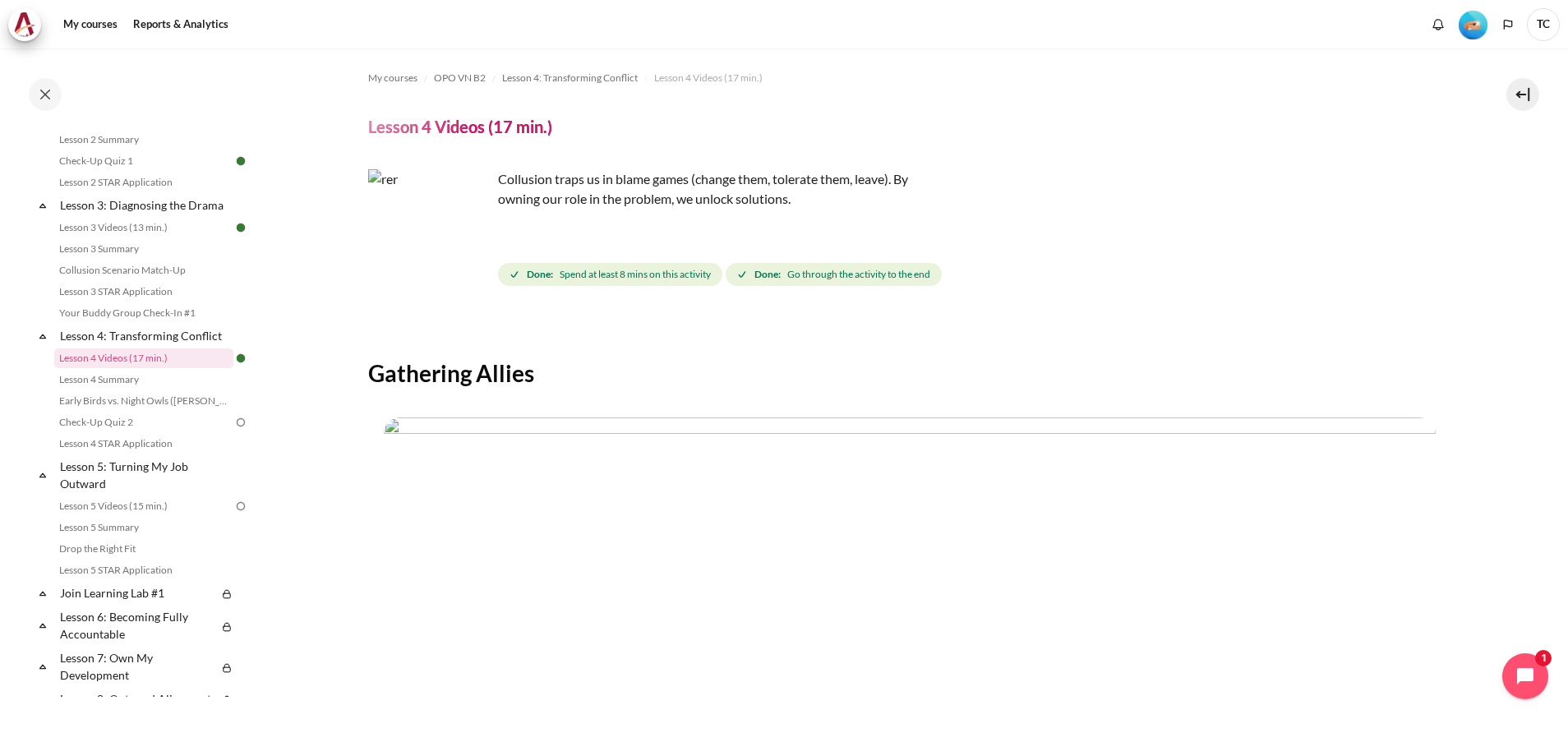
scroll to position [487, 0]
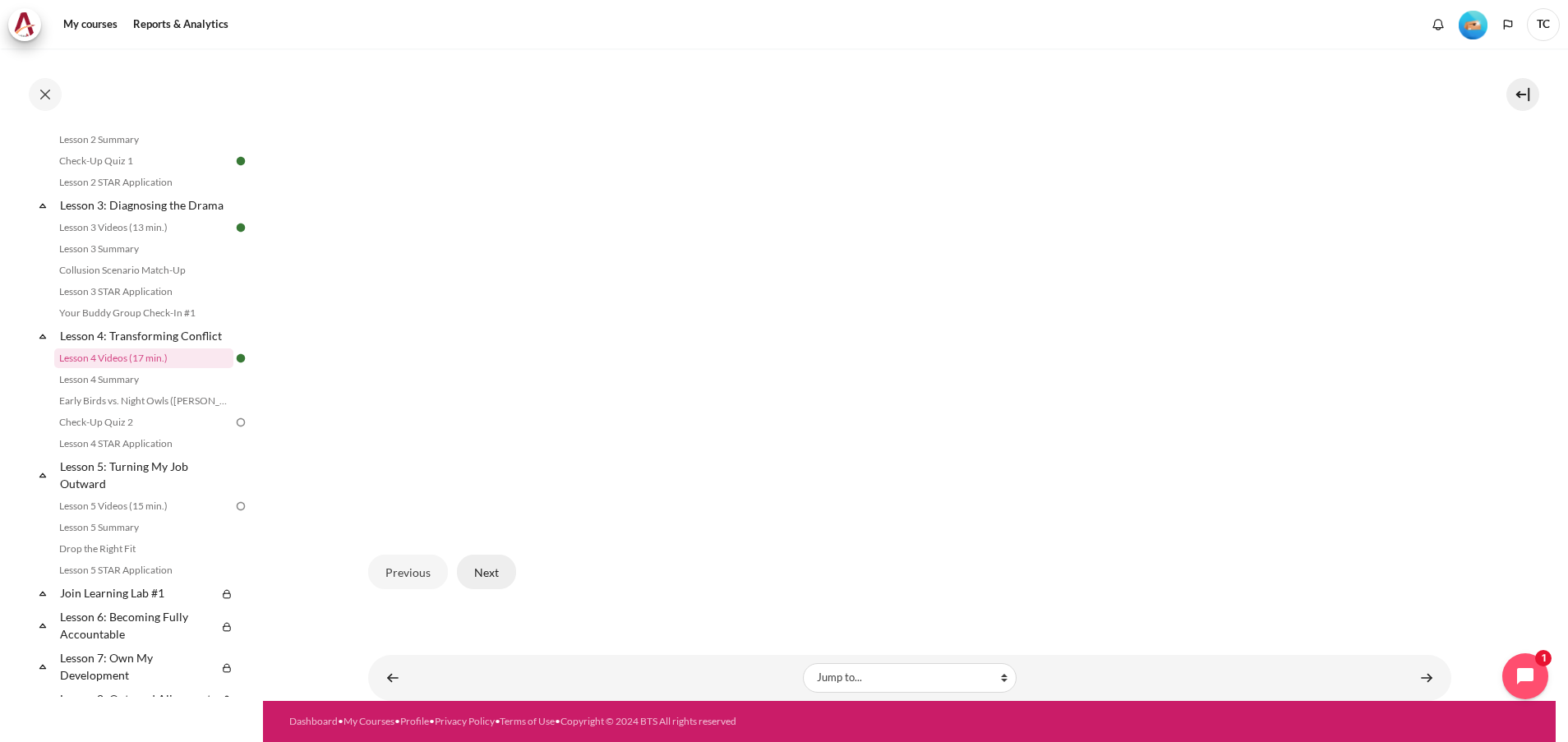
click at [484, 570] on button "Next" at bounding box center [486, 571] width 60 height 34
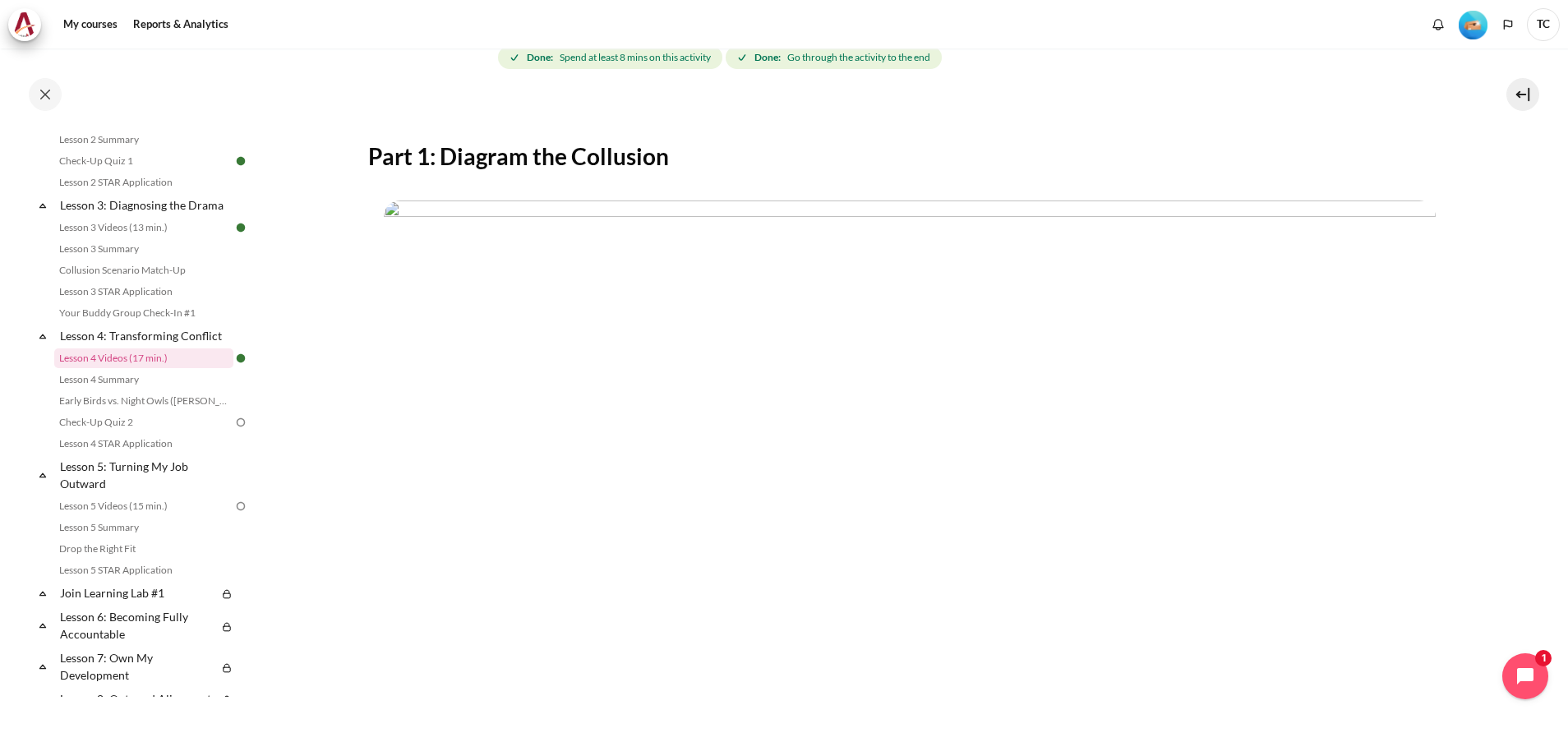
scroll to position [487, 0]
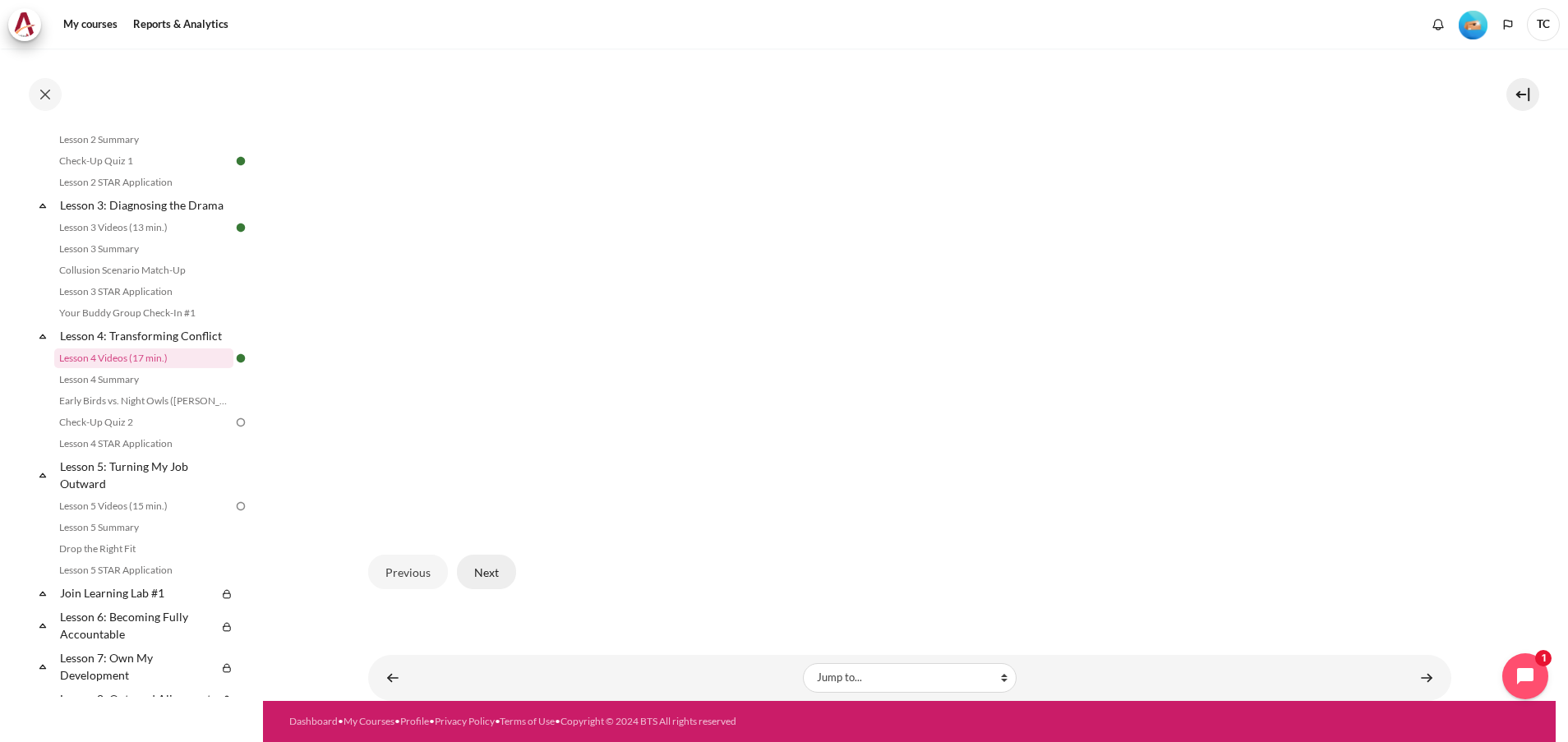
click at [491, 575] on button "Next" at bounding box center [486, 571] width 60 height 34
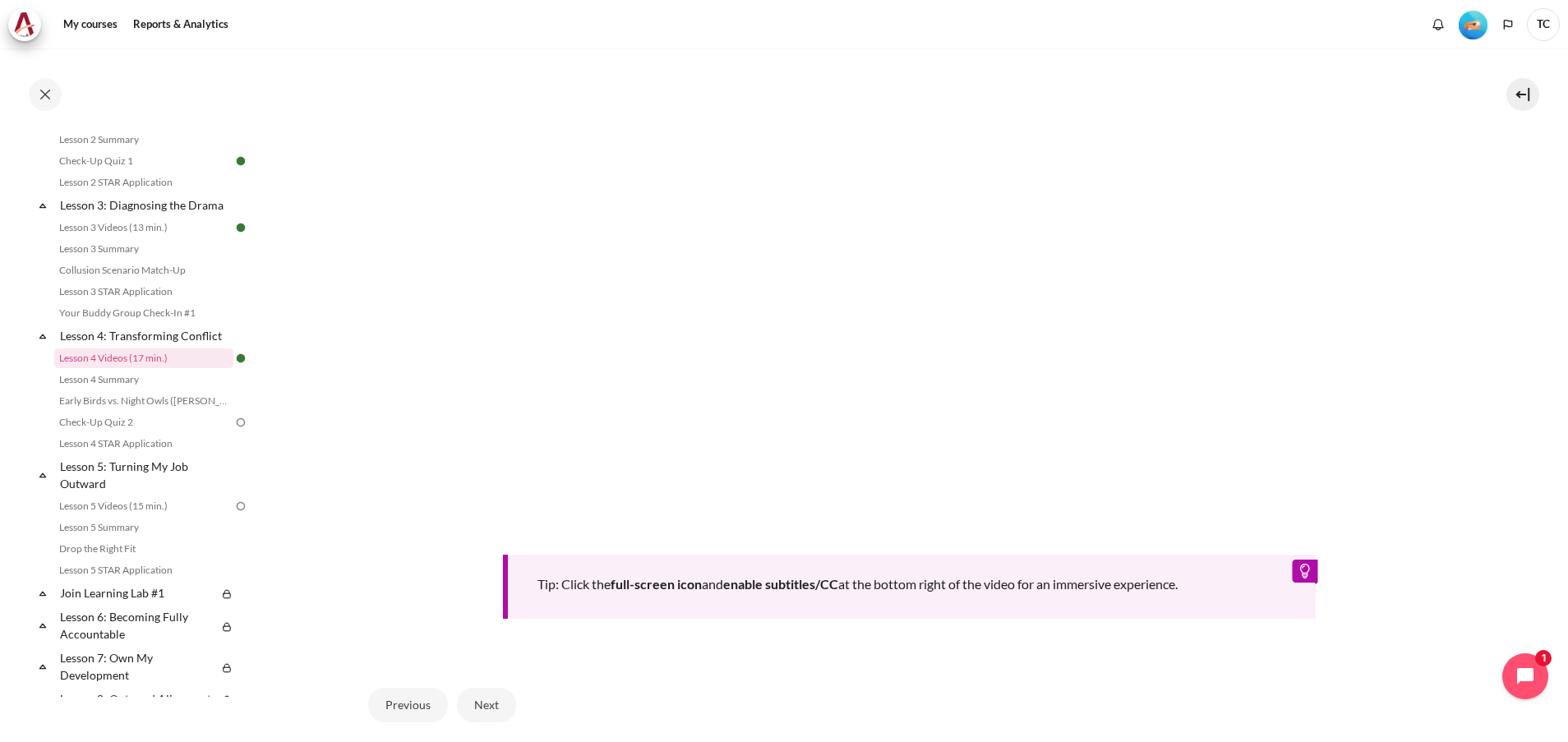
scroll to position [668, 0]
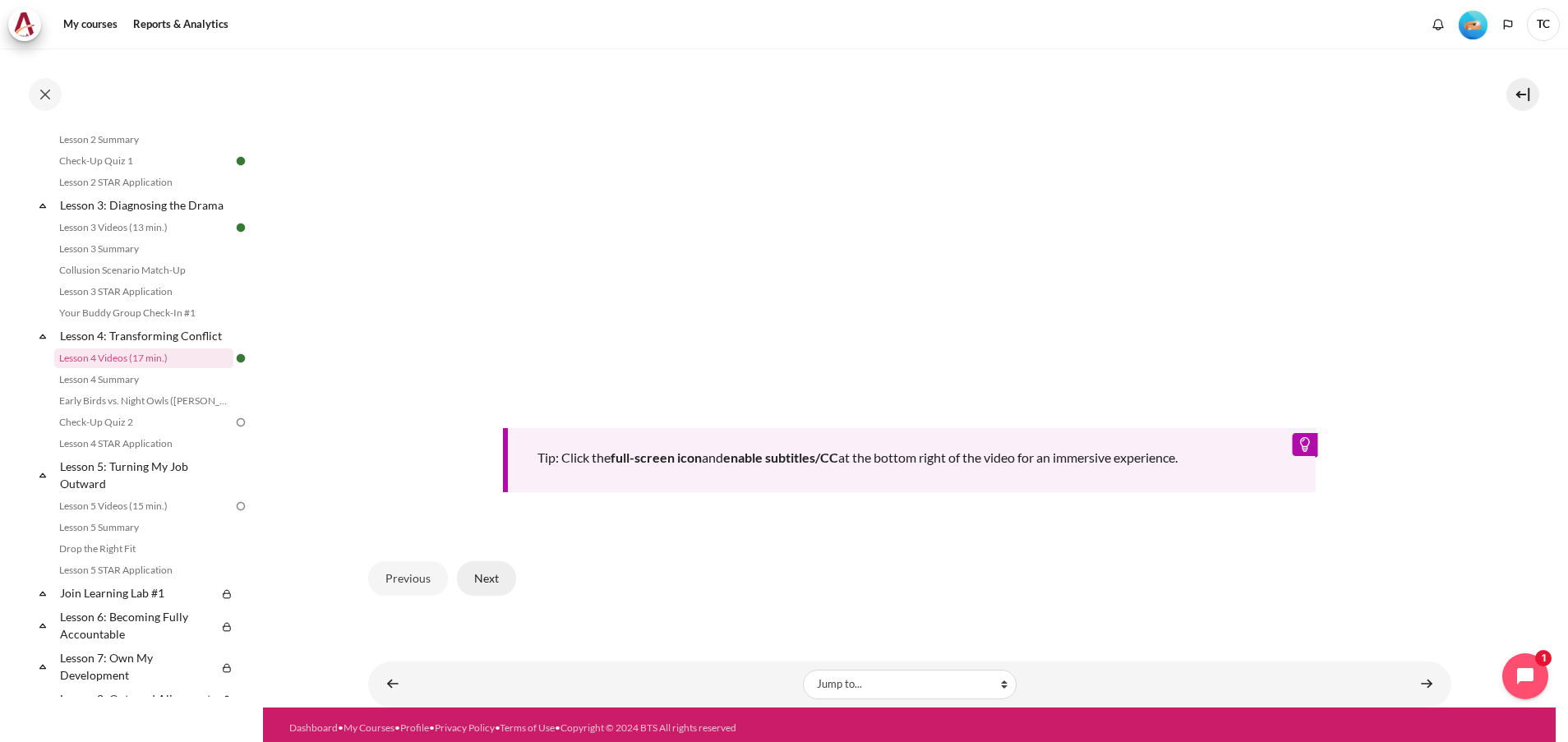
click at [501, 563] on button "Next" at bounding box center [486, 578] width 60 height 34
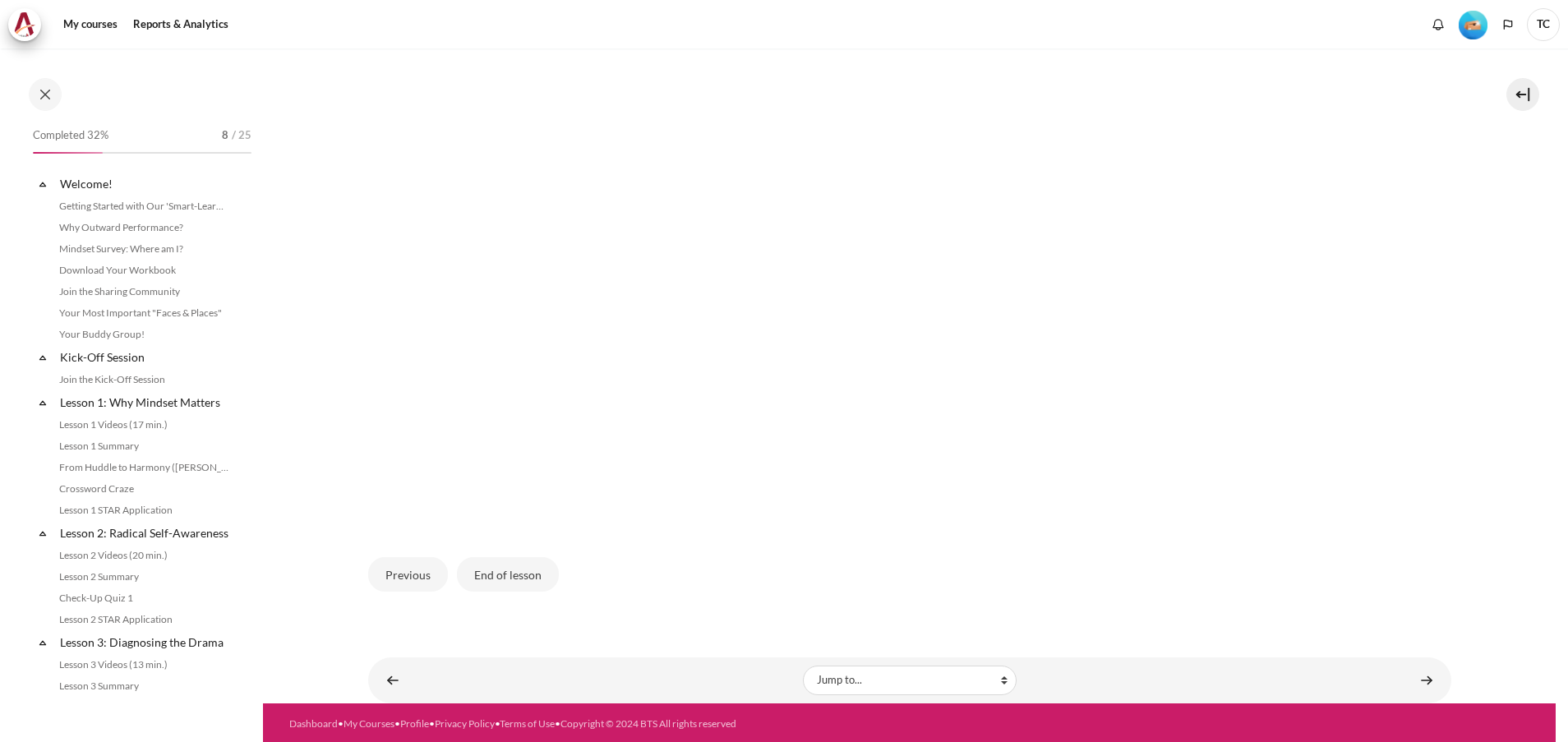
scroll to position [437, 0]
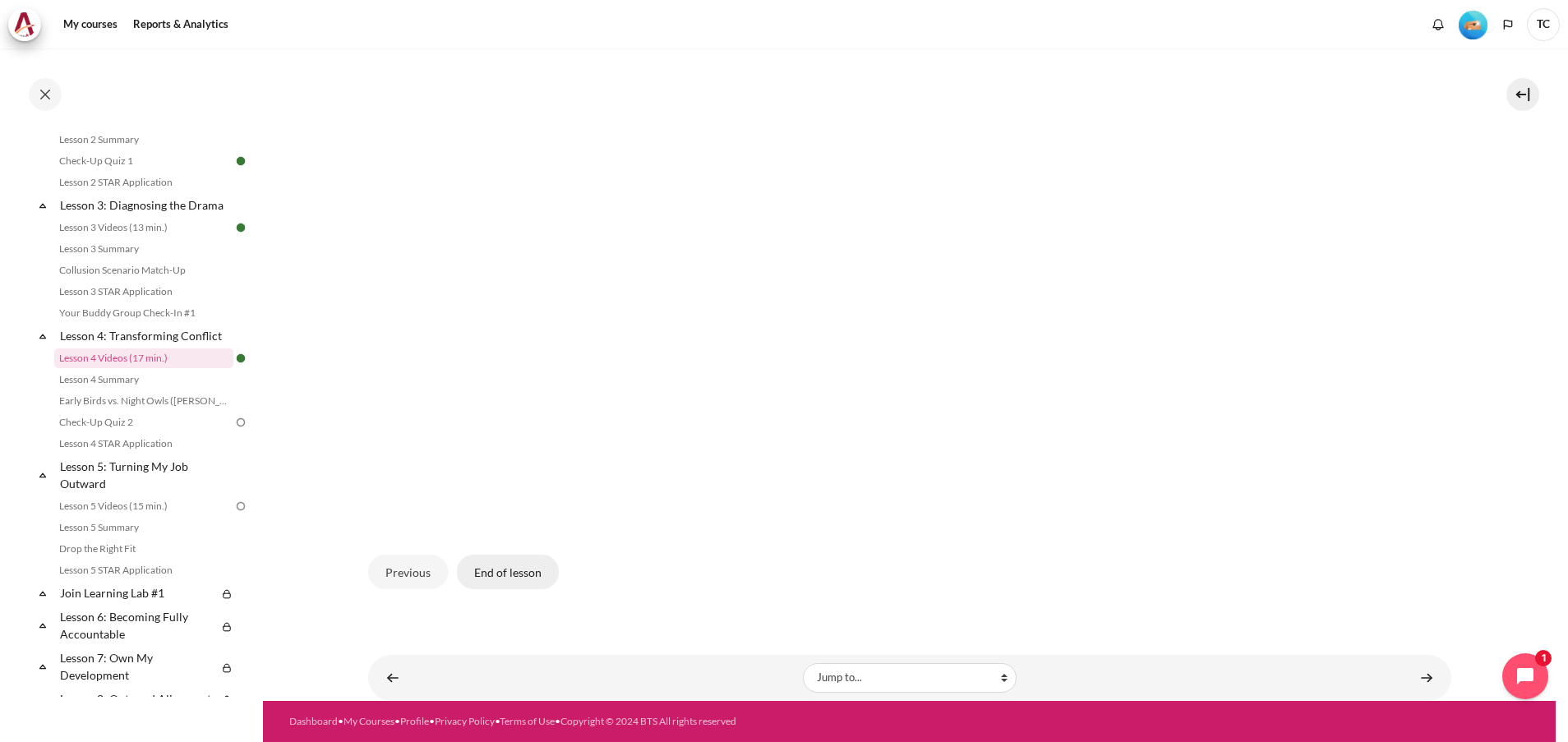
click at [497, 575] on button "End of lesson" at bounding box center [507, 571] width 102 height 34
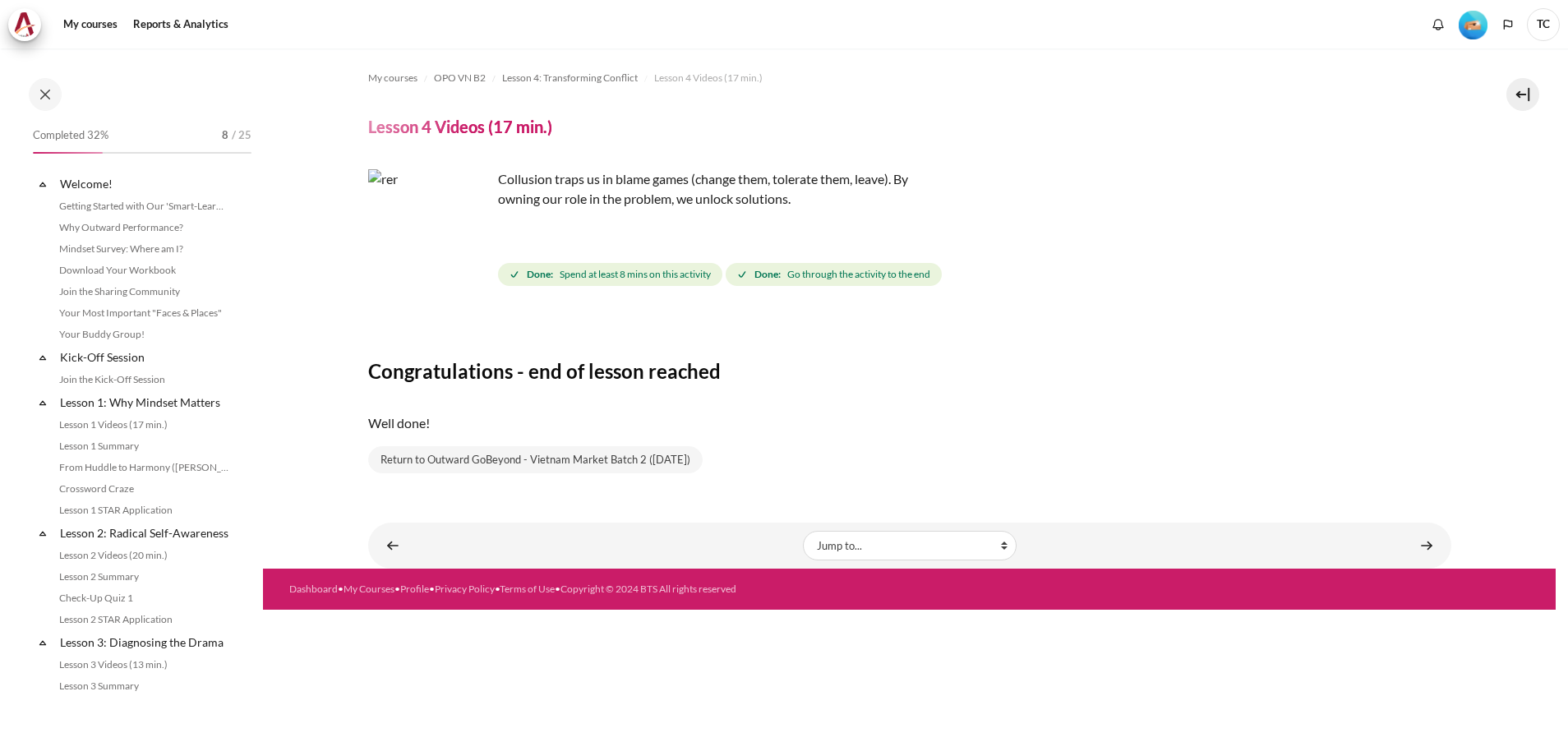
scroll to position [437, 0]
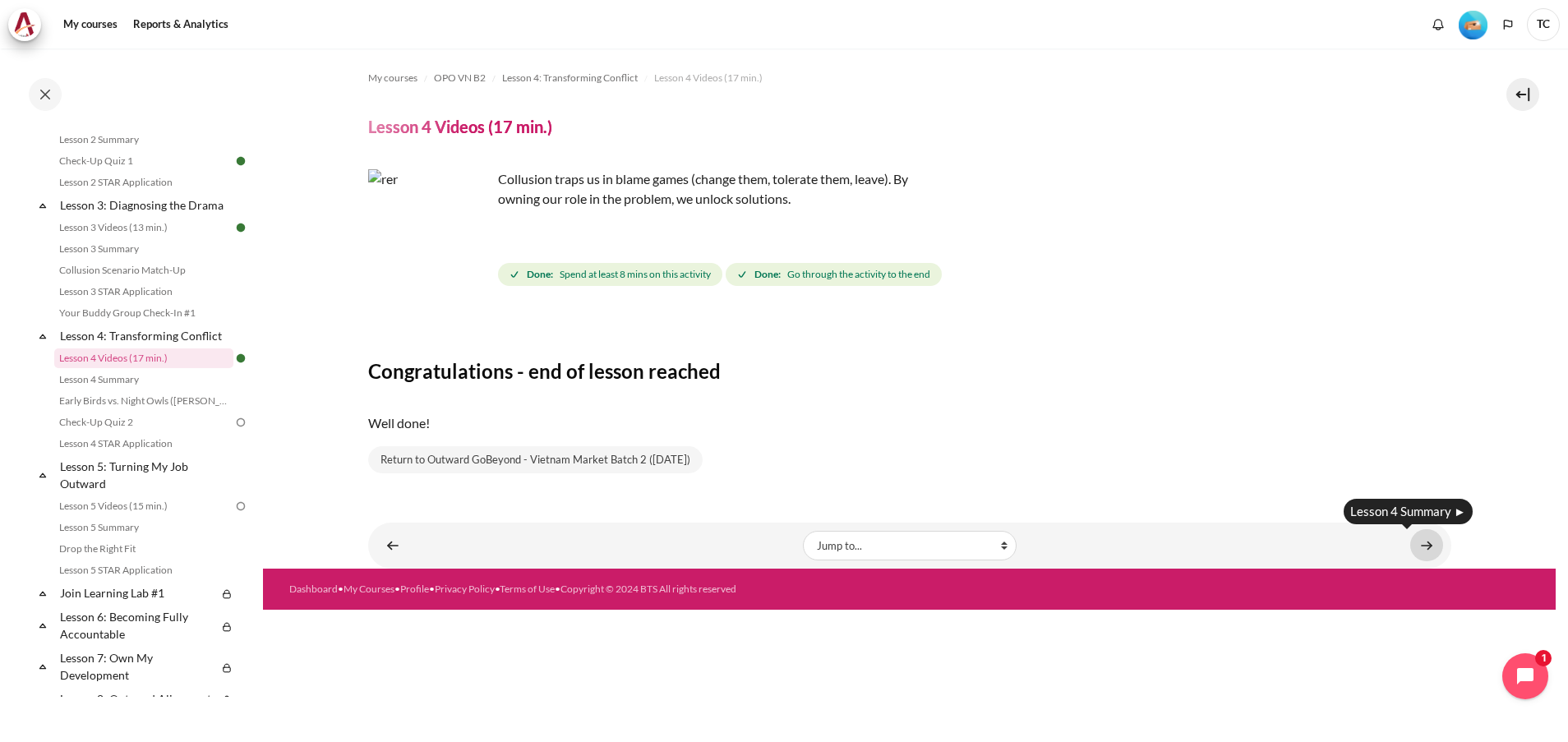
click at [1429, 540] on link "Content" at bounding box center [1426, 545] width 33 height 32
click at [1424, 509] on div "Lesson 4 Summary ►" at bounding box center [1408, 511] width 129 height 25
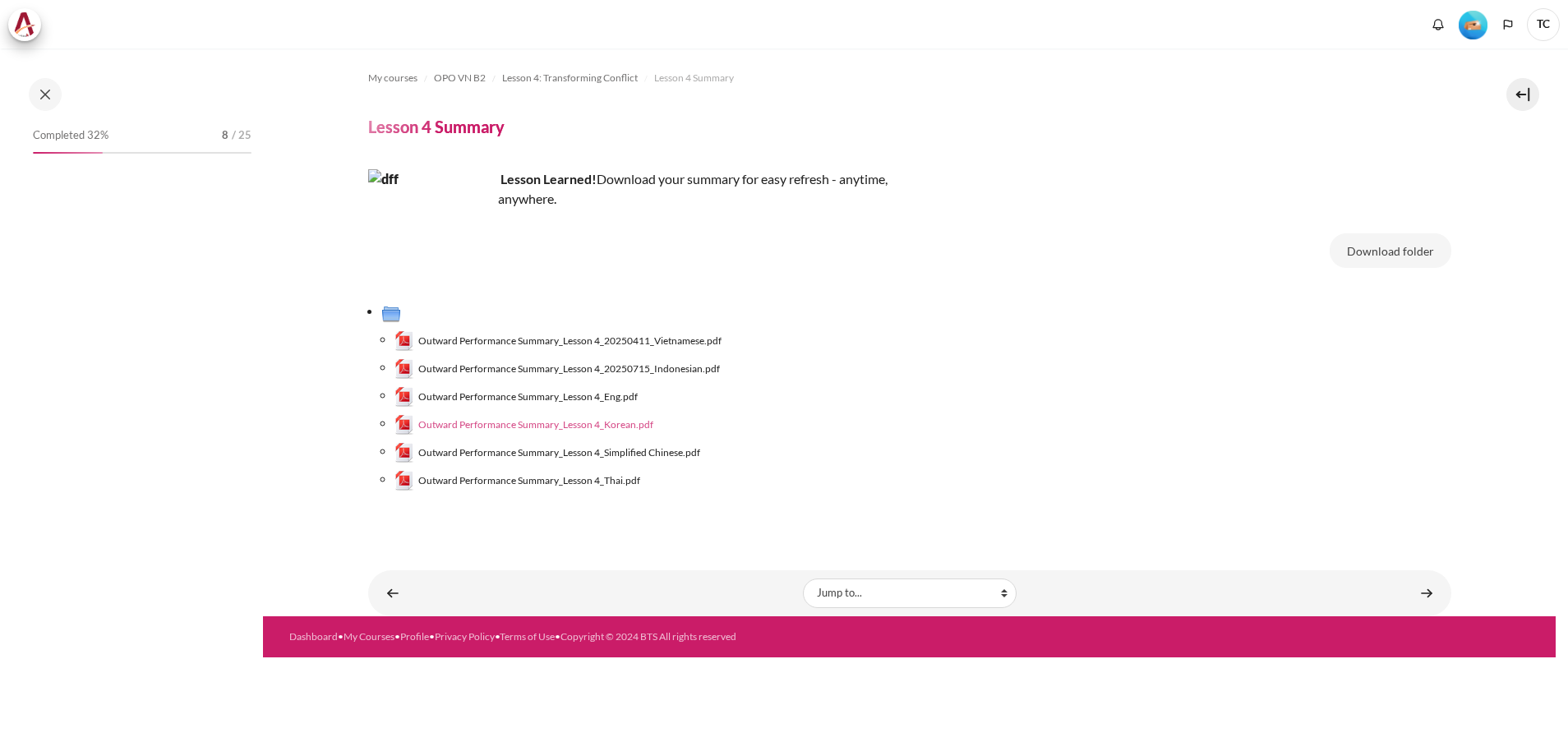
scroll to position [459, 0]
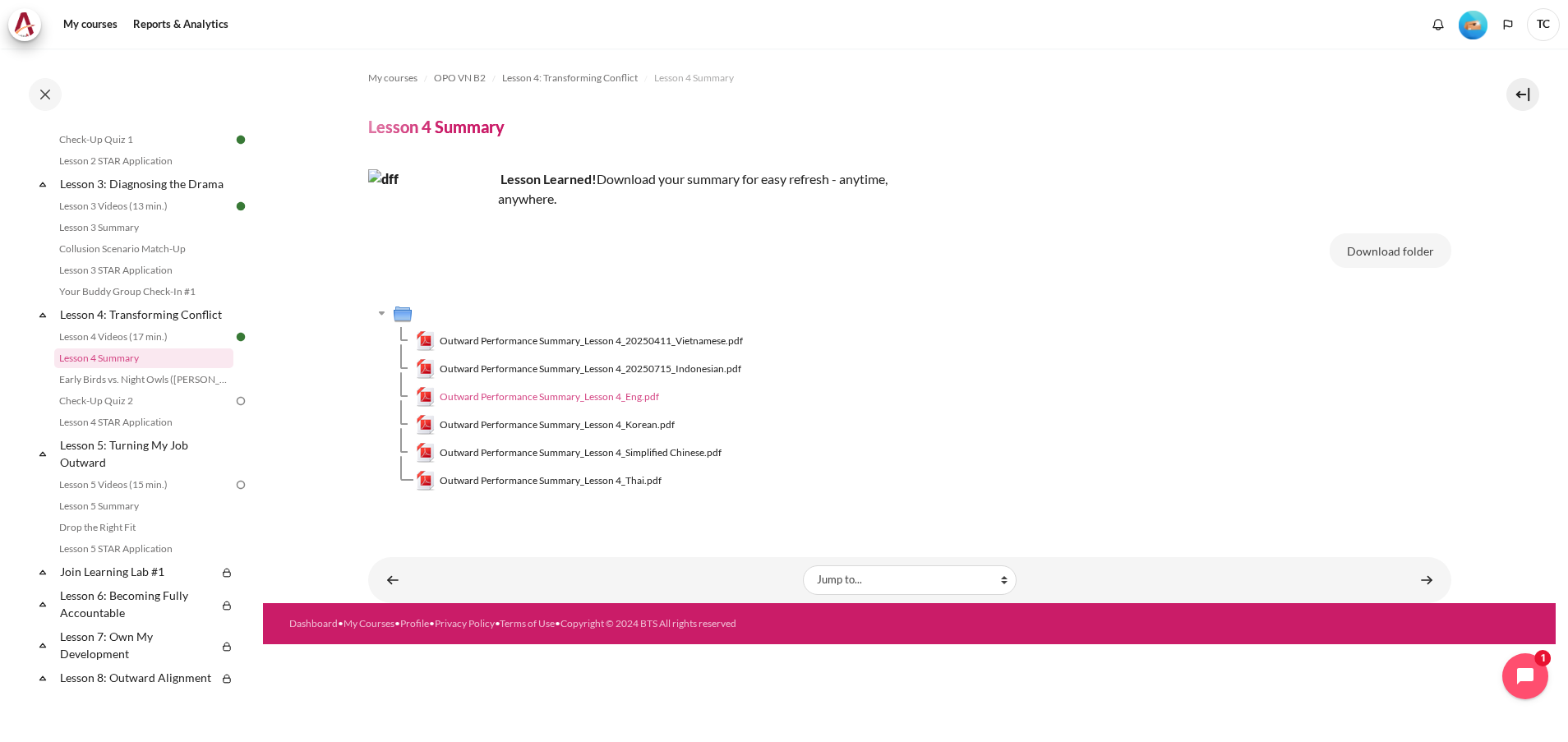
click at [633, 396] on span "Outward Performance Summary_Lesson 4_Eng.pdf" at bounding box center [549, 397] width 219 height 15
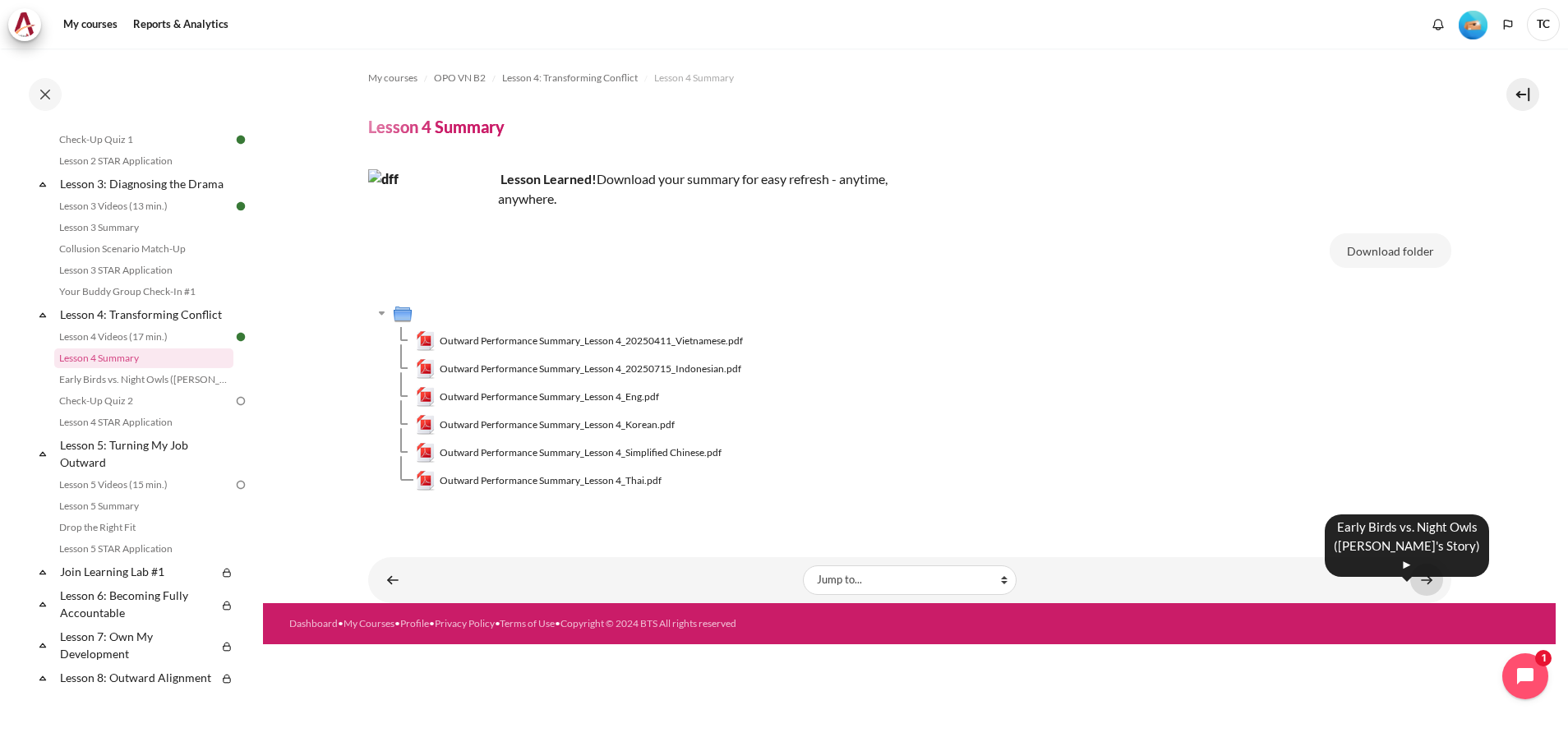
click at [1431, 574] on link "Content" at bounding box center [1426, 580] width 33 height 32
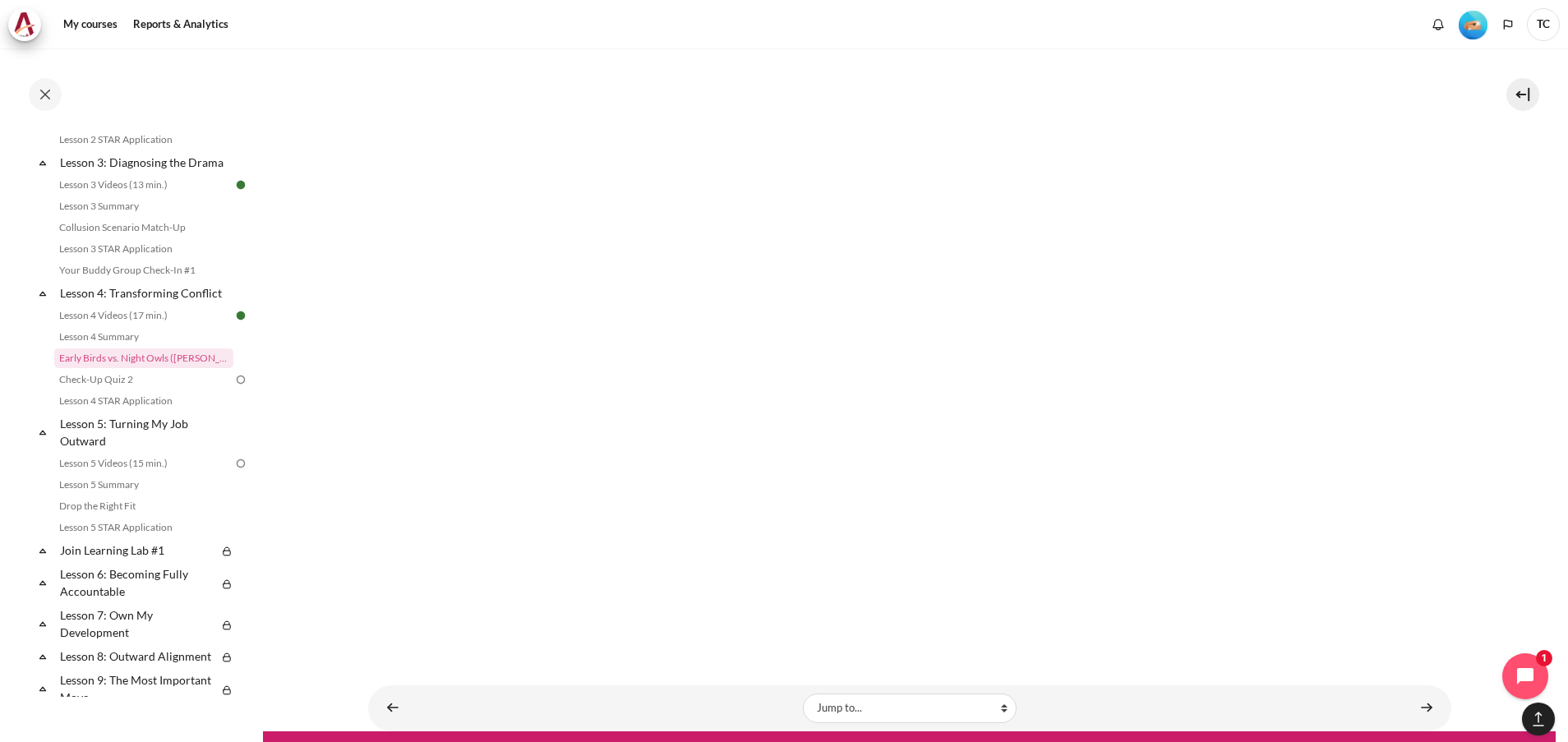
scroll to position [1541, 0]
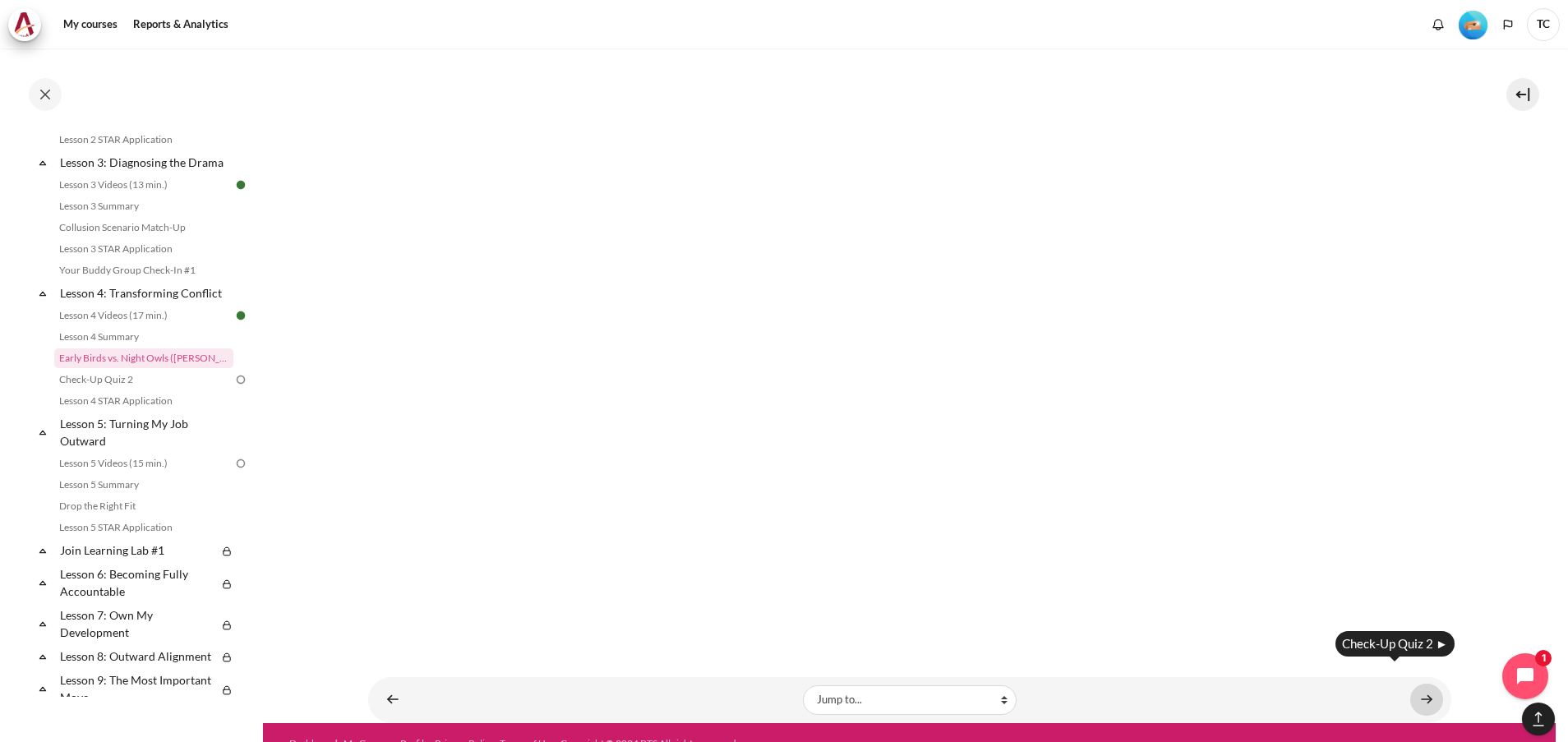
click at [1416, 684] on link "Content" at bounding box center [1426, 700] width 33 height 32
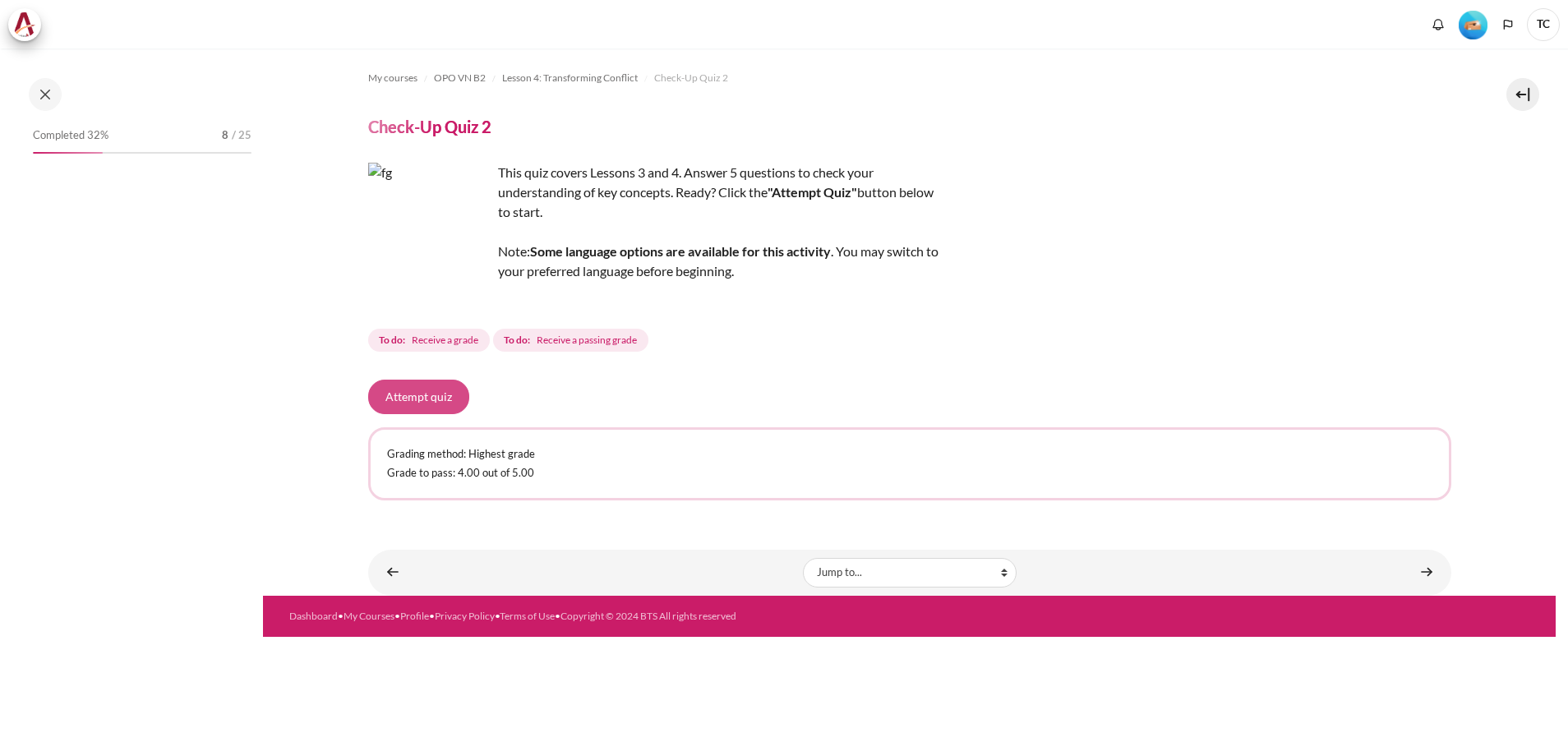
click at [441, 395] on button "Attempt quiz" at bounding box center [418, 396] width 101 height 34
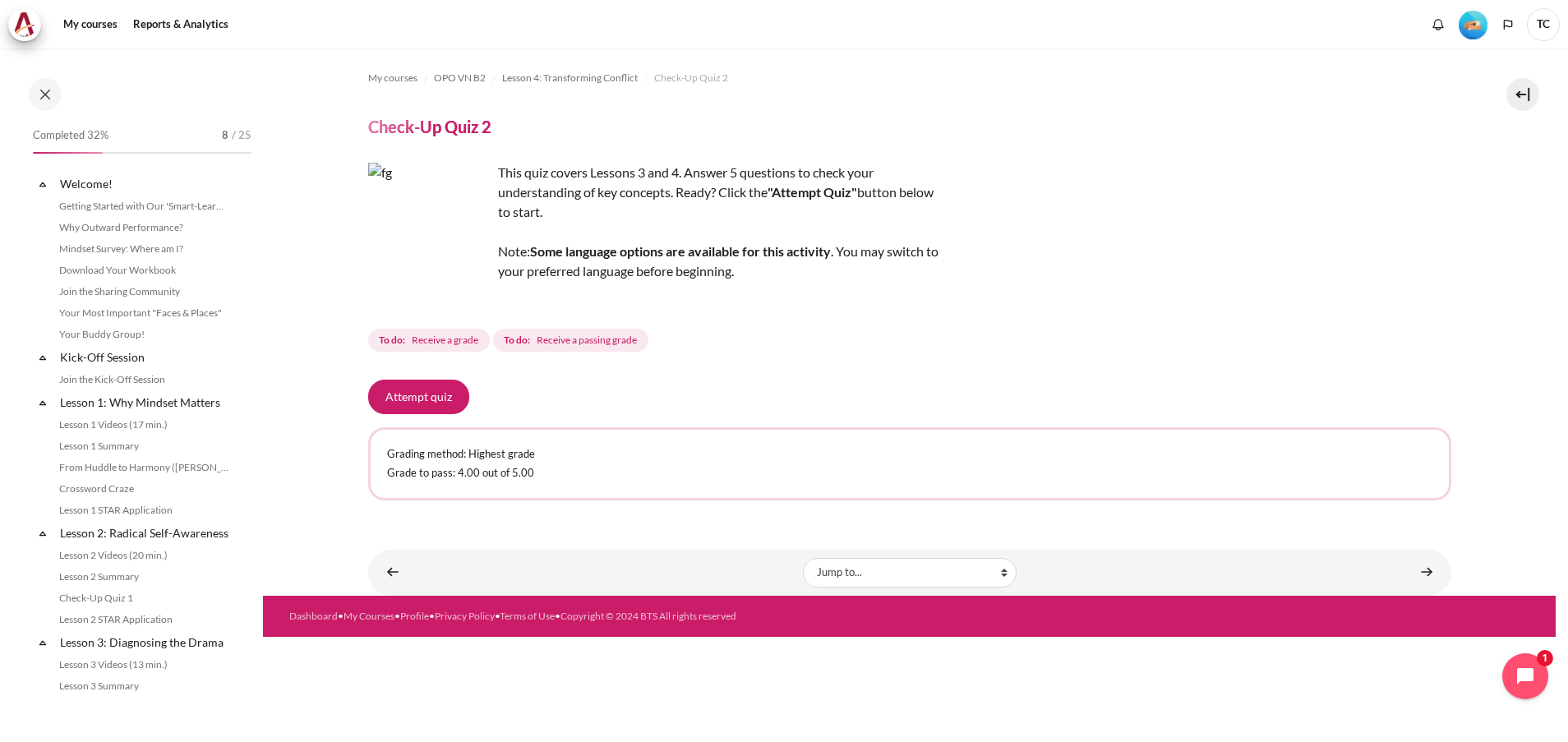
scroll to position [502, 0]
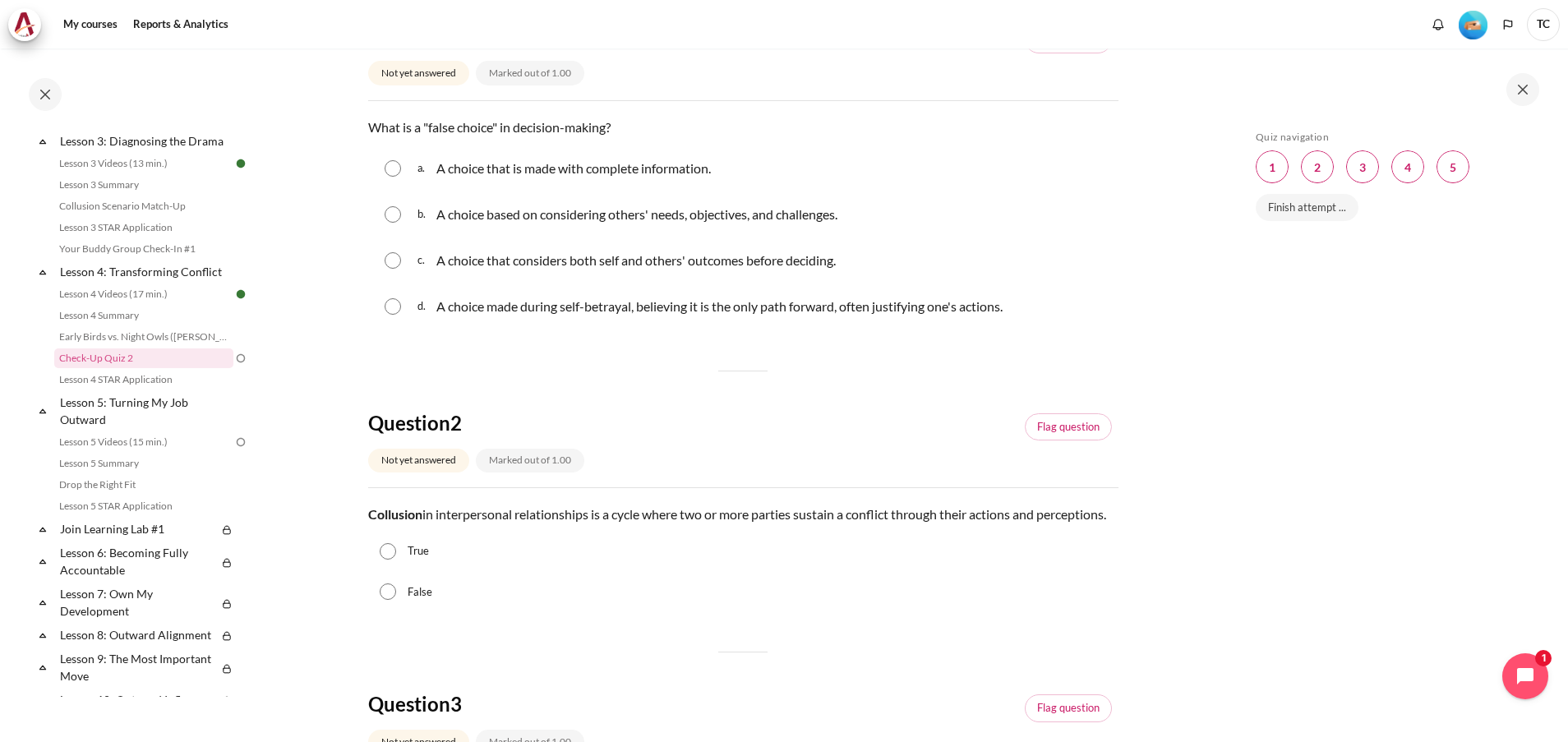
scroll to position [247, 0]
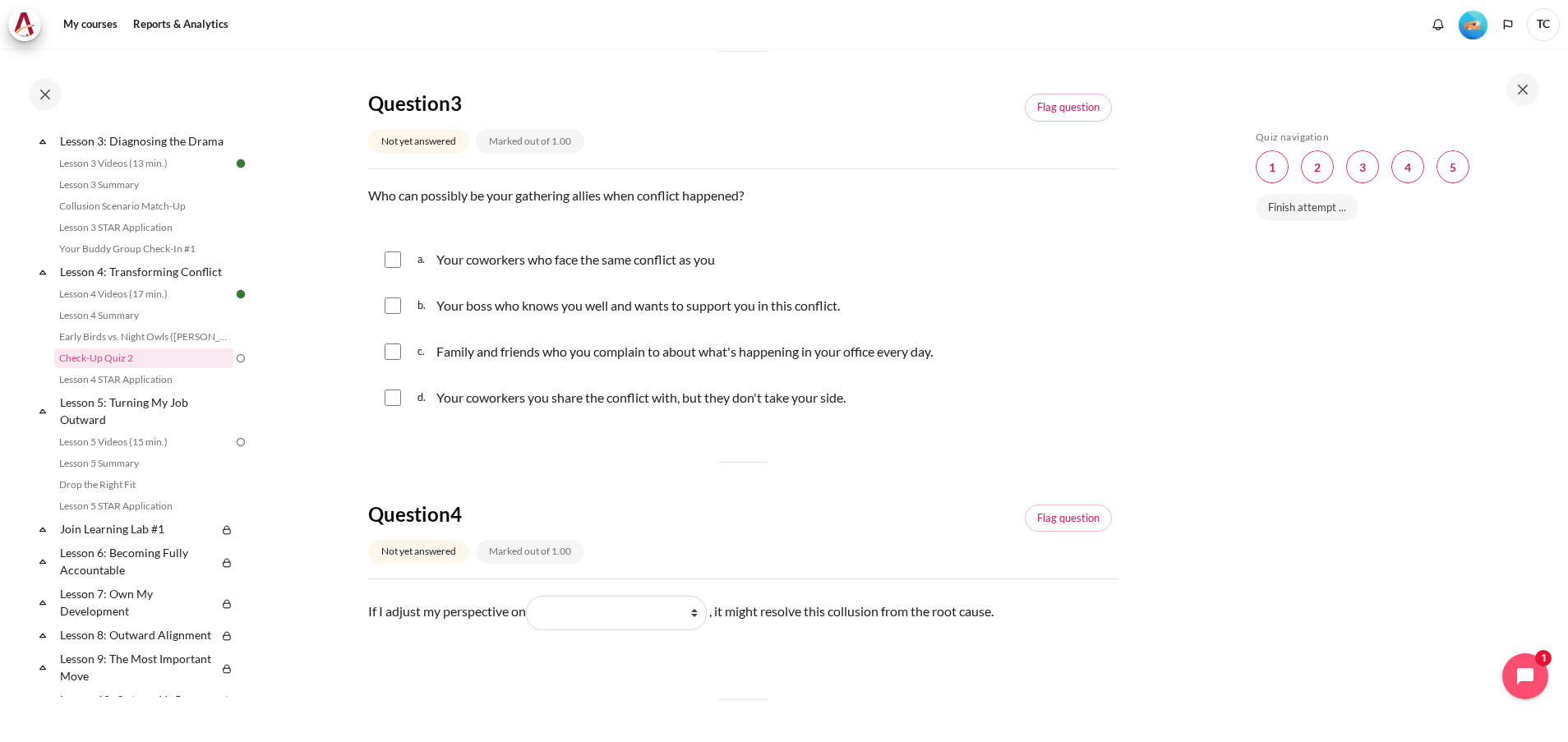
scroll to position [863, 0]
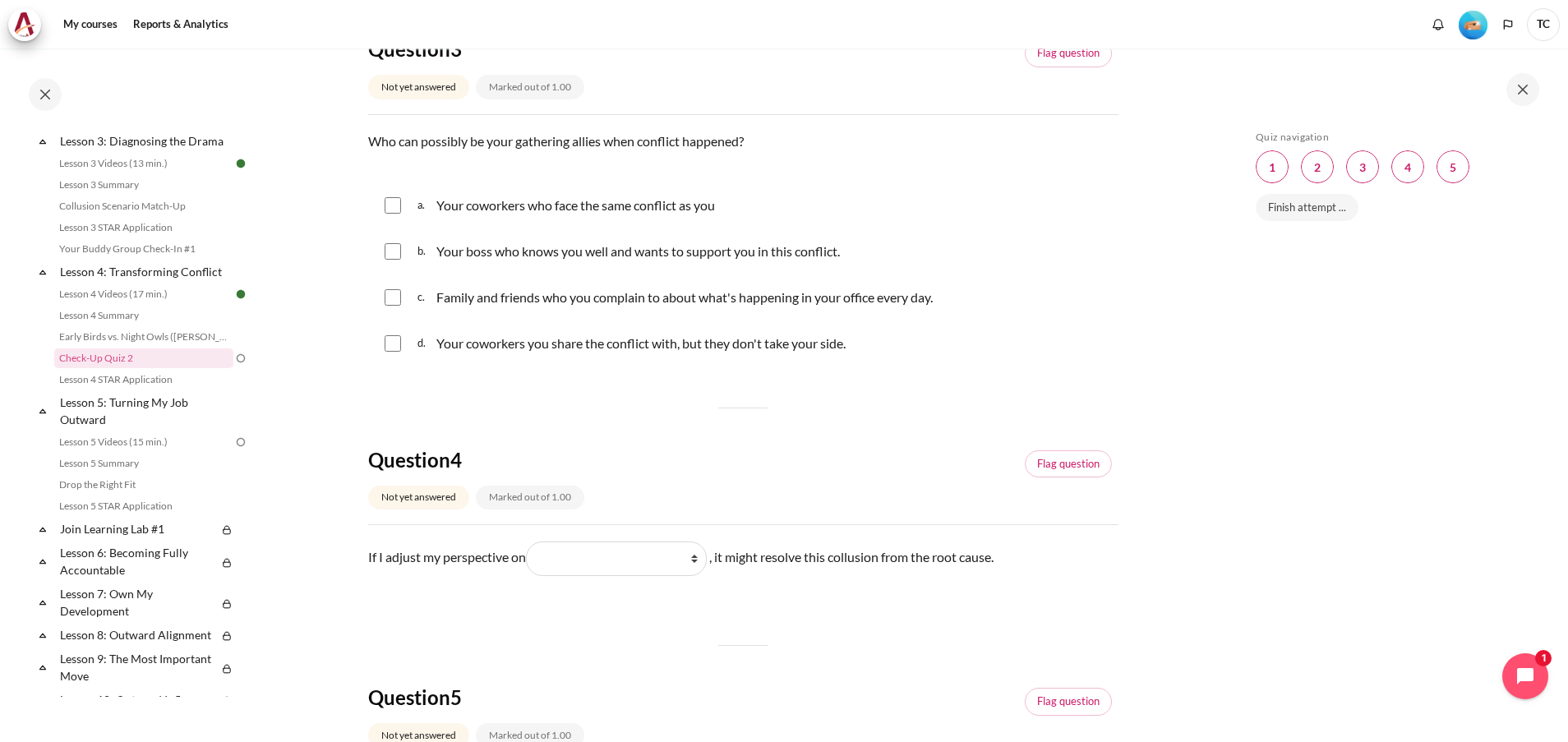
click at [1191, 457] on section "My courses OPO VN B2 Lesson 4: Transforming Conflict Check-Up Quiz 2 Check-Up Q…" at bounding box center [743, 187] width 960 height 2004
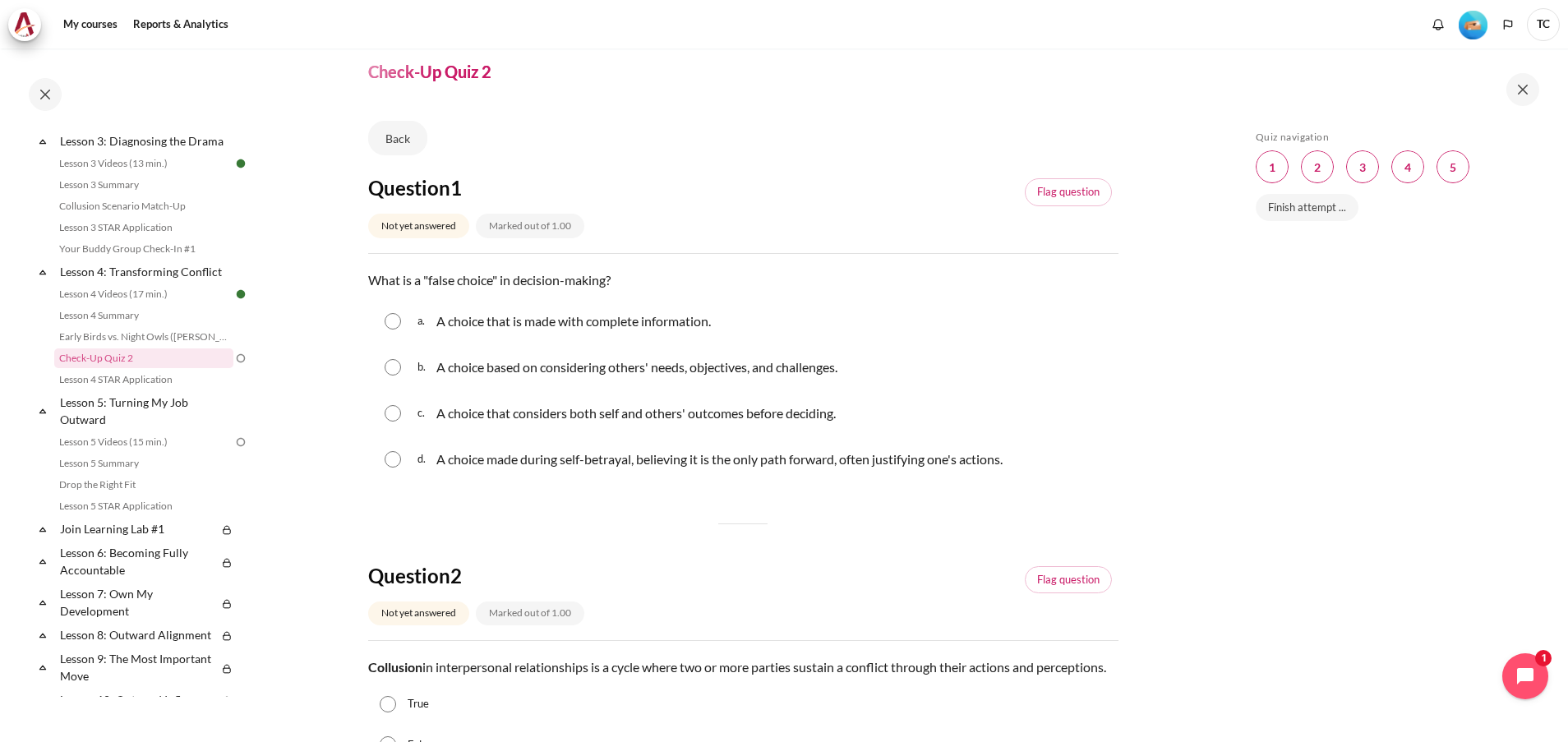
scroll to position [0, 0]
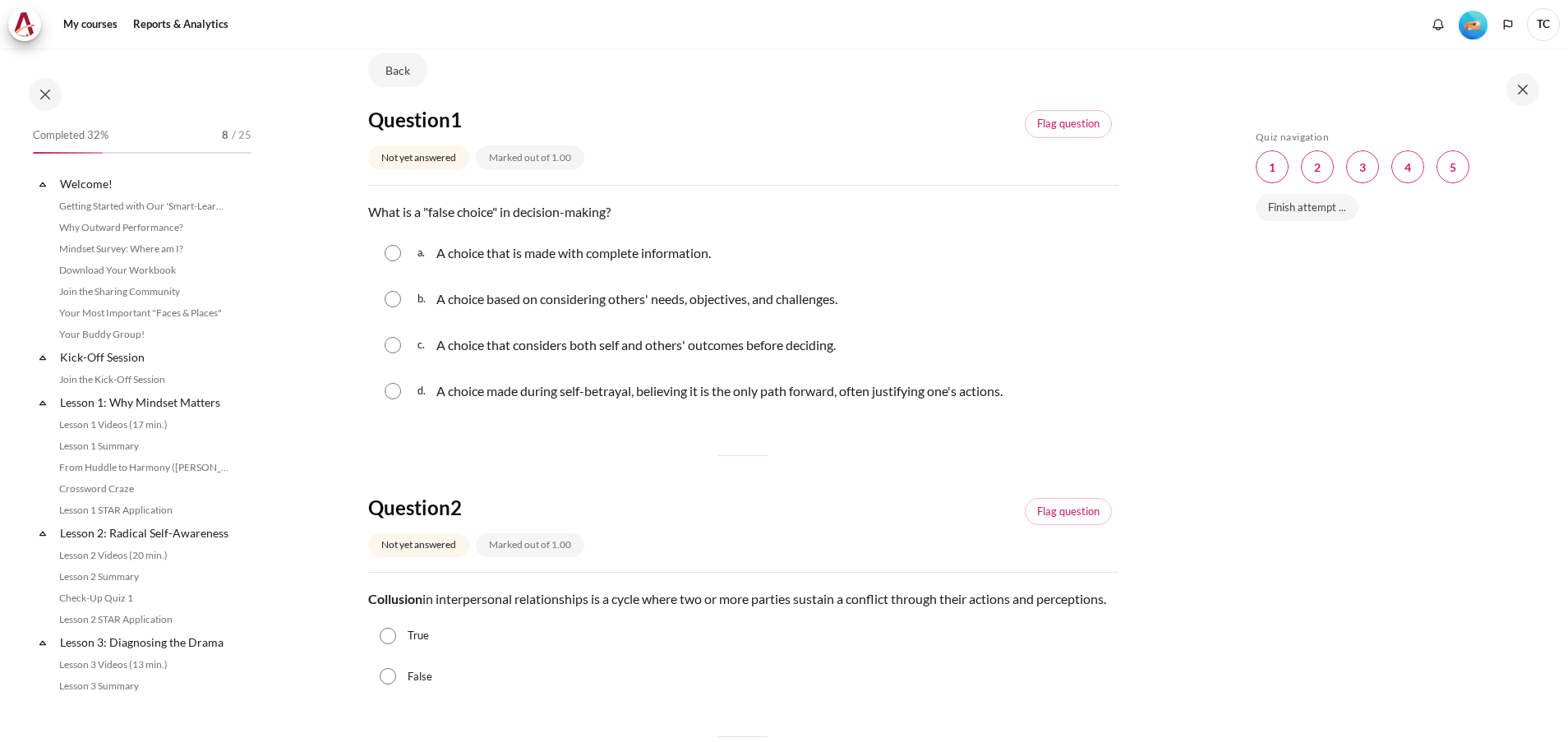
scroll to position [502, 0]
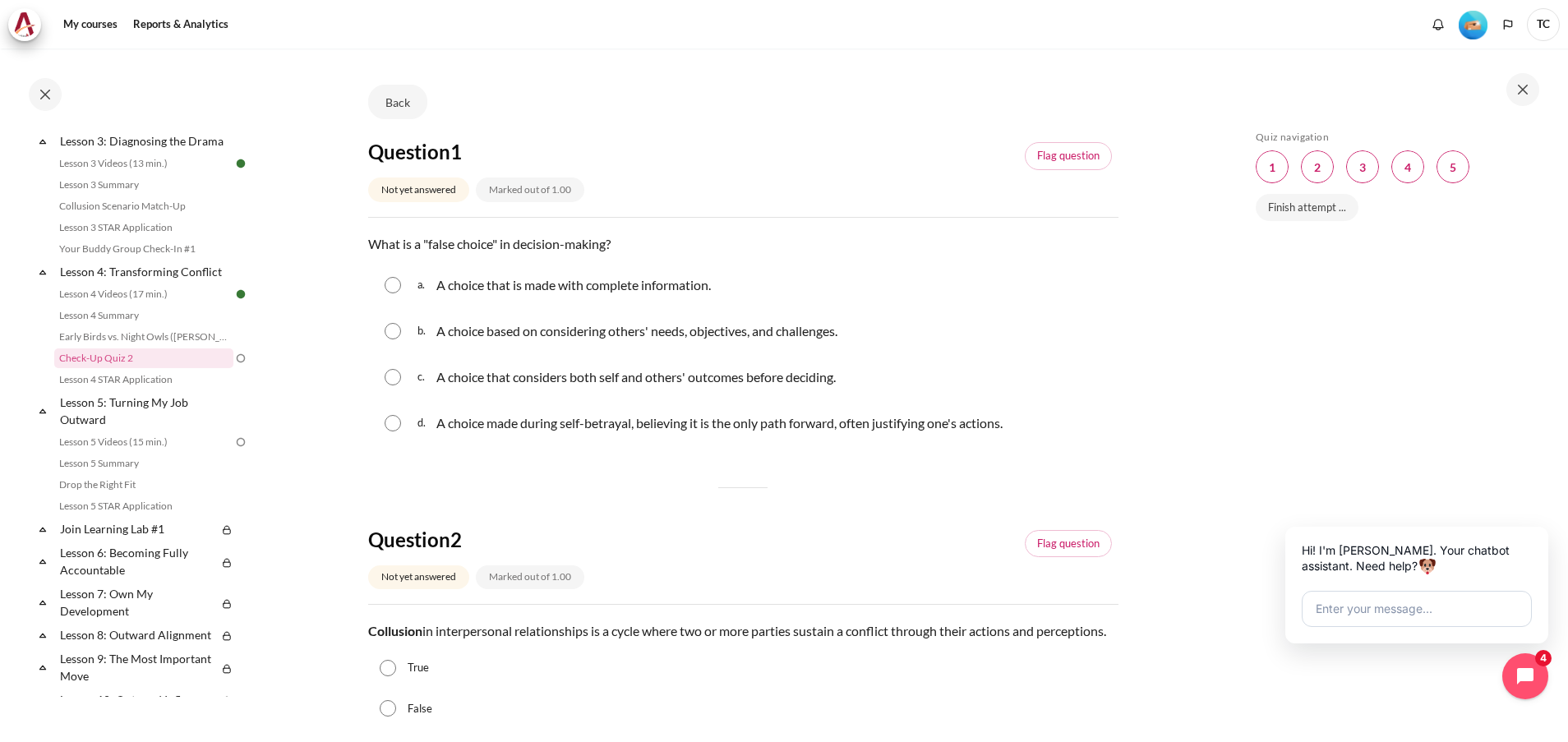
scroll to position [247, 0]
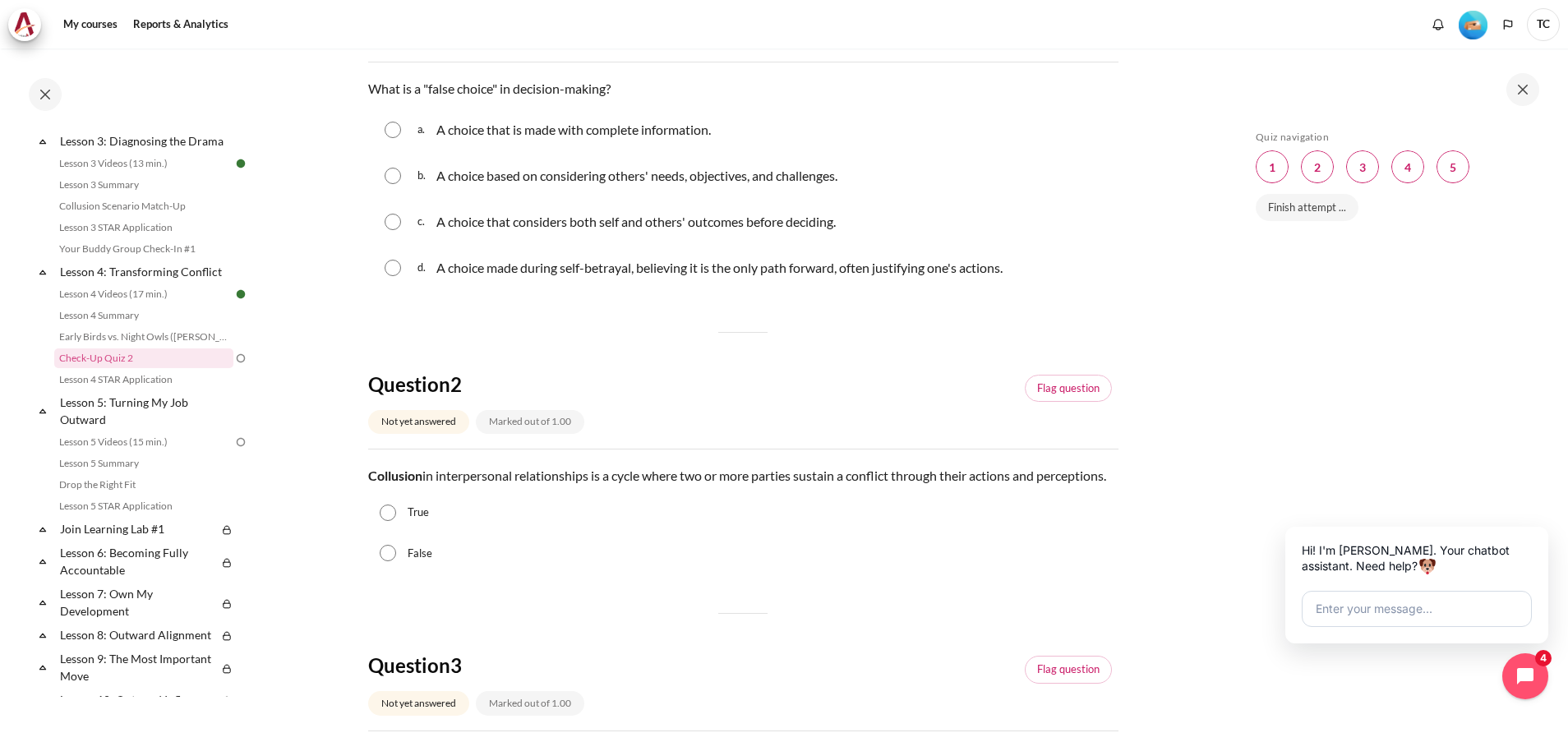
click at [415, 521] on label "True" at bounding box center [417, 514] width 21 height 17
click at [396, 521] on input "True" at bounding box center [388, 514] width 17 height 17
radio input "true"
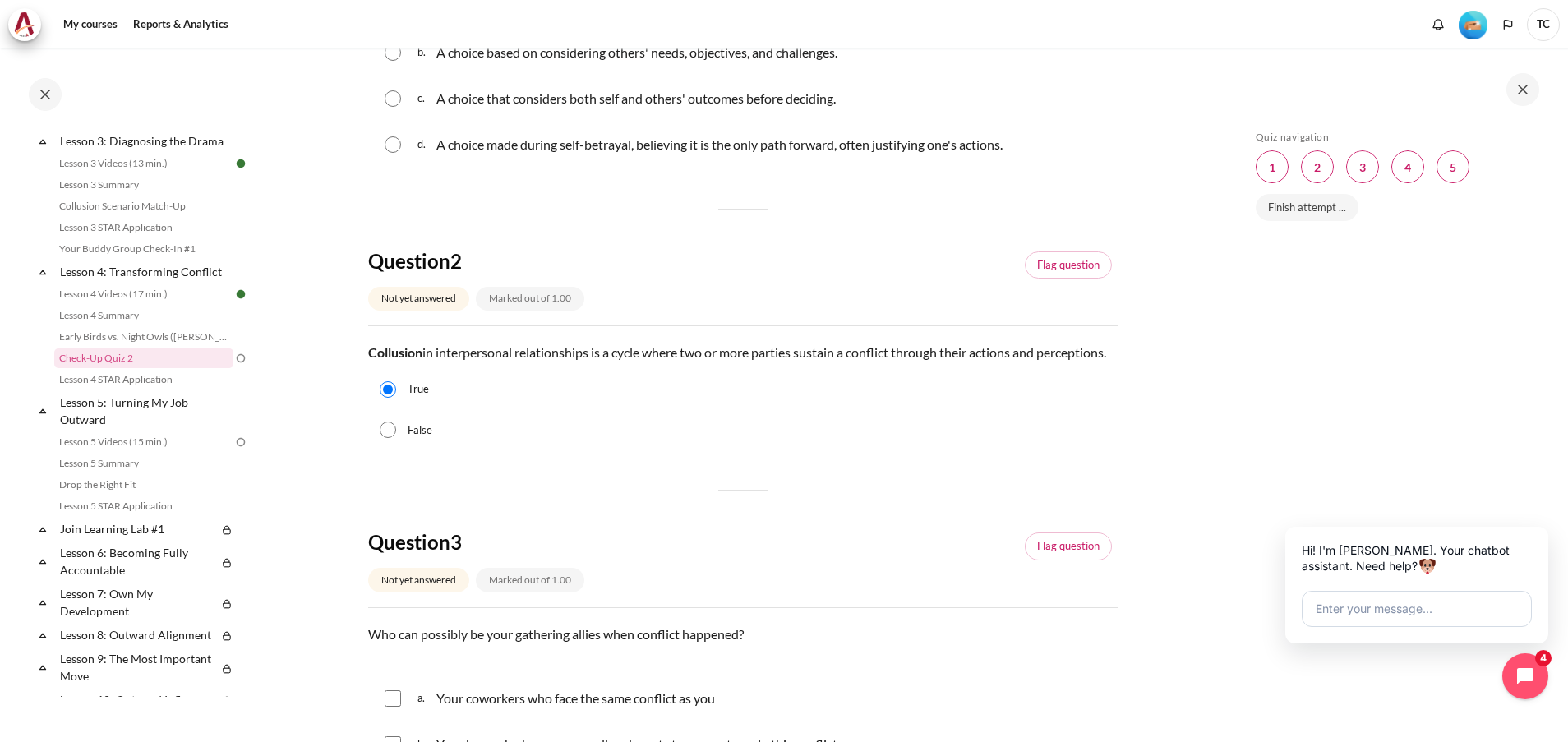
scroll to position [493, 0]
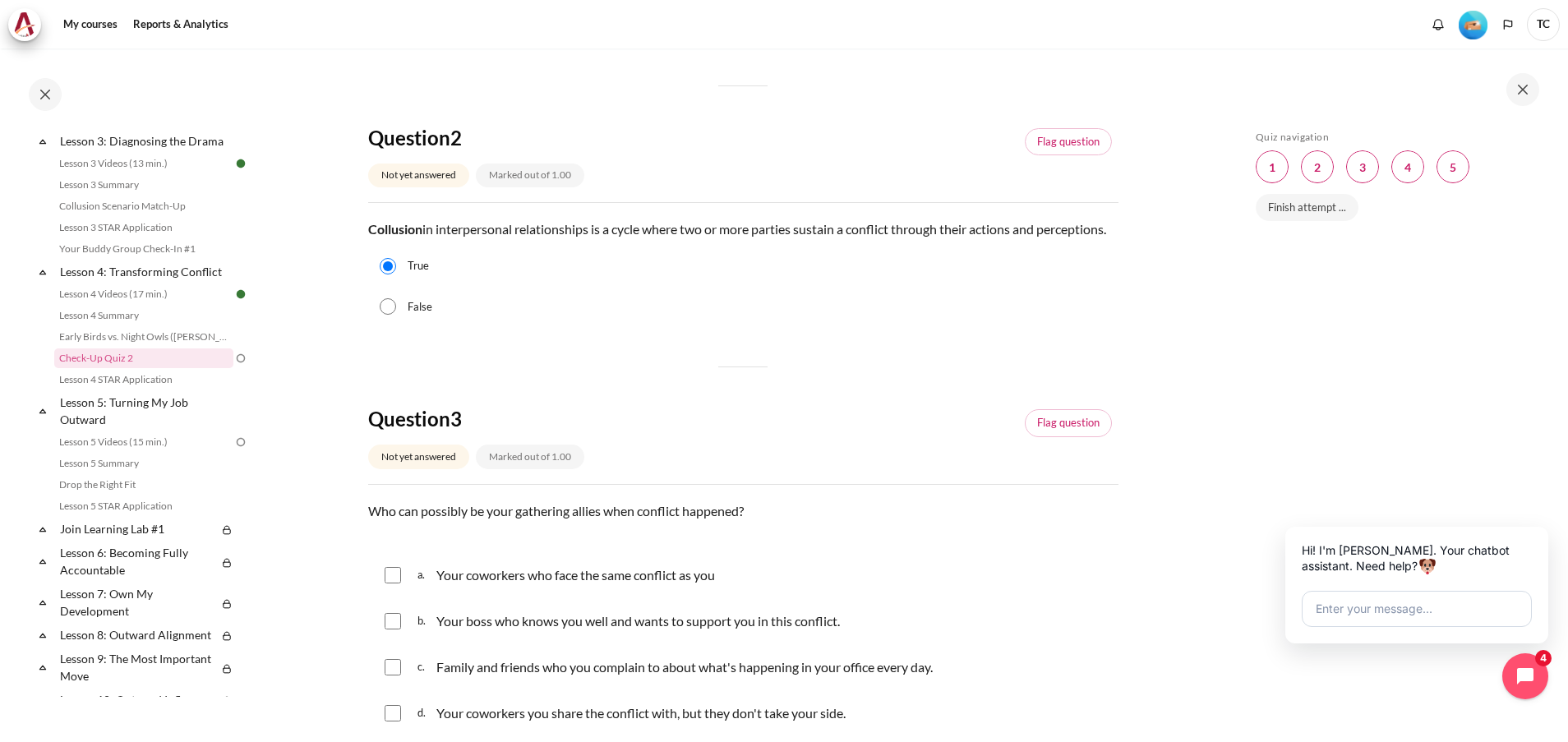
click at [539, 585] on p "Your coworkers who face the same conflict as you" at bounding box center [575, 575] width 279 height 20
checkbox input "true"
click at [479, 631] on p "Your boss who knows you well and wants to support you in this conflict." at bounding box center [637, 621] width 403 height 20
checkbox input "true"
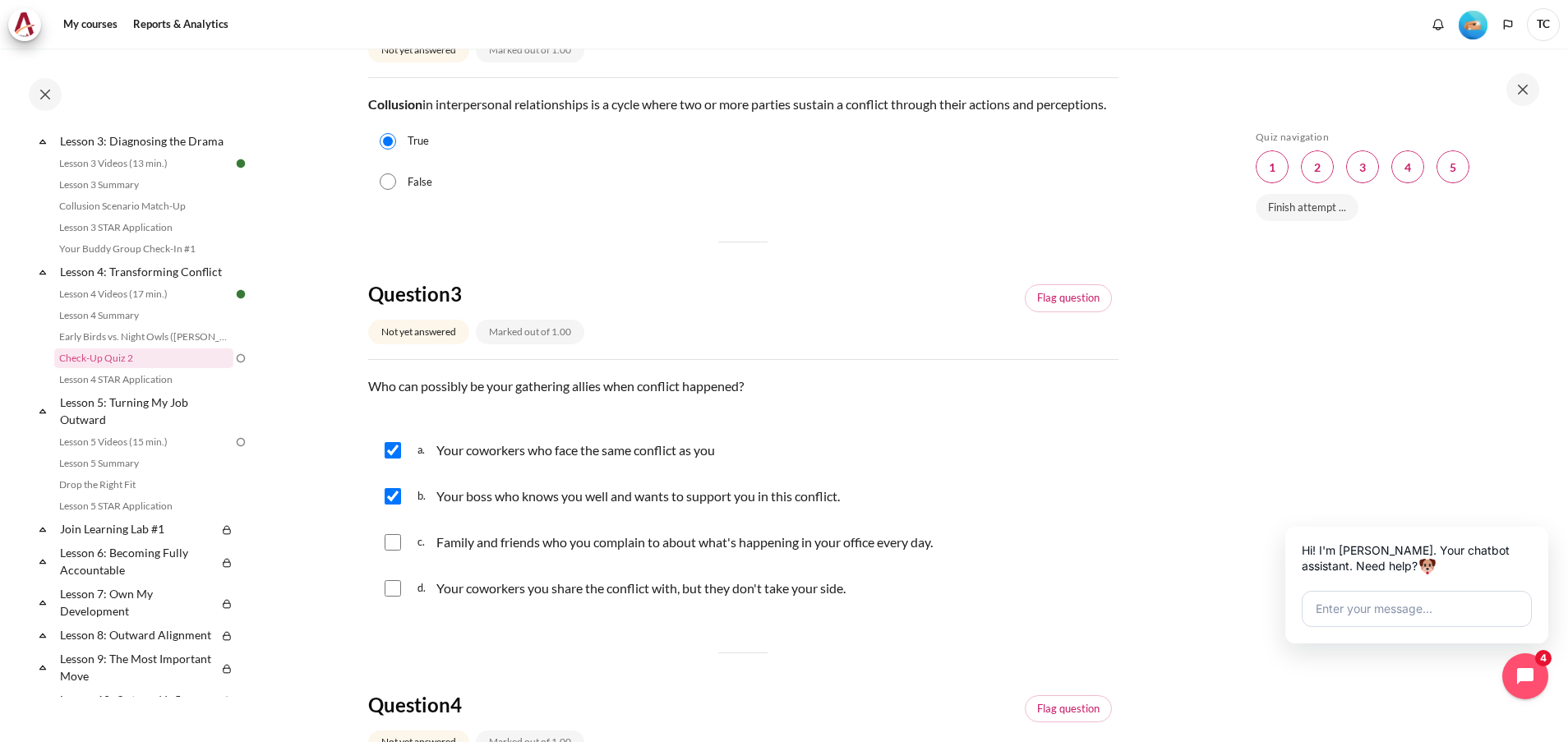
scroll to position [740, 0]
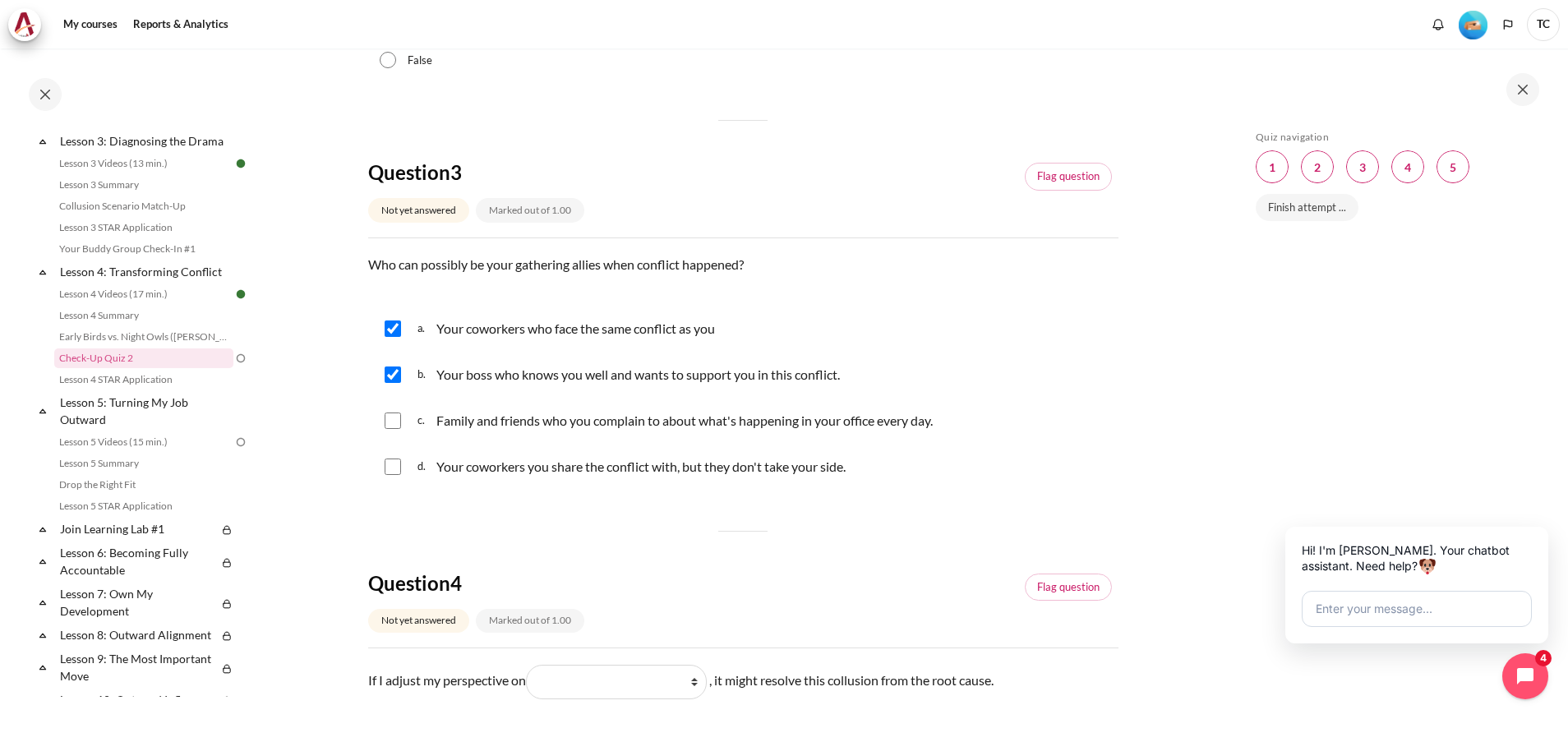
click at [527, 431] on p "Family and friends who you complain to about what's happening in your office ev…" at bounding box center [684, 420] width 497 height 20
checkbox input "true"
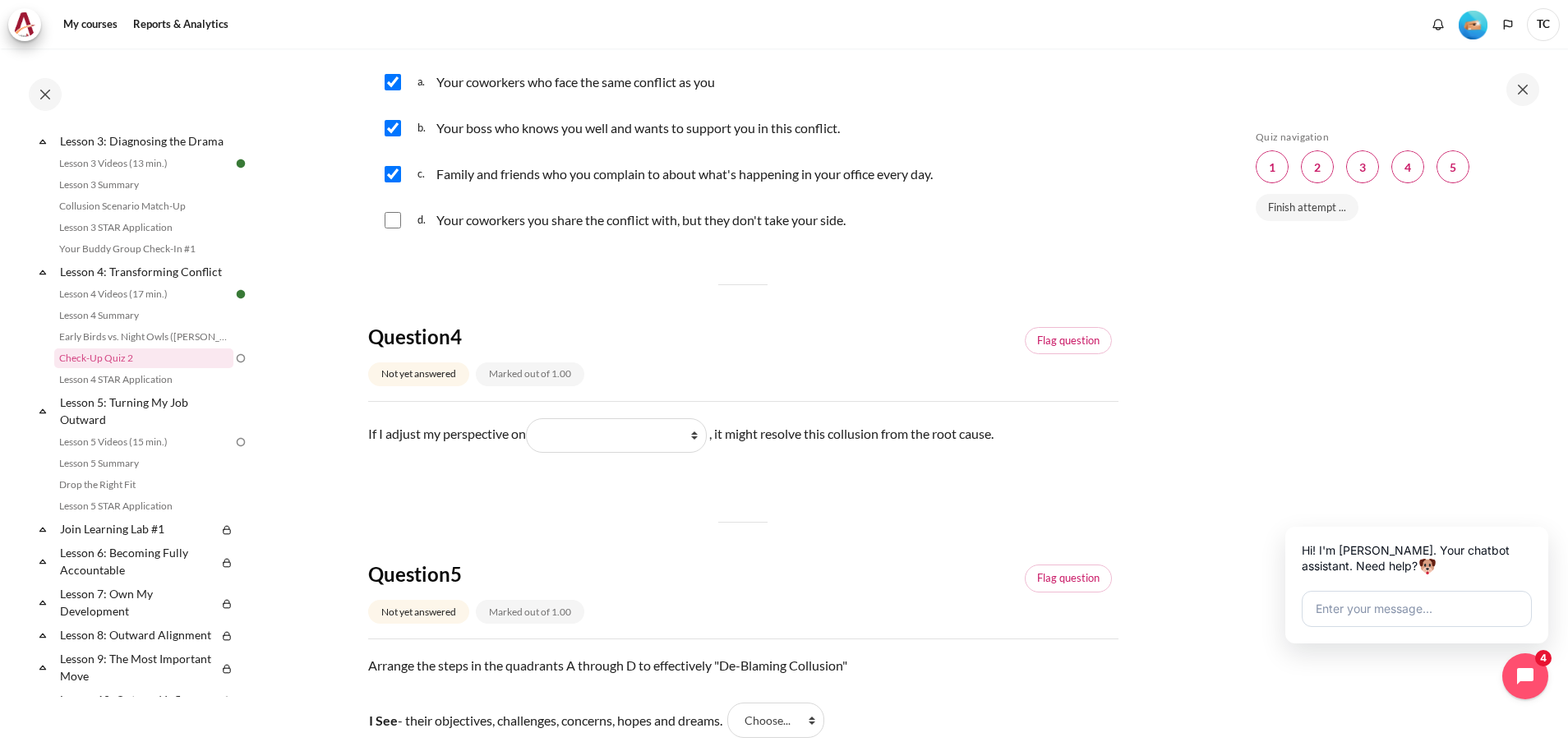
scroll to position [1110, 0]
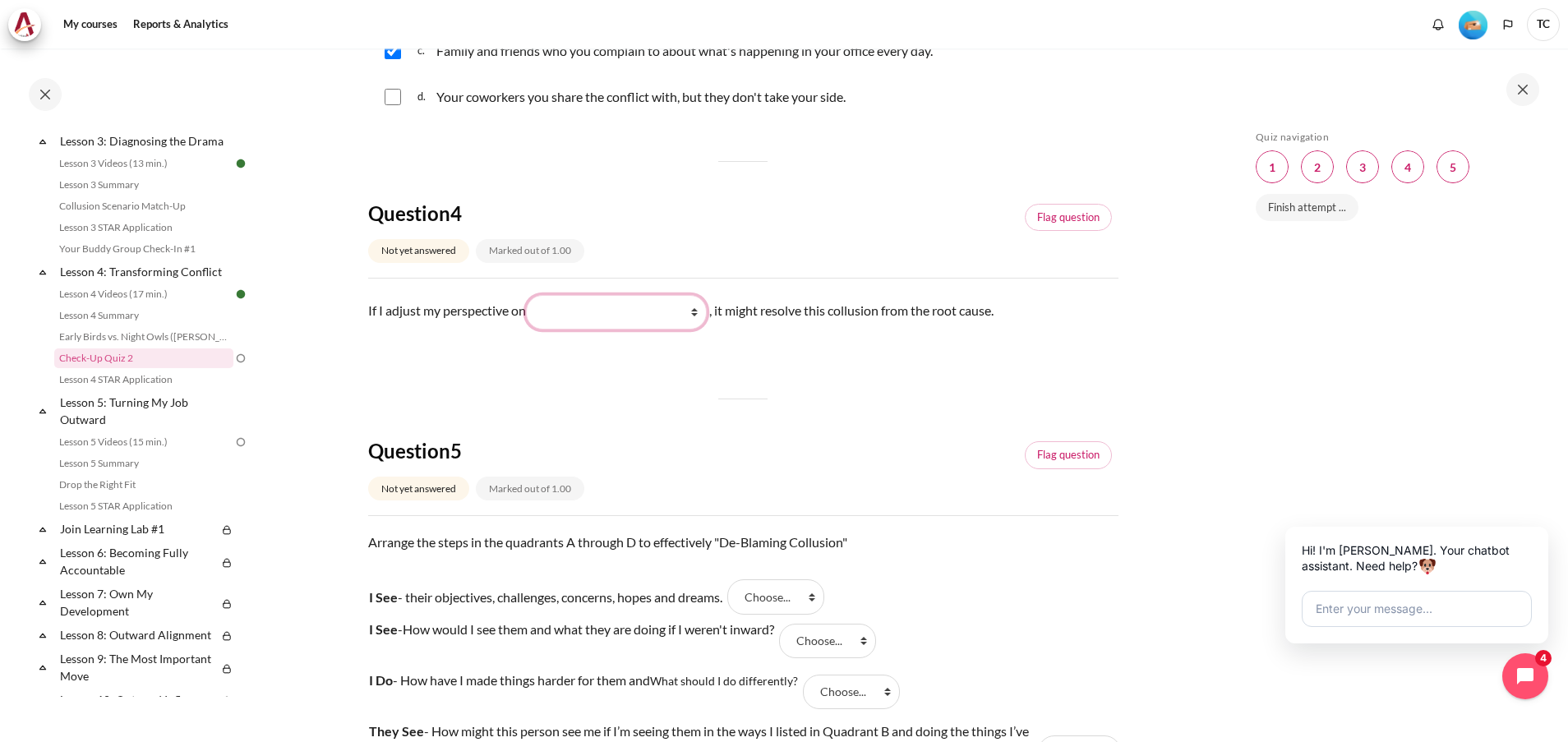
click at [673, 330] on select "What they do What I see and feel about what they do What I do What they see and…" at bounding box center [616, 312] width 181 height 34
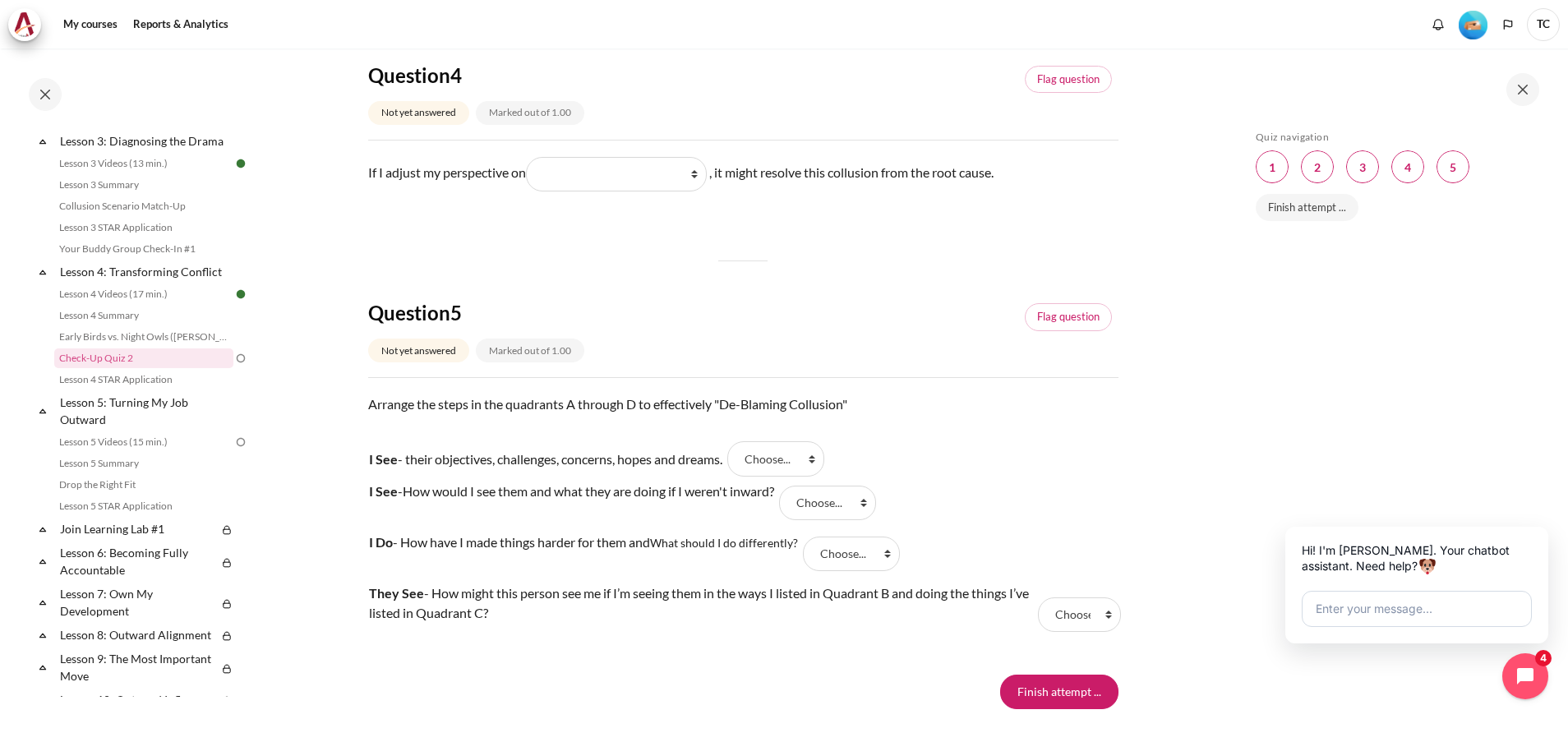
scroll to position [1356, 0]
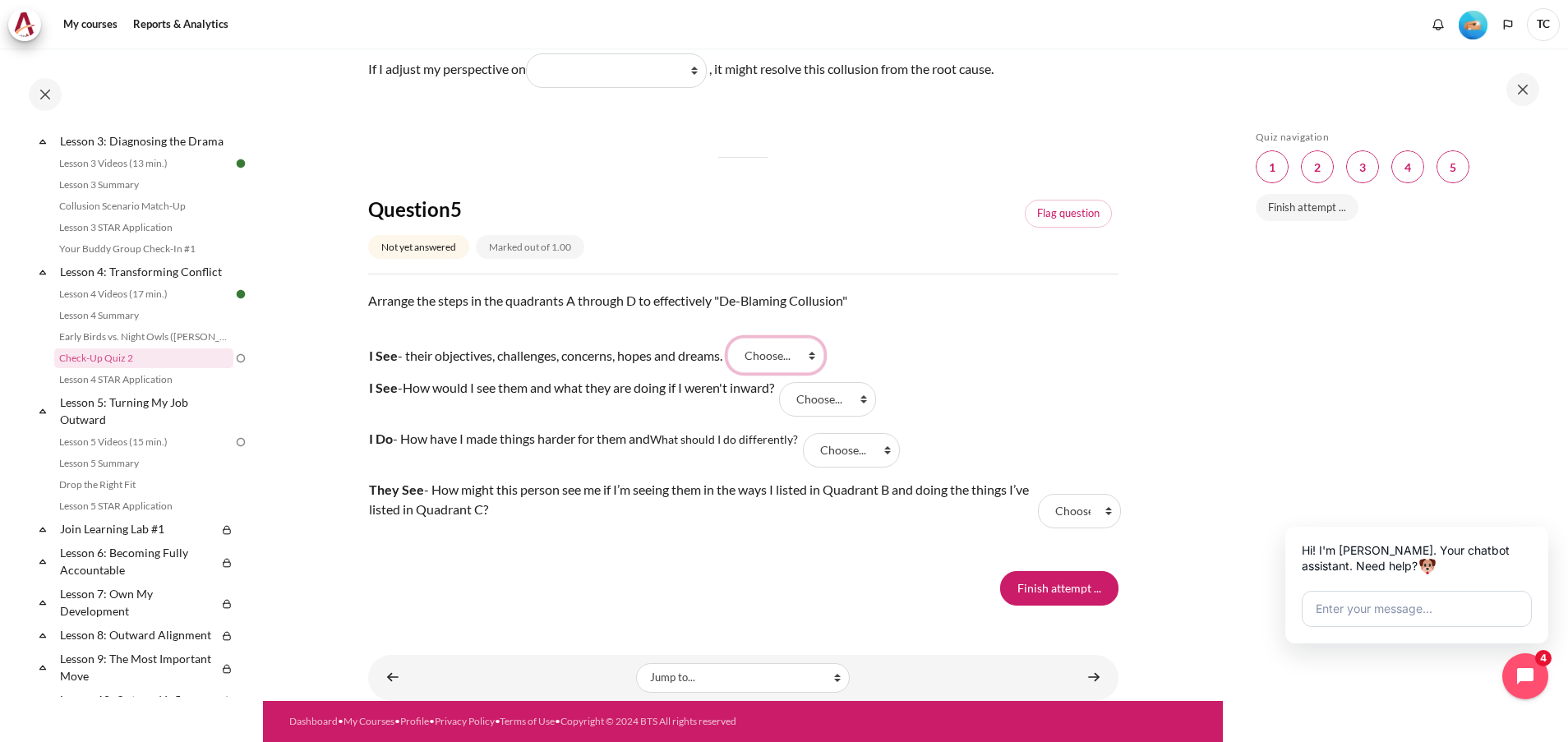
click at [805, 365] on select "Choose... B A D C" at bounding box center [776, 354] width 97 height 34
select select "2"
click at [736, 352] on select "Choose... B A D C" at bounding box center [776, 354] width 97 height 34
click at [837, 416] on select "Choose... B A D C" at bounding box center [827, 399] width 97 height 34
select select "1"
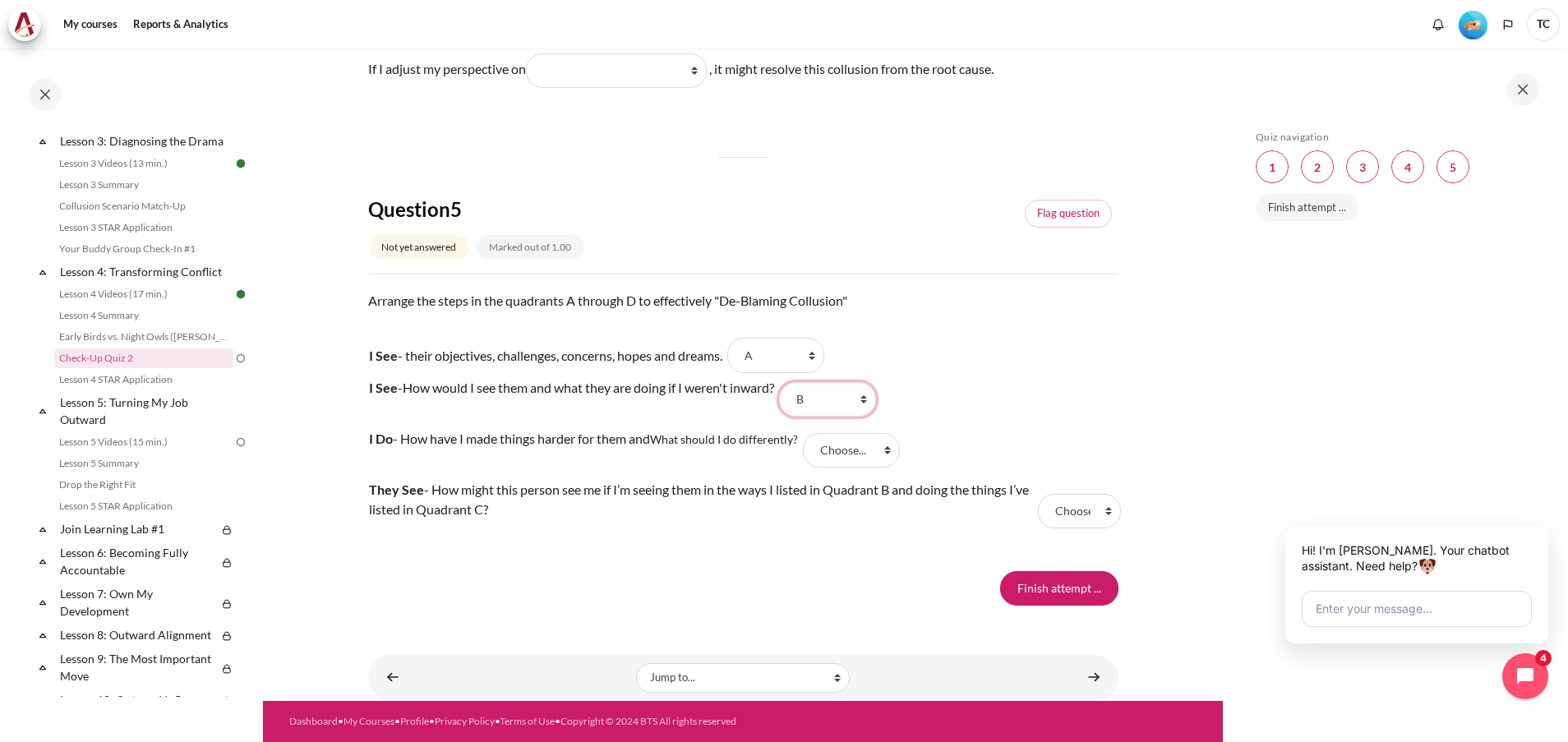
click at [790, 396] on select "Choose... B A D C" at bounding box center [827, 399] width 97 height 34
click at [849, 463] on select "Choose... B A D C" at bounding box center [852, 450] width 97 height 34
click at [807, 447] on select "Choose... B A D C" at bounding box center [852, 450] width 97 height 34
click at [1086, 523] on select "Choose... B A D C" at bounding box center [1079, 511] width 82 height 34
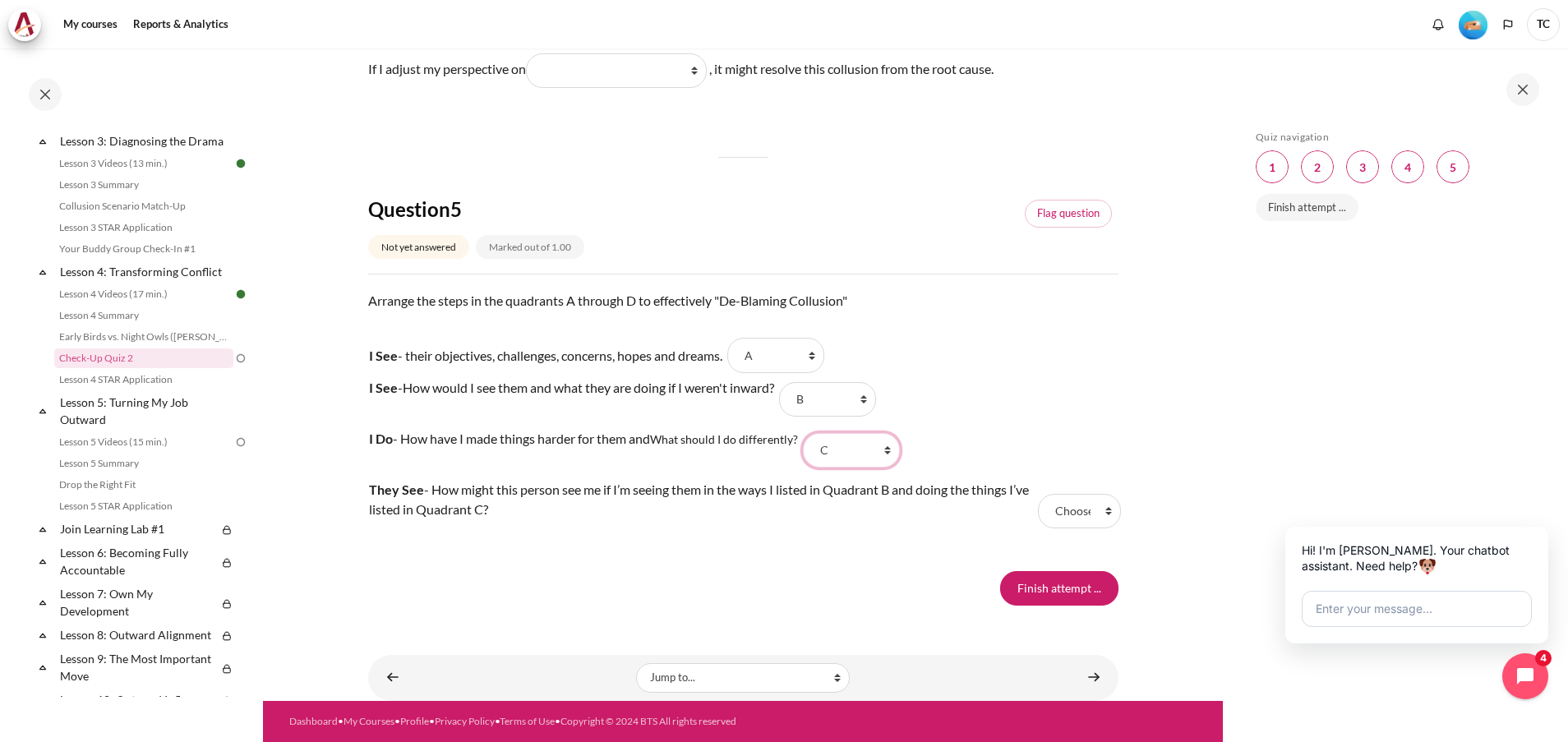
click at [861, 457] on select "Choose... B A D C" at bounding box center [852, 450] width 97 height 34
select select "3"
click at [807, 447] on select "Choose... B A D C" at bounding box center [852, 450] width 97 height 34
click at [1051, 520] on select "Choose... B A D C" at bounding box center [1079, 511] width 82 height 34
select select "4"
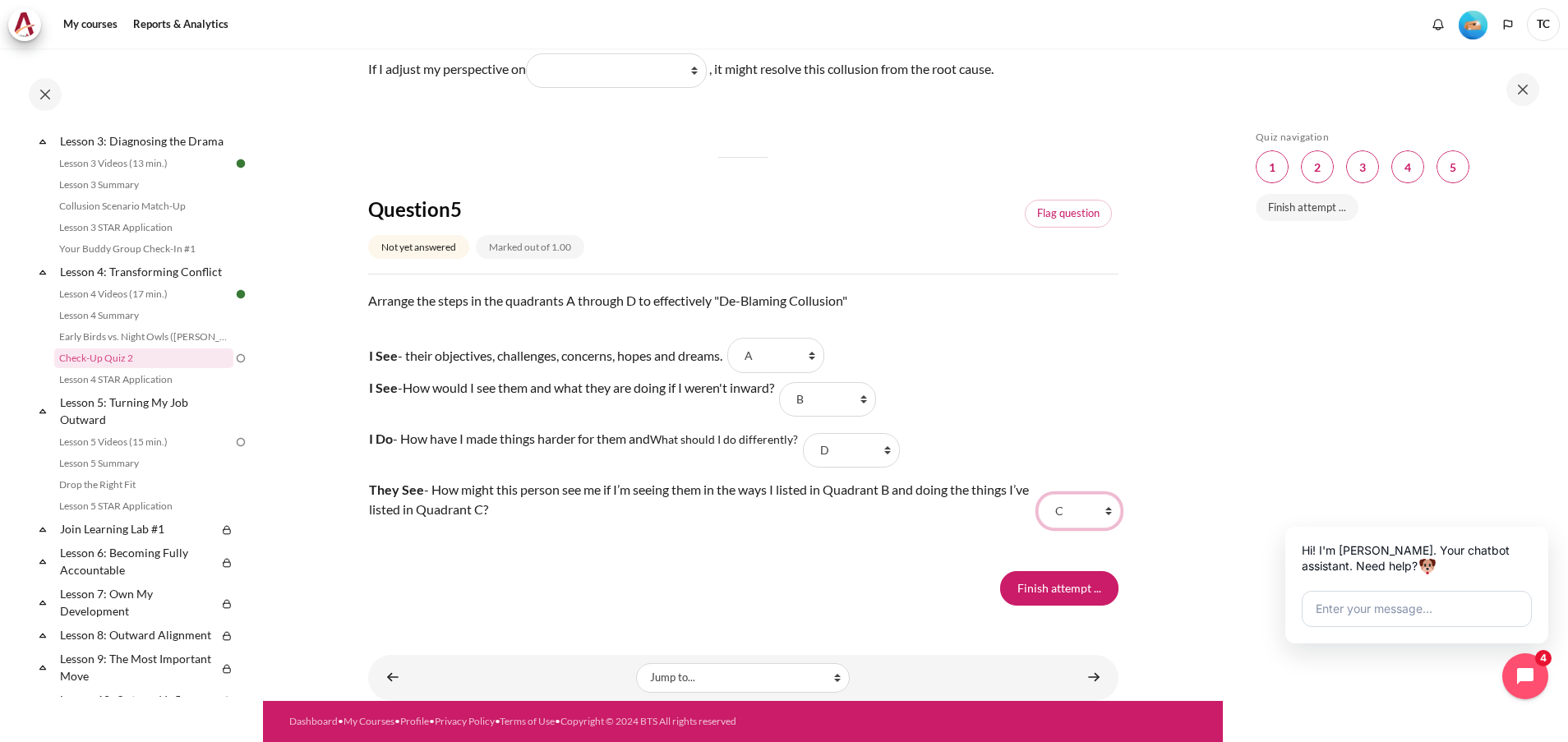
click at [1038, 508] on select "Choose... B A D C" at bounding box center [1079, 511] width 82 height 34
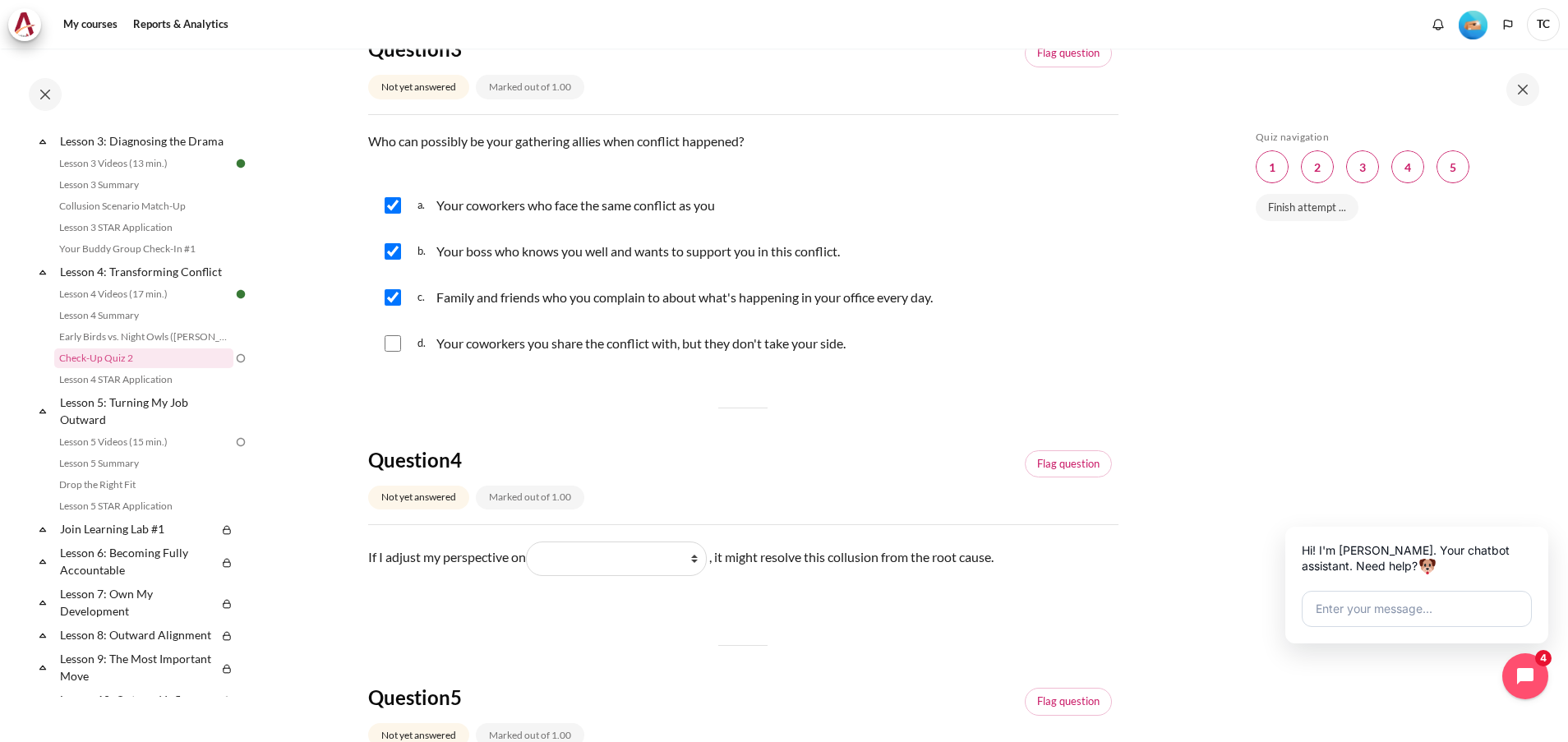
scroll to position [986, 0]
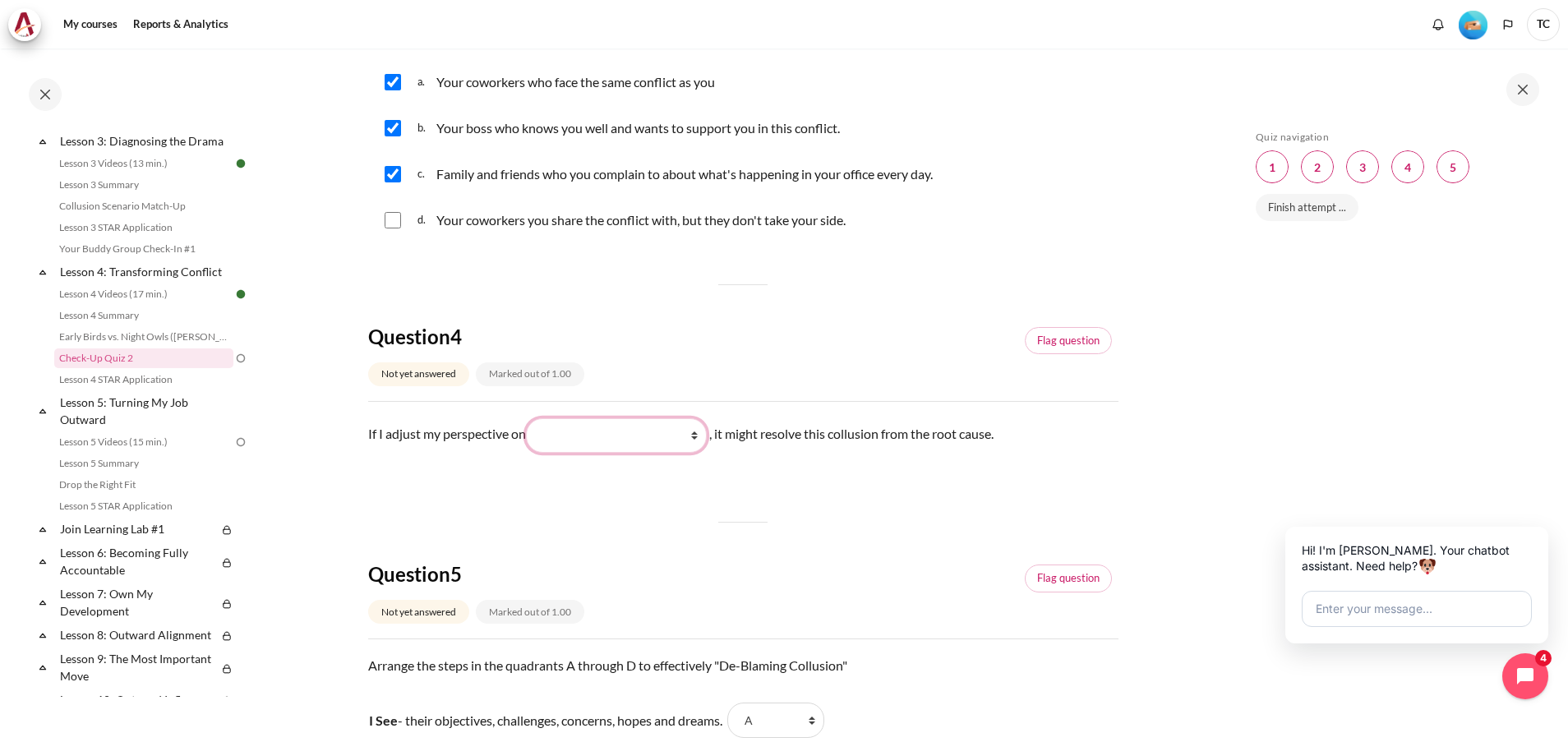
click at [679, 453] on select "What they do What I see and feel about what they do What I do What they see and…" at bounding box center [616, 435] width 181 height 34
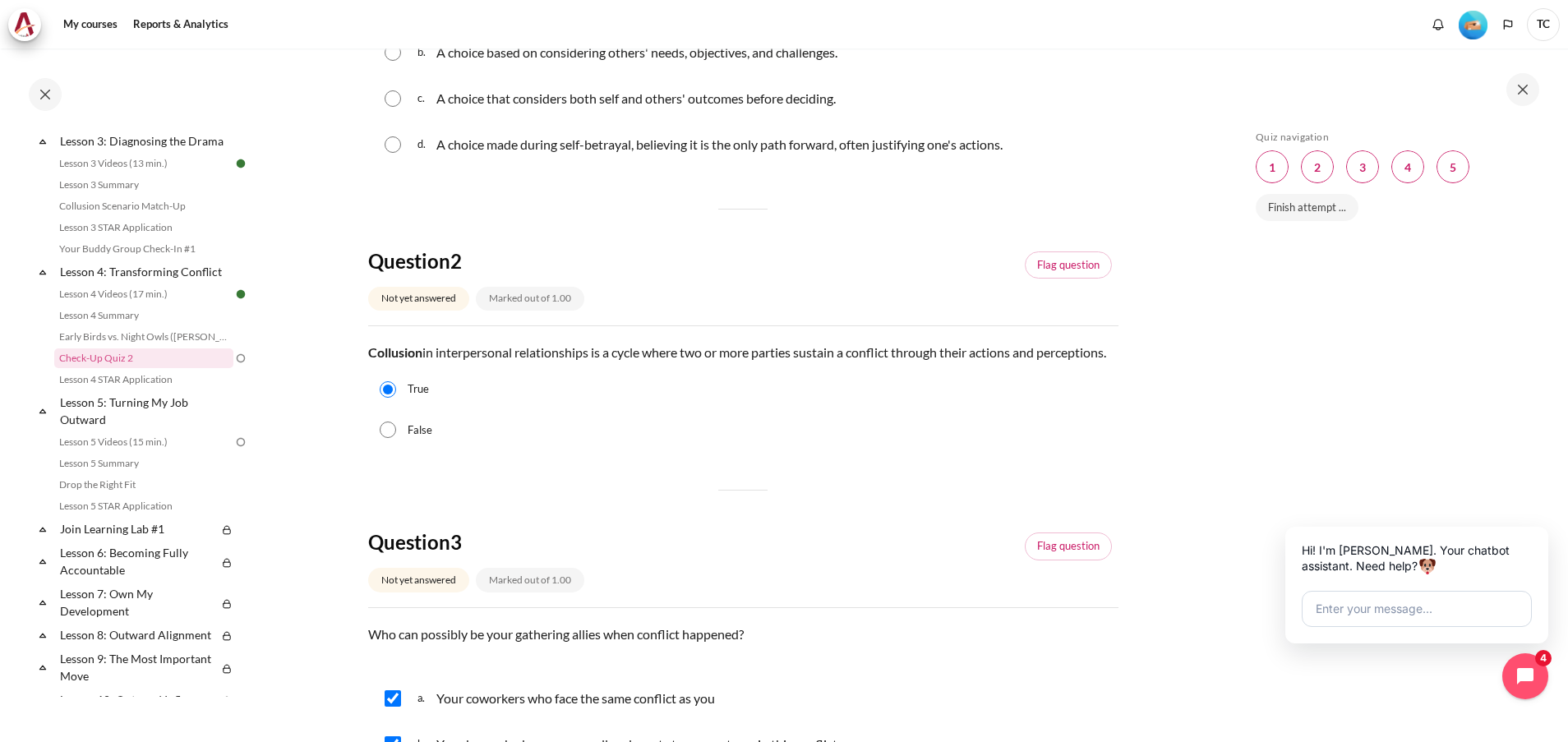
scroll to position [123, 0]
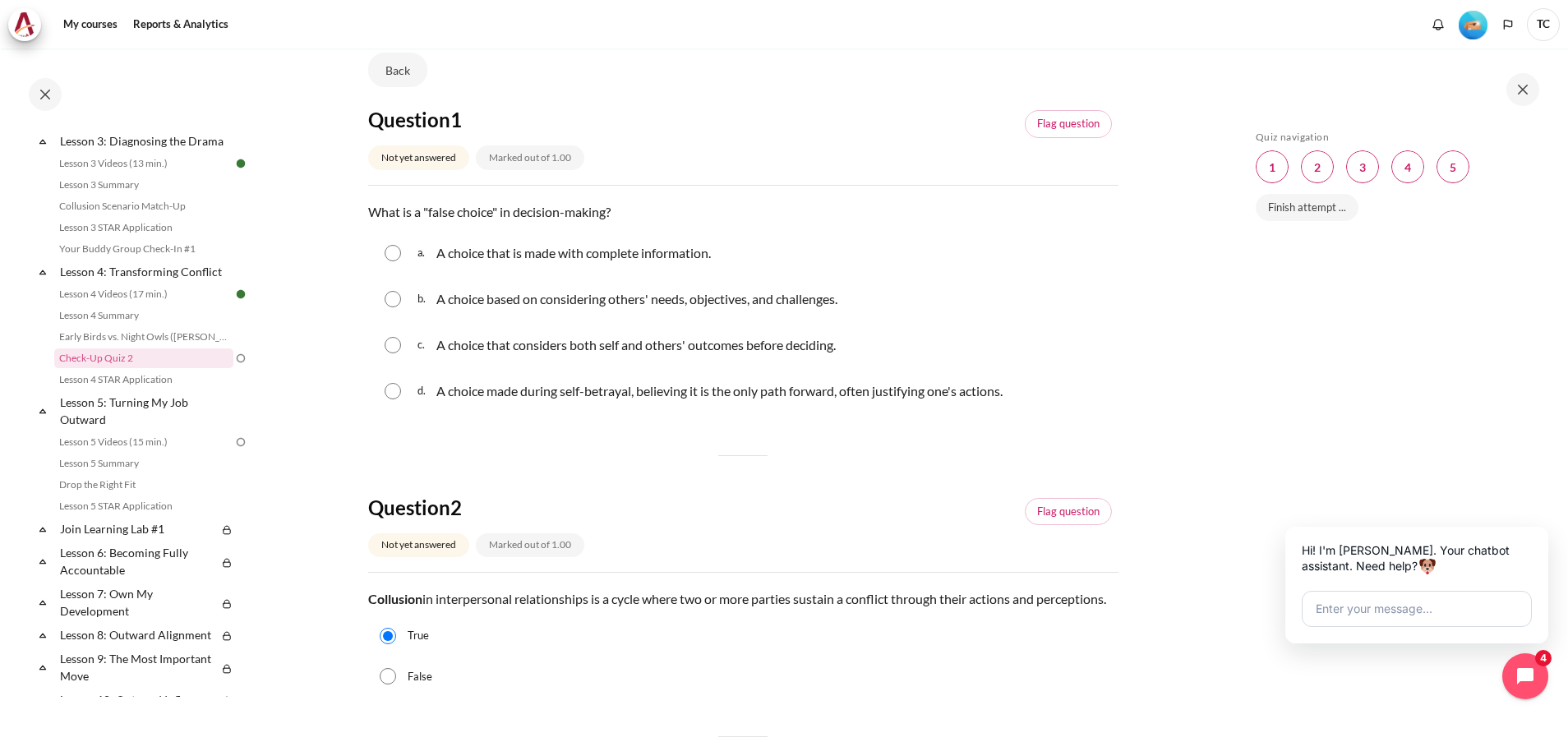
click at [483, 255] on p "A choice that is made with complete information." at bounding box center [573, 253] width 275 height 20
radio input "true"
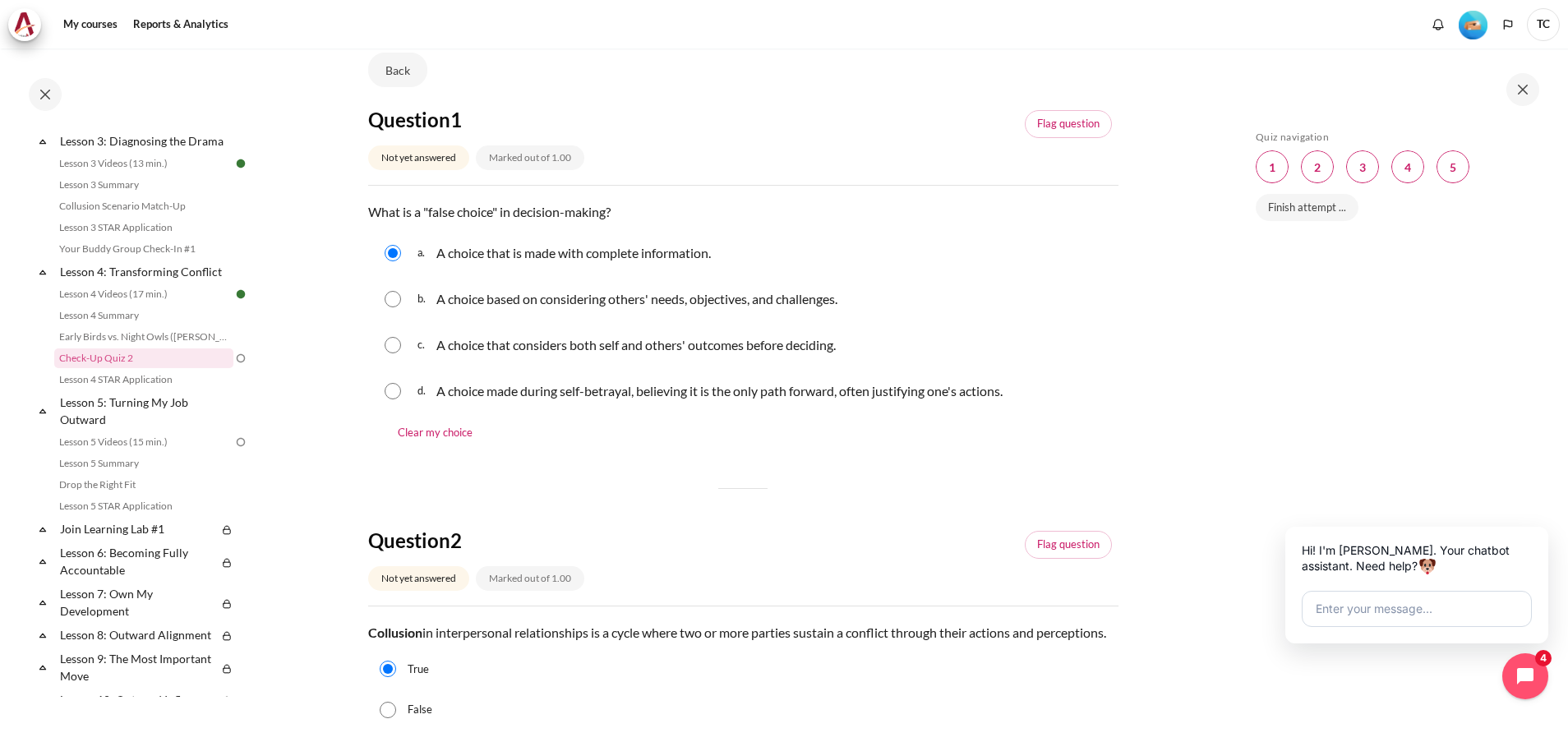
click at [605, 392] on p "A choice made during self-betrayal, believing it is the only path forward, ofte…" at bounding box center [719, 391] width 566 height 20
radio input "true"
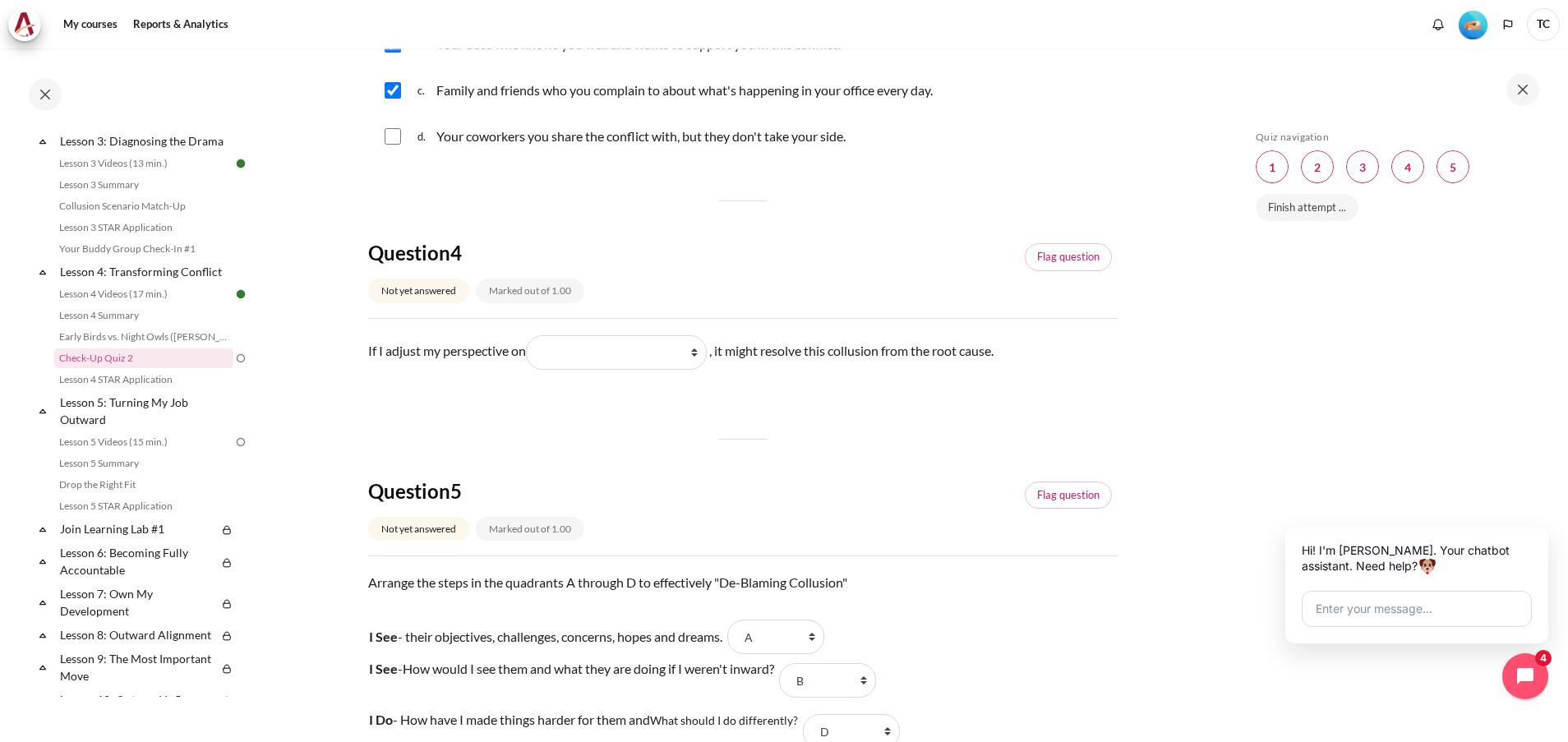
scroll to position [1110, 0]
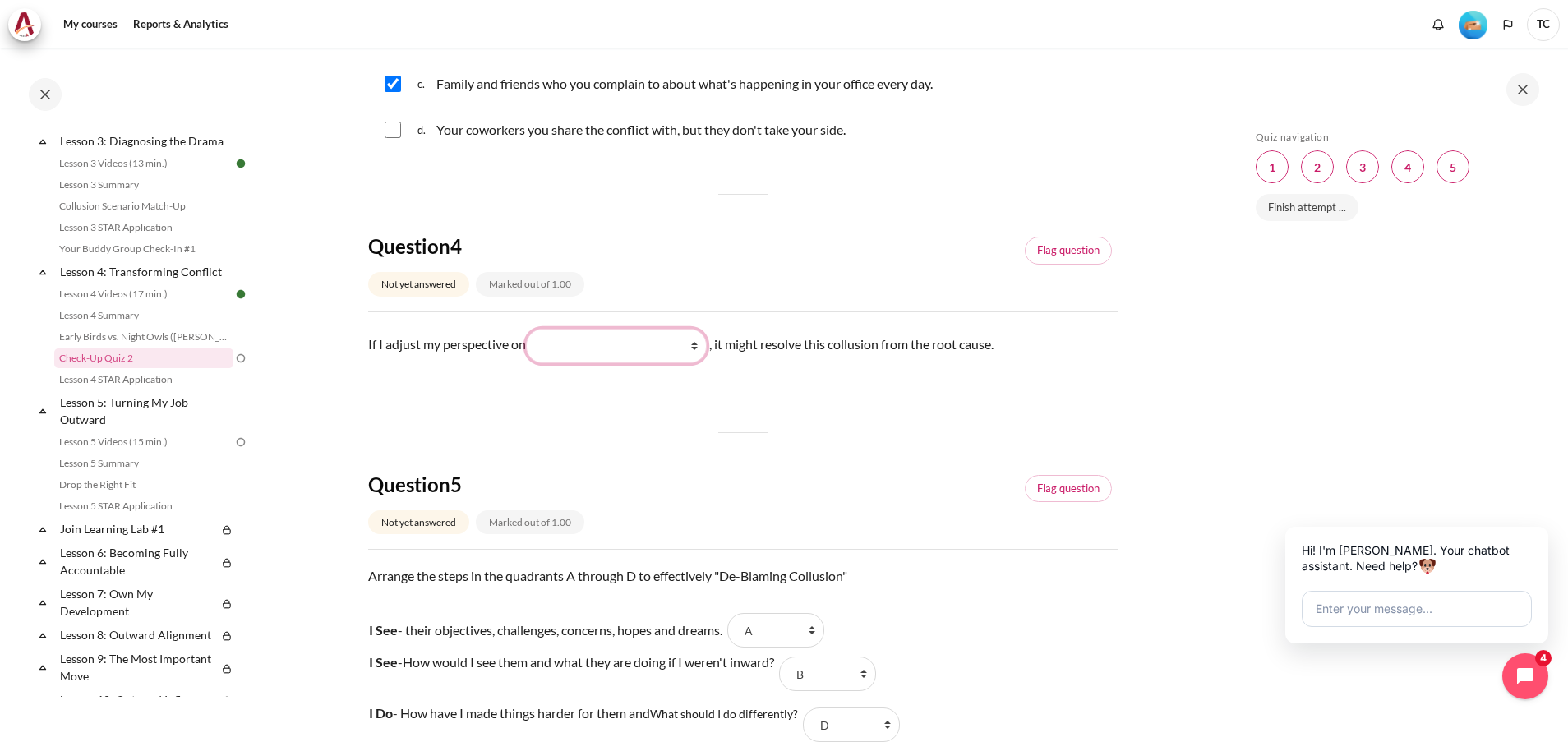
click at [677, 364] on select "What they do What I see and feel about what they do What I do What they see and…" at bounding box center [616, 346] width 181 height 34
click at [532, 348] on select "What they do What I see and feel about what they do What I do What they see and…" at bounding box center [616, 346] width 181 height 34
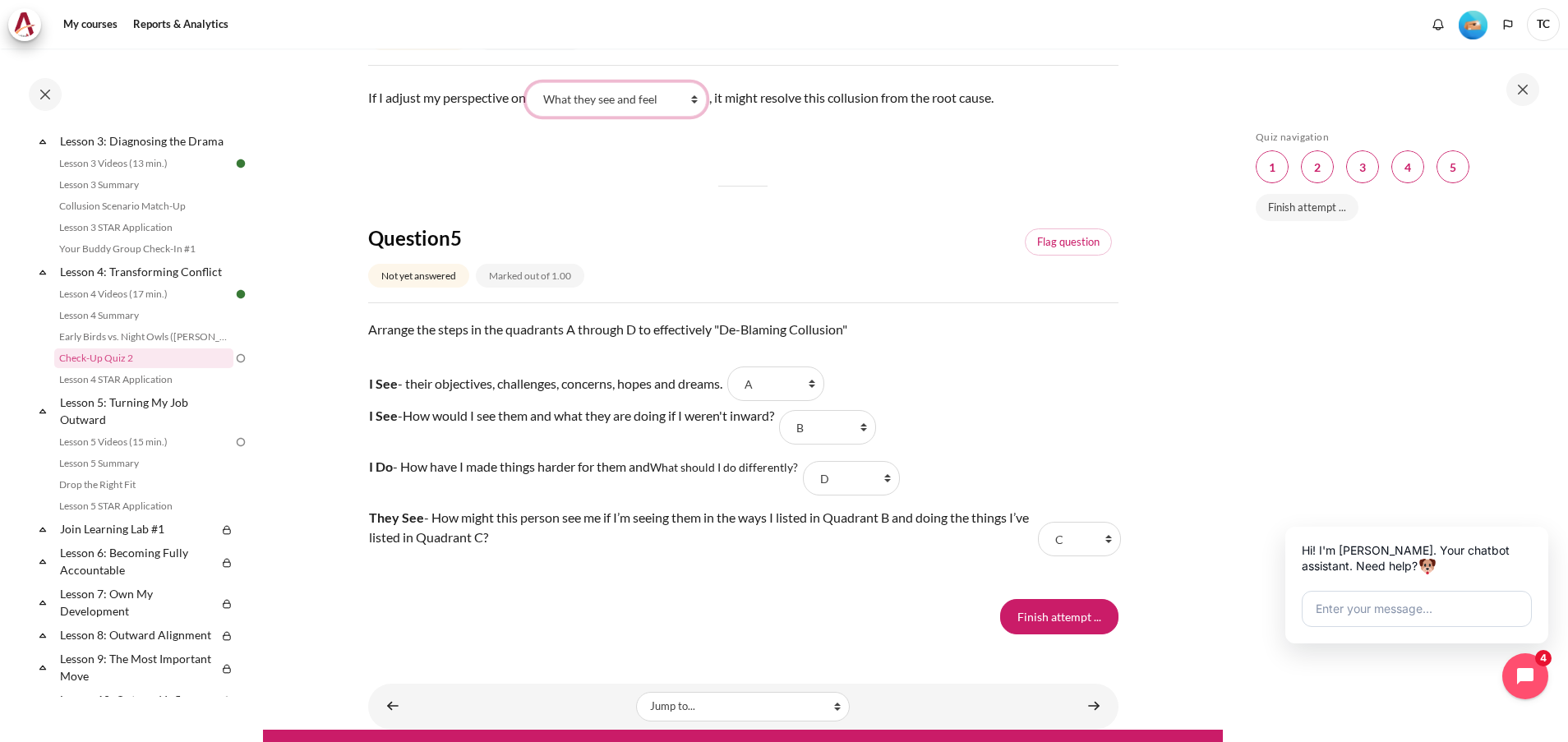
scroll to position [1233, 0]
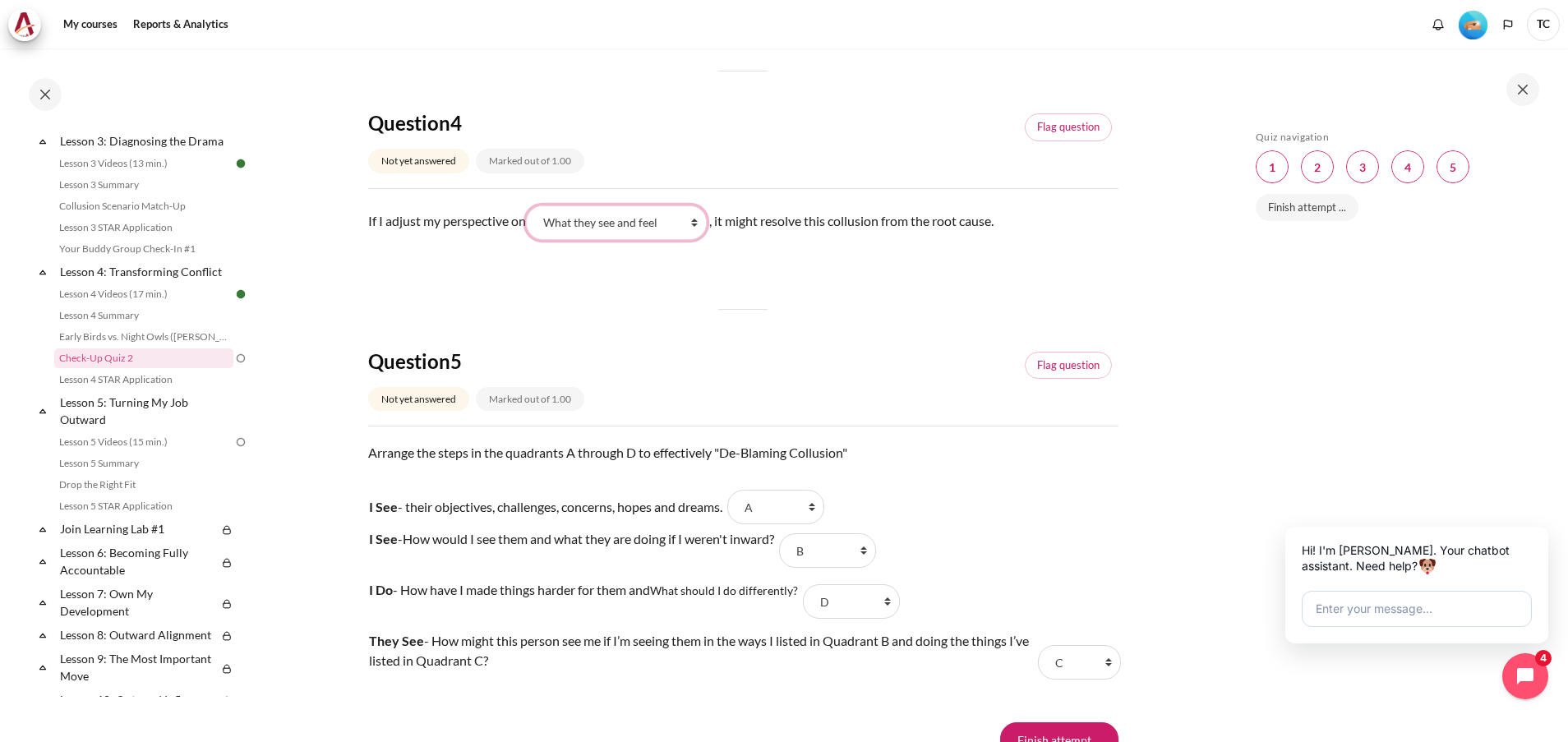
click at [655, 240] on select "What they do What I see and feel about what they do What I do What they see and…" at bounding box center [616, 222] width 181 height 34
select select "2"
click at [532, 225] on select "What they do What I see and feel about what they do What I do What they see and…" at bounding box center [616, 222] width 181 height 34
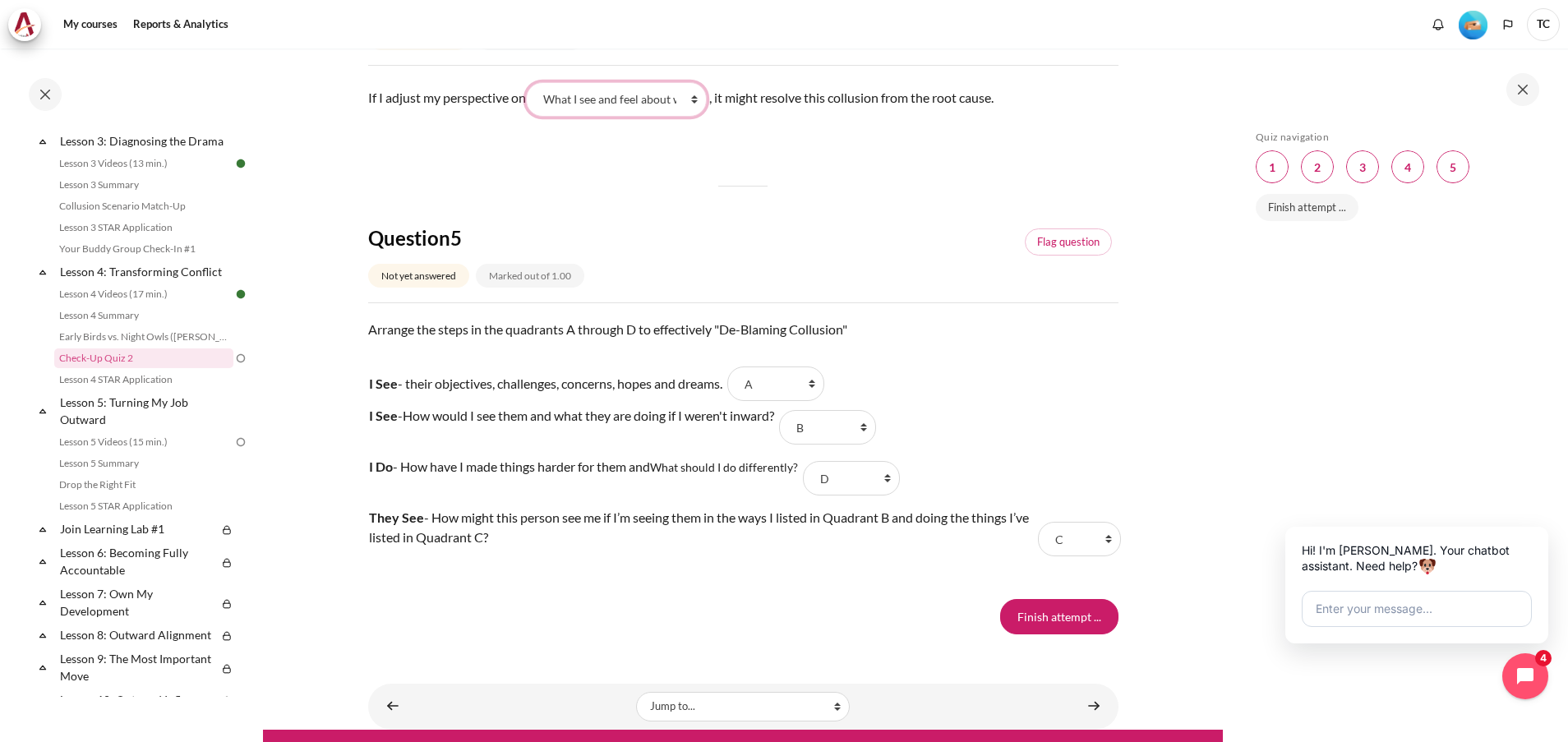
click at [626, 116] on select "What they do What I see and feel about what they do What I do What they see and…" at bounding box center [616, 99] width 181 height 34
click at [866, 496] on select "Choose... B A D C" at bounding box center [852, 478] width 97 height 34
select select "4"
click at [807, 481] on select "Choose... B A D C" at bounding box center [852, 478] width 97 height 34
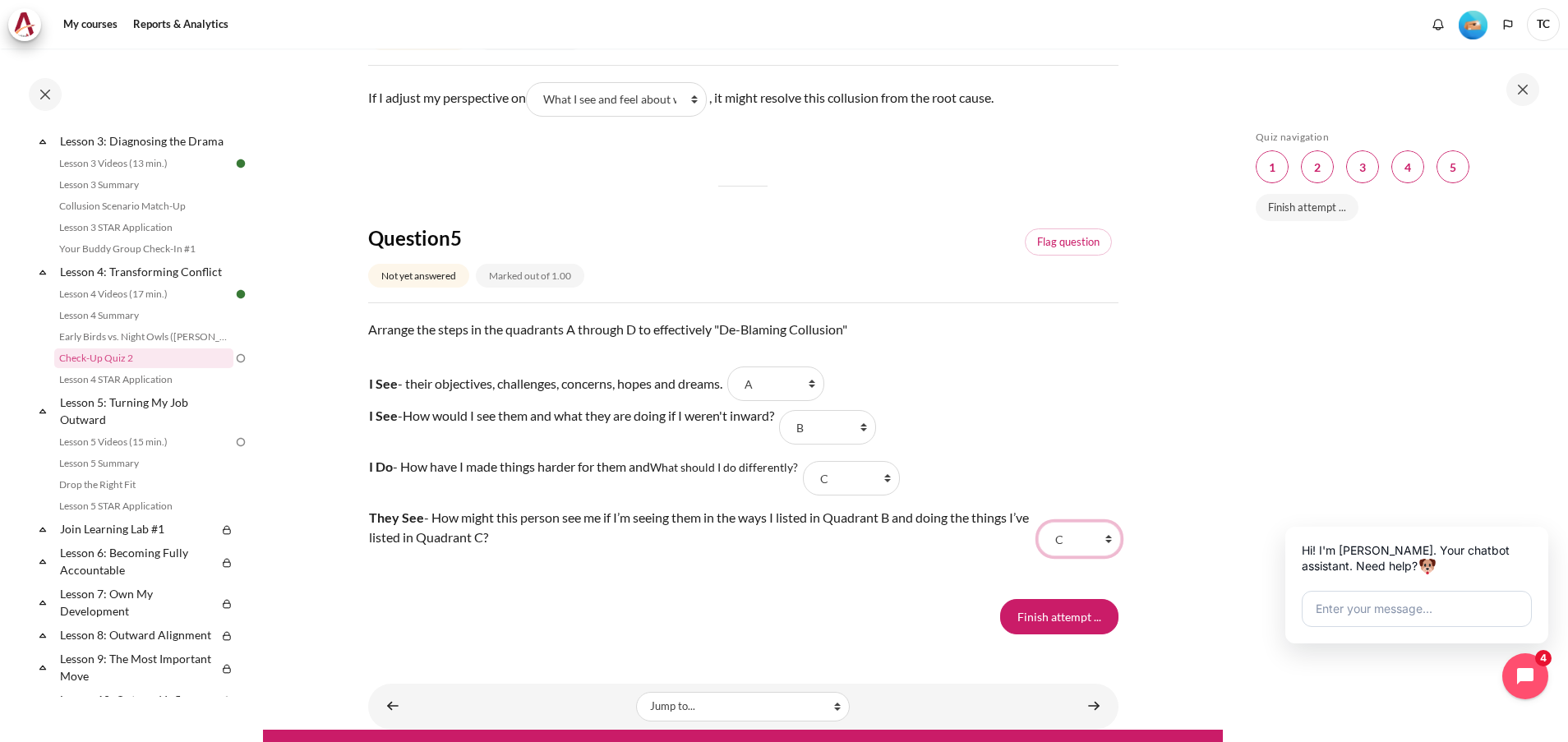
click at [1062, 556] on select "Choose... B A D C" at bounding box center [1079, 539] width 82 height 34
select select "3"
click at [1038, 542] on select "Choose... B A D C" at bounding box center [1079, 539] width 82 height 34
click at [1046, 634] on input "Finish attempt ..." at bounding box center [1058, 616] width 118 height 34
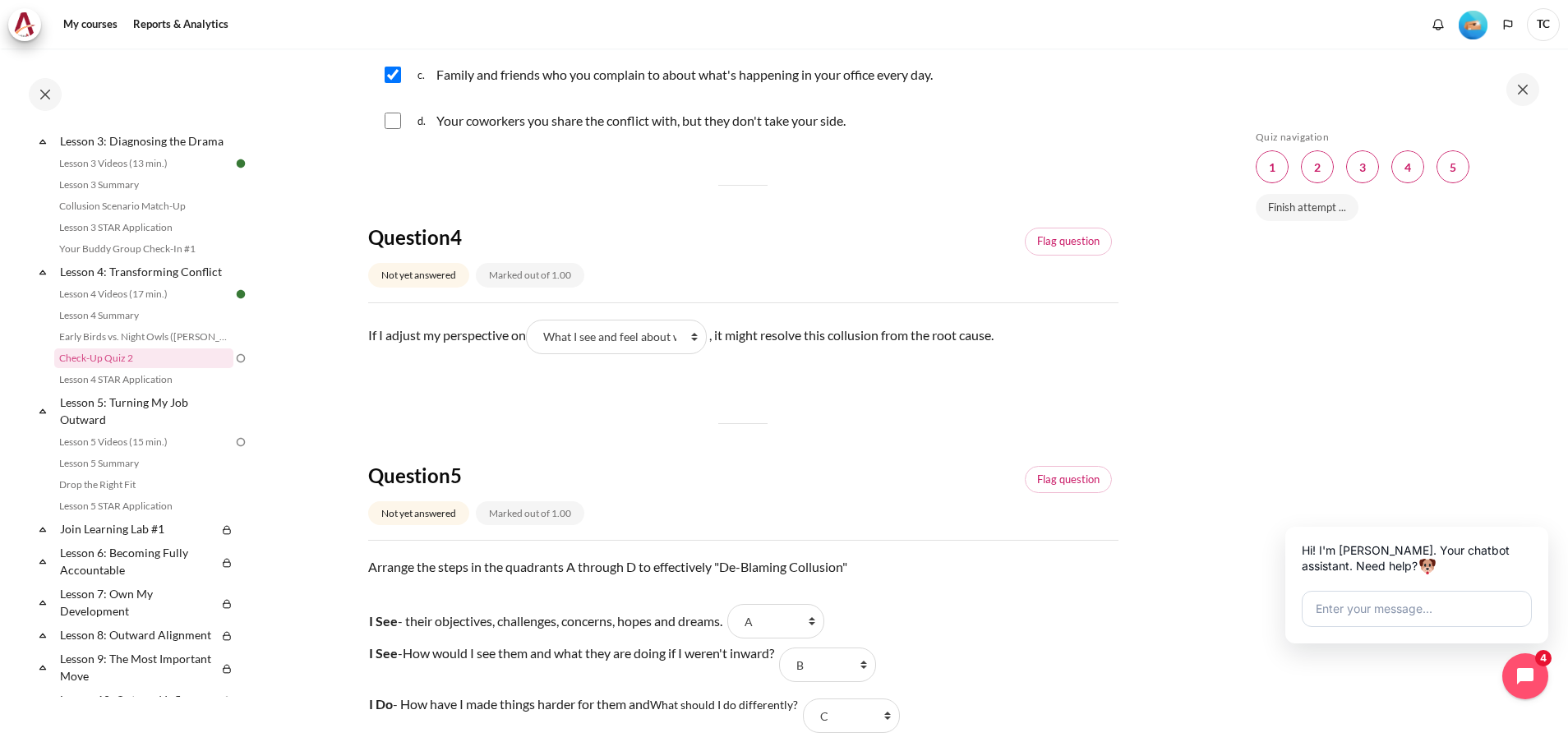
scroll to position [863, 0]
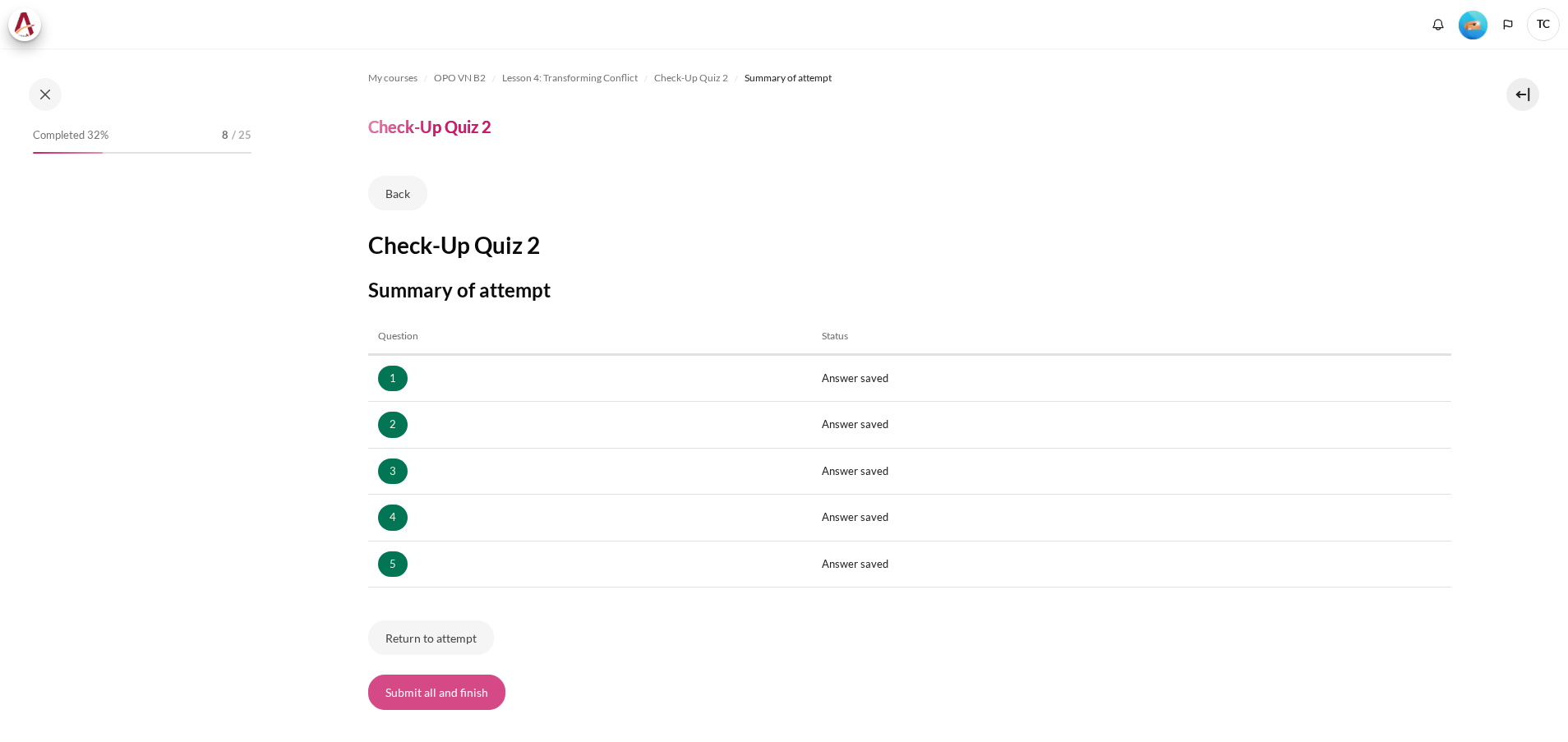
scroll to position [104, 0]
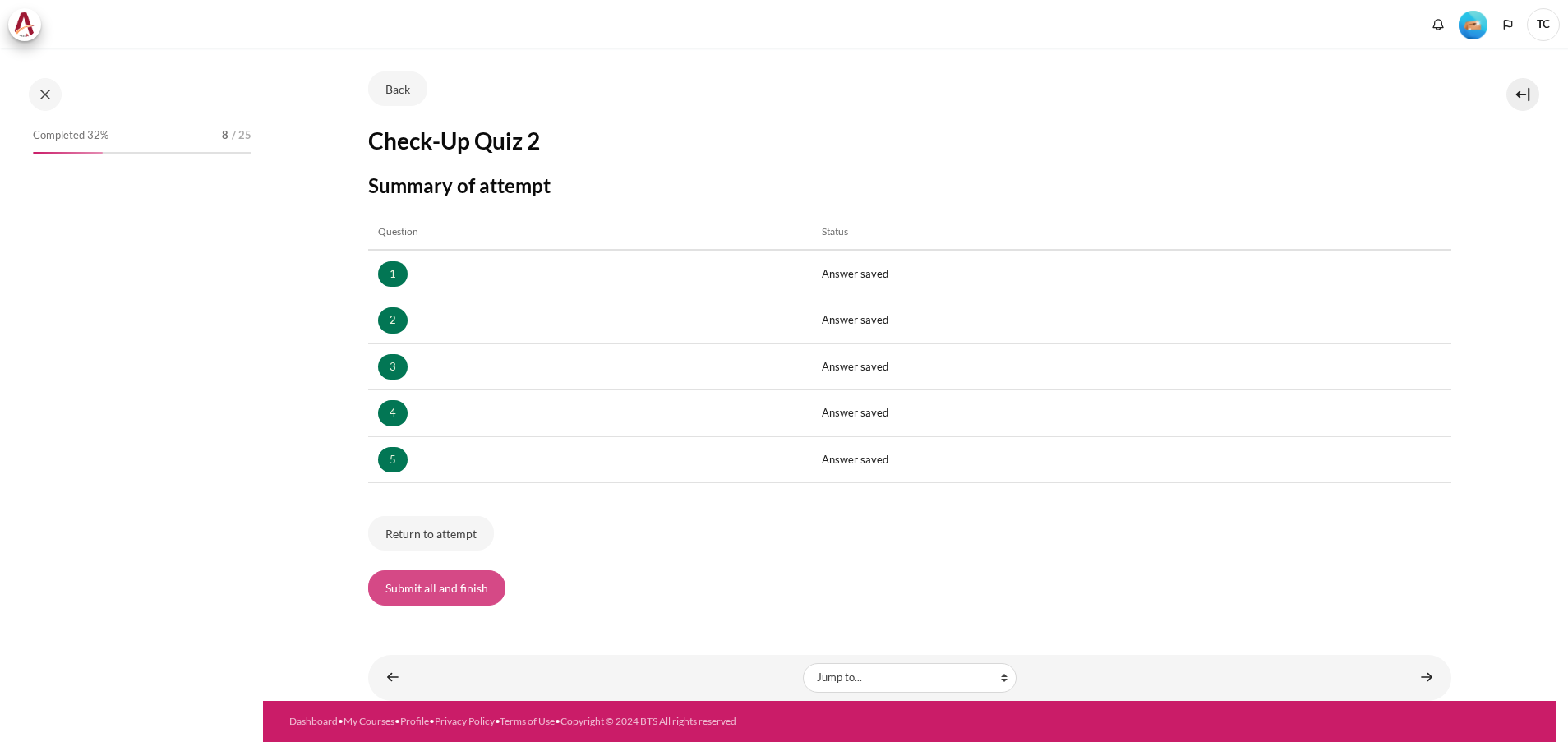
click at [454, 587] on button "Submit all and finish" at bounding box center [436, 587] width 137 height 34
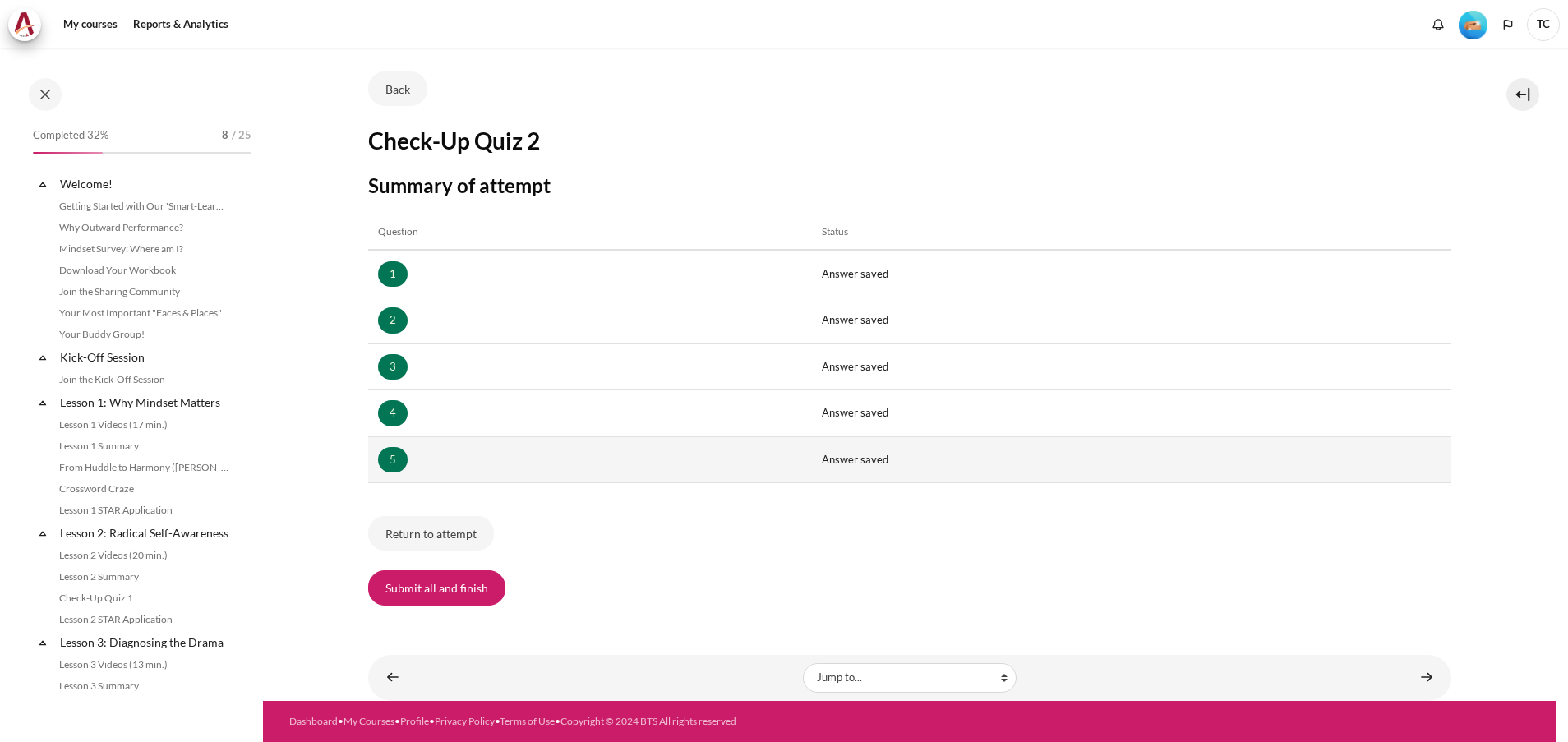
scroll to position [502, 0]
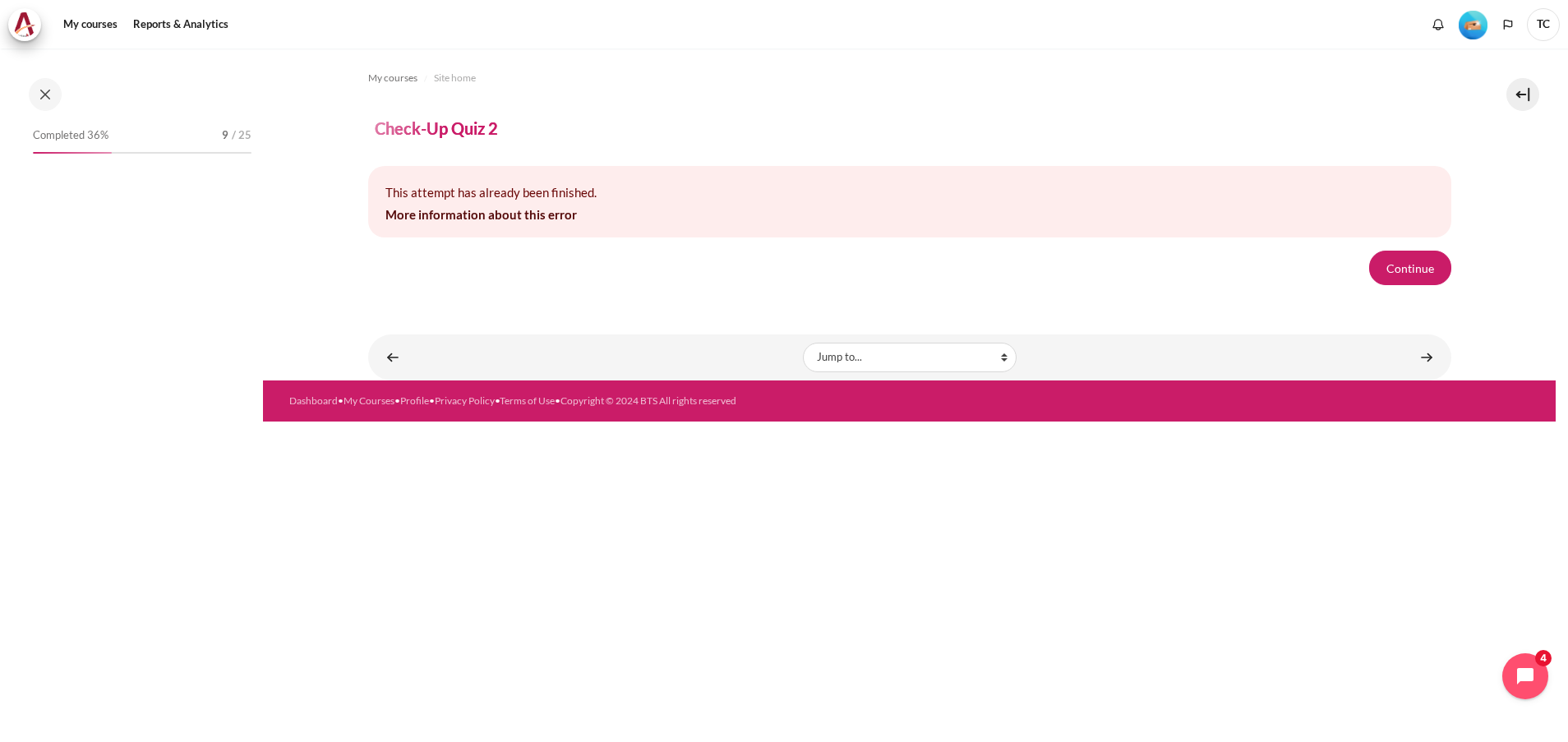
scroll to position [502, 0]
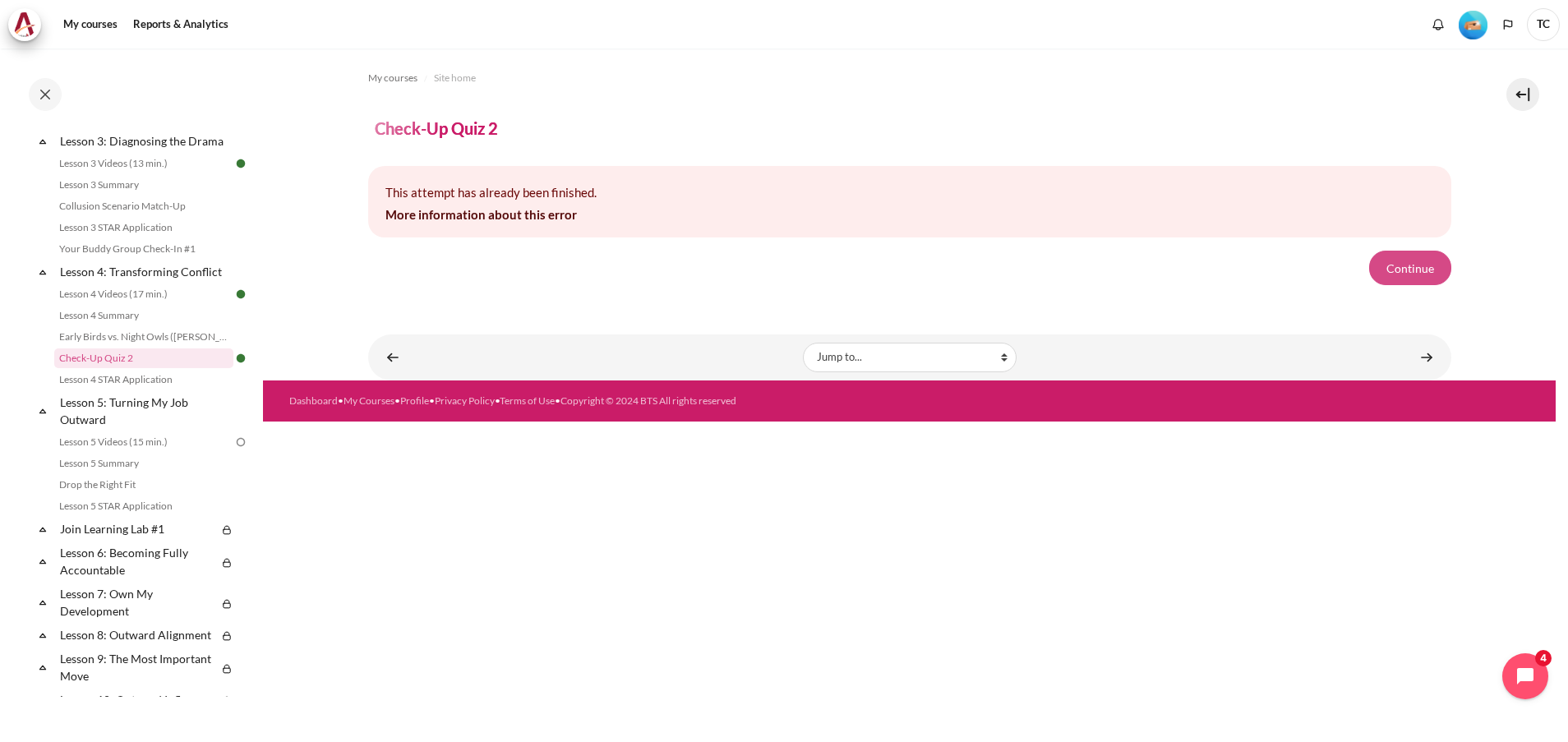
click at [1414, 273] on button "Continue" at bounding box center [1410, 268] width 82 height 34
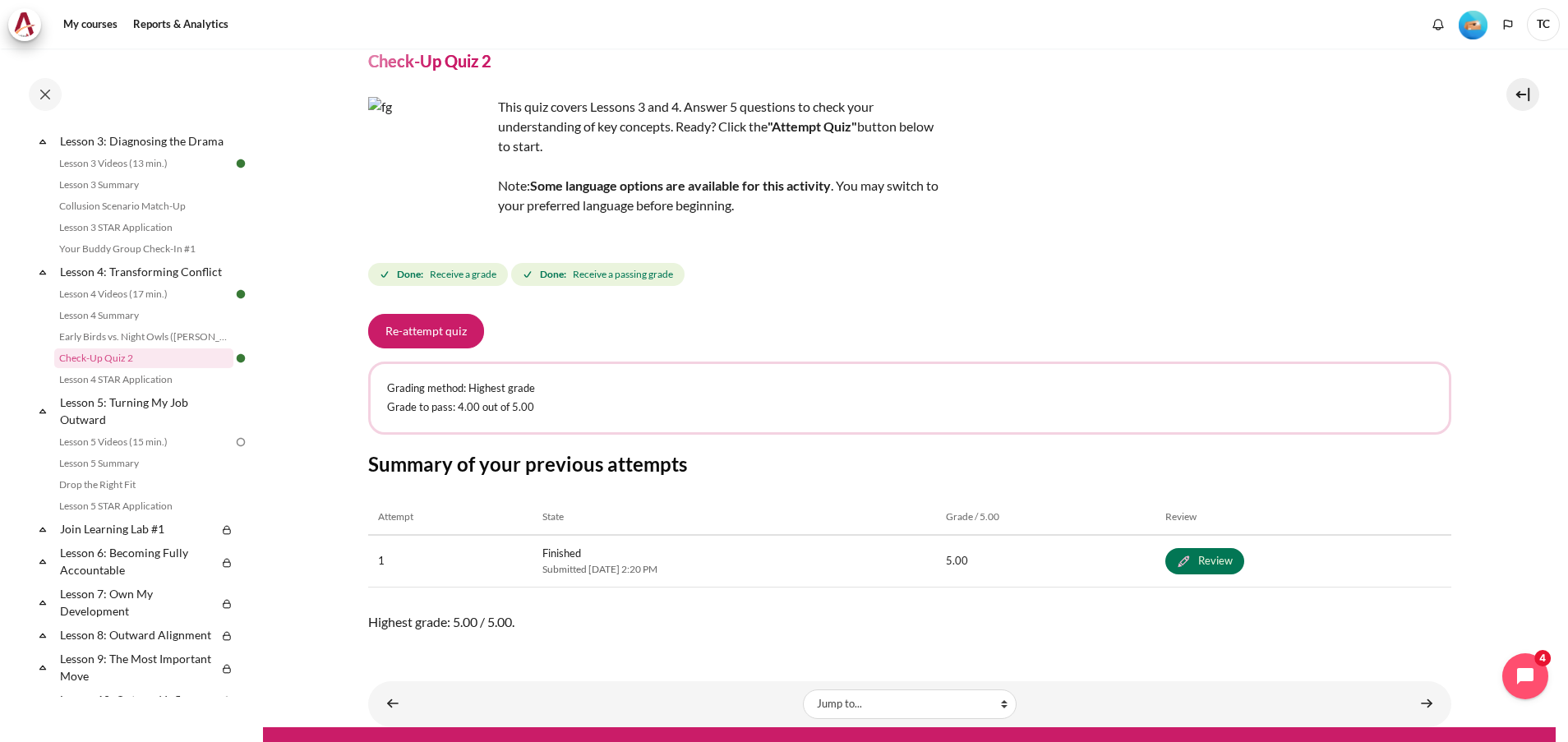
scroll to position [92, 0]
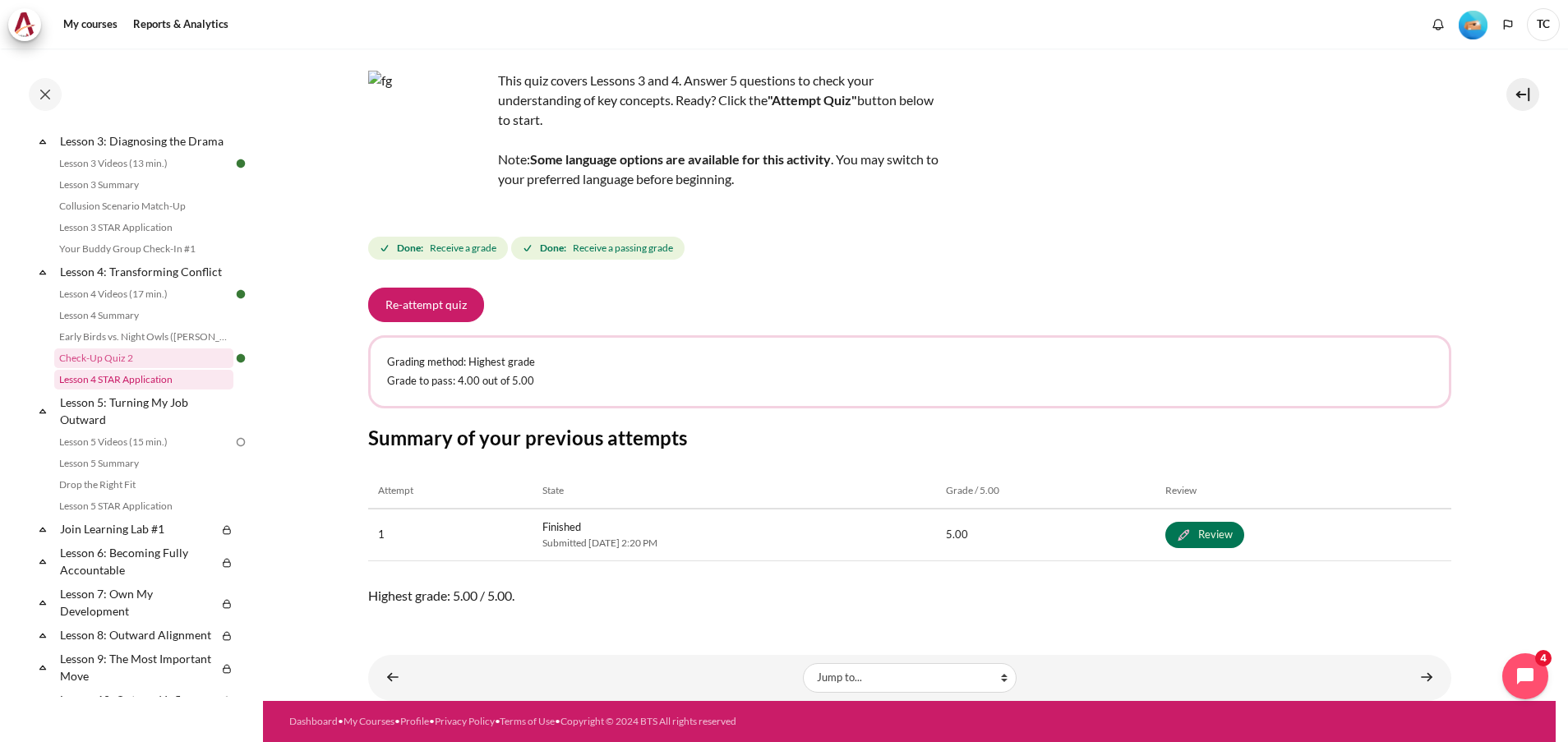
click at [143, 390] on link "Lesson 4 STAR Application" at bounding box center [143, 379] width 179 height 20
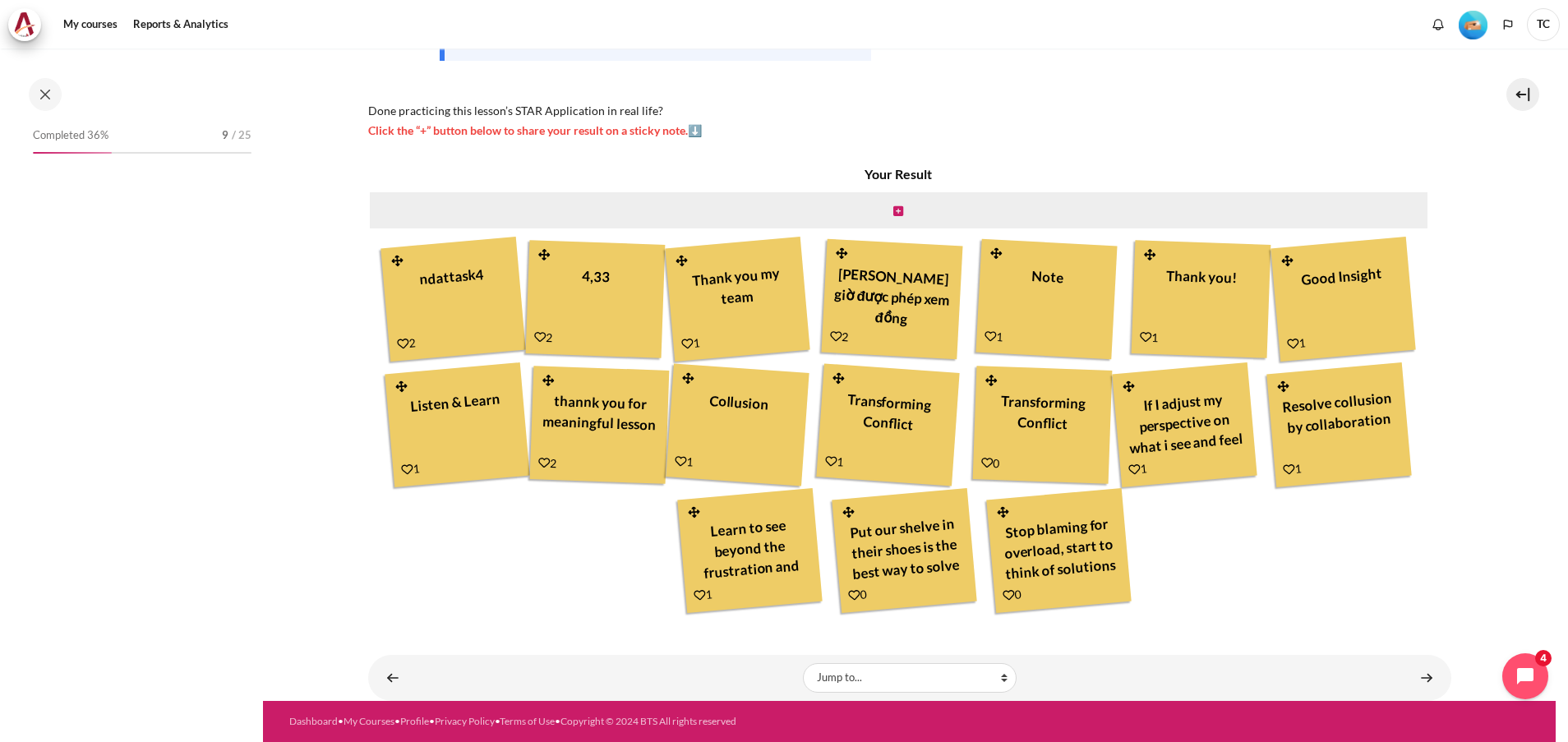
scroll to position [523, 0]
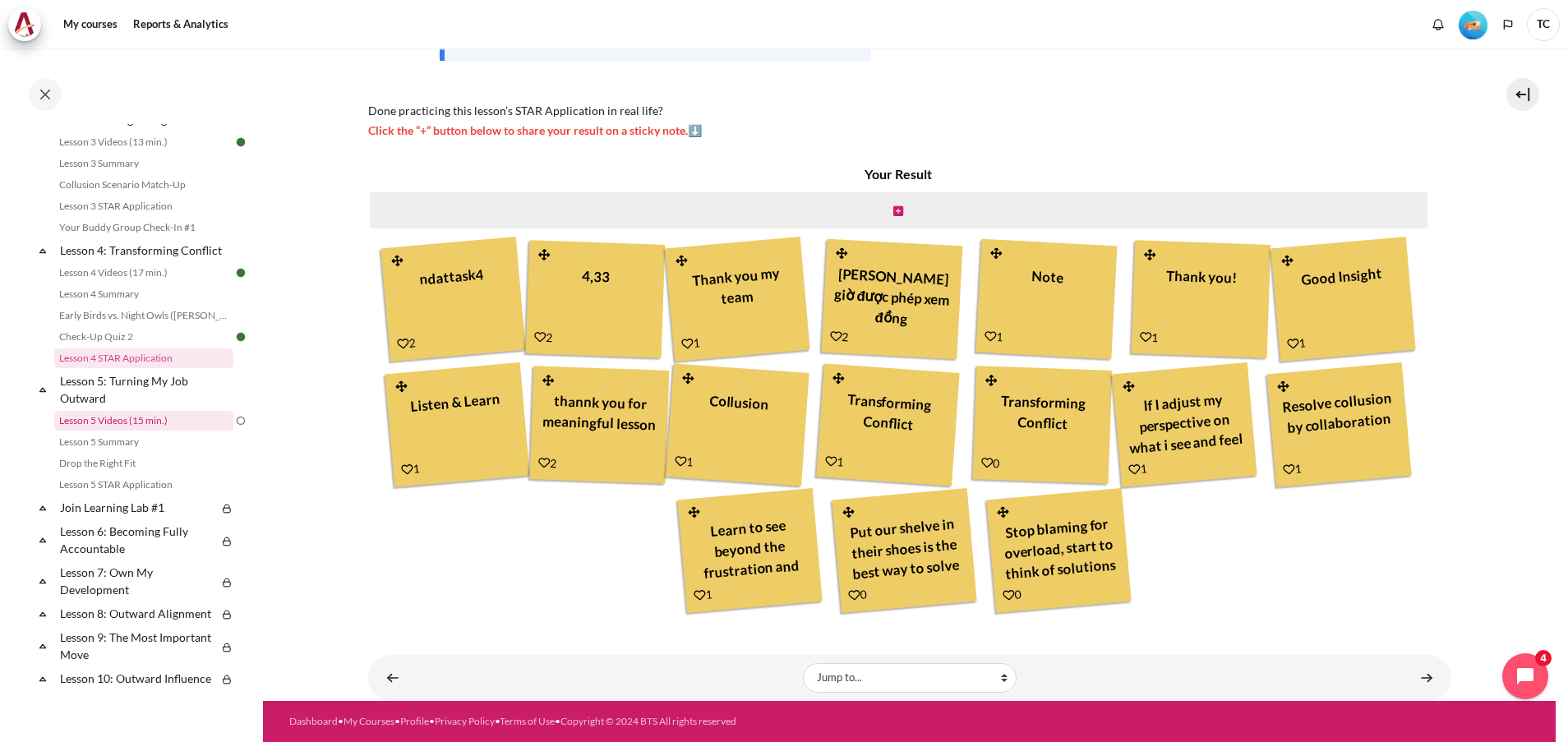
click at [150, 431] on link "Lesson 5 Videos (15 min.)" at bounding box center [143, 420] width 179 height 20
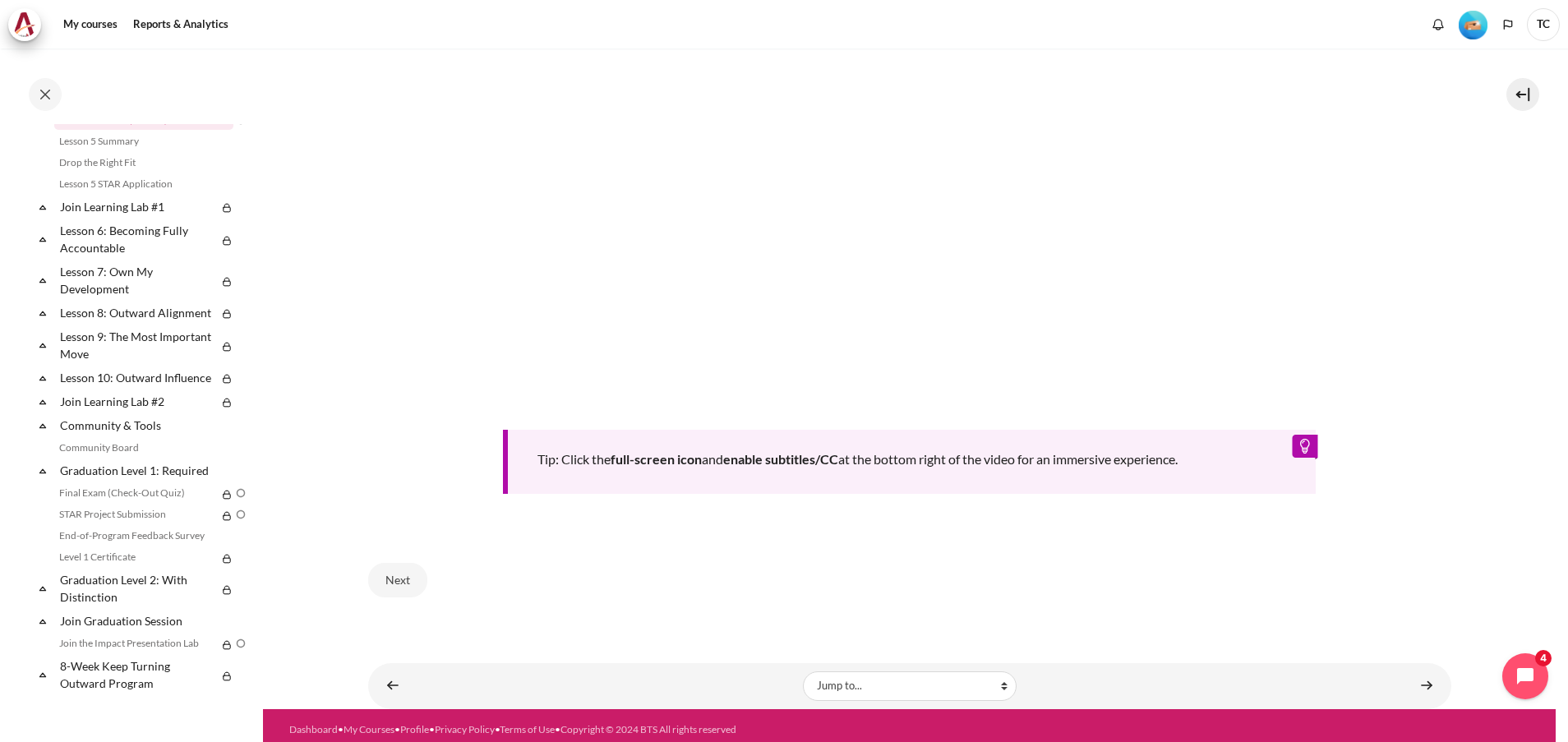
scroll to position [668, 0]
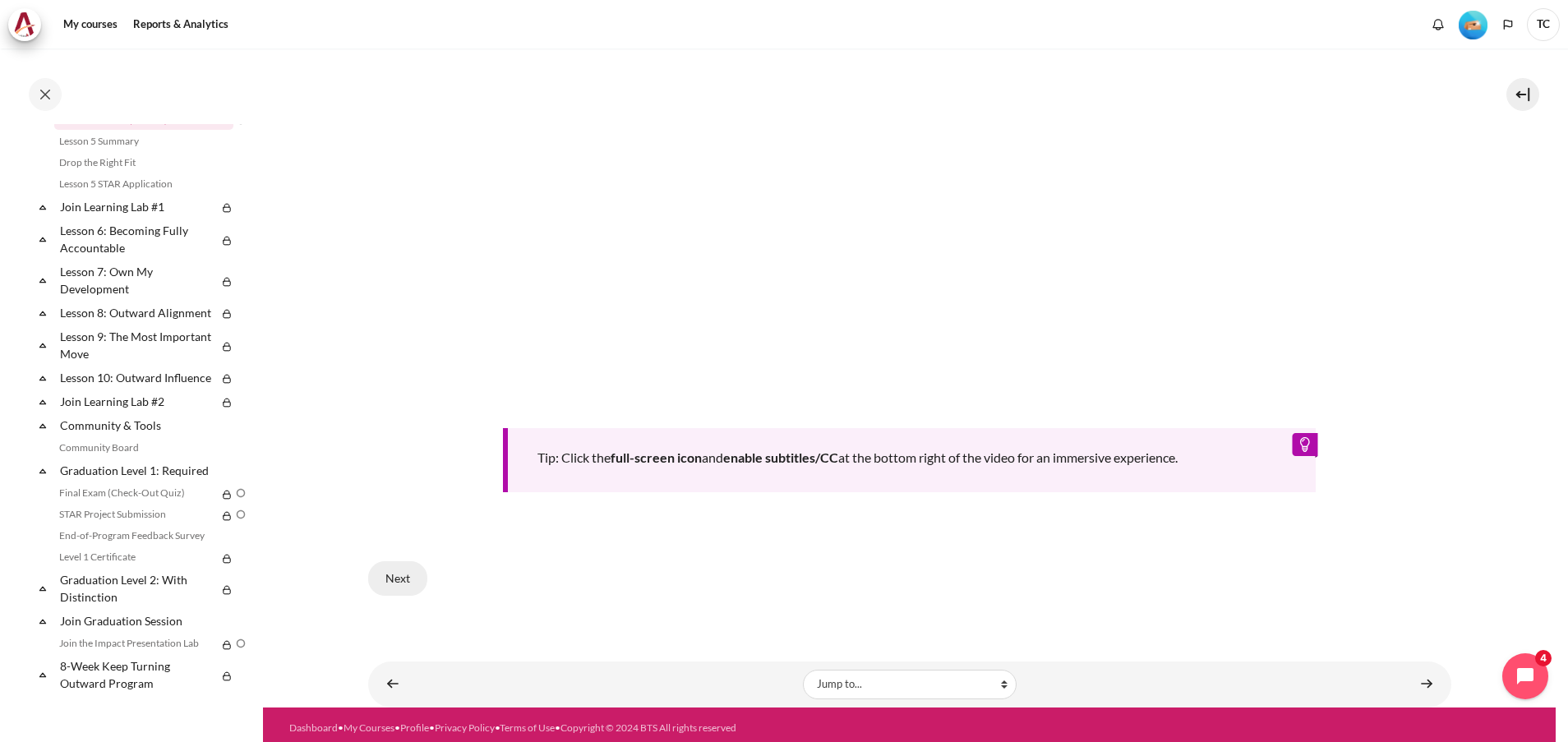
click at [381, 580] on button "Next" at bounding box center [398, 578] width 60 height 34
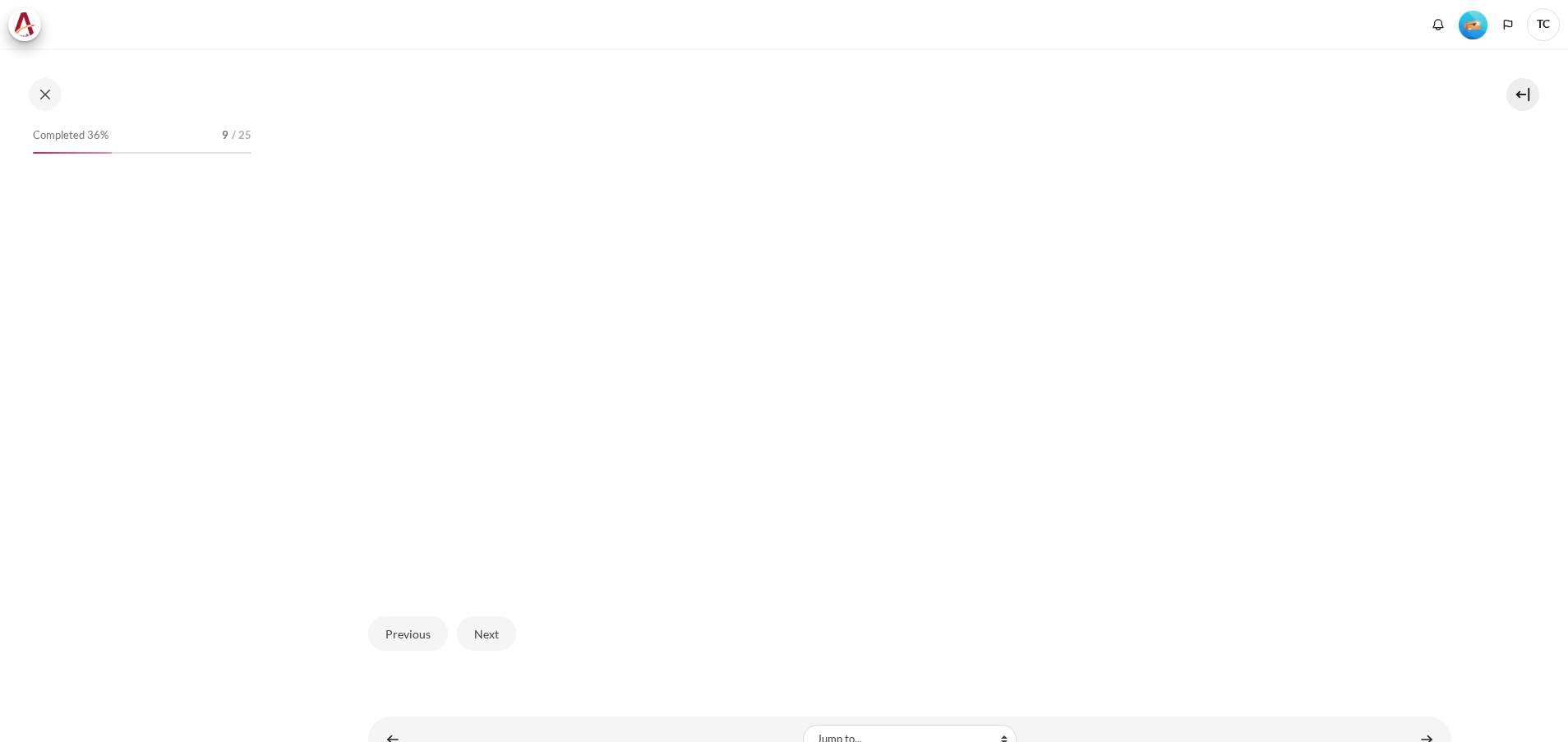
scroll to position [487, 0]
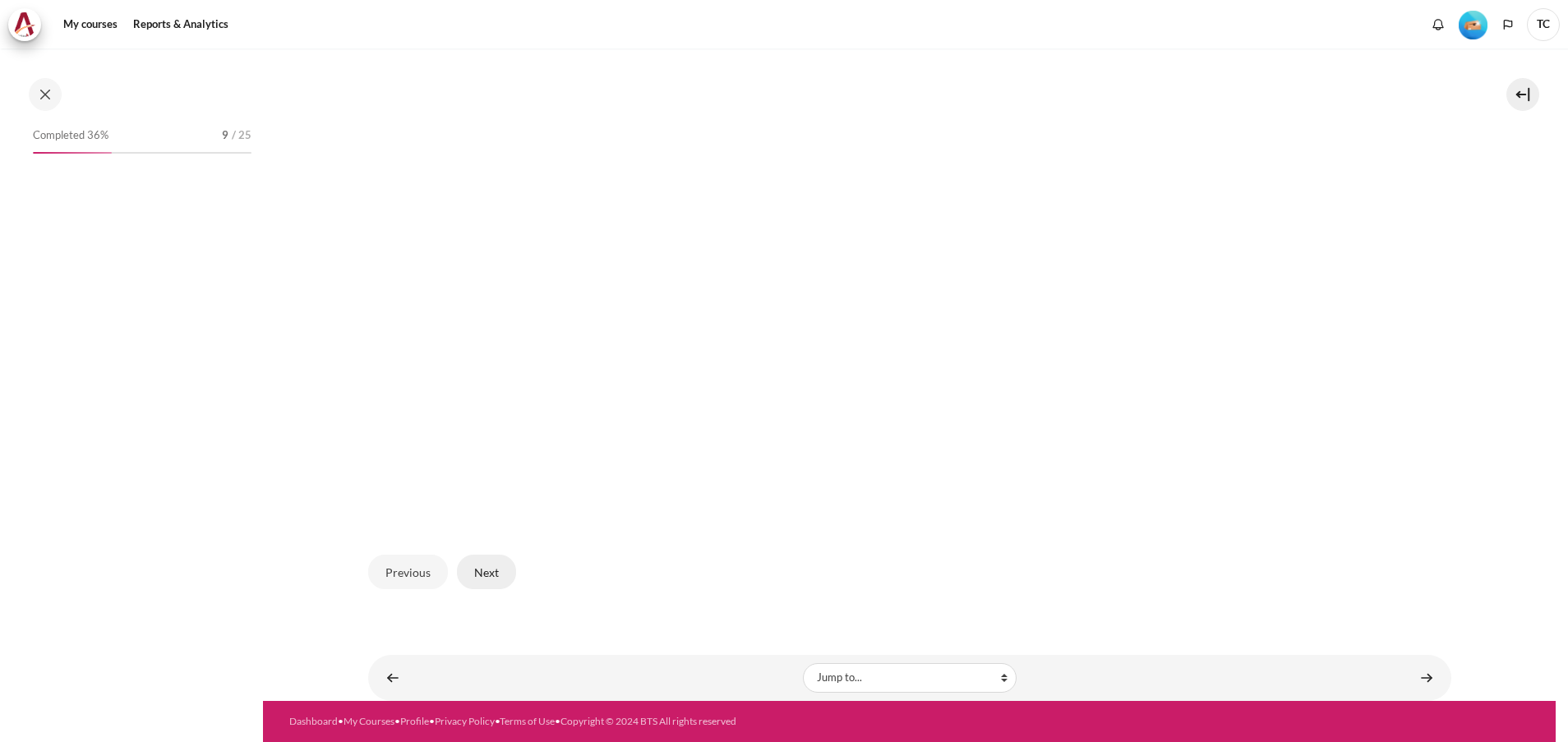
click at [489, 568] on button "Next" at bounding box center [486, 571] width 60 height 34
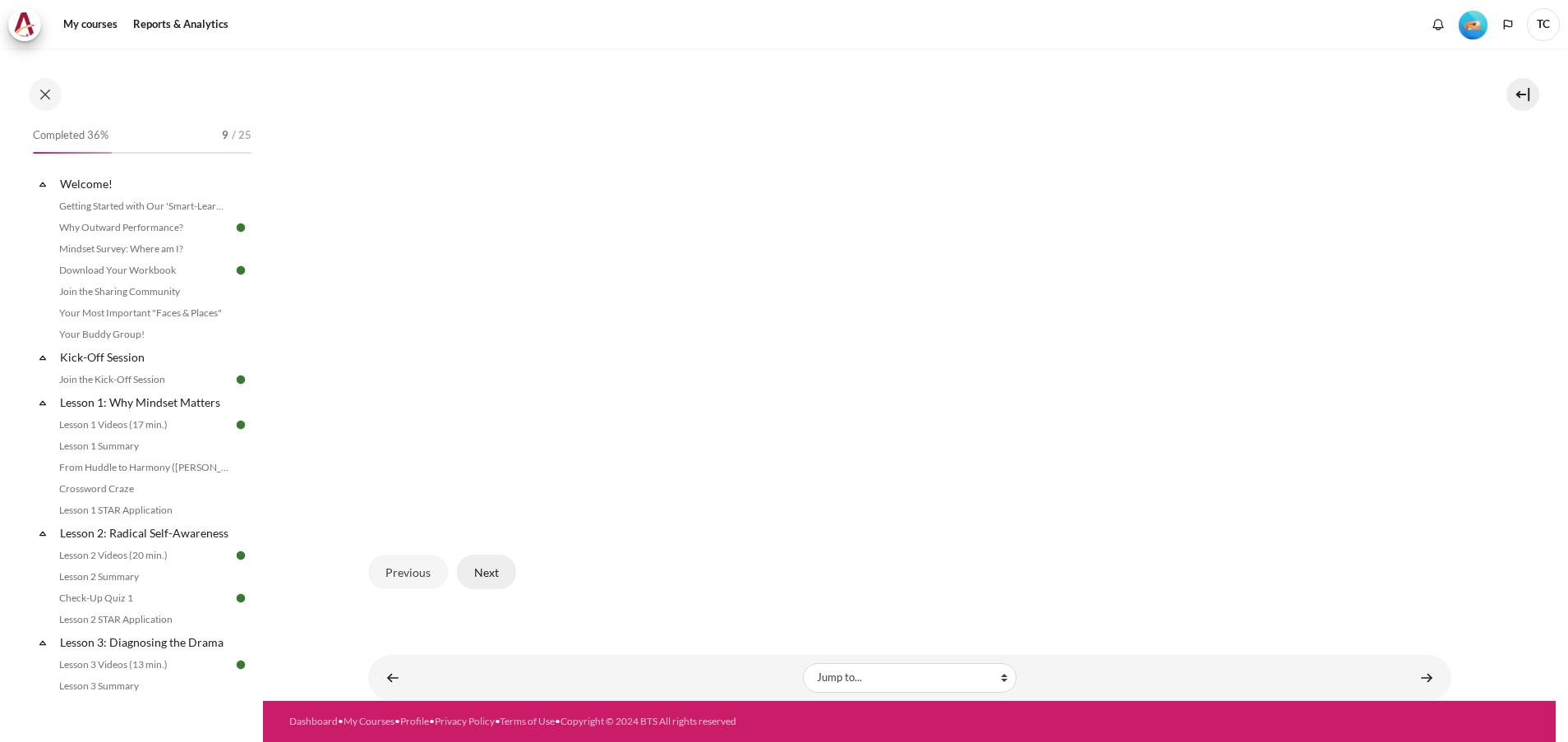
scroll to position [585, 0]
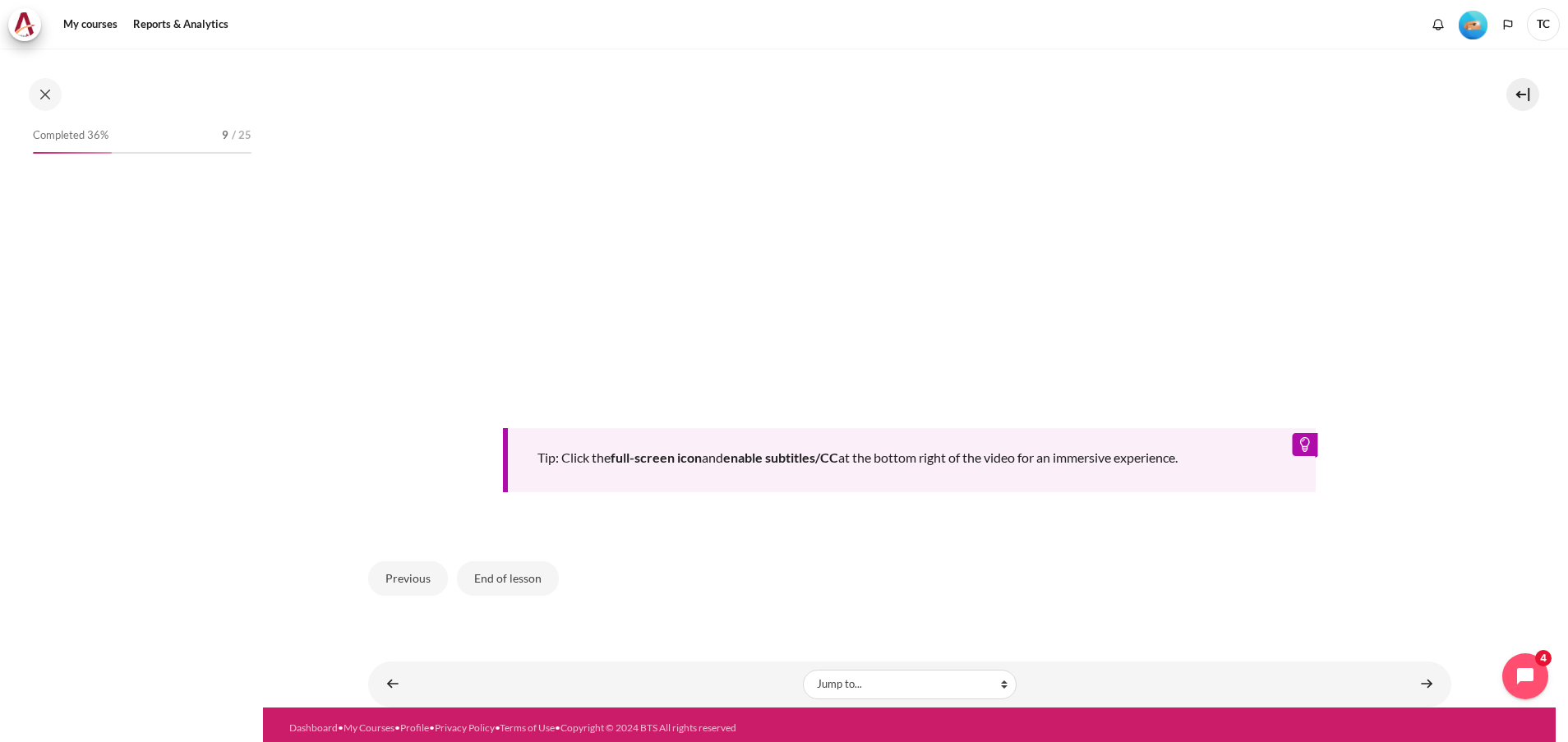
scroll to position [585, 0]
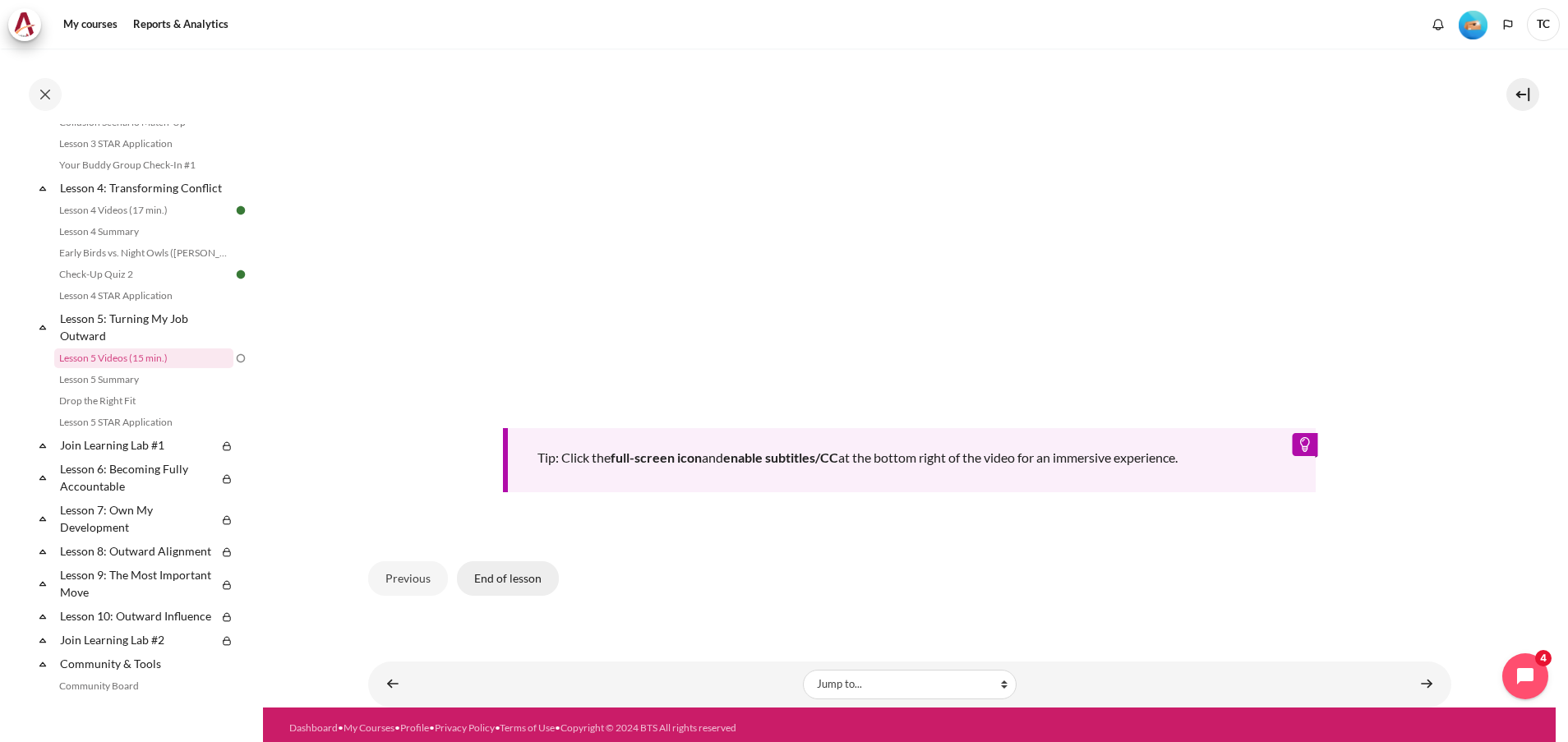
click at [518, 571] on button "End of lesson" at bounding box center [507, 578] width 102 height 34
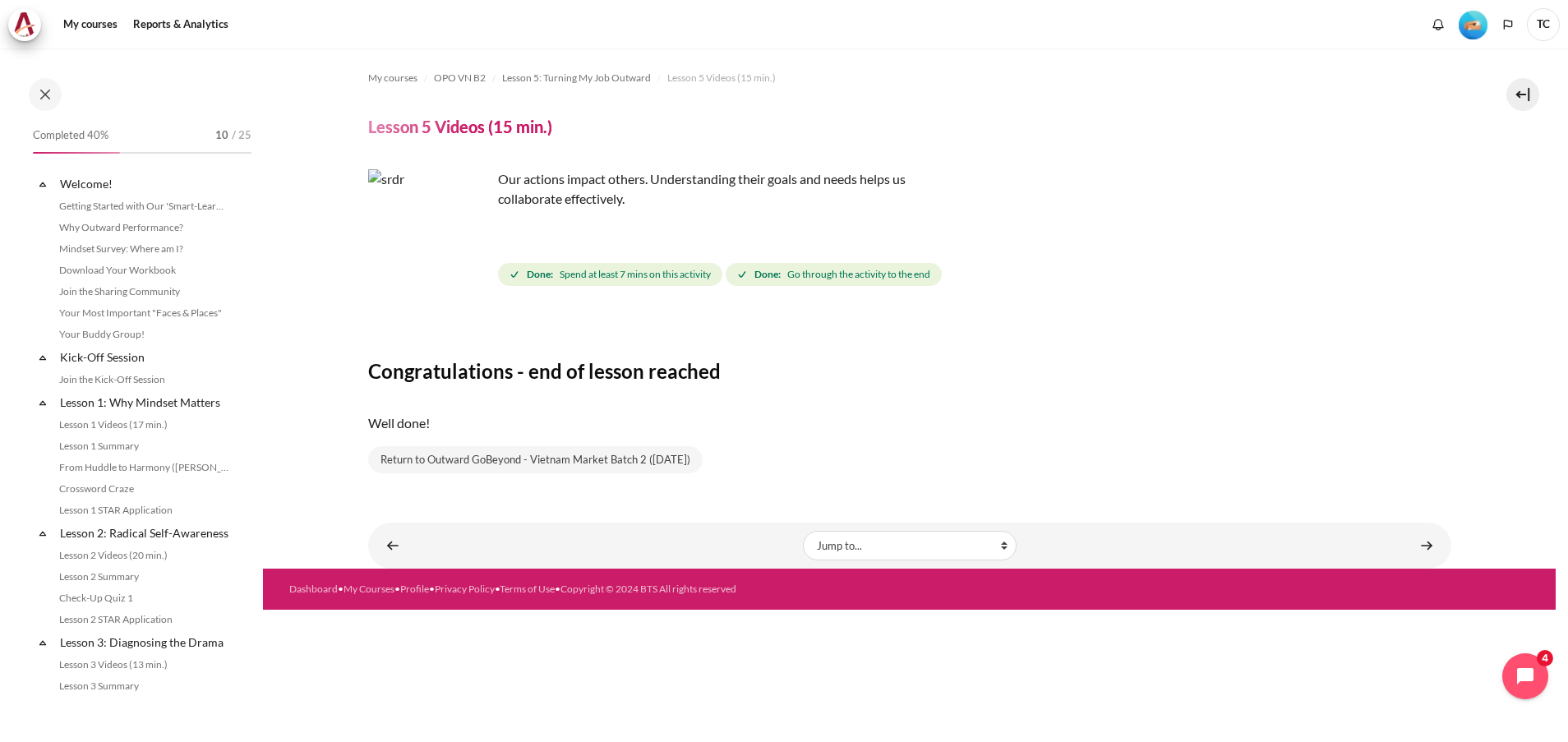
scroll to position [585, 0]
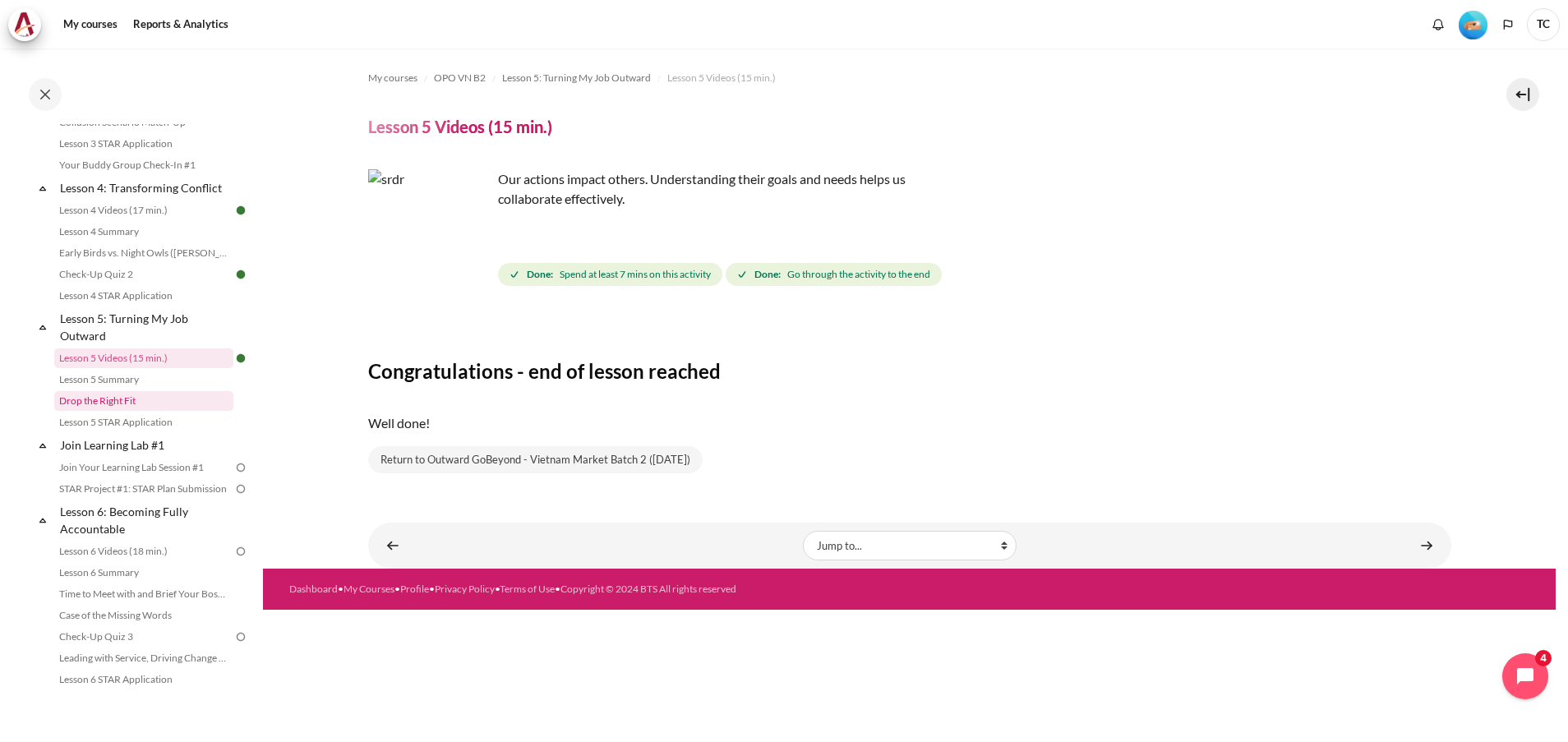
click at [123, 411] on link "Drop the Right Fit" at bounding box center [143, 401] width 179 height 20
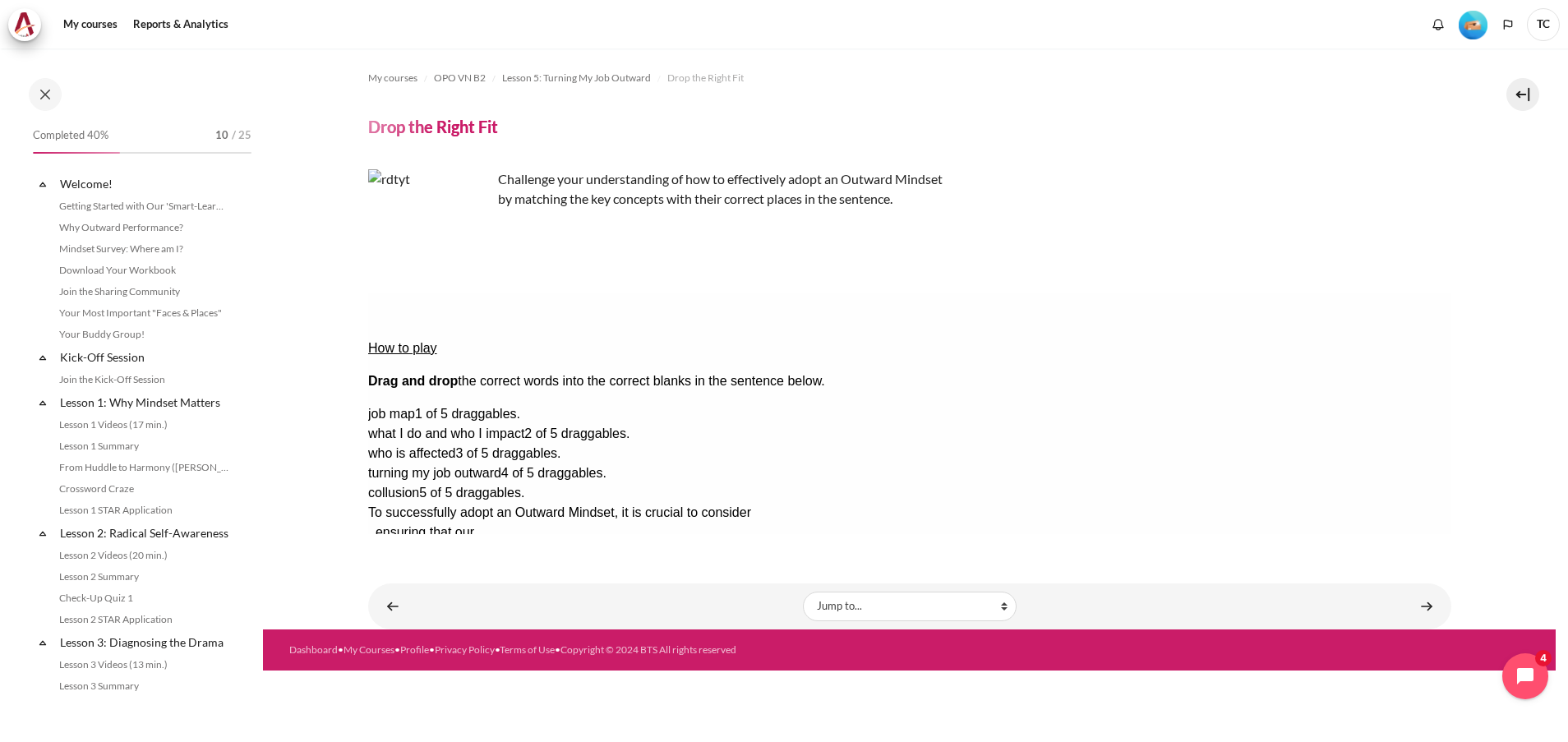
scroll to position [628, 0]
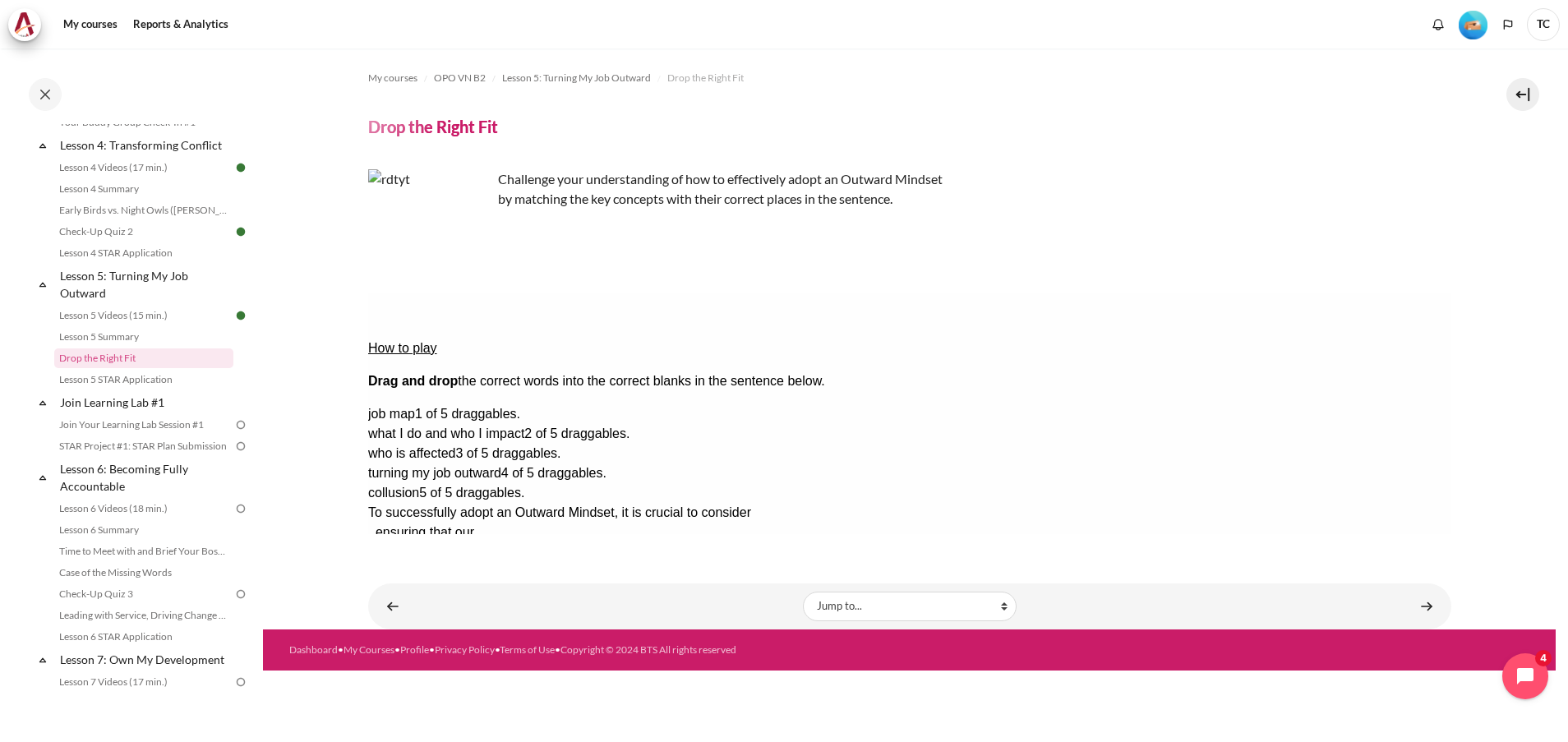
click at [1164, 254] on div "Content" at bounding box center [909, 383] width 1083 height 301
click at [119, 435] on link "Join Your Learning Lab Session #1" at bounding box center [143, 424] width 179 height 20
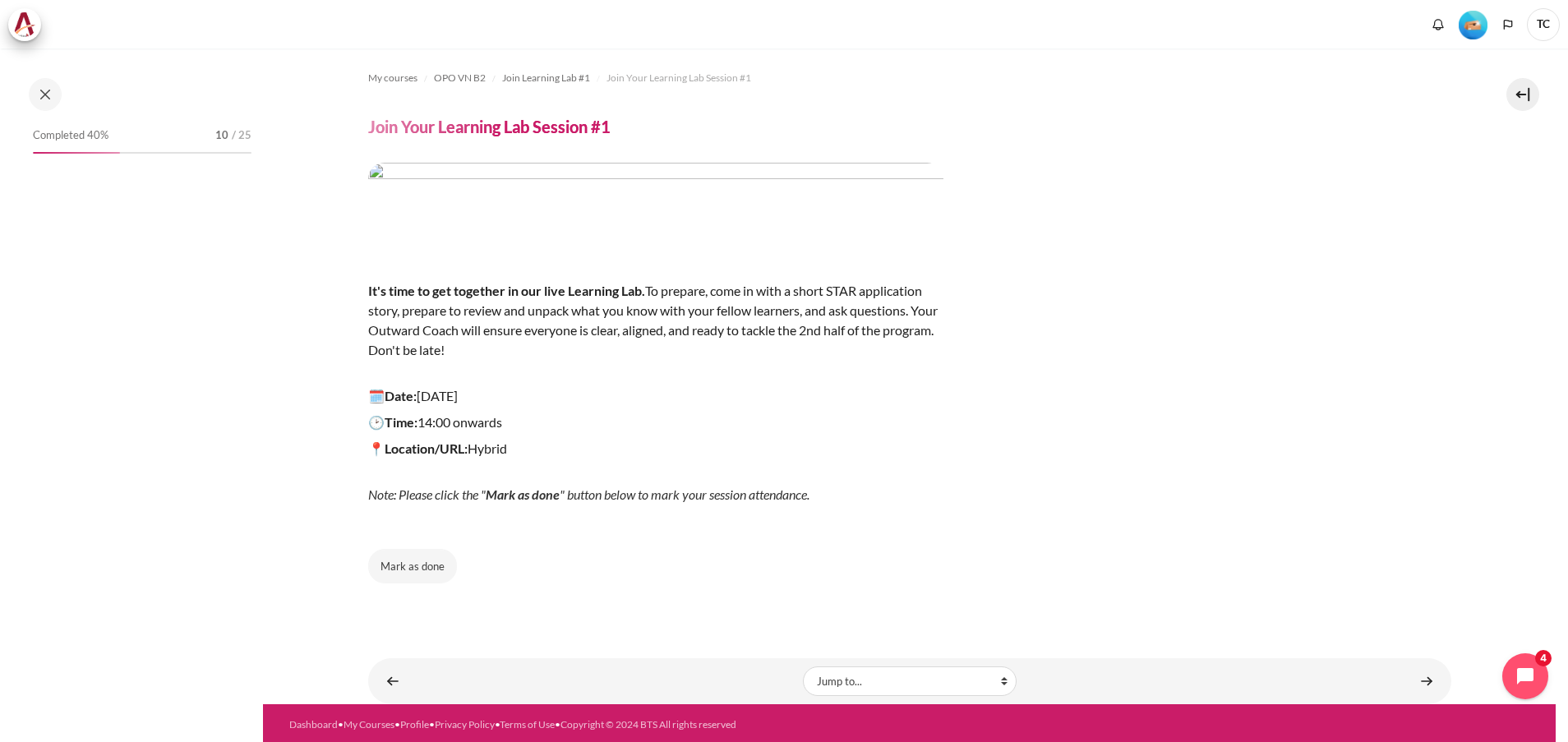
scroll to position [694, 0]
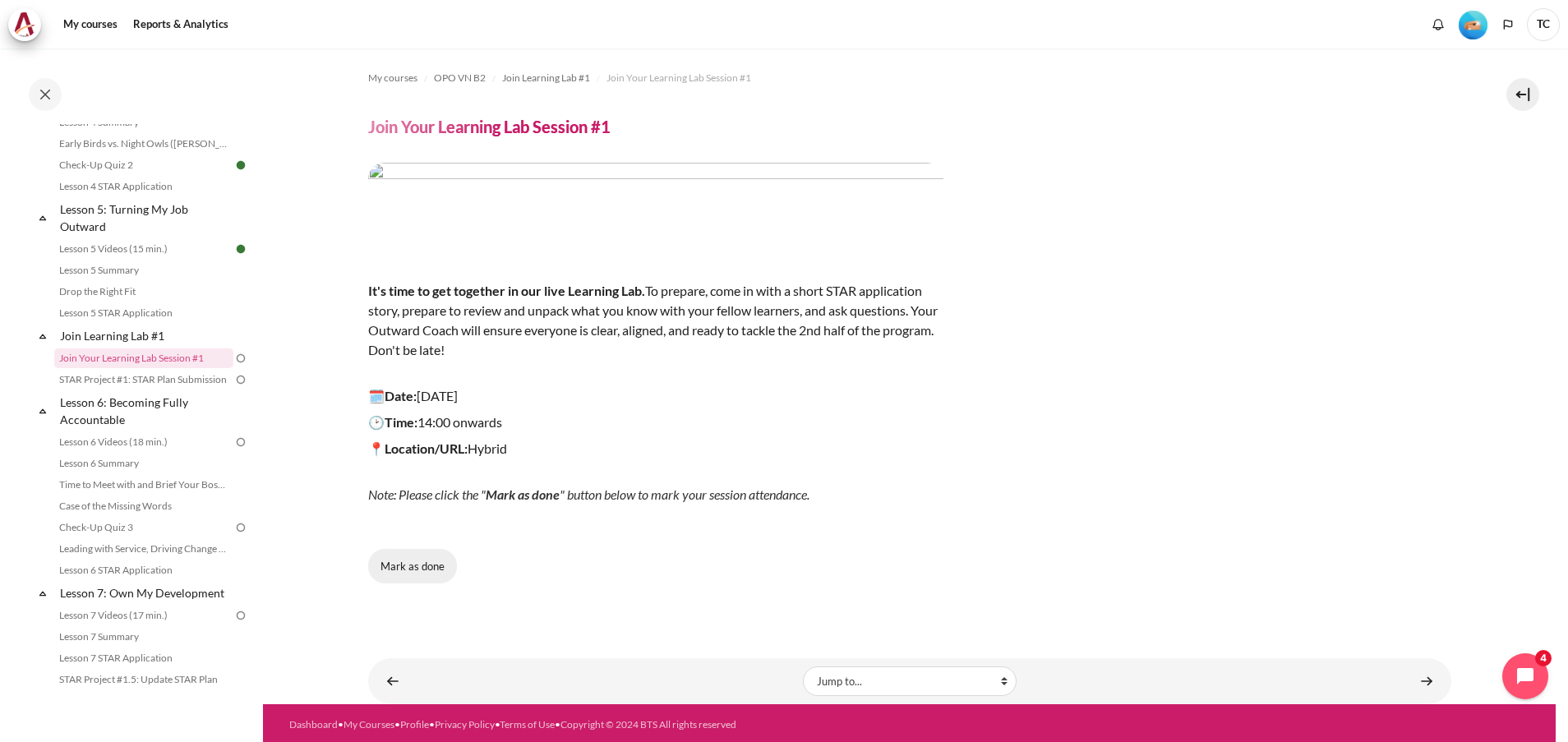
click at [393, 553] on button "Mark as done" at bounding box center [412, 566] width 89 height 34
click at [143, 390] on link "STAR Project #1: STAR Plan Submission" at bounding box center [143, 379] width 179 height 20
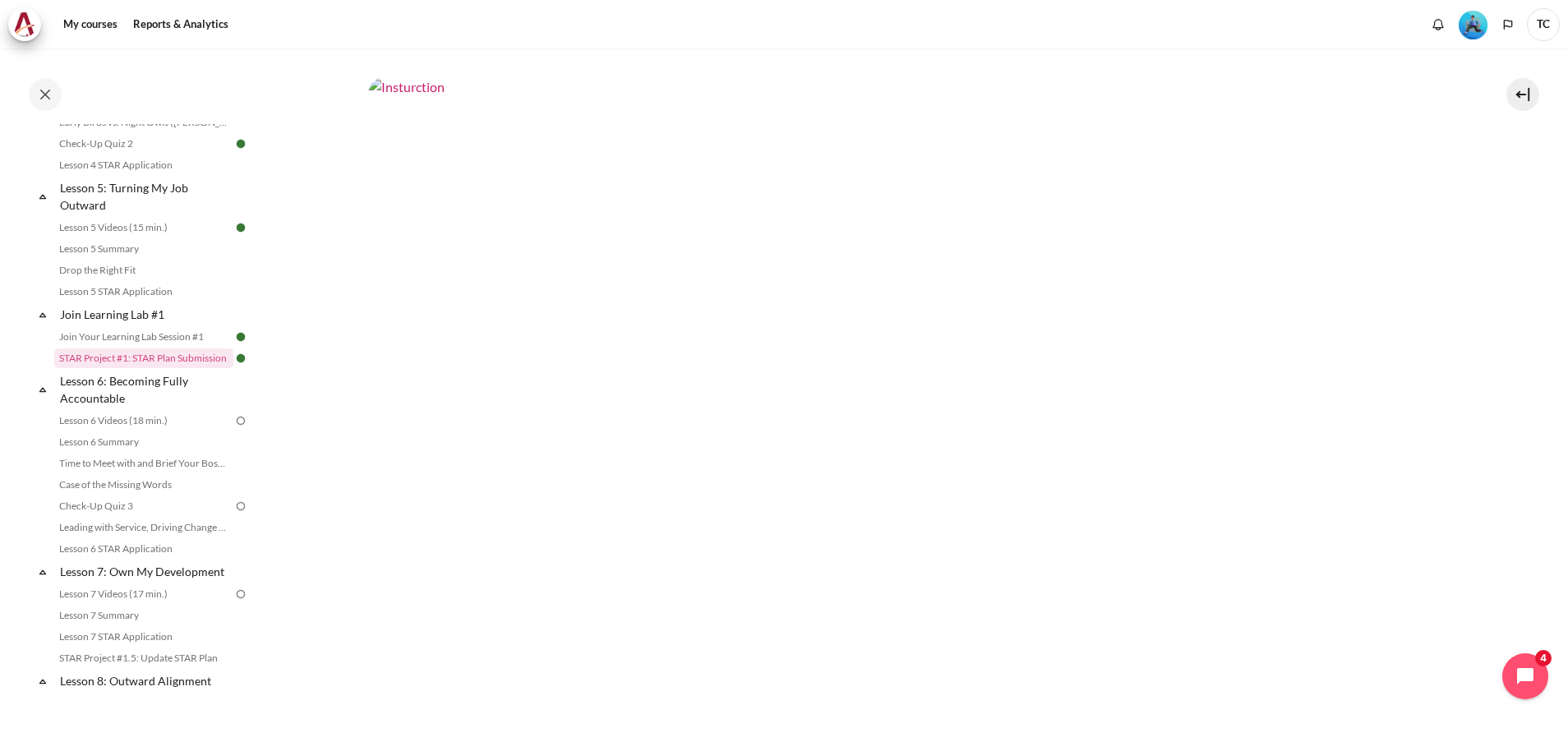
scroll to position [952, 0]
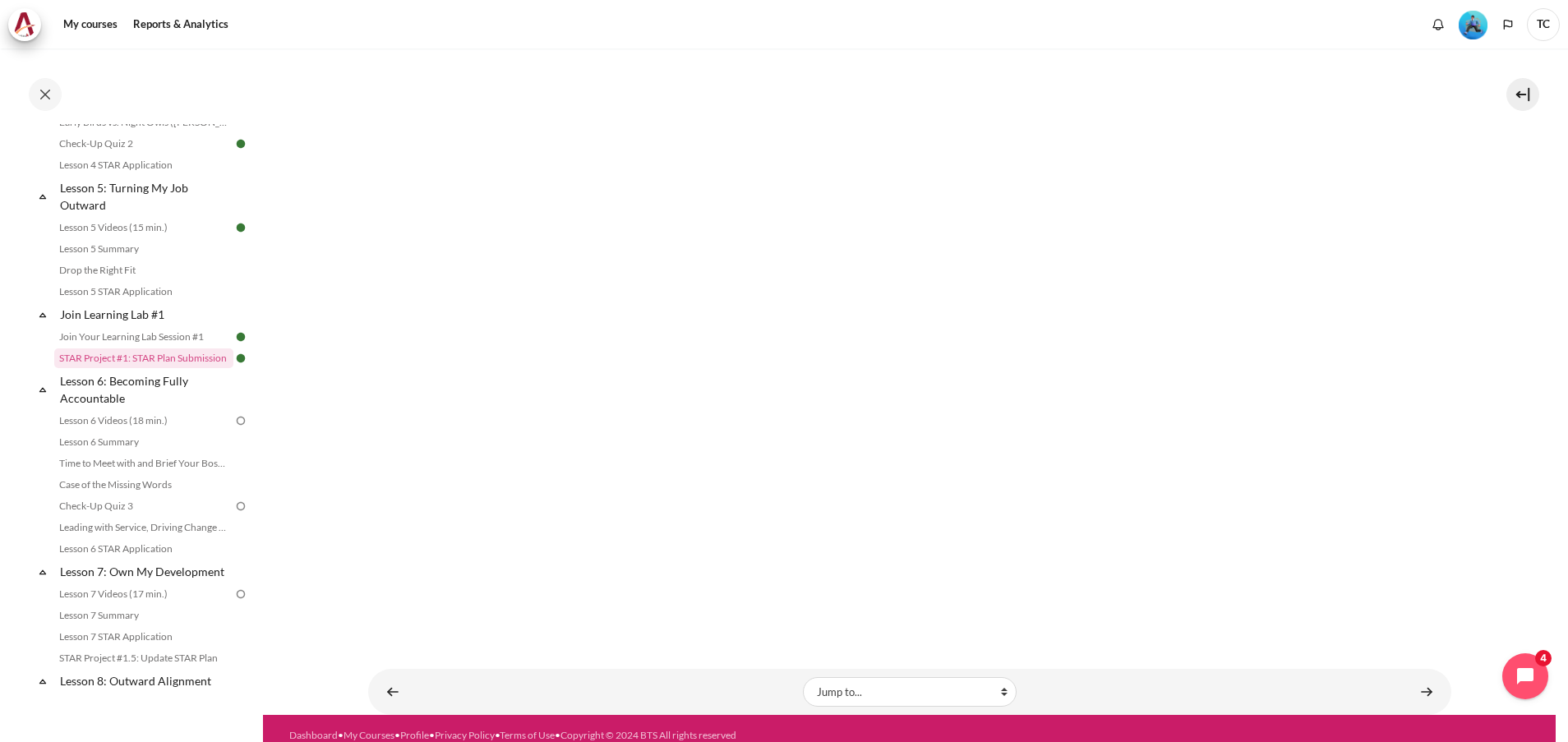
click at [960, 364] on img "Content" at bounding box center [909, 294] width 1083 height 610
click at [143, 431] on link "Lesson 6 Videos (18 min.)" at bounding box center [143, 420] width 179 height 20
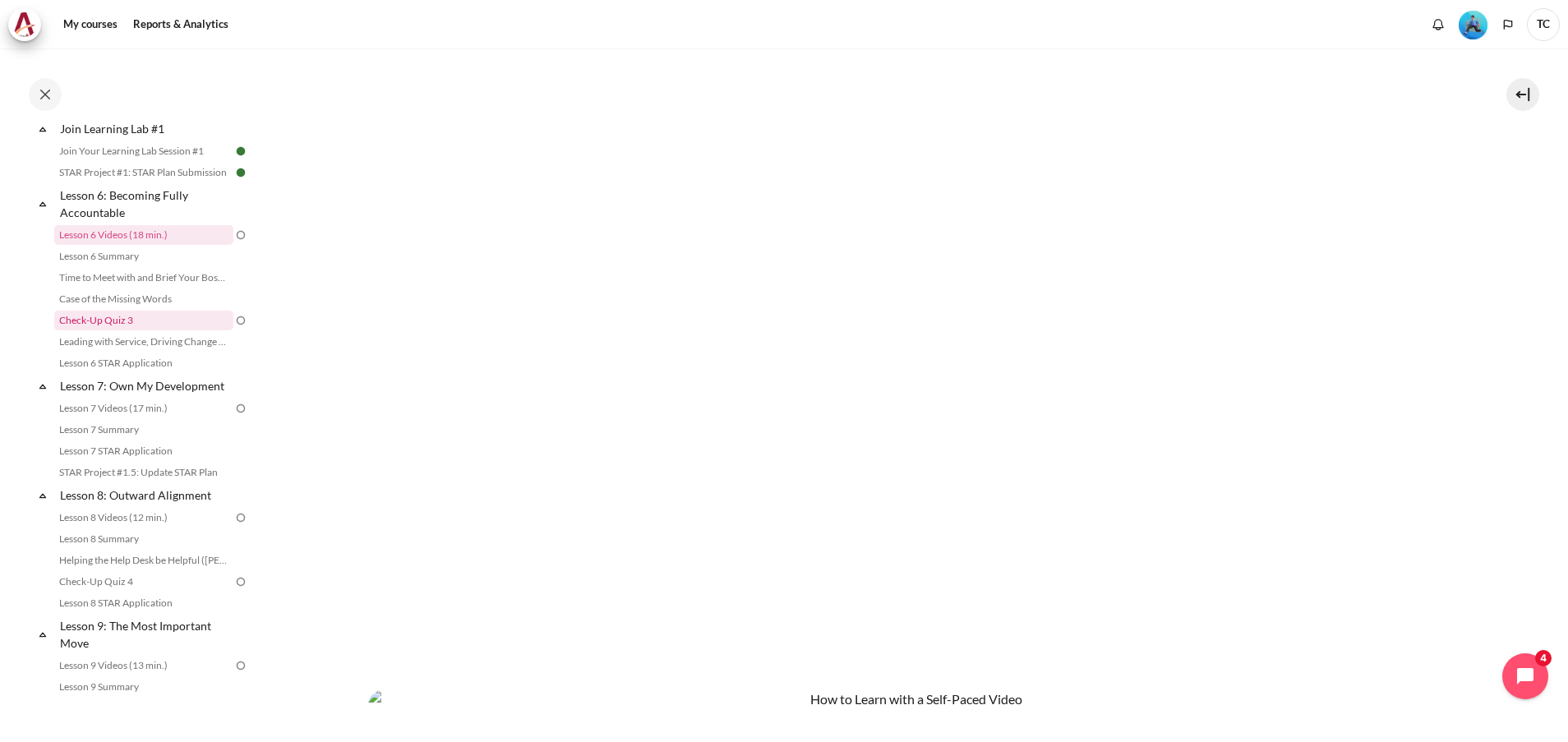
scroll to position [778, 0]
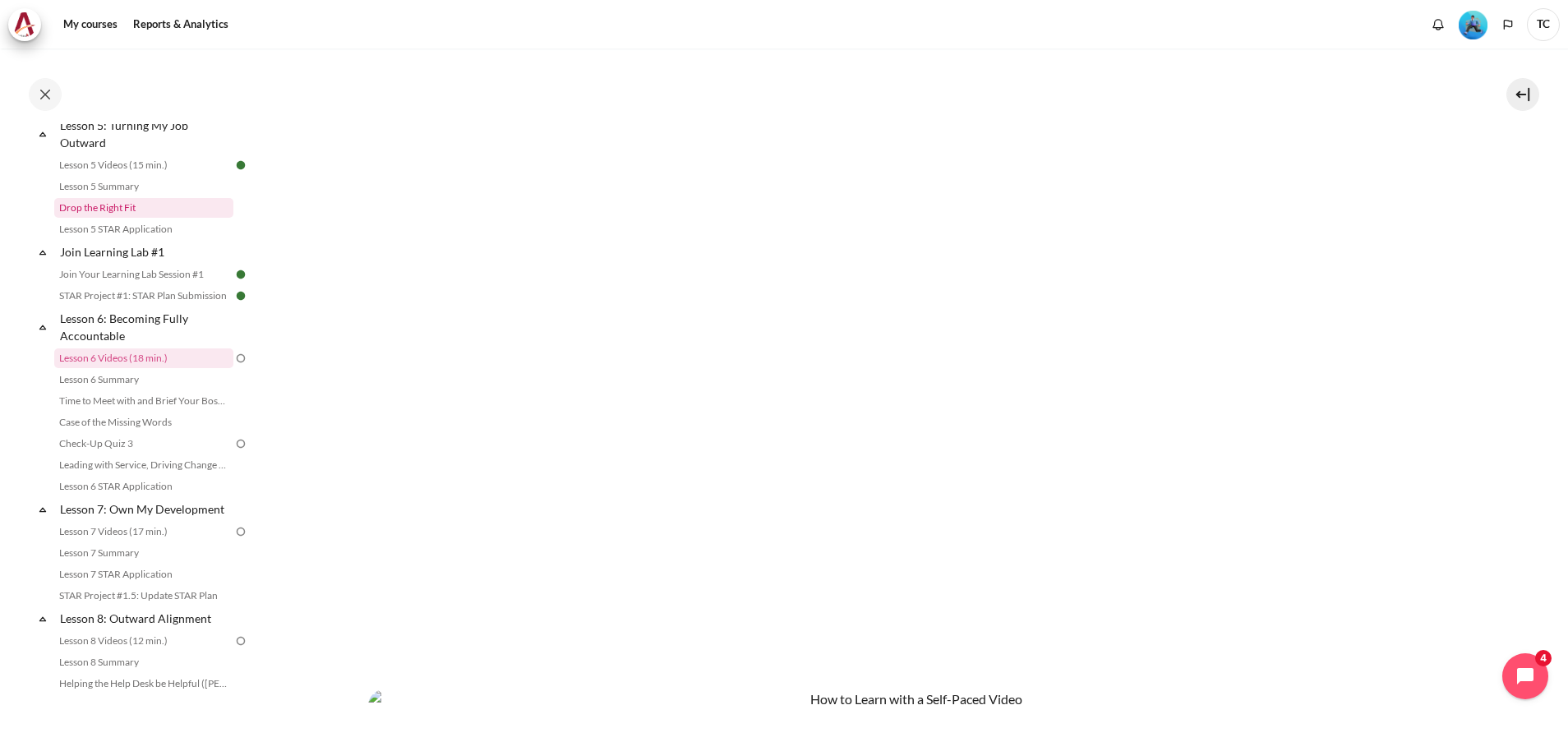
click at [137, 218] on link "Drop the Right Fit" at bounding box center [143, 208] width 179 height 20
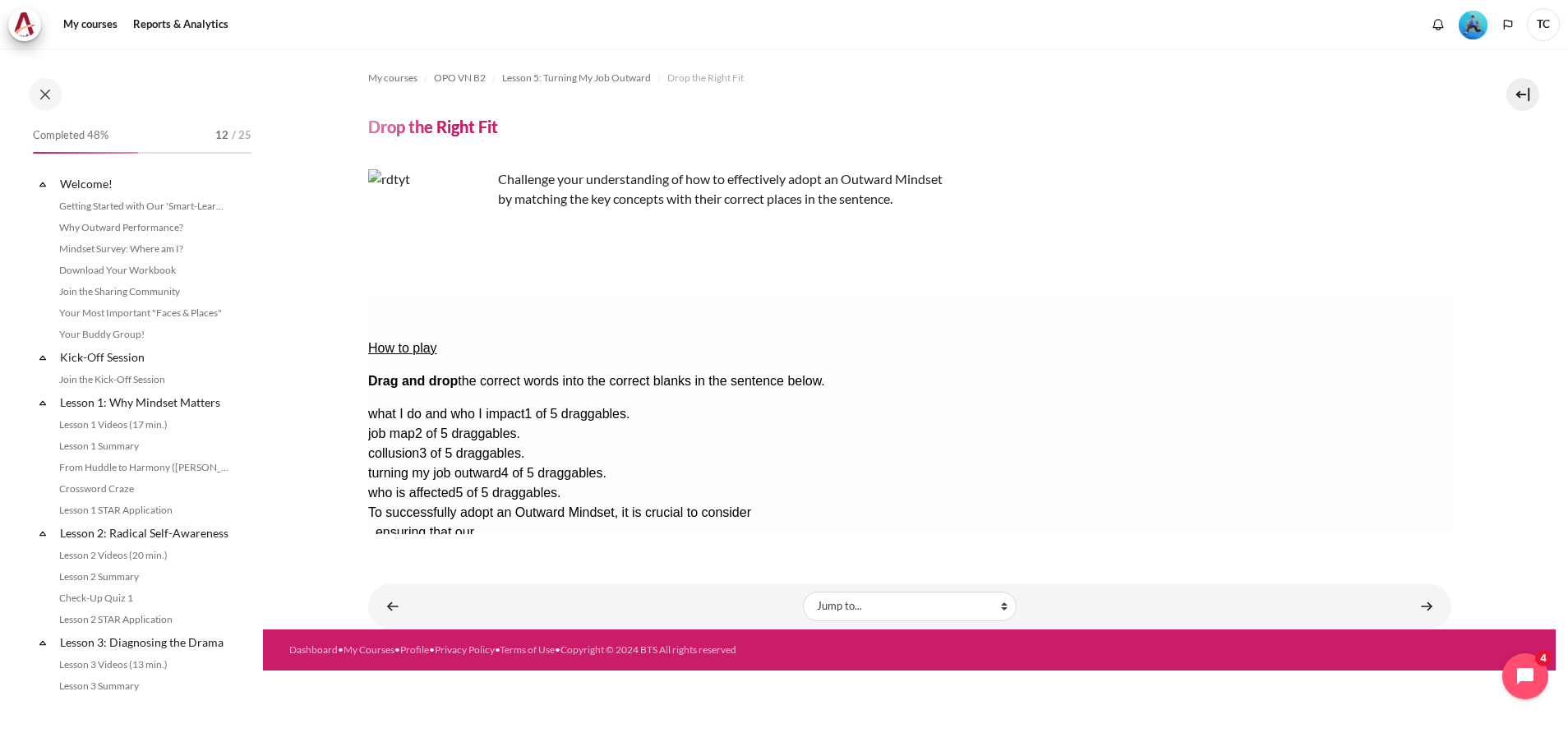
scroll to position [628, 0]
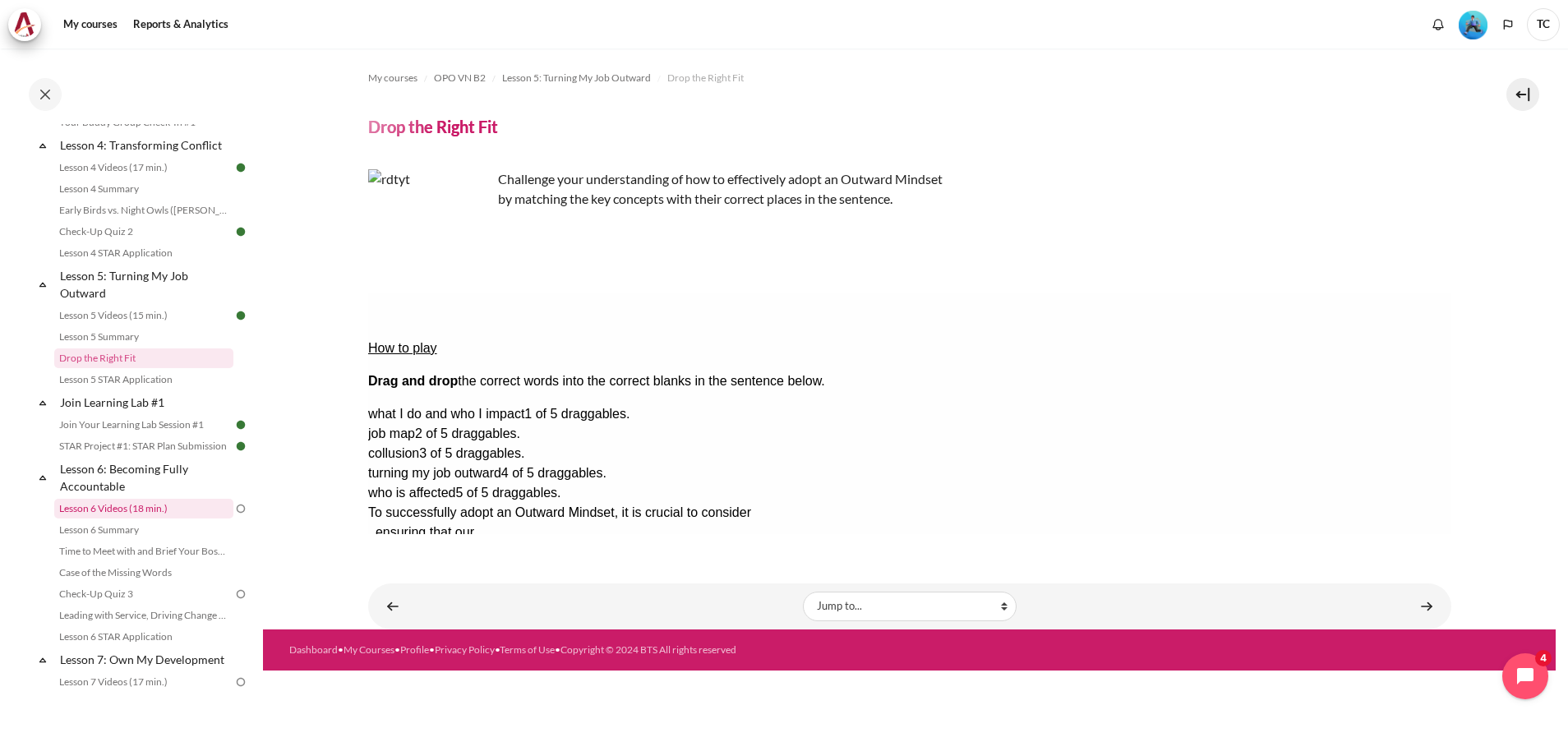
click at [157, 519] on link "Lesson 6 Videos (18 min.)" at bounding box center [143, 508] width 179 height 20
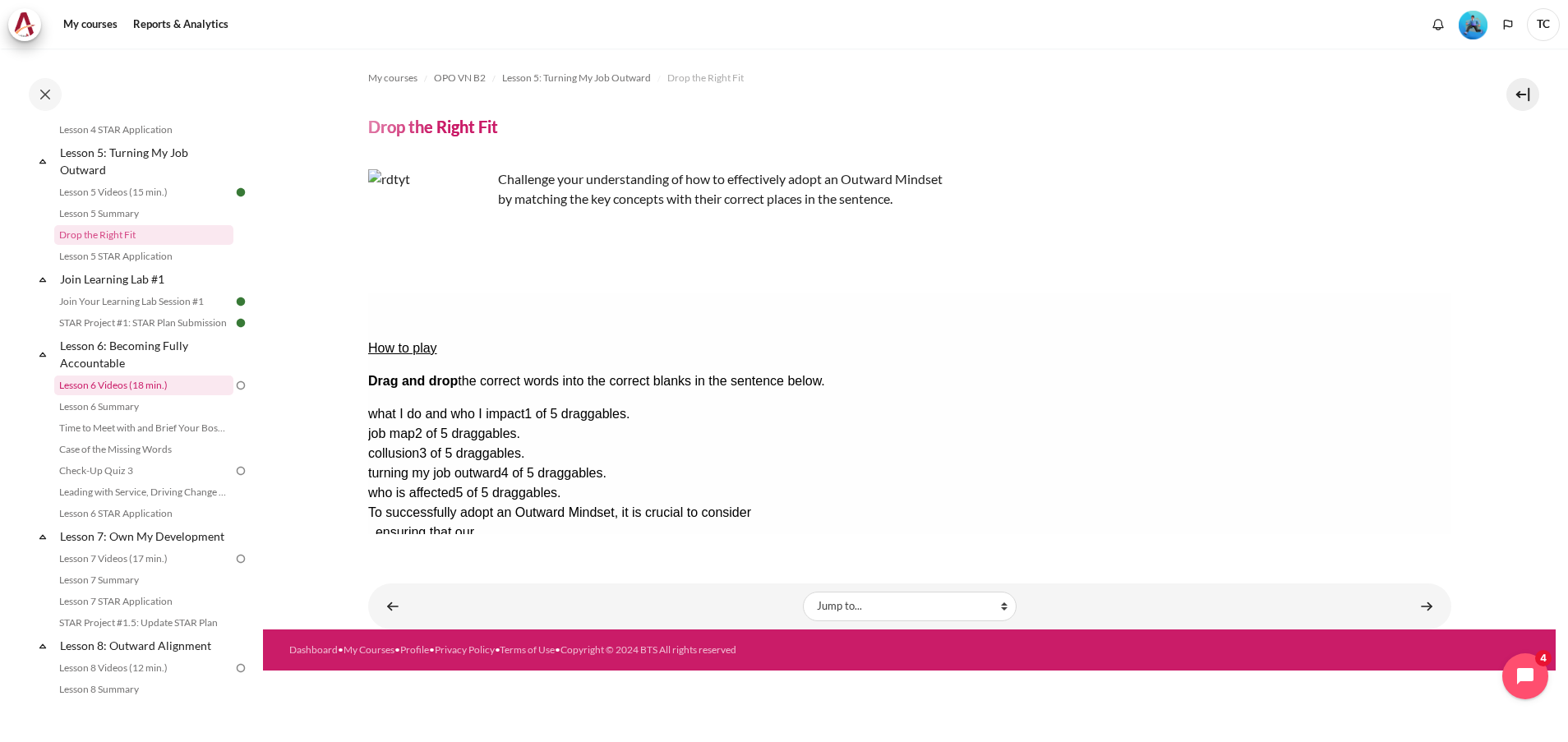
scroll to position [874, 0]
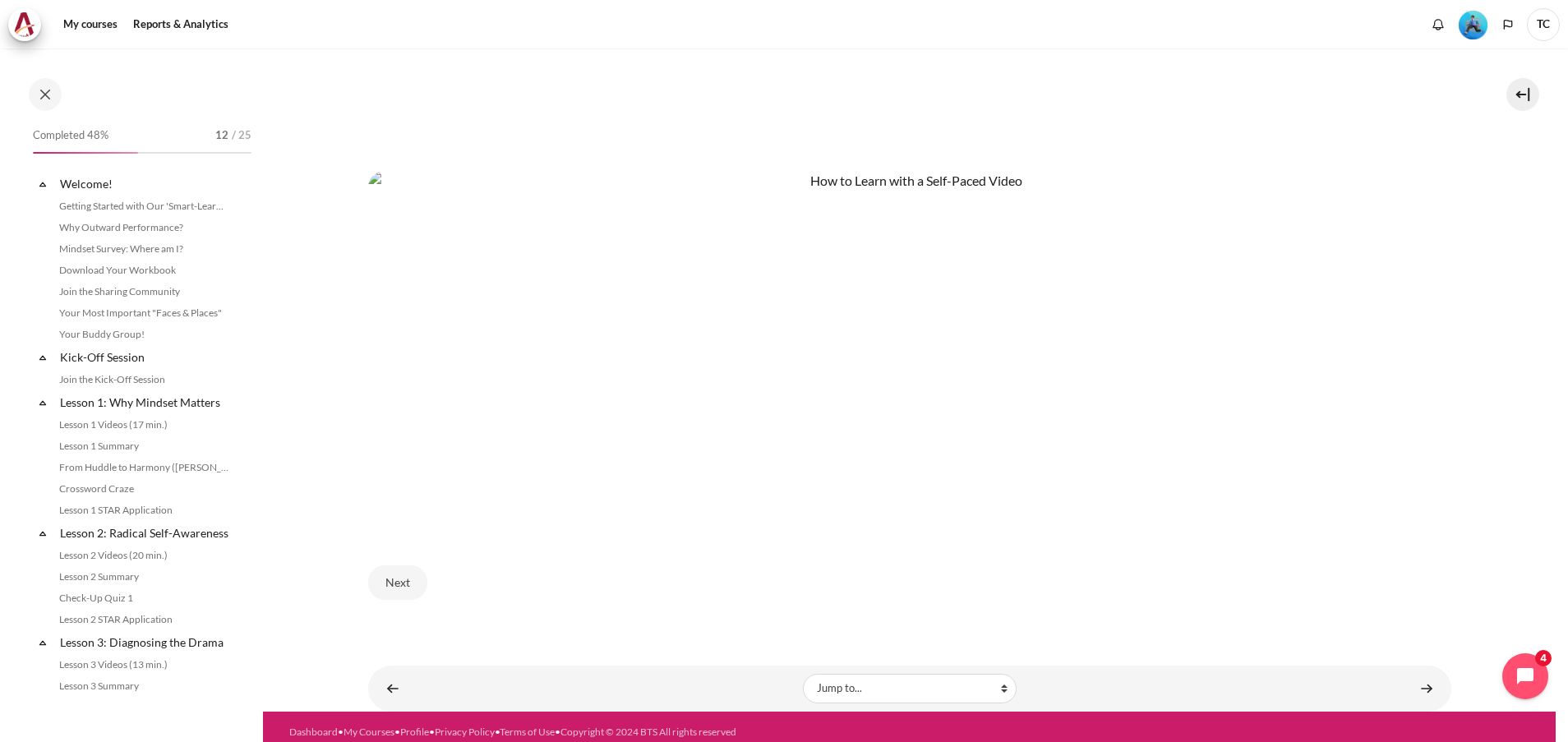
scroll to position [778, 0]
